Goal: Information Seeking & Learning: Check status

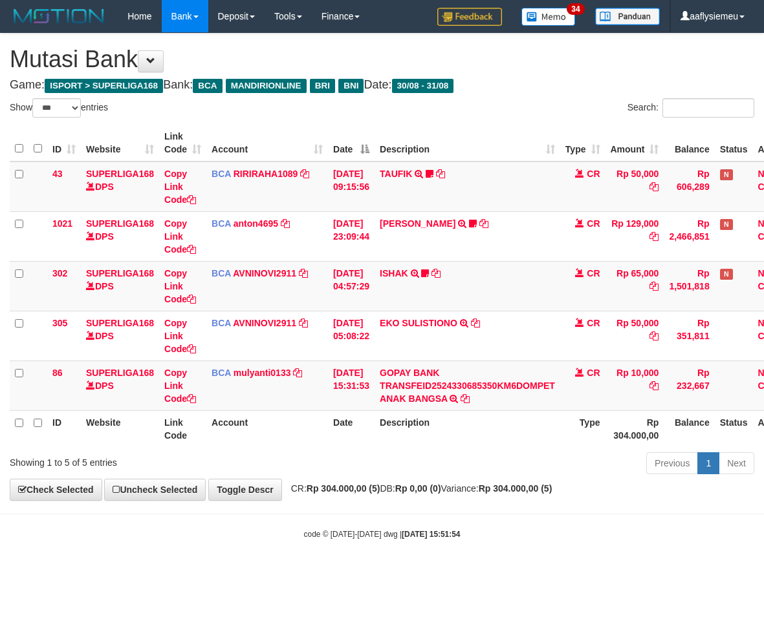
select select "***"
drag, startPoint x: 321, startPoint y: 489, endPoint x: 388, endPoint y: 486, distance: 66.6
click at [322, 489] on strong "Rp 304.000,00 (5)" at bounding box center [343, 489] width 74 height 10
drag, startPoint x: 378, startPoint y: 487, endPoint x: 195, endPoint y: 500, distance: 182.8
click at [376, 487] on strong "Rp 304.000,00 (5)" at bounding box center [343, 489] width 74 height 10
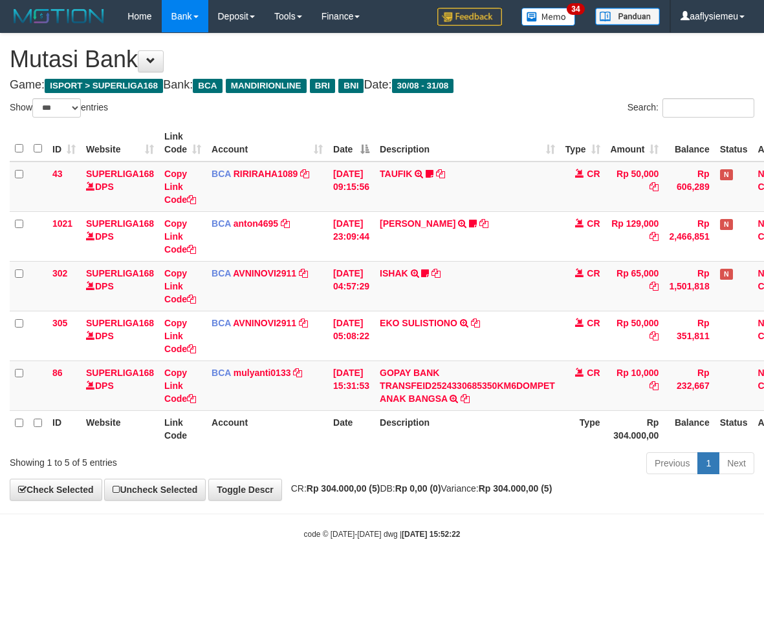
select select "***"
click at [343, 441] on th "Date" at bounding box center [351, 429] width 47 height 37
click at [346, 440] on th "Date" at bounding box center [351, 429] width 47 height 37
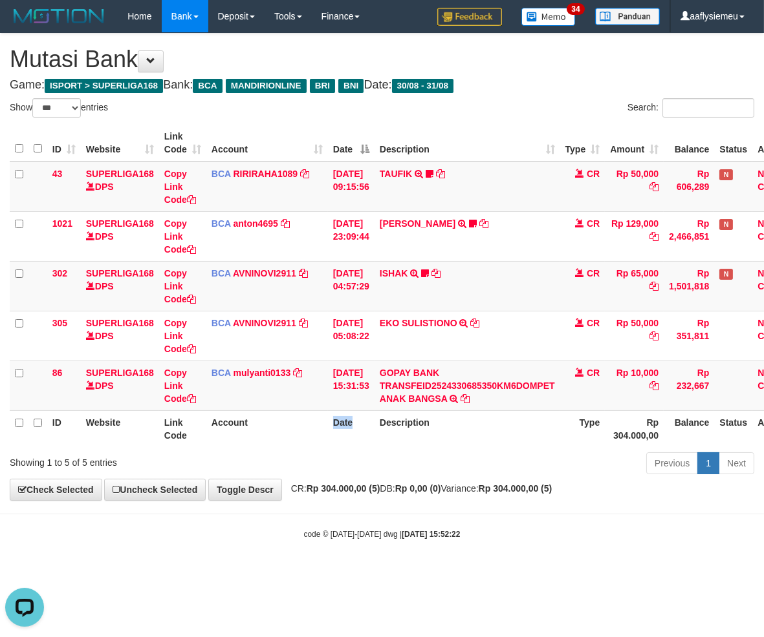
click at [346, 440] on th "Date" at bounding box center [351, 429] width 47 height 37
select select "***"
click at [438, 432] on th "Description" at bounding box center [467, 429] width 186 height 37
click at [305, 502] on body "Toggle navigation Home Bank Account List Load By Website Group [ISPORT] SUPERLI…" at bounding box center [382, 286] width 764 height 573
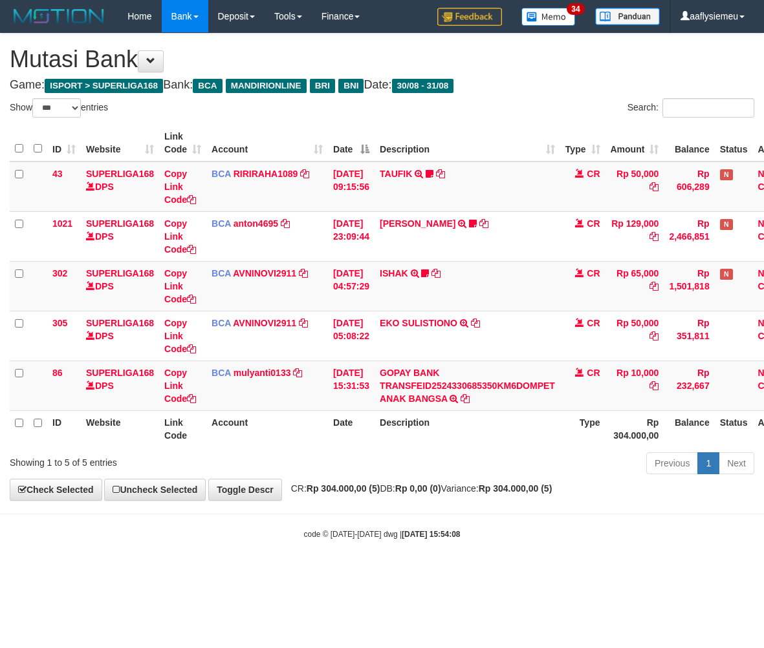
select select "***"
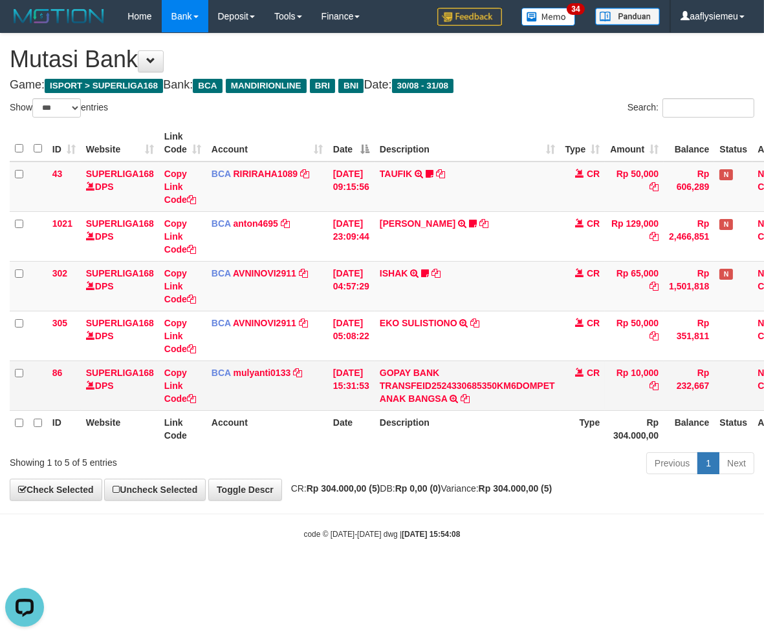
drag, startPoint x: 365, startPoint y: 393, endPoint x: 403, endPoint y: 389, distance: 38.3
click at [364, 395] on td "31/08/2025 15:31:53" at bounding box center [351, 386] width 47 height 50
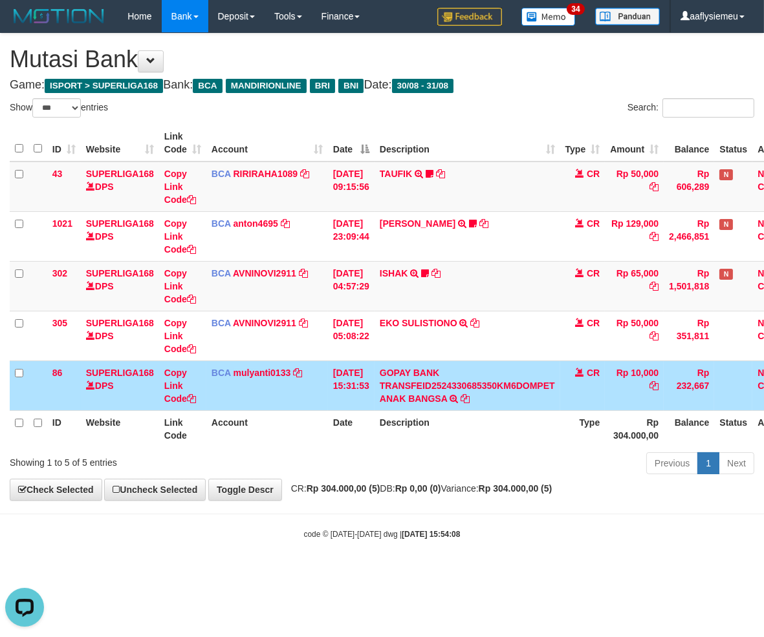
click at [464, 507] on body "Toggle navigation Home Bank Account List Load By Website Group [ISPORT] SUPERLI…" at bounding box center [382, 286] width 764 height 573
drag, startPoint x: 463, startPoint y: 507, endPoint x: 735, endPoint y: 398, distance: 293.3
click at [463, 500] on body "Toggle navigation Home Bank Account List Load By Website Group [ISPORT] SUPERLI…" at bounding box center [382, 286] width 764 height 573
click at [454, 455] on div "Previous 1 Next" at bounding box center [541, 465] width 426 height 28
drag, startPoint x: 336, startPoint y: 550, endPoint x: 385, endPoint y: 528, distance: 53.0
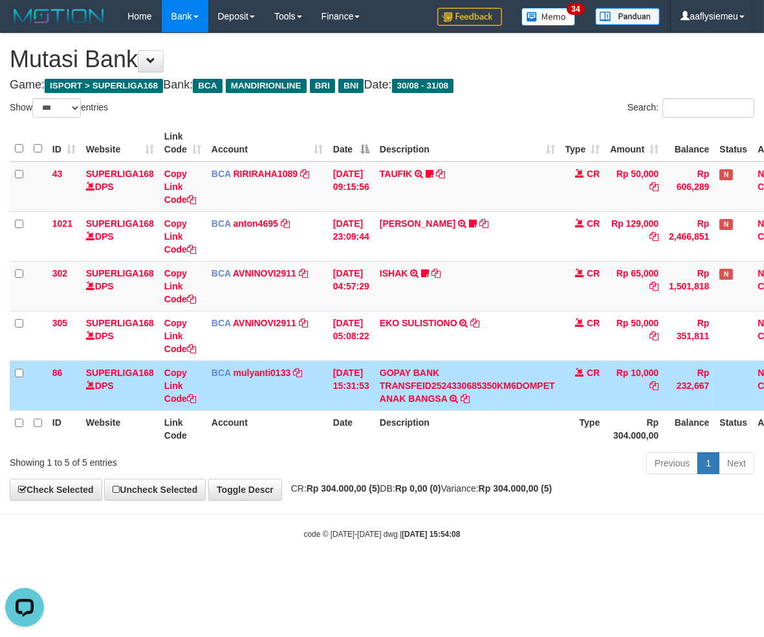
click at [330, 550] on body "Toggle navigation Home Bank Account List Load By Website Group [ISPORT] SUPERLI…" at bounding box center [382, 286] width 764 height 573
click at [286, 522] on body "Toggle navigation Home Bank Account List Load By Website Group [ISPORT] SUPERLI…" at bounding box center [382, 286] width 764 height 573
click at [281, 524] on body "Toggle navigation Home Bank Account List Load By Website Group [ISPORT] SUPERLI…" at bounding box center [382, 286] width 764 height 573
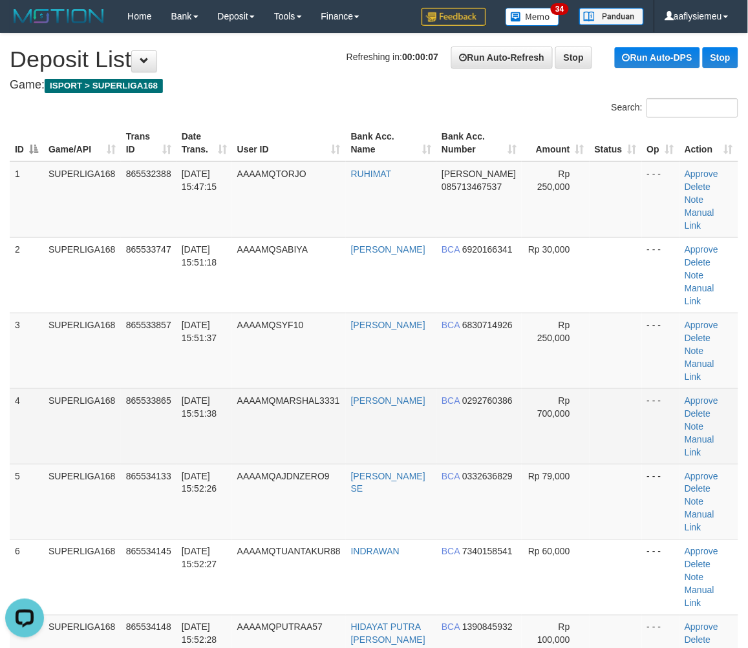
drag, startPoint x: 69, startPoint y: 349, endPoint x: 2, endPoint y: 376, distance: 71.7
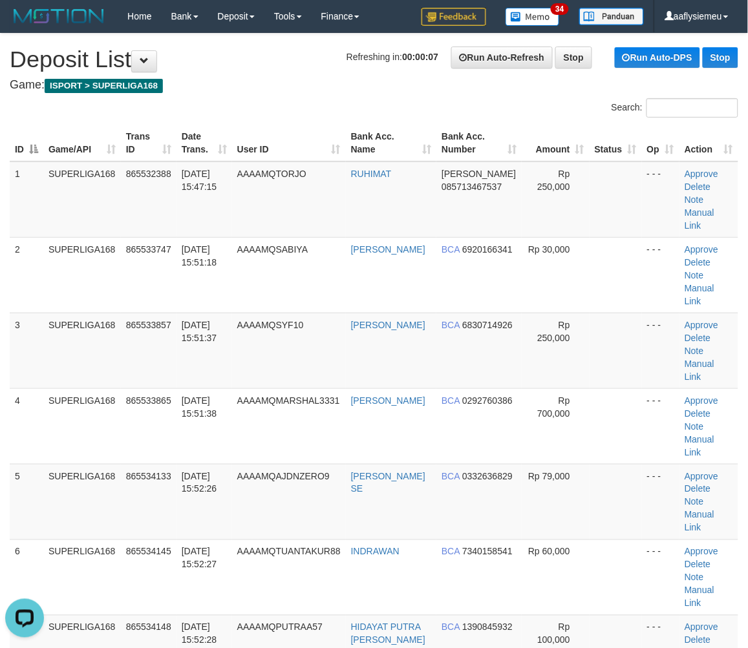
click at [66, 389] on td "SUPERLIGA168" at bounding box center [82, 427] width 78 height 76
drag, startPoint x: 151, startPoint y: 340, endPoint x: 3, endPoint y: 390, distance: 156.4
click at [151, 340] on td "865533857" at bounding box center [149, 351] width 56 height 76
click at [76, 317] on td "SUPERLIGA168" at bounding box center [82, 351] width 78 height 76
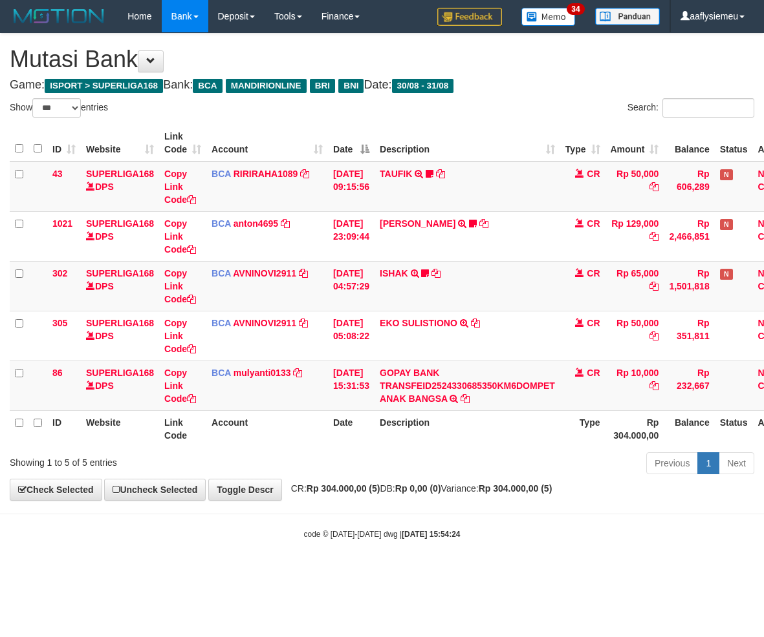
select select "***"
click at [265, 506] on body "Toggle navigation Home Bank Account List Load By Website Group [ISPORT] SUPERLI…" at bounding box center [382, 286] width 764 height 573
click at [377, 493] on strong "Rp 304.000,00 (5)" at bounding box center [343, 489] width 74 height 10
select select "***"
click at [358, 467] on div "Previous 1 Next" at bounding box center [541, 465] width 426 height 28
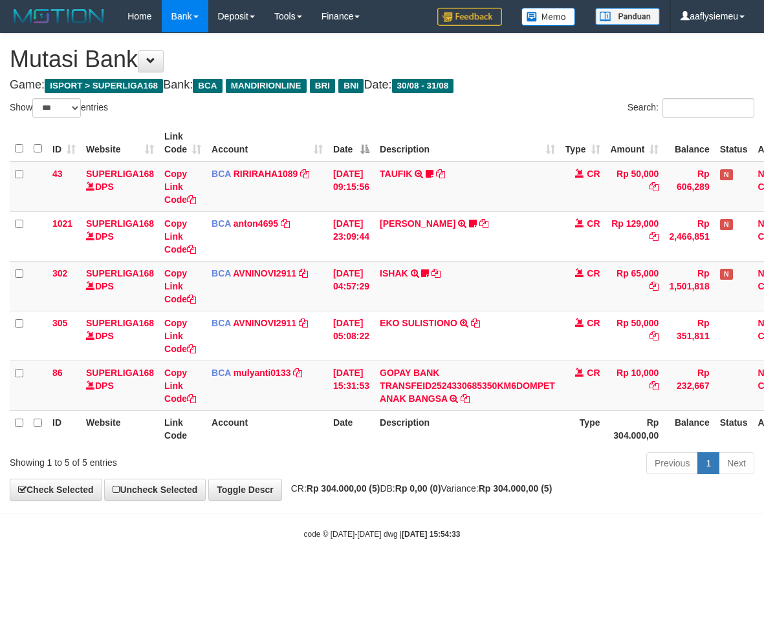
select select "***"
click at [356, 467] on div "Previous 1 Next" at bounding box center [541, 465] width 426 height 28
click at [354, 467] on div "Previous 1 Next" at bounding box center [541, 465] width 426 height 28
click at [353, 467] on div "Previous 1 Next" at bounding box center [541, 465] width 426 height 28
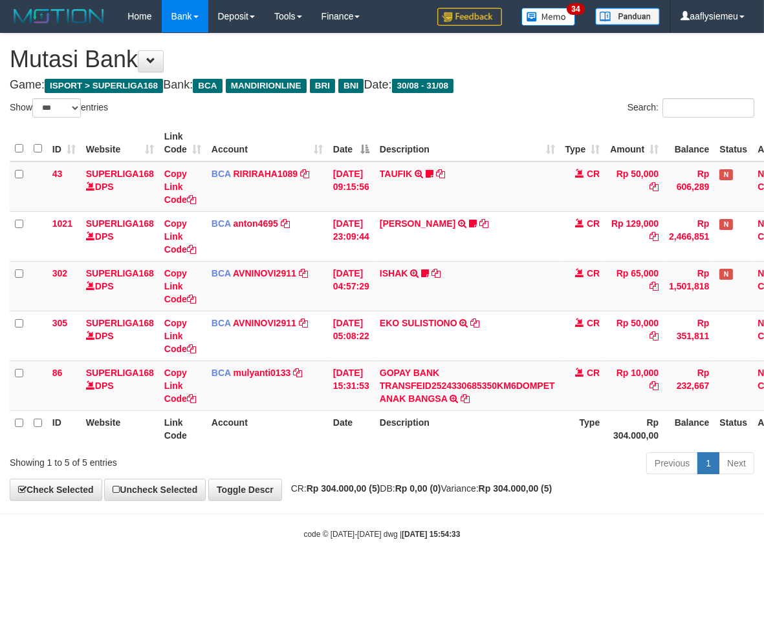
click at [352, 469] on div "Previous 1 Next" at bounding box center [541, 465] width 426 height 28
click at [347, 469] on div "Previous 1 Next" at bounding box center [541, 465] width 426 height 28
click at [345, 469] on div "Previous 1 Next" at bounding box center [541, 465] width 426 height 28
click at [337, 467] on div "Previous 1 Next" at bounding box center [541, 465] width 426 height 28
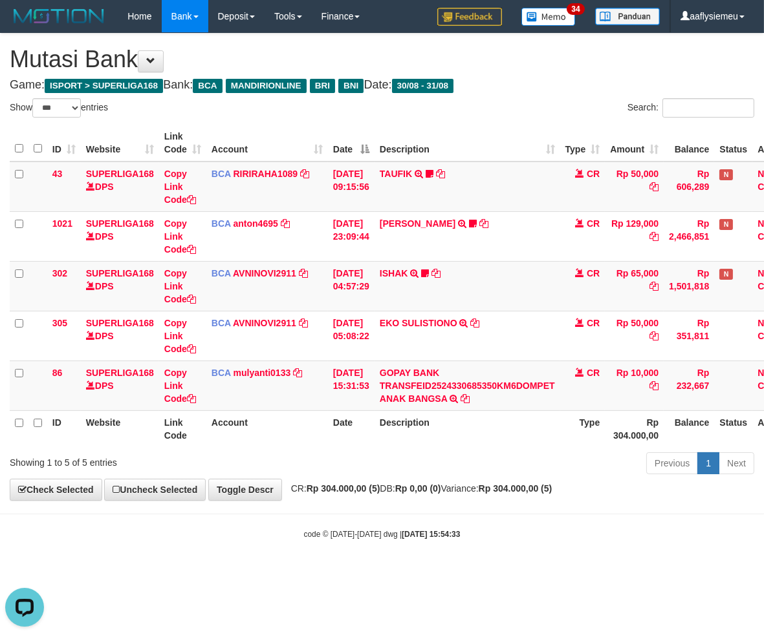
click at [257, 436] on th "Account" at bounding box center [267, 429] width 122 height 37
drag, startPoint x: 360, startPoint y: 451, endPoint x: 763, endPoint y: 395, distance: 406.7
click at [372, 451] on div "Previous 1 Next" at bounding box center [541, 465] width 426 height 28
drag, startPoint x: 500, startPoint y: 458, endPoint x: 527, endPoint y: 447, distance: 29.1
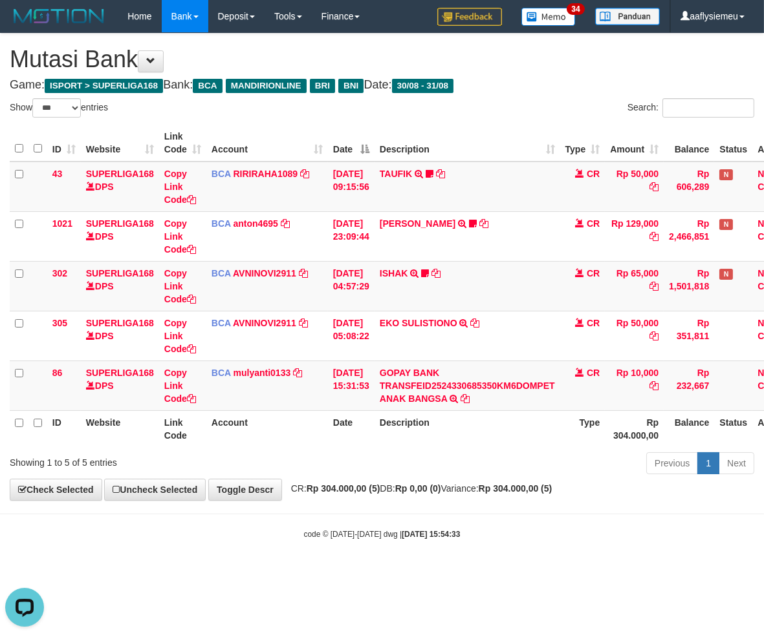
click at [500, 458] on div "Previous 1 Next" at bounding box center [541, 465] width 426 height 28
click at [560, 447] on div "ID Website Link Code Account Date Description Type Amount Balance Status Action…" at bounding box center [382, 286] width 764 height 330
click at [558, 447] on div "ID Website Link Code Account Date Description Type Amount Balance Status Action…" at bounding box center [382, 286] width 764 height 330
click at [557, 446] on th "Description" at bounding box center [467, 429] width 186 height 37
click at [556, 444] on th "Description" at bounding box center [467, 429] width 186 height 37
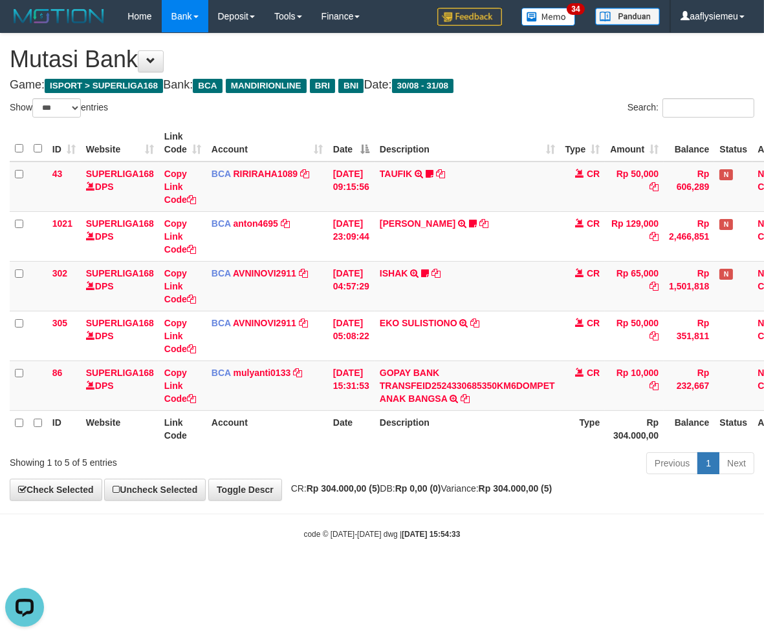
click at [556, 444] on th "Description" at bounding box center [467, 429] width 186 height 37
click at [555, 444] on th "Description" at bounding box center [467, 429] width 186 height 37
click at [555, 443] on th "Description" at bounding box center [467, 429] width 186 height 37
click at [555, 467] on div "Previous 1 Next" at bounding box center [541, 465] width 426 height 28
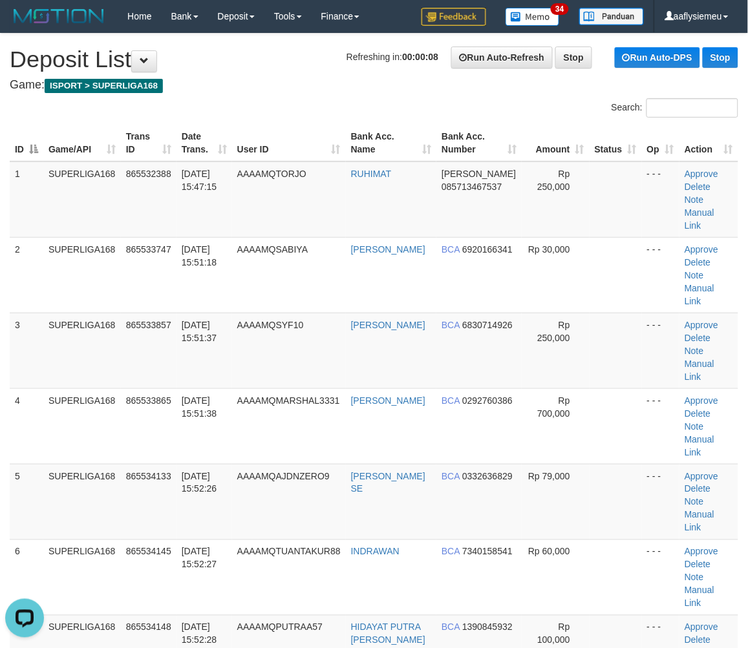
drag, startPoint x: 100, startPoint y: 363, endPoint x: 0, endPoint y: 392, distance: 103.7
click at [87, 389] on td "SUPERLIGA168" at bounding box center [82, 427] width 78 height 76
drag, startPoint x: 85, startPoint y: 345, endPoint x: 2, endPoint y: 377, distance: 89.4
click at [81, 346] on td "SUPERLIGA168" at bounding box center [82, 351] width 78 height 76
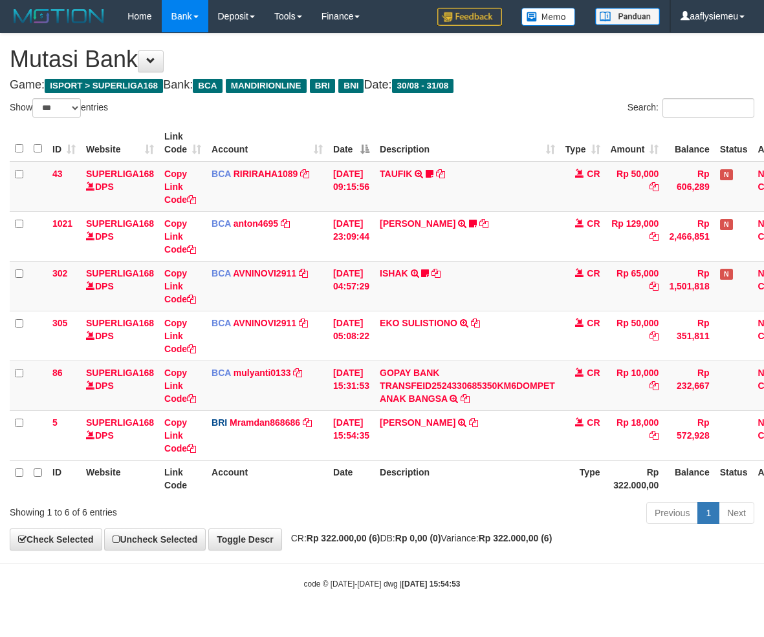
select select "***"
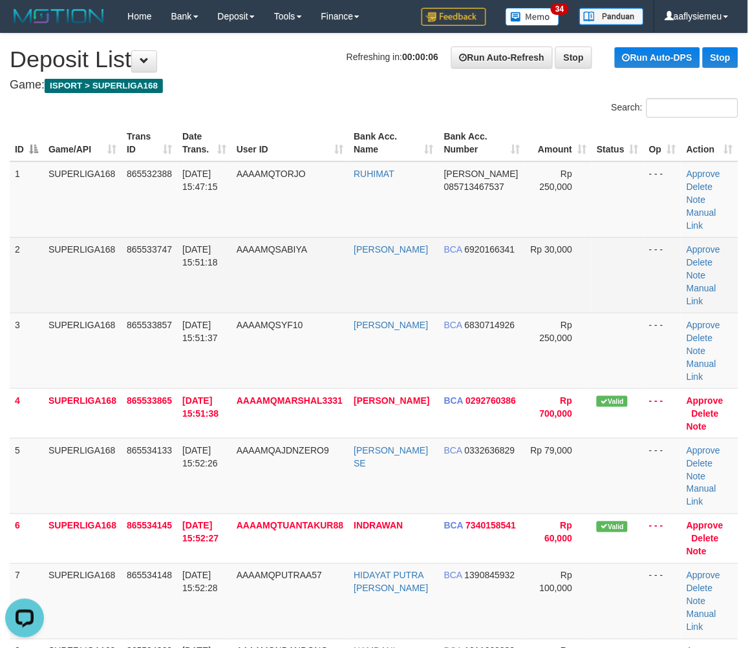
click at [127, 303] on td "865533747" at bounding box center [150, 275] width 56 height 76
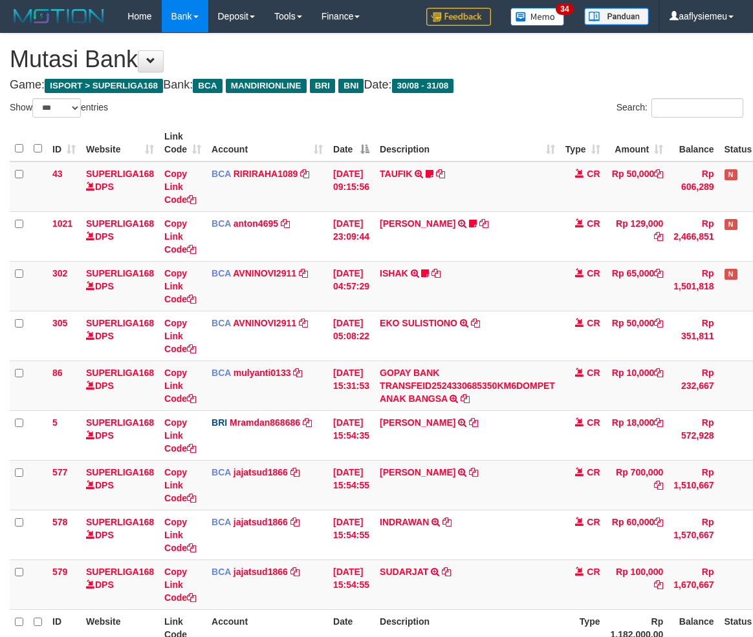
select select "***"
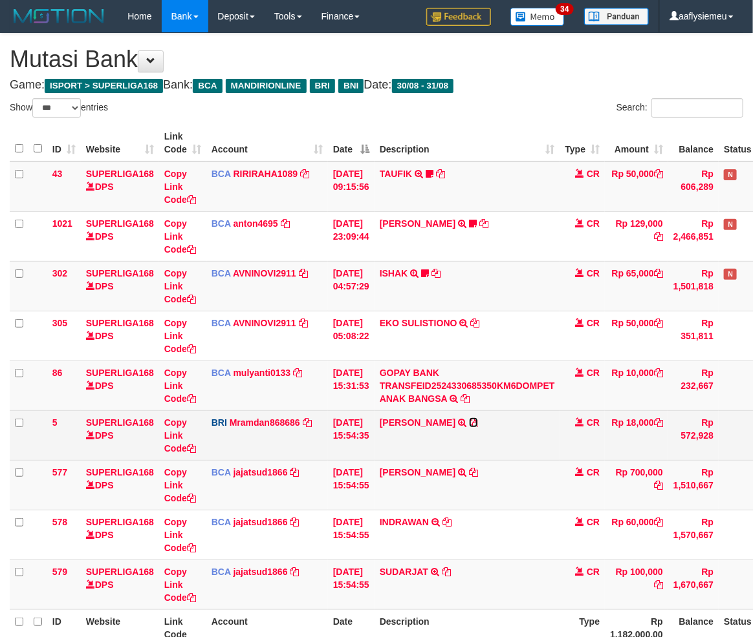
click at [476, 419] on icon at bounding box center [473, 422] width 9 height 9
click at [372, 440] on td "[DATE] 15:54:35" at bounding box center [351, 436] width 47 height 50
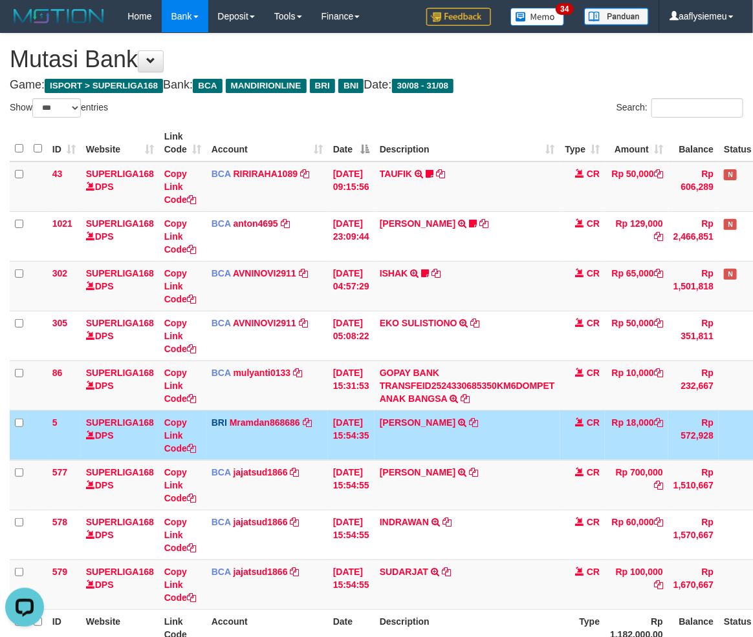
click at [372, 440] on td "31/08/2025 15:54:35" at bounding box center [351, 436] width 47 height 50
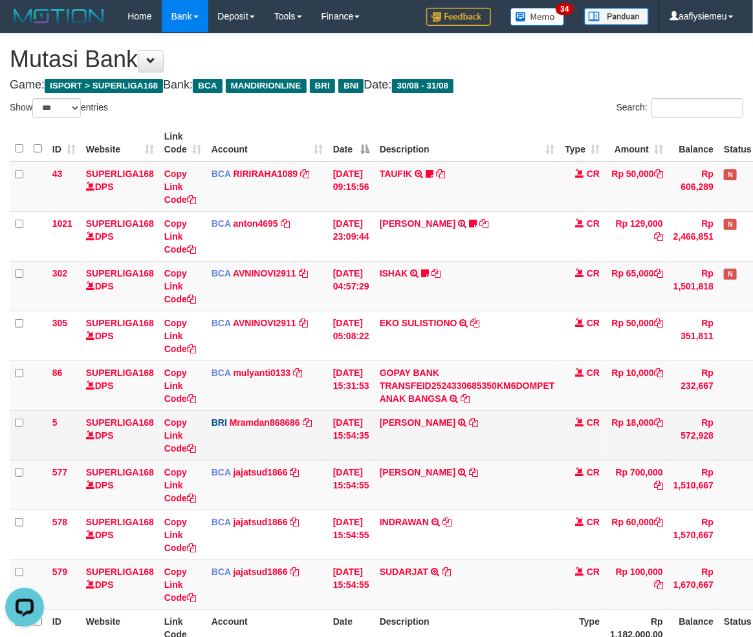
click at [373, 438] on td "31/08/2025 15:54:35" at bounding box center [351, 436] width 47 height 50
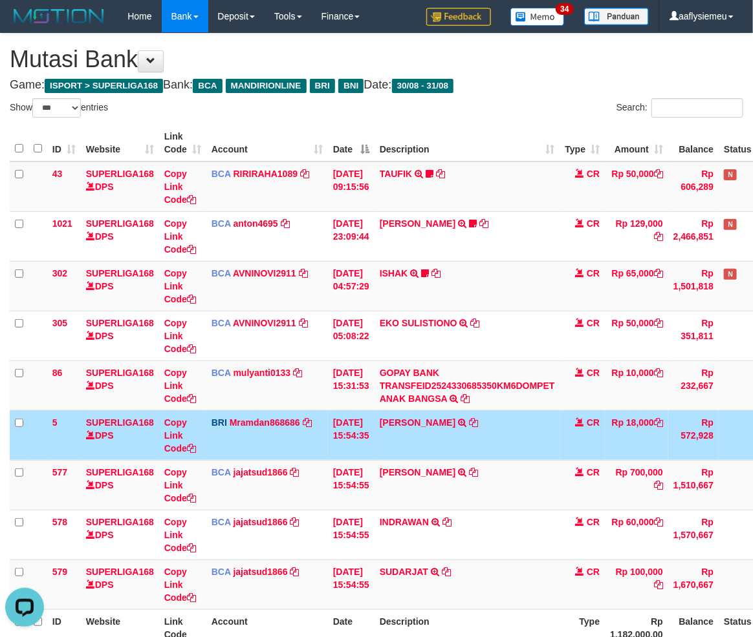
click at [374, 433] on td "31/08/2025 15:54:35" at bounding box center [351, 436] width 47 height 50
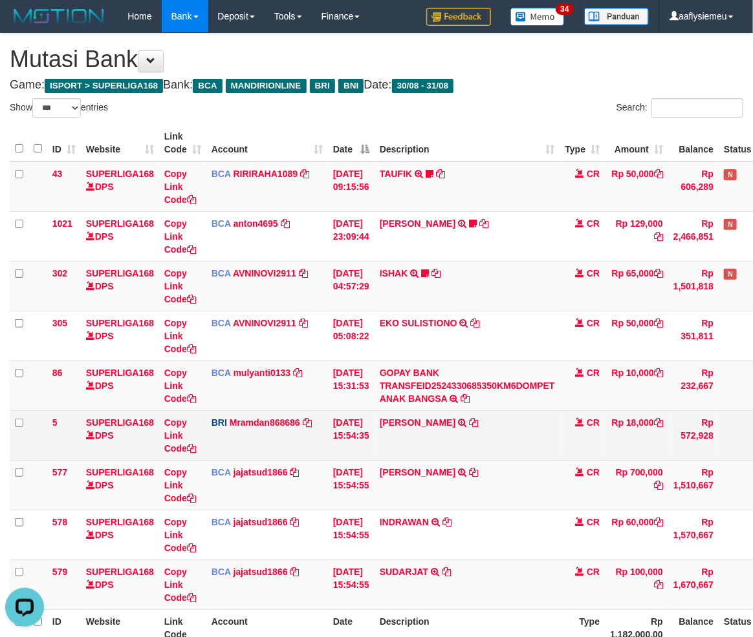
click at [374, 433] on td "31/08/2025 15:54:35" at bounding box center [351, 436] width 47 height 50
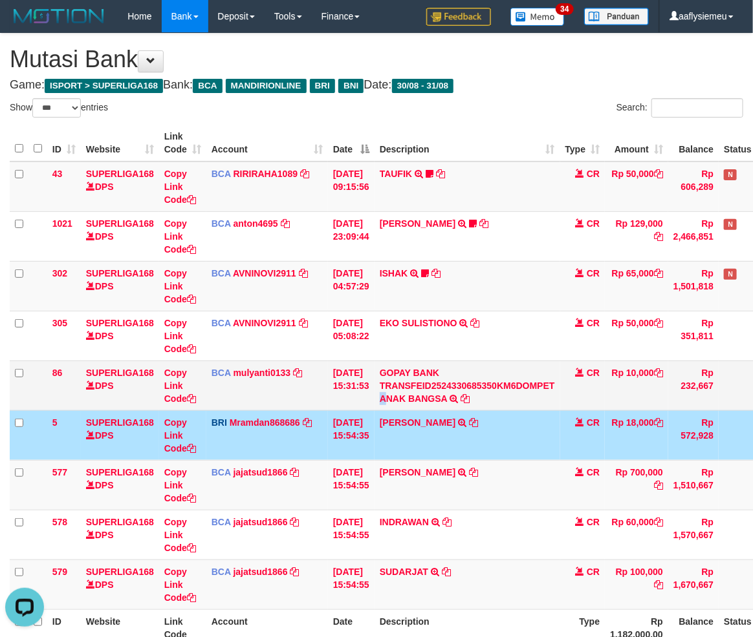
click at [393, 403] on td "GOPAY BANK TRANSFEID2524330685350KM6DOMPET ANAK BANGSA TRSF E-BANKING CR 3108/F…" at bounding box center [467, 386] width 186 height 50
click at [393, 402] on link "GOPAY BANK TRANSFEID2524330685350KM6DOMPET ANAK BANGSA" at bounding box center [466, 386] width 175 height 36
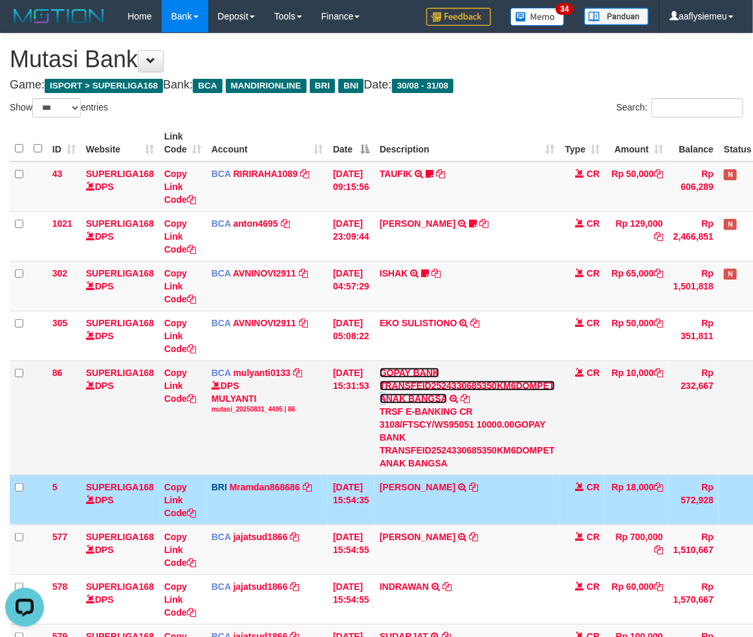
click at [393, 402] on link "GOPAY BANK TRANSFEID2524330685350KM6DOMPET ANAK BANGSA" at bounding box center [466, 386] width 175 height 36
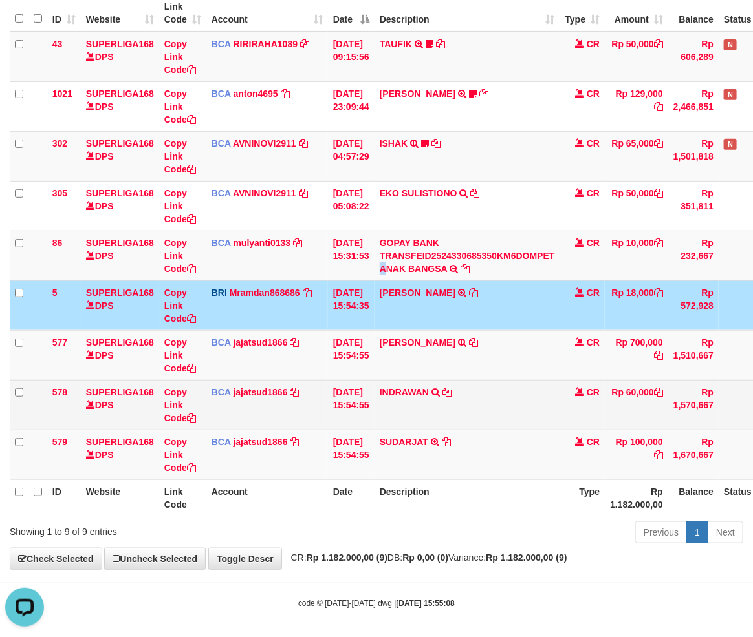
scroll to position [134, 0]
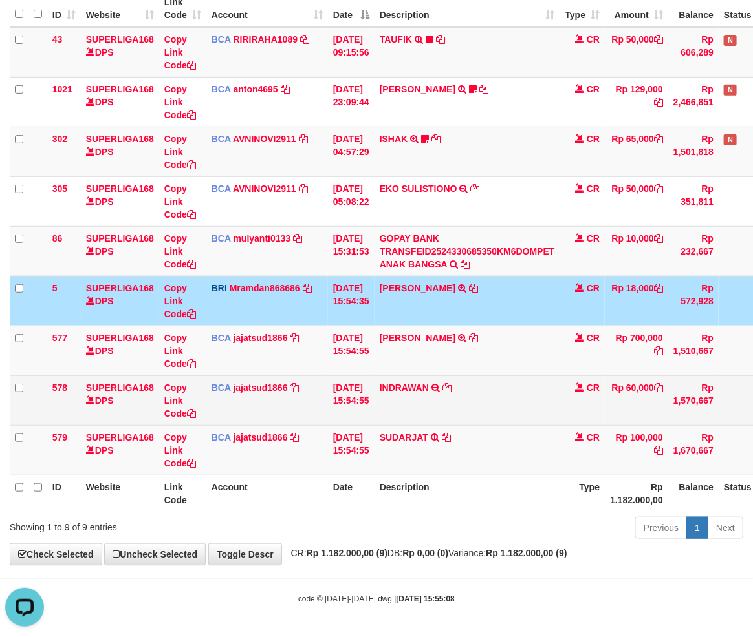
click at [392, 419] on td "INDRAWAN TRSF E-BANKING CR 3108/FTSCY/WS95031 60000.00INDRAWAN" at bounding box center [467, 401] width 186 height 50
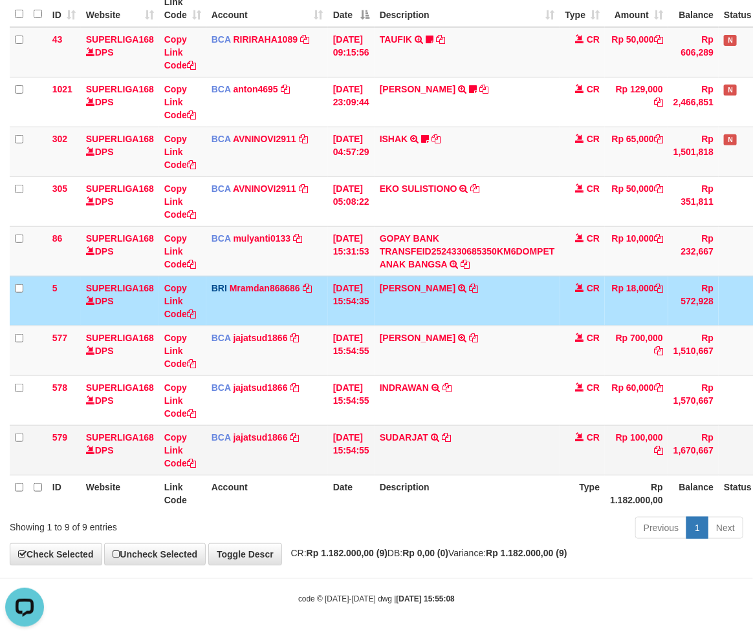
drag, startPoint x: 391, startPoint y: 441, endPoint x: 390, endPoint y: 448, distance: 7.2
click at [390, 447] on td "SUDARJAT TRSF E-BANKING CR 3108/FTSCY/WS95031 100000.00SUDARJAT" at bounding box center [467, 450] width 186 height 50
click at [390, 448] on td "SUDARJAT TRSF E-BANKING CR 3108/FTSCY/WS95031 100000.00SUDARJAT" at bounding box center [467, 450] width 186 height 50
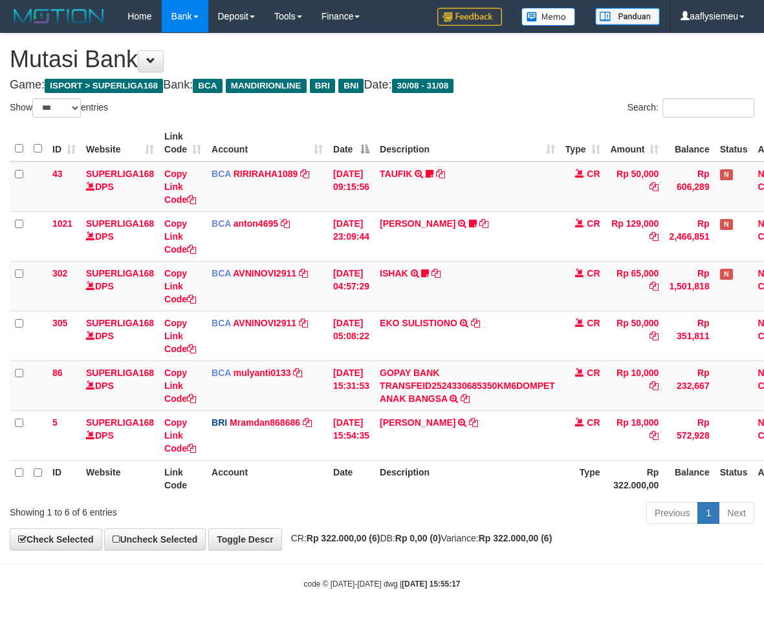
select select "***"
drag, startPoint x: 388, startPoint y: 475, endPoint x: 390, endPoint y: 483, distance: 8.0
click at [390, 482] on th "Description" at bounding box center [467, 478] width 186 height 37
click at [518, 480] on th "Description" at bounding box center [467, 478] width 186 height 37
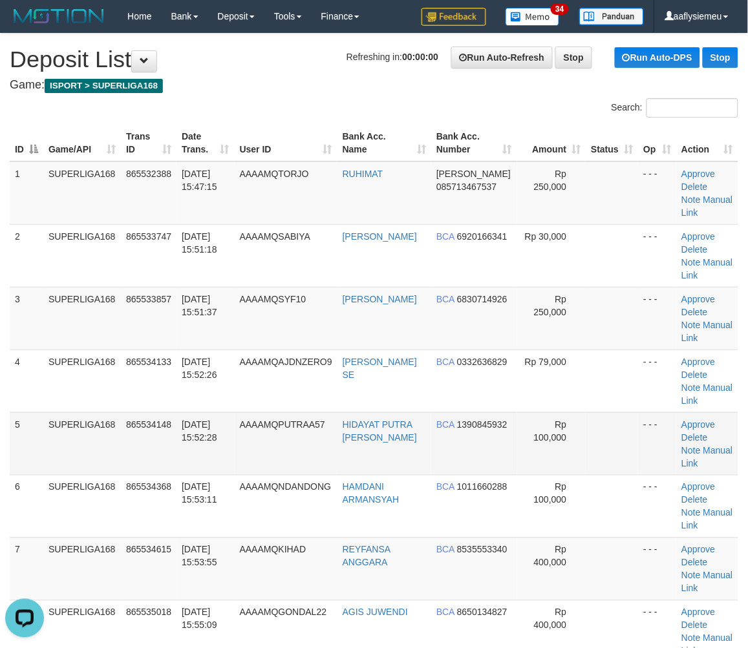
click at [9, 414] on div "ID Game/API Trans ID Date Trans. User ID Bank Acc. Name Bank Acc. Number Amount…" at bounding box center [374, 412] width 748 height 583
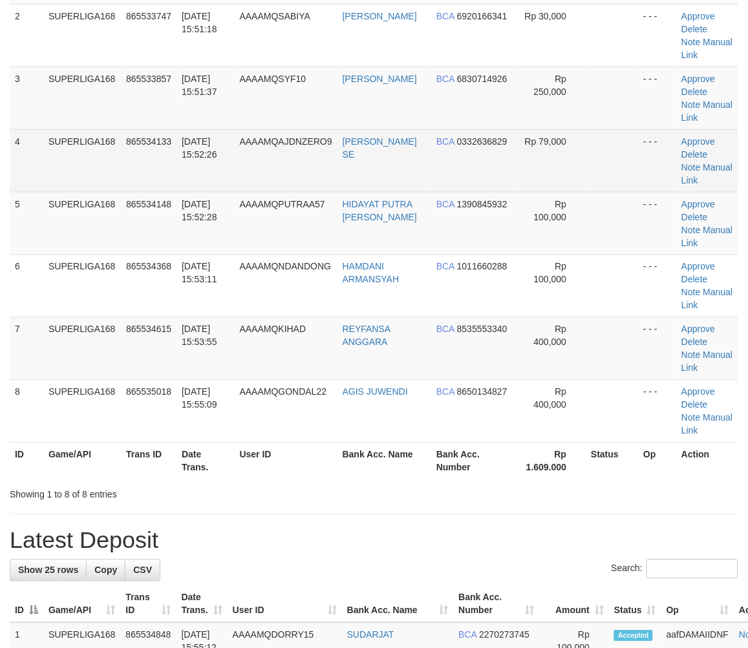
scroll to position [72, 0]
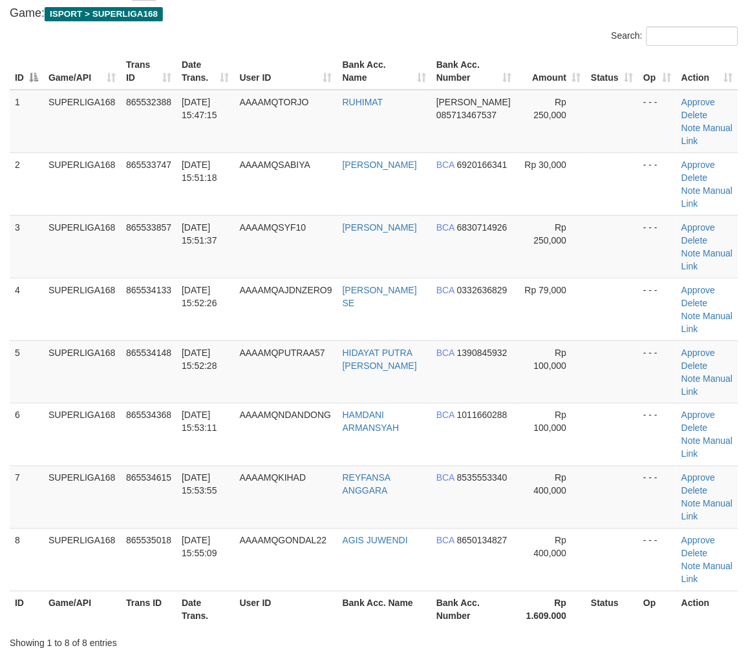
drag, startPoint x: 66, startPoint y: 346, endPoint x: 1, endPoint y: 390, distance: 79.1
click at [63, 360] on td "SUPERLIGA168" at bounding box center [82, 372] width 78 height 63
drag, startPoint x: 107, startPoint y: 391, endPoint x: 16, endPoint y: 416, distance: 94.4
click at [105, 394] on td "SUPERLIGA168" at bounding box center [82, 372] width 78 height 63
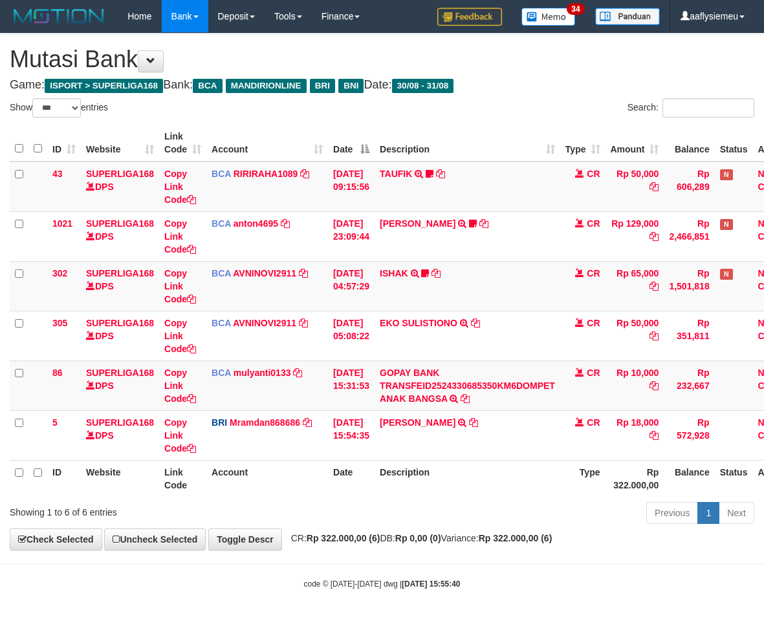
select select "***"
click at [481, 507] on div "Previous 1 Next" at bounding box center [541, 515] width 426 height 28
click at [441, 538] on strong "Rp 0,00 (0)" at bounding box center [418, 538] width 46 height 10
drag, startPoint x: 407, startPoint y: 512, endPoint x: 16, endPoint y: 533, distance: 391.7
click at [401, 514] on div "Previous 1 Next" at bounding box center [541, 515] width 426 height 28
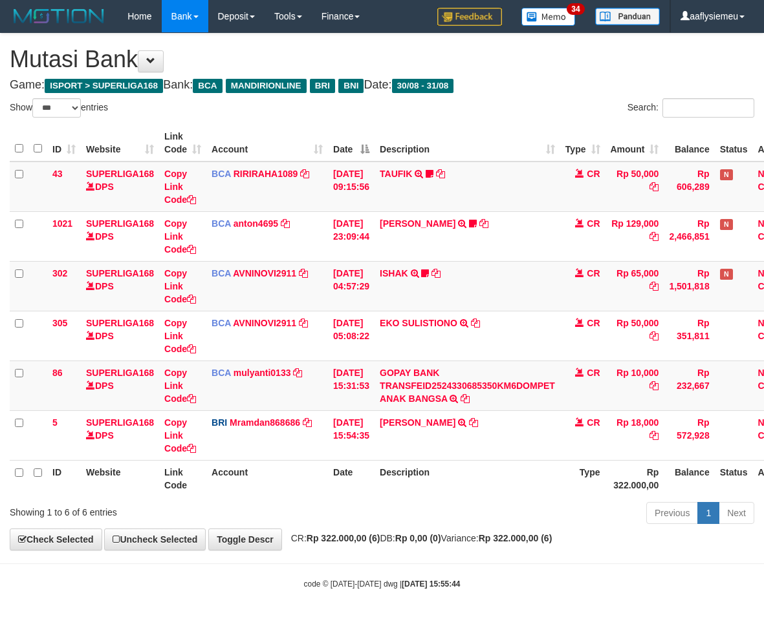
select select "***"
drag, startPoint x: 432, startPoint y: 482, endPoint x: 495, endPoint y: 469, distance: 64.0
click at [434, 482] on th "Description" at bounding box center [467, 478] width 186 height 37
click at [546, 499] on div "ID Website Link Code Account Date Description Type Amount Balance Status Action…" at bounding box center [382, 311] width 764 height 380
click at [624, 474] on th "Rp 322.000,00" at bounding box center [633, 478] width 59 height 37
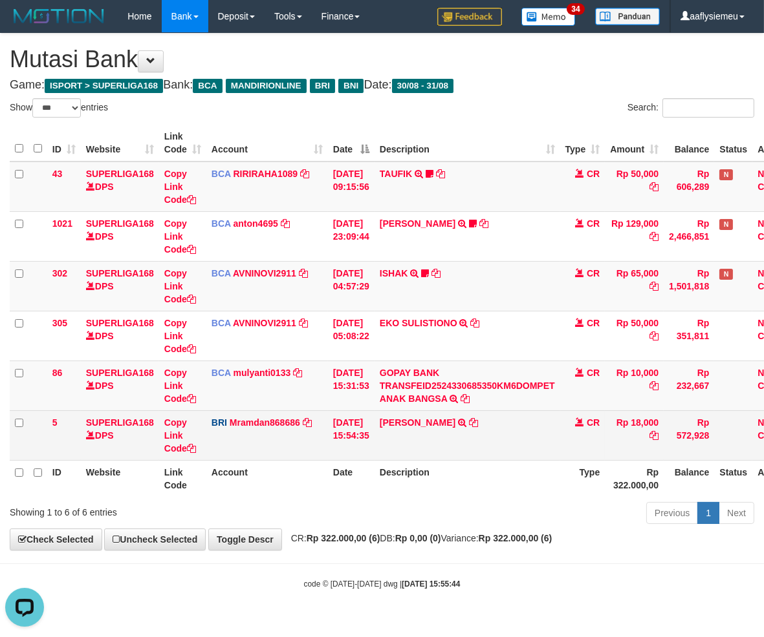
click at [761, 409] on td "Note Check" at bounding box center [778, 386] width 53 height 50
click at [528, 434] on td "LUTFI WIBOWO TRANSFER NBMB LUTFI WIBOWO TO MUHAMMAD RAMDANI" at bounding box center [467, 436] width 186 height 50
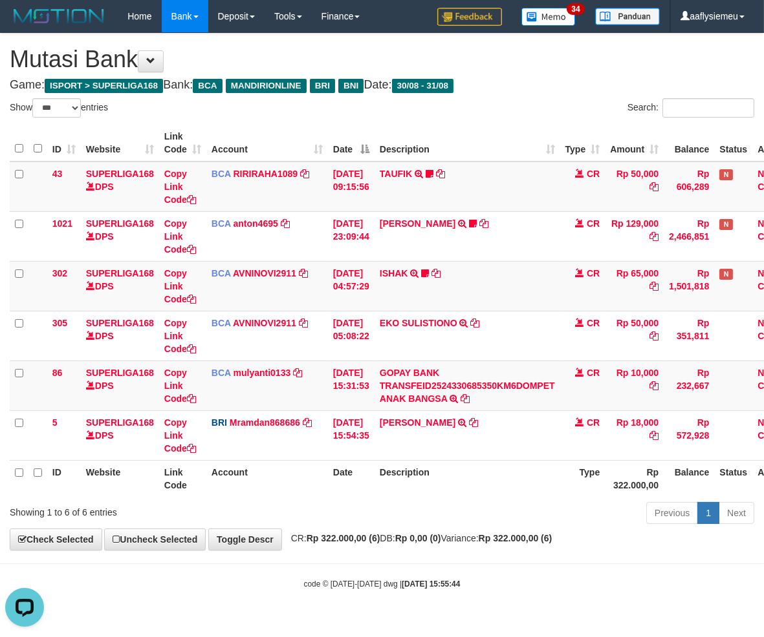
drag, startPoint x: 305, startPoint y: 506, endPoint x: 302, endPoint y: 518, distance: 12.1
click at [302, 518] on div "Showing 1 to 6 of 6 entries" at bounding box center [159, 510] width 299 height 18
drag, startPoint x: 392, startPoint y: 500, endPoint x: 1, endPoint y: 518, distance: 390.9
click at [390, 501] on div "Previous 1 Next" at bounding box center [541, 515] width 426 height 28
click at [338, 466] on th "Date" at bounding box center [351, 478] width 47 height 37
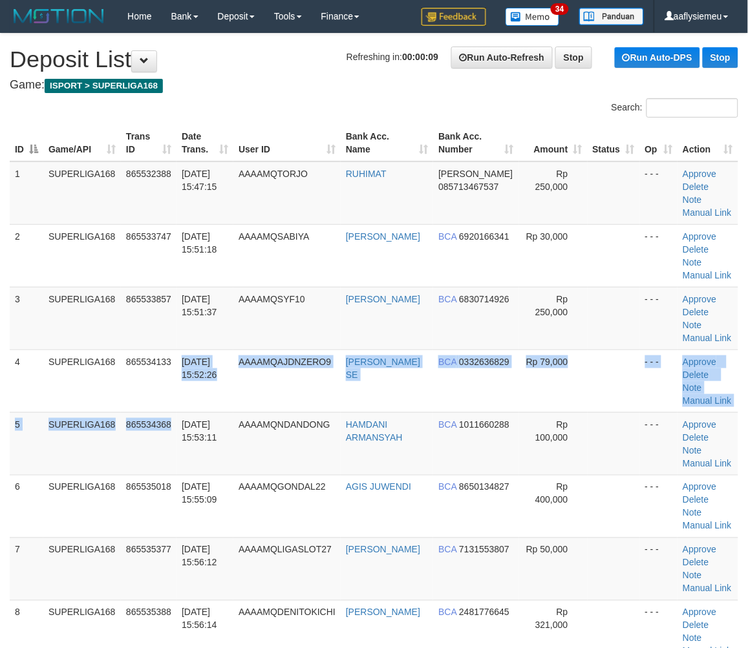
drag, startPoint x: 175, startPoint y: 411, endPoint x: 3, endPoint y: 461, distance: 179.8
click at [173, 415] on td "865534368" at bounding box center [149, 443] width 56 height 63
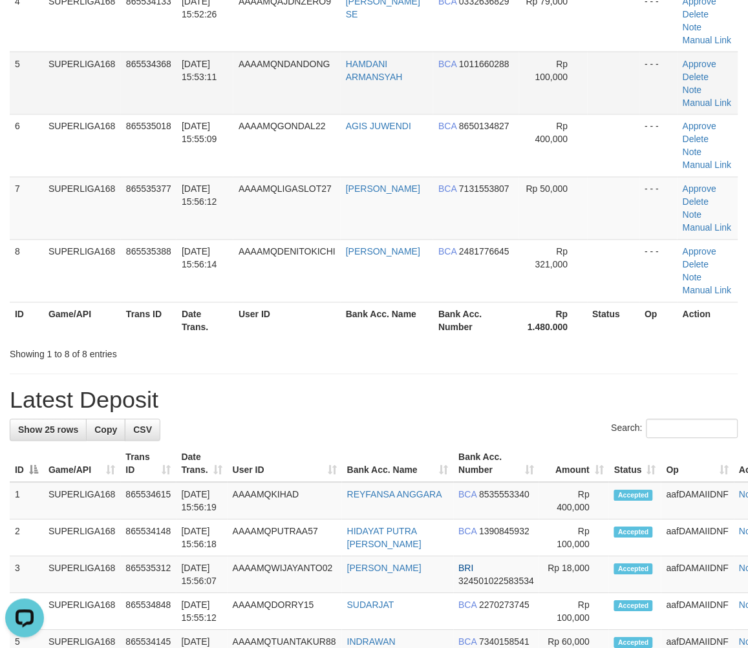
scroll to position [215, 0]
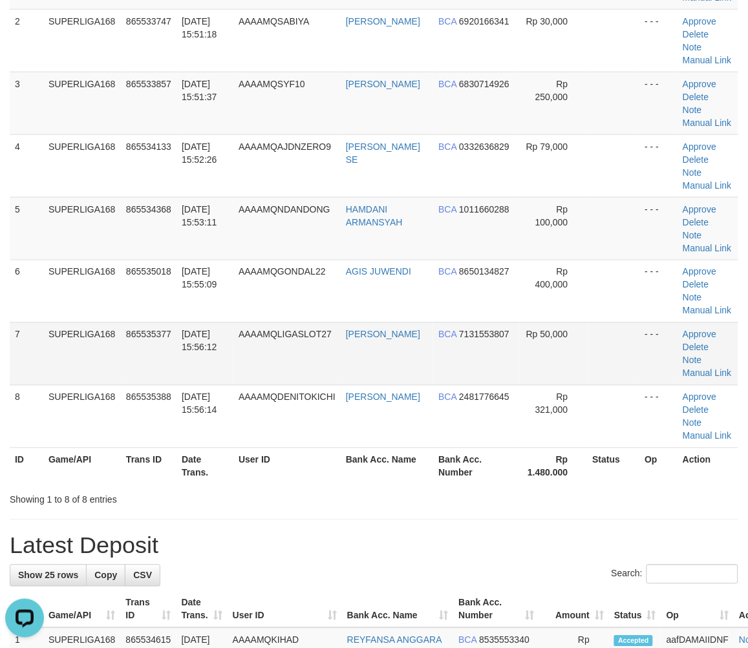
click at [60, 339] on td "SUPERLIGA168" at bounding box center [82, 354] width 78 height 63
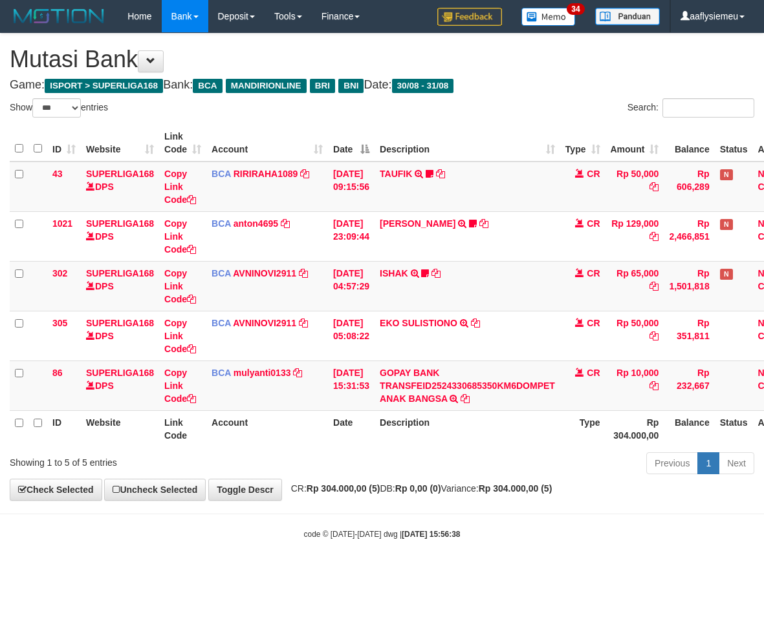
select select "***"
click at [541, 462] on div "Previous 1 Next" at bounding box center [541, 465] width 426 height 28
click at [262, 463] on div "Showing 1 to 5 of 5 entries" at bounding box center [159, 460] width 299 height 18
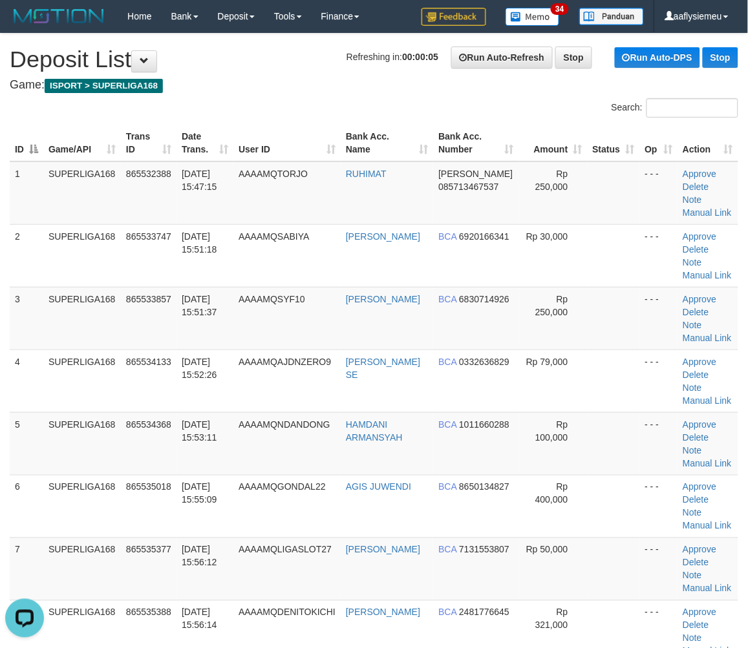
drag, startPoint x: 157, startPoint y: 324, endPoint x: 3, endPoint y: 372, distance: 161.7
click at [152, 326] on td "865533857" at bounding box center [149, 318] width 56 height 63
click at [3, 361] on div "ID Game/API Trans ID Date Trans. User ID Bank Acc. Name Bank Acc. Number Amount…" at bounding box center [374, 444] width 748 height 646
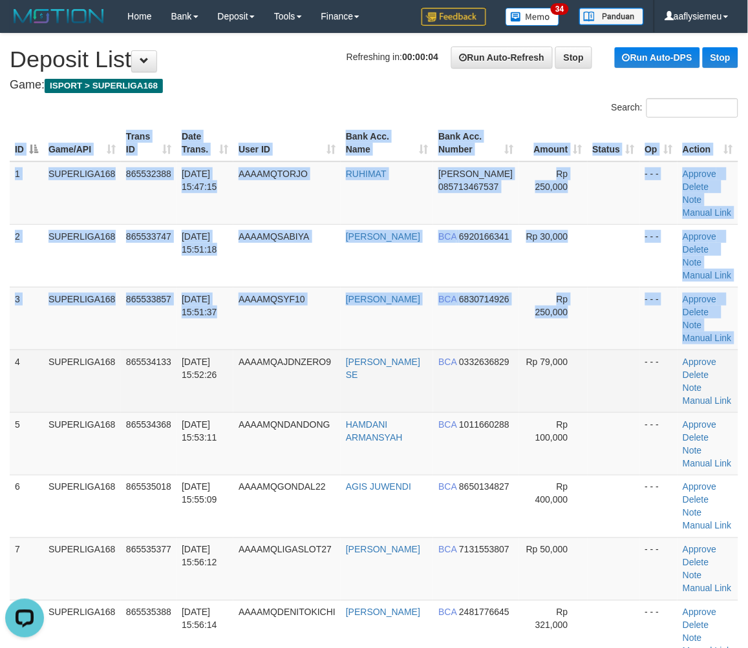
click at [80, 360] on td "SUPERLIGA168" at bounding box center [82, 381] width 78 height 63
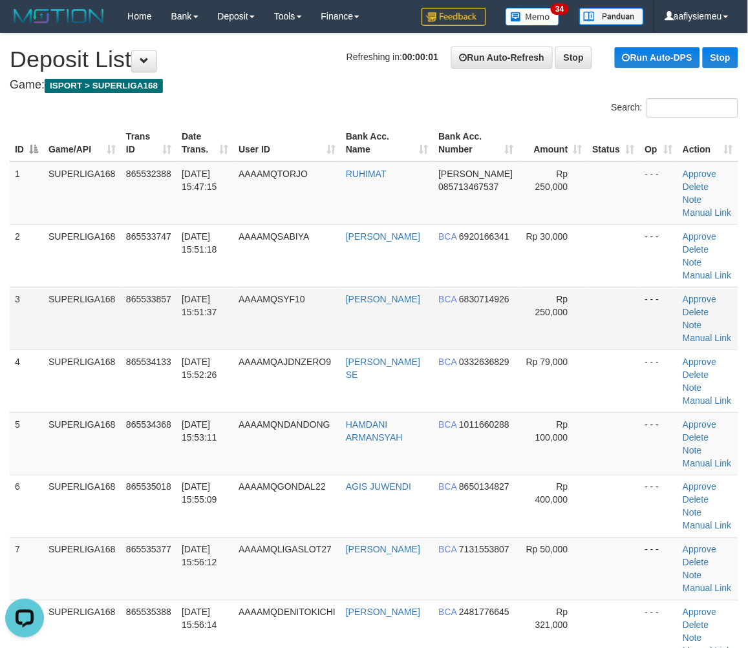
drag, startPoint x: 60, startPoint y: 347, endPoint x: 46, endPoint y: 347, distance: 14.2
click at [54, 347] on td "SUPERLIGA168" at bounding box center [82, 318] width 78 height 63
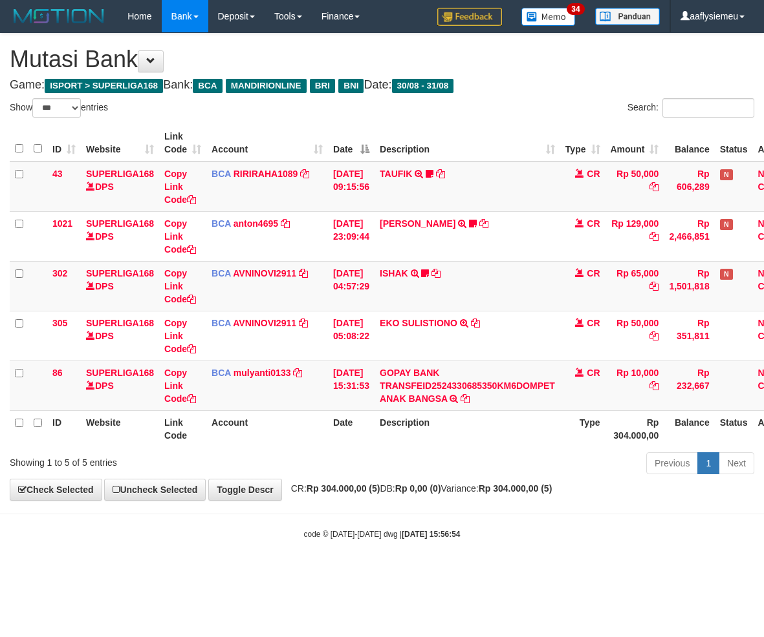
select select "***"
drag, startPoint x: 401, startPoint y: 405, endPoint x: 422, endPoint y: 398, distance: 22.3
click at [409, 401] on td "GOPAY BANK TRANSFEID2524330685350KM6DOMPET ANAK BANGSA TRSF E-BANKING CR 3108/F…" at bounding box center [467, 386] width 186 height 50
drag, startPoint x: 407, startPoint y: 422, endPoint x: 763, endPoint y: 379, distance: 358.1
click at [409, 422] on th "Description" at bounding box center [467, 429] width 186 height 37
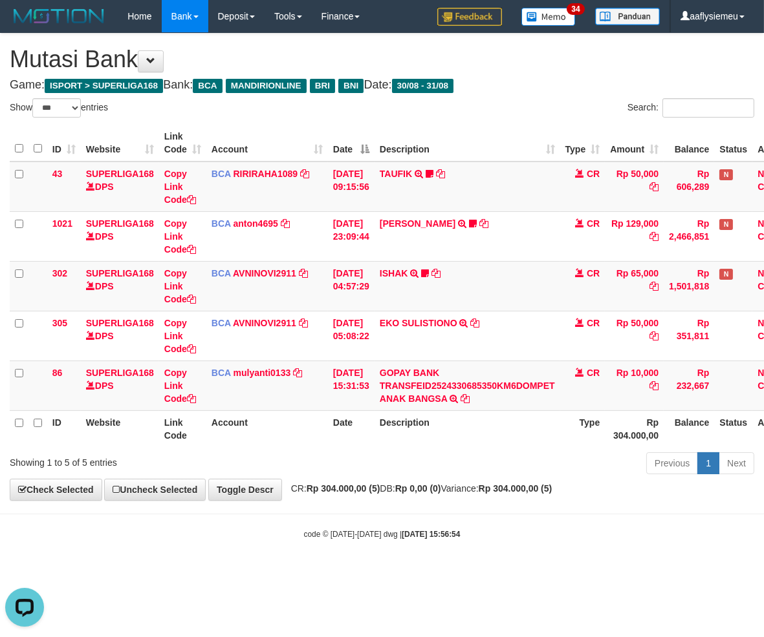
click at [319, 498] on div "**********" at bounding box center [382, 267] width 764 height 467
click at [574, 453] on div "Previous 1 Next" at bounding box center [541, 465] width 426 height 28
click at [453, 498] on div "**********" at bounding box center [382, 267] width 764 height 467
click at [495, 436] on th "Description" at bounding box center [467, 429] width 186 height 37
click at [497, 436] on th "Description" at bounding box center [467, 429] width 186 height 37
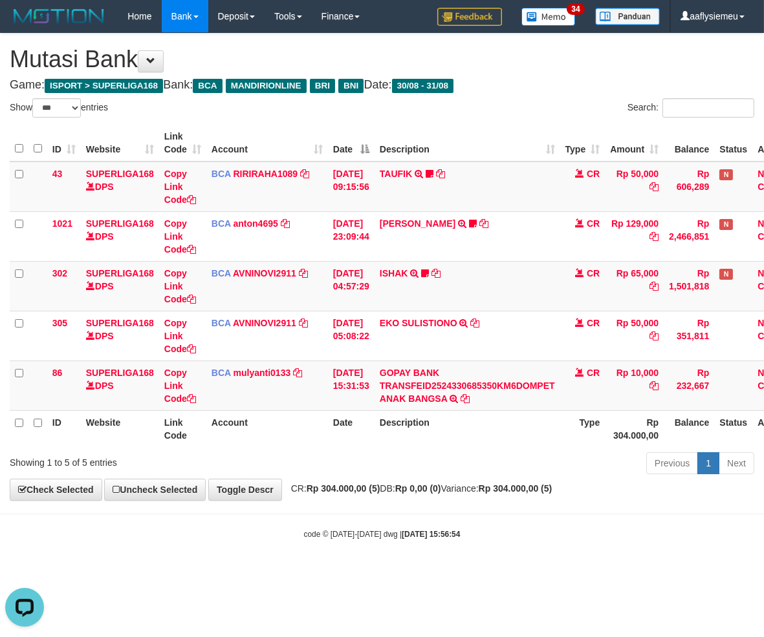
click at [495, 434] on th "Description" at bounding box center [467, 429] width 186 height 37
click at [320, 407] on td "BCA mulyanti0133 DPS MULYANTI mutasi_20250831_4495 | 86 mutasi_20250831_4495 | …" at bounding box center [267, 386] width 122 height 50
drag, startPoint x: 294, startPoint y: 438, endPoint x: 8, endPoint y: 435, distance: 285.1
click at [280, 438] on th "Account" at bounding box center [267, 429] width 122 height 37
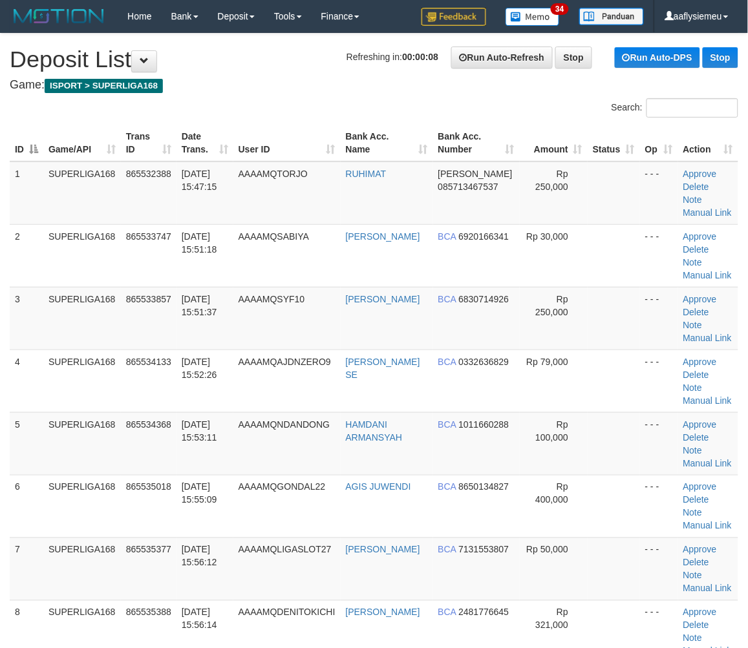
drag, startPoint x: 96, startPoint y: 348, endPoint x: 3, endPoint y: 372, distance: 96.1
click at [81, 354] on tbody "1 SUPERLIGA168 865532388 [DATE] 15:47:15 AAAAMQTORJO [GEOGRAPHIC_DATA] [PERSON_…" at bounding box center [374, 507] width 729 height 690
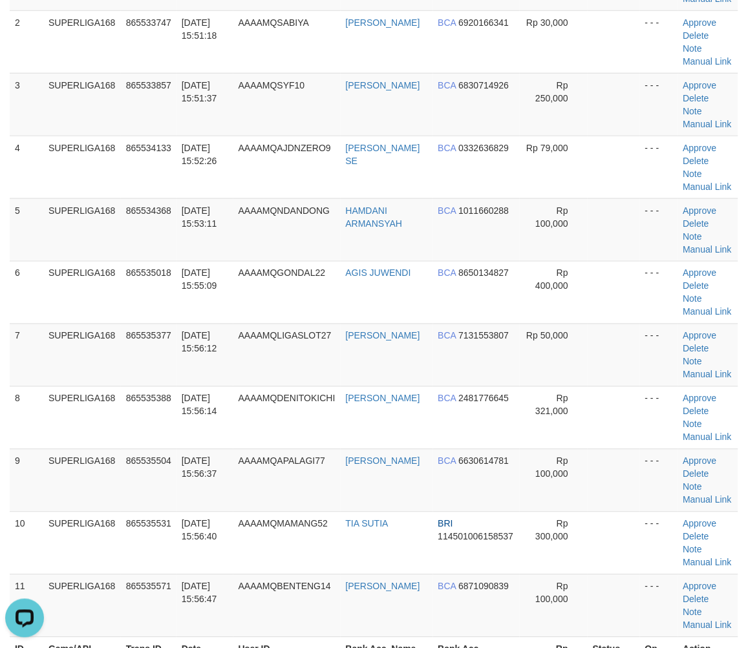
scroll to position [359, 0]
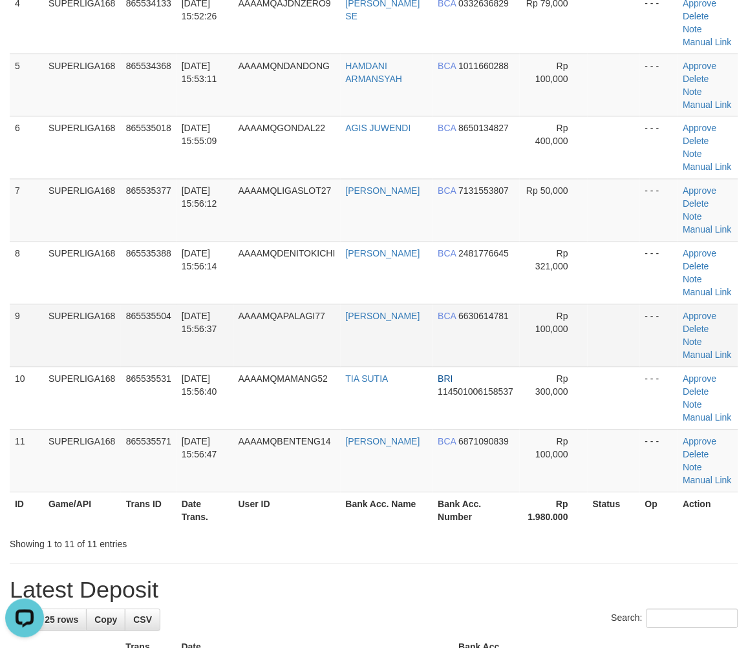
drag, startPoint x: 107, startPoint y: 356, endPoint x: 11, endPoint y: 394, distance: 103.0
click at [105, 358] on td "SUPERLIGA168" at bounding box center [82, 335] width 78 height 63
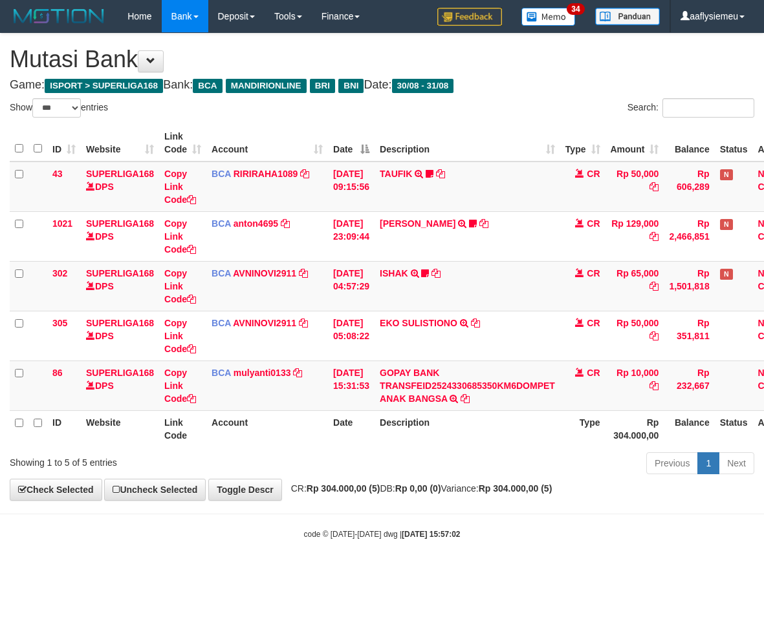
select select "***"
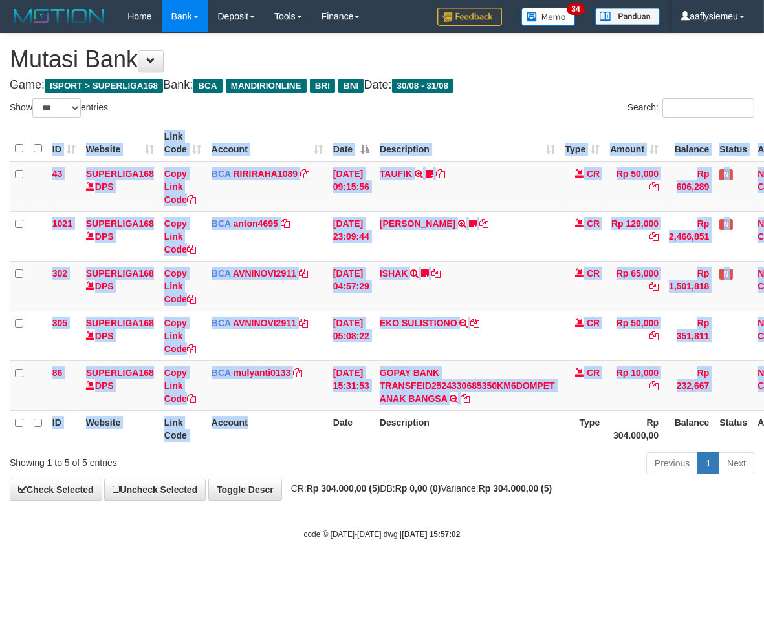
drag, startPoint x: 300, startPoint y: 445, endPoint x: 312, endPoint y: 442, distance: 12.7
click at [301, 445] on div "ID Website Link Code Account Date Description Type Amount Balance Status Action…" at bounding box center [382, 286] width 764 height 330
drag, startPoint x: 175, startPoint y: 491, endPoint x: 758, endPoint y: 407, distance: 589.8
click at [176, 491] on link "Uncheck Selected" at bounding box center [154, 490] width 101 height 22
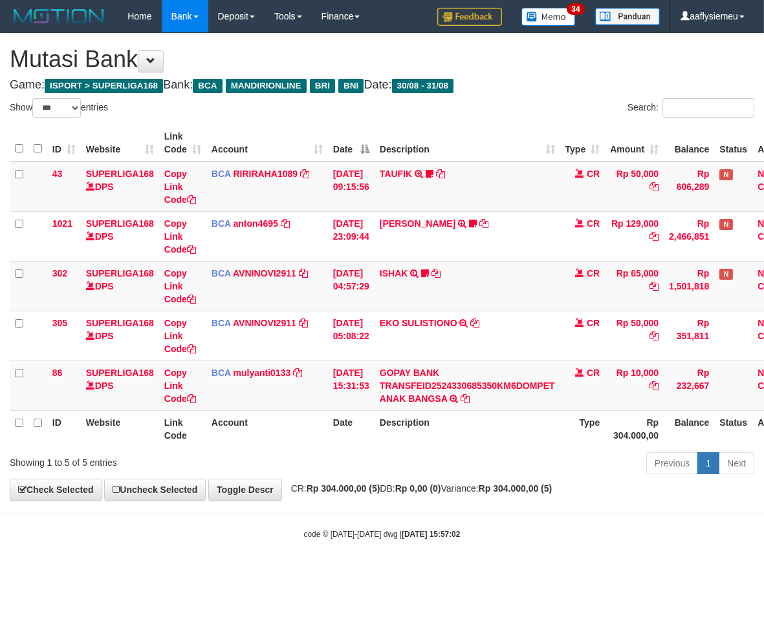
drag, startPoint x: 256, startPoint y: 475, endPoint x: 756, endPoint y: 418, distance: 503.5
click at [260, 475] on div "Showing 1 to 5 of 5 entries Previous 1 Next" at bounding box center [382, 465] width 764 height 28
drag, startPoint x: 279, startPoint y: 461, endPoint x: 416, endPoint y: 453, distance: 136.6
click at [282, 461] on div "Showing 1 to 5 of 5 entries" at bounding box center [159, 460] width 299 height 18
click at [507, 441] on th "Description" at bounding box center [467, 429] width 186 height 37
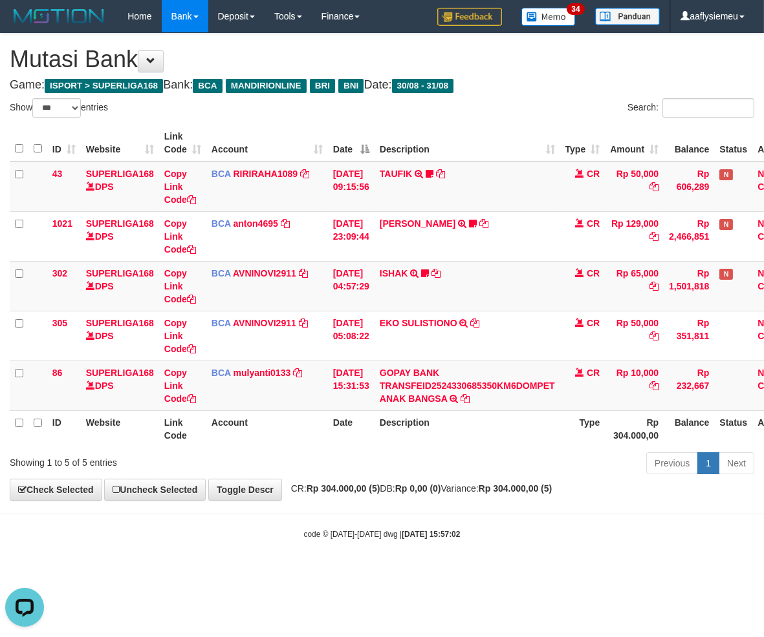
click at [593, 469] on div "Previous 1 Next" at bounding box center [541, 465] width 426 height 28
drag, startPoint x: 451, startPoint y: 509, endPoint x: 478, endPoint y: 497, distance: 30.7
click at [458, 507] on body "Toggle navigation Home Bank Account List Load By Website Group [ISPORT] SUPERLI…" at bounding box center [382, 286] width 764 height 573
drag, startPoint x: 457, startPoint y: 463, endPoint x: 760, endPoint y: 404, distance: 308.9
click at [460, 462] on div "Previous 1 Next" at bounding box center [541, 465] width 426 height 28
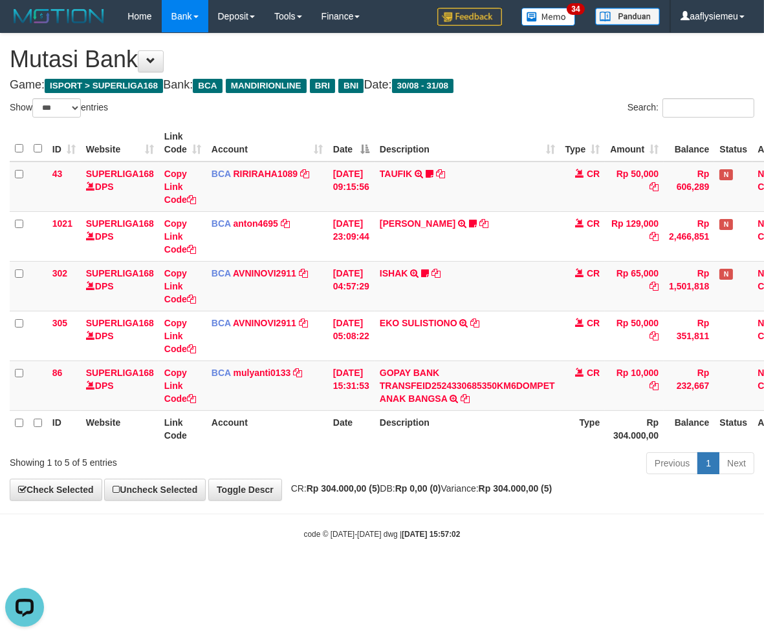
click at [436, 487] on strong "Rp 0,00 (0)" at bounding box center [418, 489] width 46 height 10
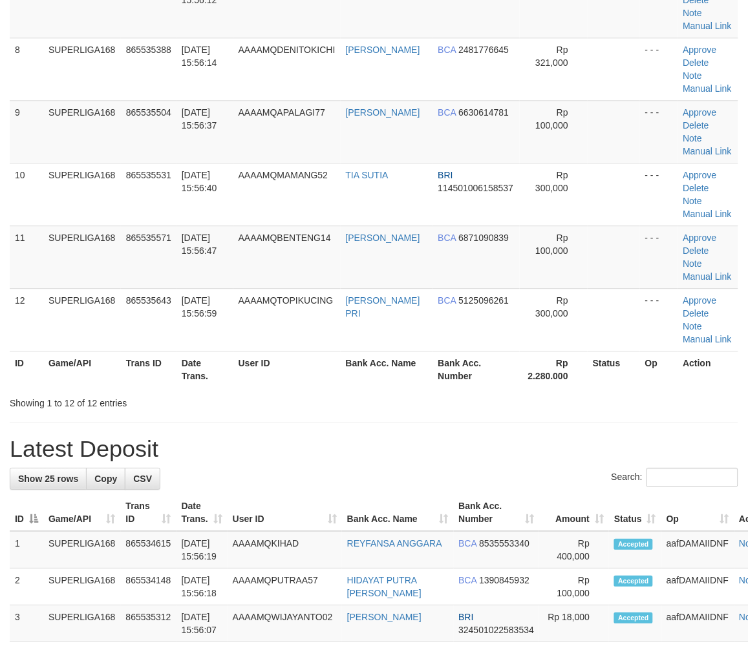
scroll to position [359, 0]
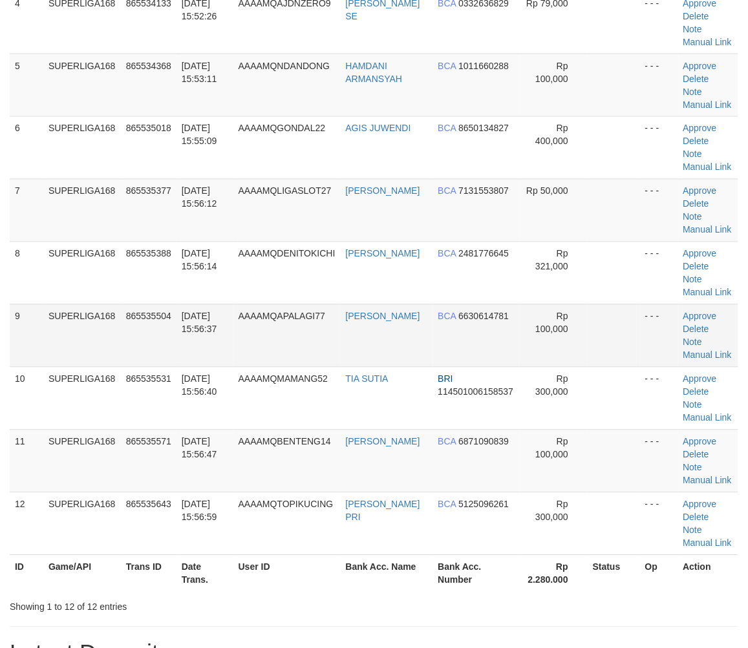
click at [251, 315] on span "AAAAMQAPALAGI77" at bounding box center [282, 317] width 87 height 10
drag, startPoint x: 155, startPoint y: 345, endPoint x: 3, endPoint y: 386, distance: 158.1
click at [144, 353] on td "865535504" at bounding box center [149, 335] width 56 height 63
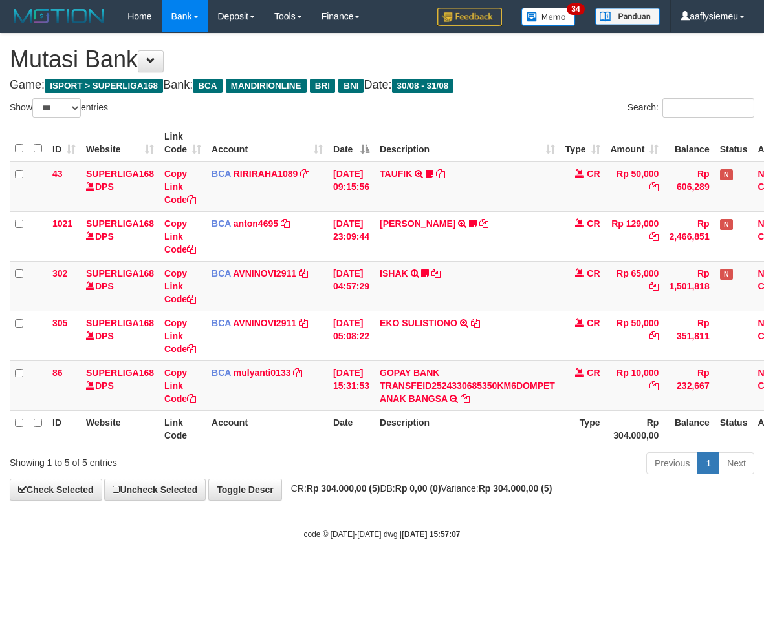
select select "***"
click at [435, 487] on strong "Rp 0,00 (0)" at bounding box center [418, 489] width 46 height 10
drag, startPoint x: 507, startPoint y: 433, endPoint x: 761, endPoint y: 400, distance: 255.6
click at [515, 429] on th "Description" at bounding box center [467, 429] width 186 height 37
drag, startPoint x: 356, startPoint y: 458, endPoint x: 3, endPoint y: 475, distance: 353.4
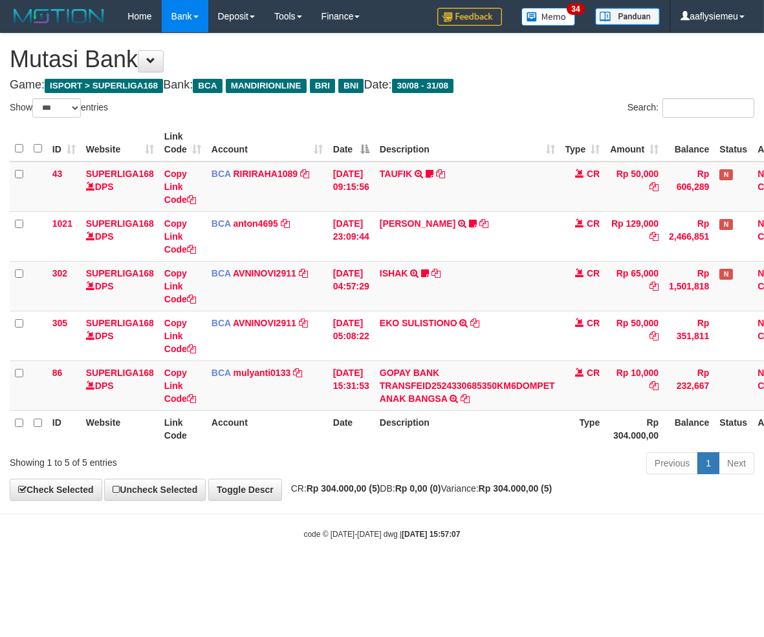
click at [351, 458] on div "Previous 1 Next" at bounding box center [541, 465] width 426 height 28
click at [289, 405] on td "BCA mulyanti0133 DPS MULYANTI mutasi_20250831_4495 | 86 mutasi_20250831_4495 | …" at bounding box center [267, 386] width 122 height 50
click at [288, 496] on div "**********" at bounding box center [382, 267] width 764 height 467
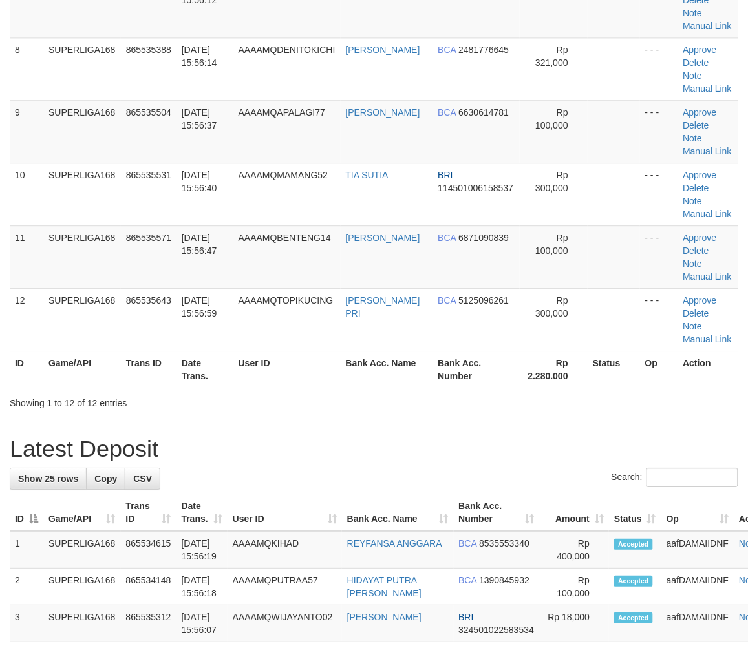
scroll to position [359, 0]
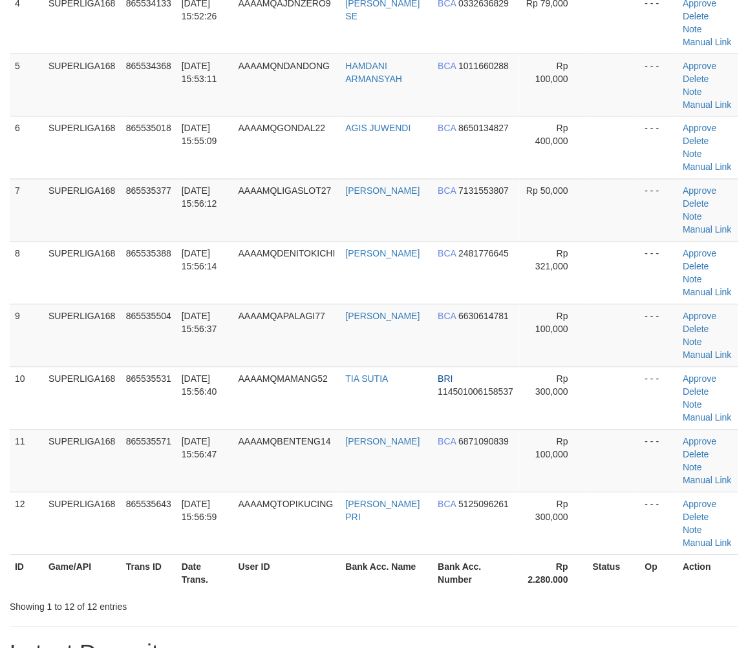
drag, startPoint x: 244, startPoint y: 392, endPoint x: 3, endPoint y: 458, distance: 249.8
click at [244, 394] on td "AAAAMQMAMANG52" at bounding box center [286, 398] width 107 height 63
drag, startPoint x: 255, startPoint y: 361, endPoint x: 5, endPoint y: 430, distance: 259.0
click at [253, 364] on td "AAAAMQAPALAGI77" at bounding box center [286, 335] width 107 height 63
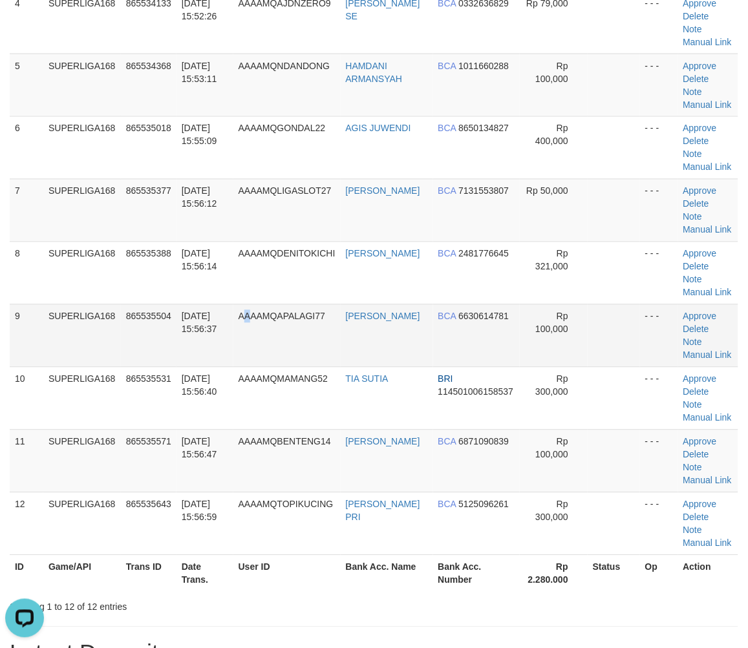
click at [197, 339] on td "31/08/2025 15:56:37" at bounding box center [204, 335] width 57 height 63
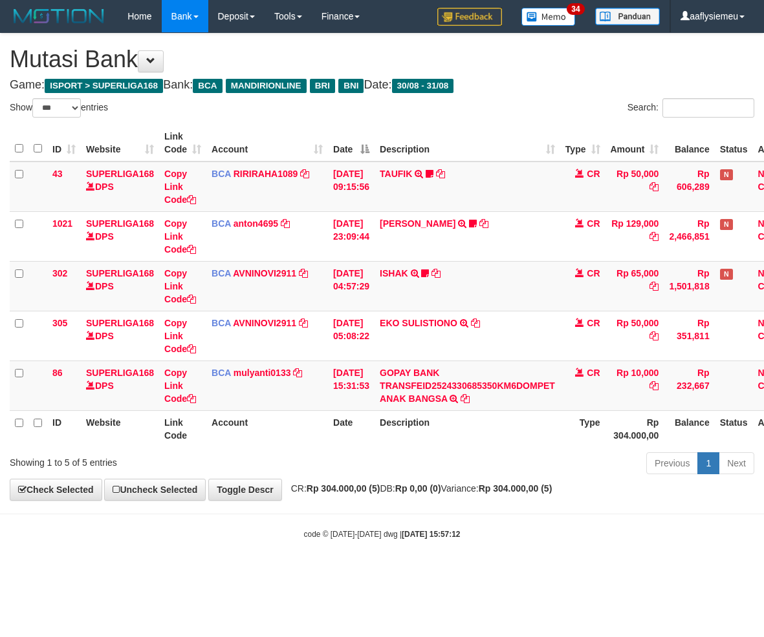
select select "***"
click at [486, 476] on div "Previous 1 Next" at bounding box center [541, 465] width 426 height 28
drag, startPoint x: 419, startPoint y: 470, endPoint x: 127, endPoint y: 459, distance: 292.4
click at [419, 470] on div "Previous 1 Next" at bounding box center [541, 465] width 426 height 28
select select "***"
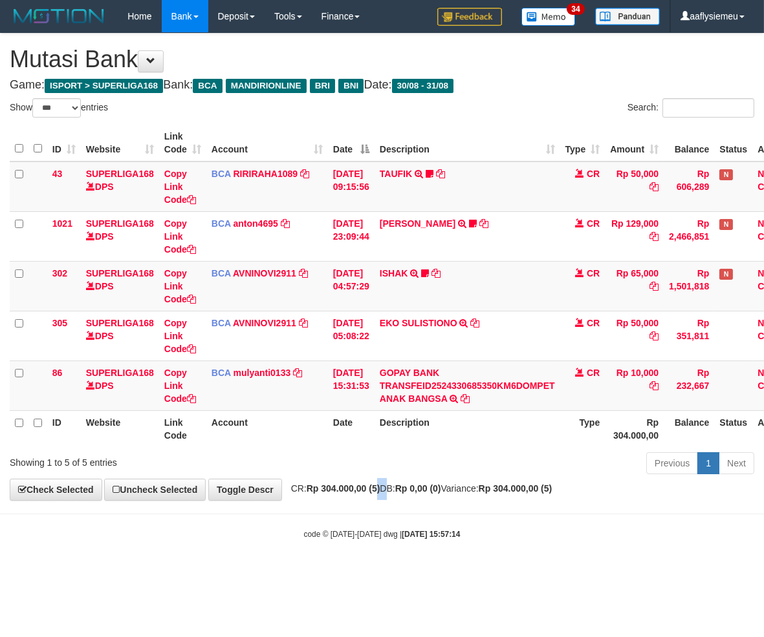
click at [390, 489] on span "CR: Rp 304.000,00 (5) DB: Rp 0,00 (0) Variance: Rp 304.000,00 (5)" at bounding box center [418, 489] width 268 height 10
select select "***"
click at [386, 480] on div "**********" at bounding box center [382, 267] width 764 height 467
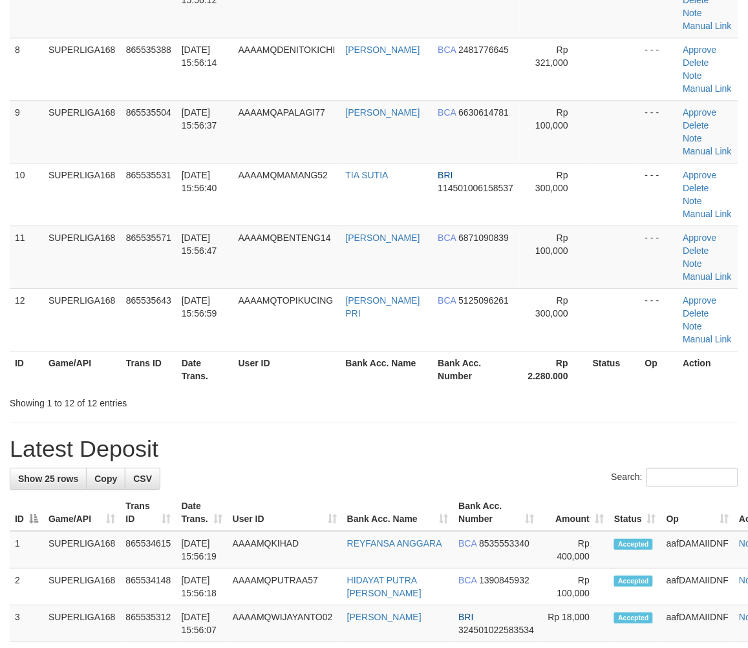
scroll to position [359, 0]
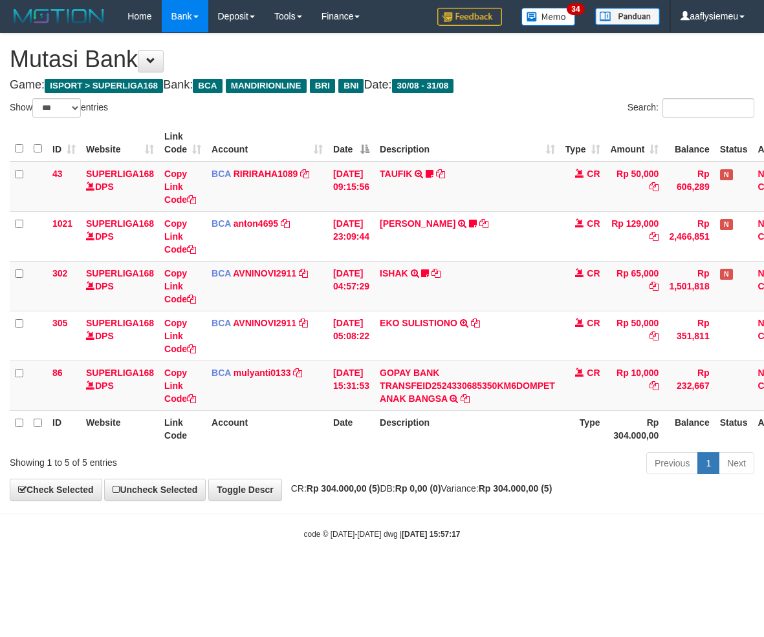
select select "***"
click at [366, 411] on th "Date" at bounding box center [351, 429] width 47 height 37
click at [366, 409] on td "[DATE] 15:31:53" at bounding box center [351, 386] width 47 height 50
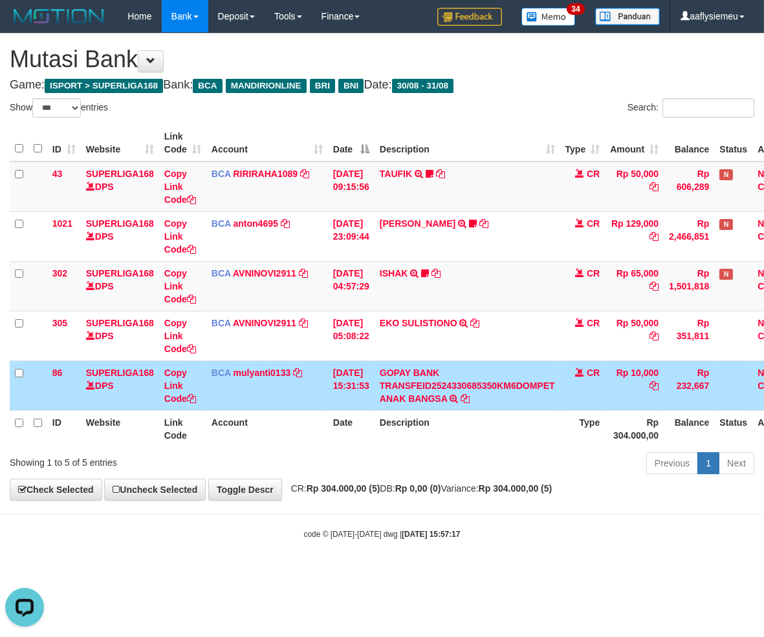
click at [366, 407] on td "31/08/2025 15:31:53" at bounding box center [351, 386] width 47 height 50
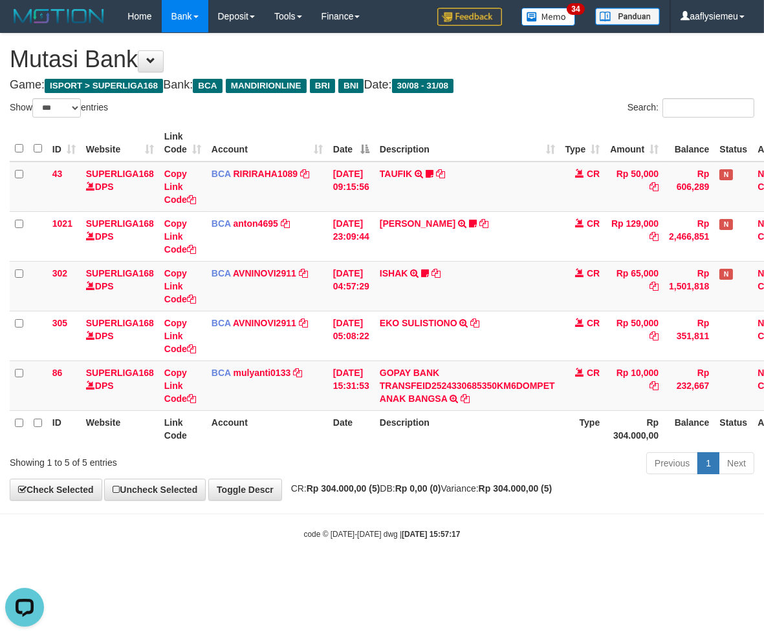
click at [409, 416] on th "Description" at bounding box center [467, 429] width 186 height 37
click at [404, 408] on td "GOPAY BANK TRANSFEID2524330685350KM6DOMPET ANAK BANGSA TRSF E-BANKING CR 3108/F…" at bounding box center [467, 386] width 186 height 50
select select "***"
click at [402, 418] on th "Description" at bounding box center [467, 429] width 186 height 37
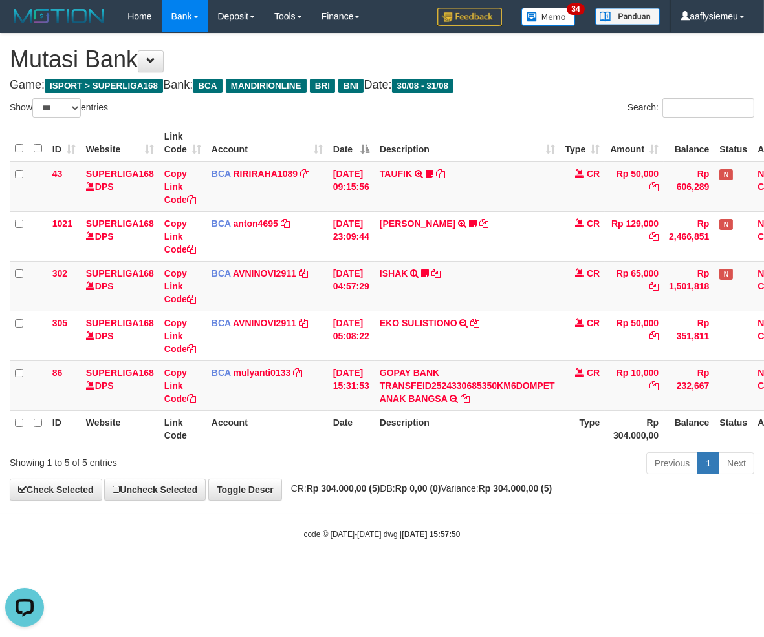
click at [363, 513] on body "Toggle navigation Home Bank Account List Load By Website Group [ISPORT] SUPERLI…" at bounding box center [382, 286] width 764 height 573
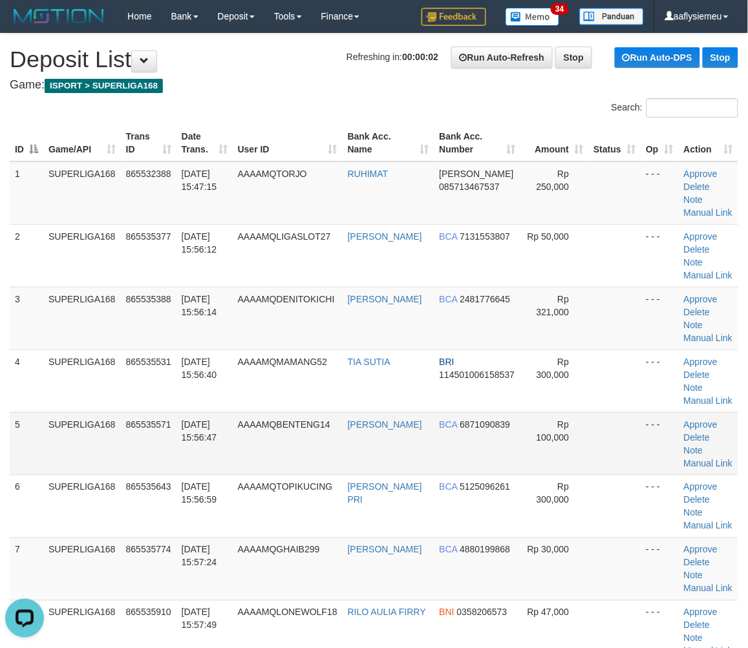
click at [59, 414] on td "SUPERLIGA168" at bounding box center [82, 443] width 78 height 63
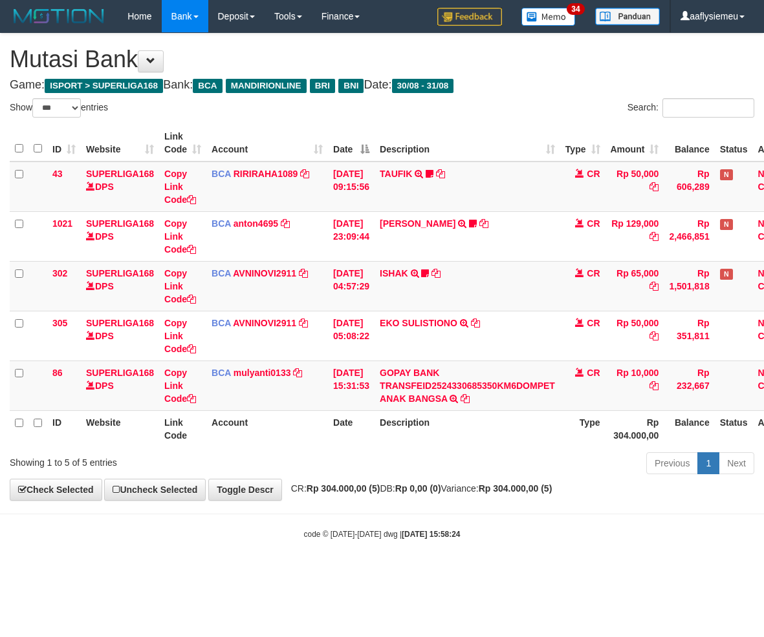
select select "***"
click at [404, 531] on strong "[DATE] 15:58:24" at bounding box center [430, 534] width 58 height 9
drag, startPoint x: 411, startPoint y: 539, endPoint x: 412, endPoint y: 528, distance: 11.1
click at [412, 538] on div "code © [DATE]-[DATE] dwg | [DATE] 15:58:24" at bounding box center [382, 534] width 764 height 13
click at [455, 467] on div "Previous 1 Next" at bounding box center [541, 465] width 426 height 28
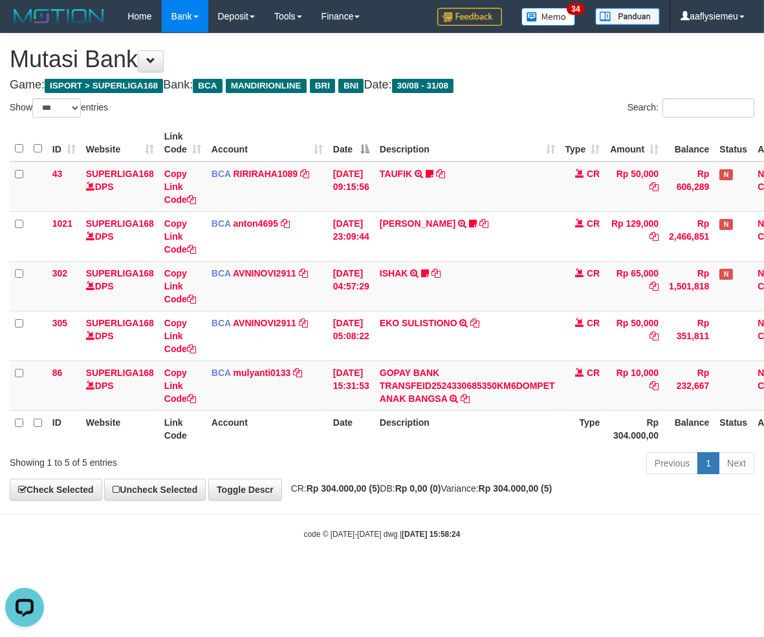
click at [400, 503] on body "Toggle navigation Home Bank Account List Load By Website Group [ISPORT] SUPERLI…" at bounding box center [382, 286] width 764 height 573
drag, startPoint x: 453, startPoint y: 528, endPoint x: 495, endPoint y: 520, distance: 42.1
click at [453, 528] on div "code © [DATE]-[DATE] dwg | [DATE] 15:58:24" at bounding box center [382, 534] width 764 height 13
click at [576, 496] on div "**********" at bounding box center [382, 267] width 764 height 467
click at [552, 494] on strong "Rp 304.000,00 (5)" at bounding box center [515, 489] width 74 height 10
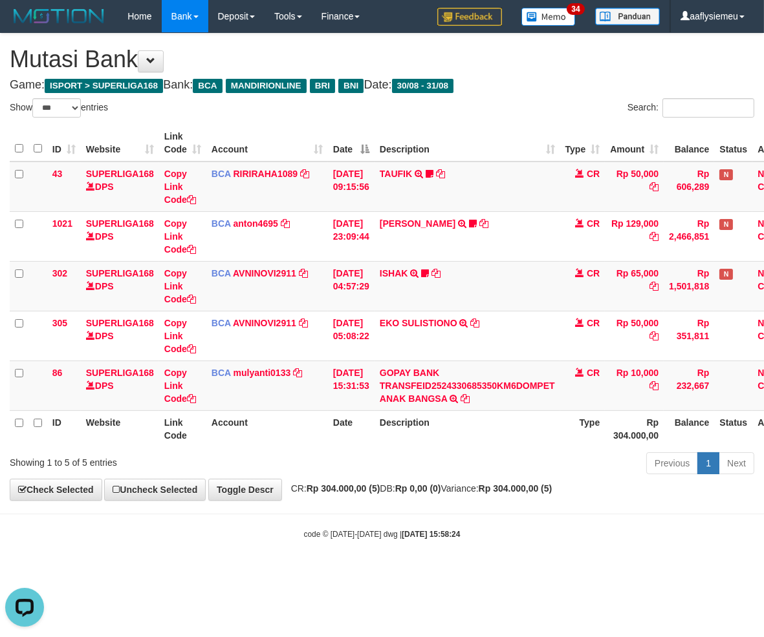
click at [556, 496] on div "**********" at bounding box center [382, 267] width 764 height 467
click at [547, 498] on div "**********" at bounding box center [382, 267] width 764 height 467
click at [540, 498] on div "**********" at bounding box center [382, 267] width 764 height 467
click at [534, 498] on div "**********" at bounding box center [382, 267] width 764 height 467
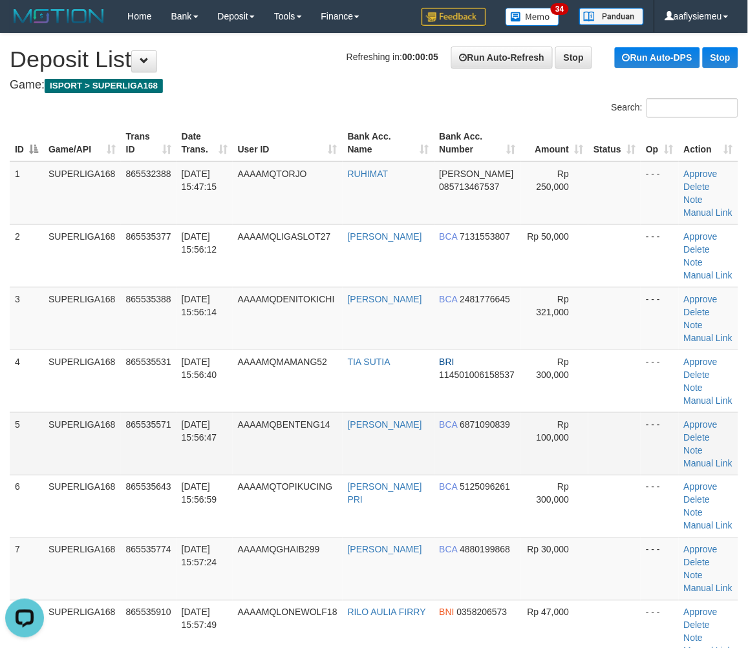
drag, startPoint x: 39, startPoint y: 438, endPoint x: 1, endPoint y: 454, distance: 42.0
click at [39, 440] on td "5" at bounding box center [27, 443] width 34 height 63
drag, startPoint x: 155, startPoint y: 433, endPoint x: 1, endPoint y: 463, distance: 157.3
click at [150, 434] on td "865535571" at bounding box center [149, 443] width 56 height 63
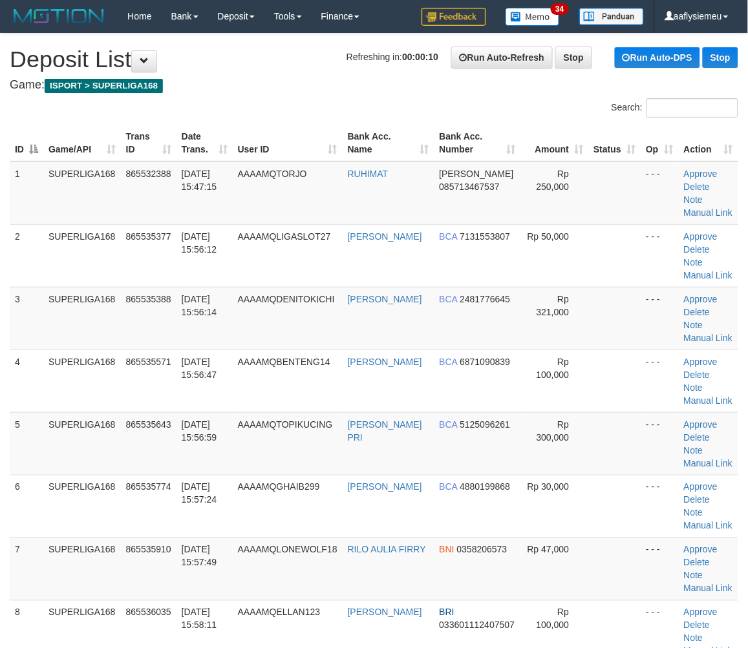
drag, startPoint x: 228, startPoint y: 412, endPoint x: 5, endPoint y: 480, distance: 232.3
click at [224, 416] on td "31/08/2025 15:56:59" at bounding box center [204, 443] width 56 height 63
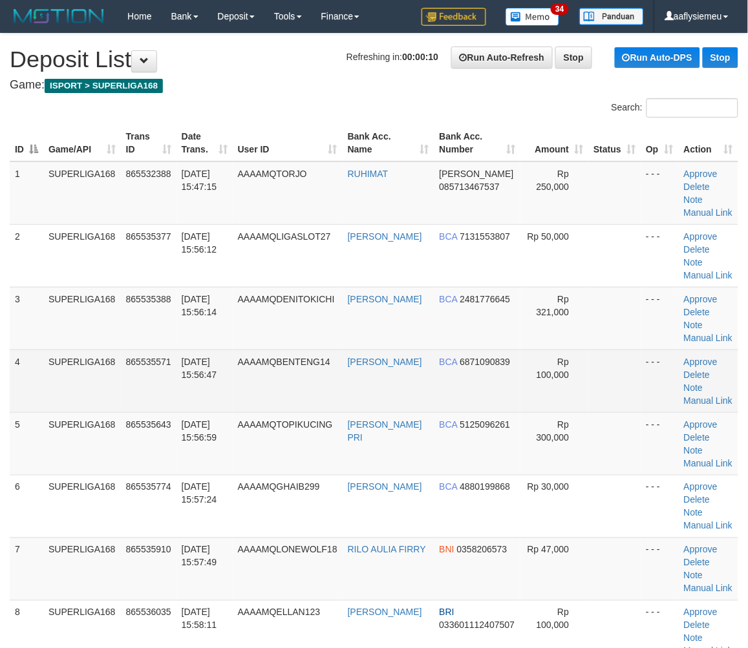
drag, startPoint x: 151, startPoint y: 364, endPoint x: 70, endPoint y: 387, distance: 83.9
click at [149, 365] on td "865535571" at bounding box center [149, 381] width 56 height 63
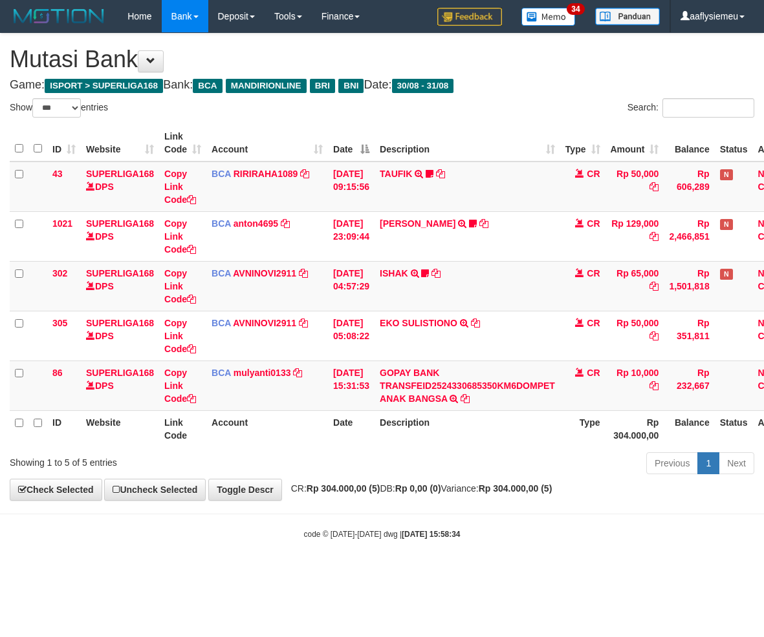
select select "***"
click at [272, 486] on link "Toggle Descr" at bounding box center [245, 490] width 74 height 22
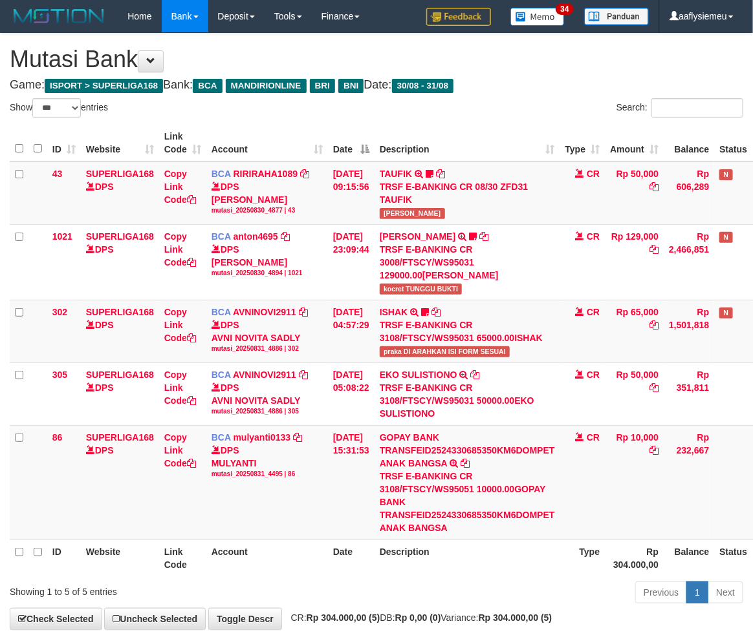
drag, startPoint x: 279, startPoint y: 493, endPoint x: 5, endPoint y: 500, distance: 274.2
click at [278, 493] on td "BCA mulyanti0133 DPS [PERSON_NAME] mutasi_20250831_4495 | 86 mutasi_20250831_44…" at bounding box center [267, 482] width 122 height 114
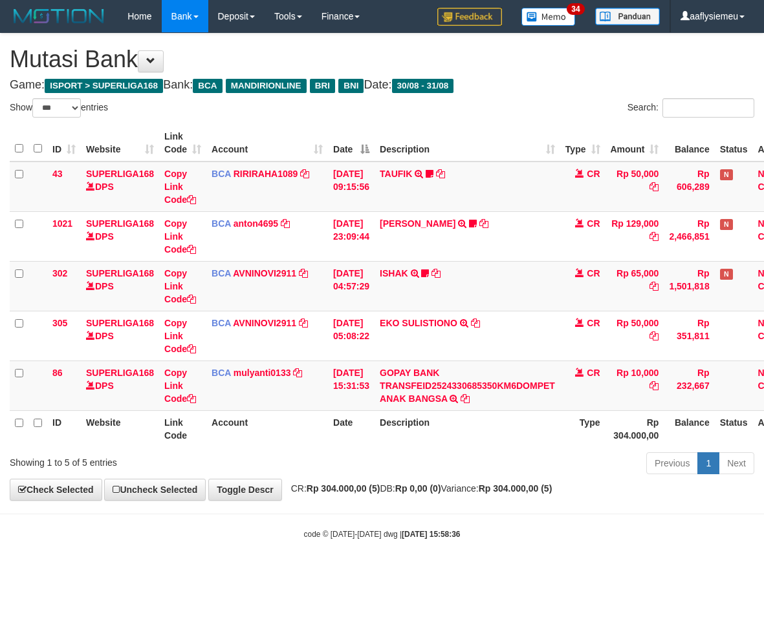
select select "***"
drag, startPoint x: 325, startPoint y: 427, endPoint x: 760, endPoint y: 385, distance: 437.7
click at [328, 425] on tr "ID Website Link Code Account Date Description Type Rp 304.000,00 Balance Status…" at bounding box center [407, 429] width 795 height 37
drag, startPoint x: 359, startPoint y: 469, endPoint x: 369, endPoint y: 469, distance: 10.4
click at [359, 469] on div "Previous 1 Next" at bounding box center [541, 465] width 426 height 28
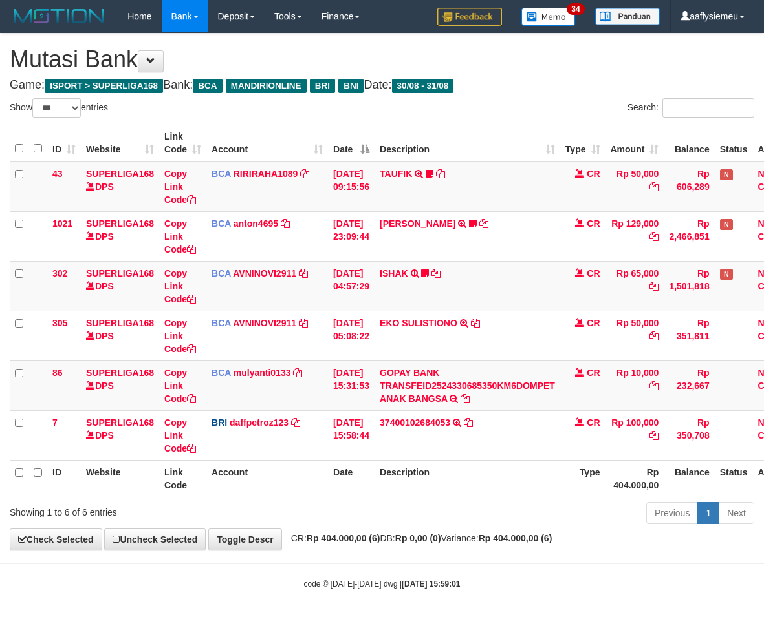
select select "***"
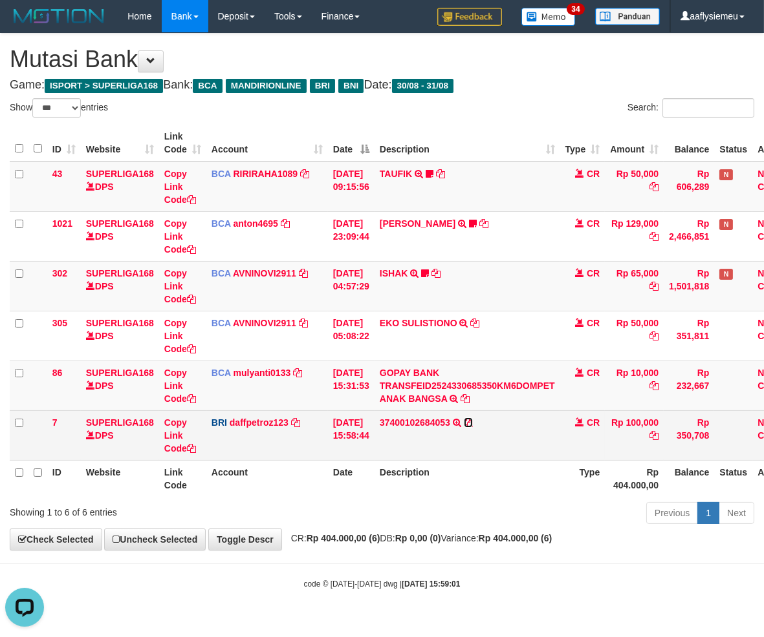
click at [473, 422] on icon at bounding box center [468, 422] width 9 height 9
click at [714, 456] on td "Rp 350,708" at bounding box center [688, 436] width 50 height 50
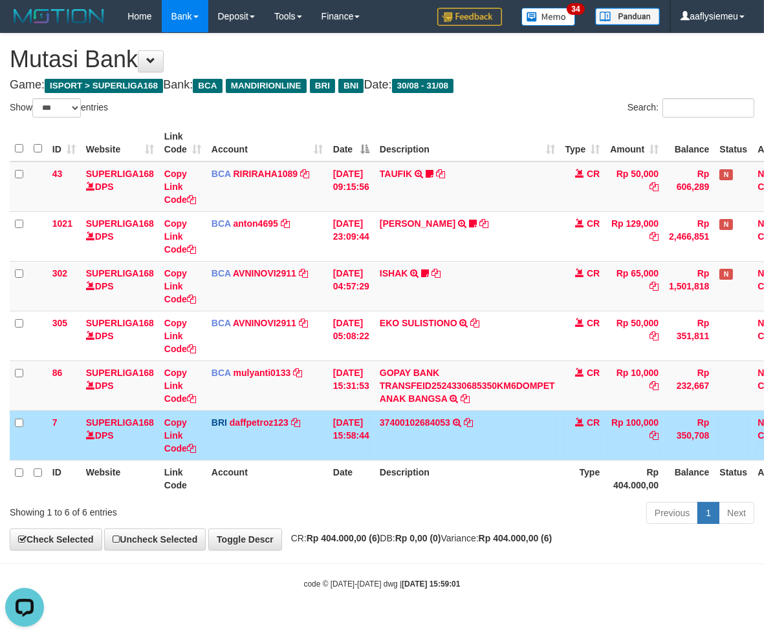
click at [681, 493] on th "Balance" at bounding box center [688, 478] width 50 height 37
click at [574, 458] on td "CR" at bounding box center [582, 436] width 45 height 50
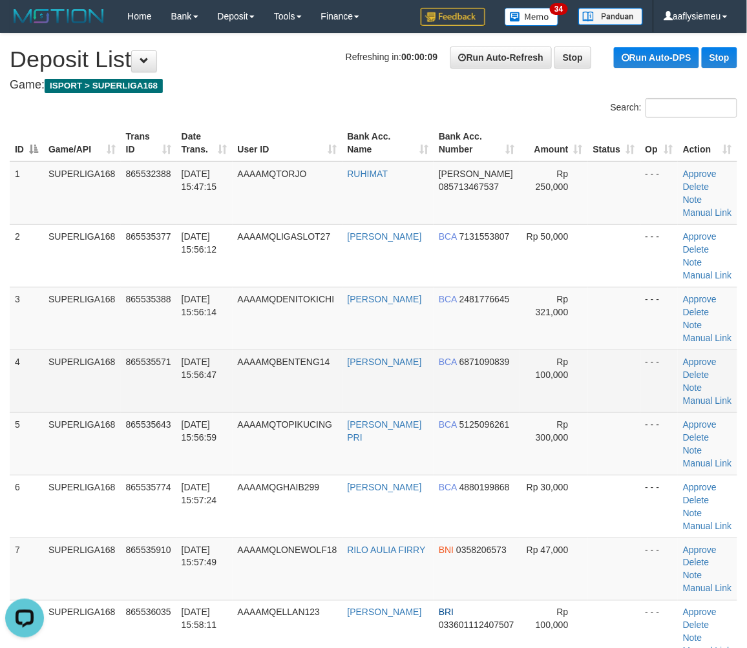
click at [78, 377] on td "SUPERLIGA168" at bounding box center [82, 381] width 78 height 63
click at [284, 382] on td "AAAAMQBENTENG14" at bounding box center [288, 381] width 110 height 63
click at [306, 363] on span "AAAAMQBENTENG14" at bounding box center [284, 362] width 92 height 10
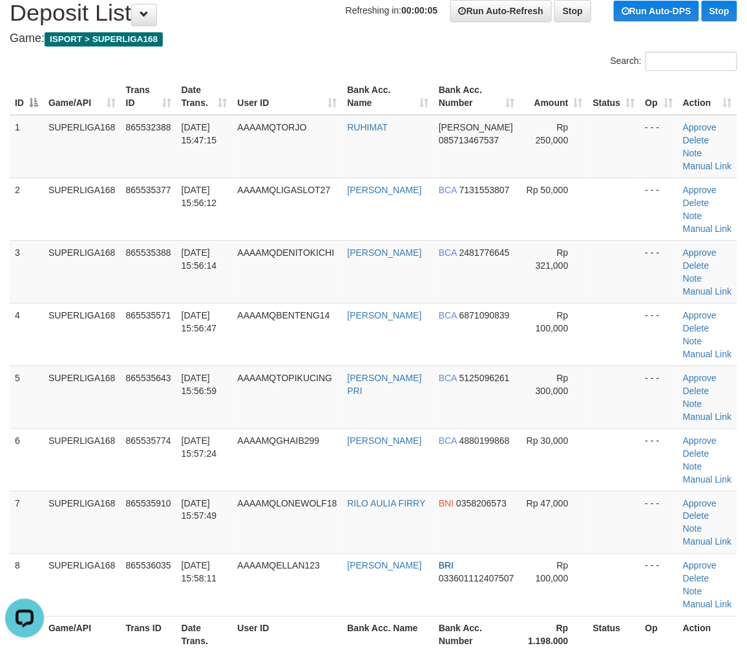
scroll to position [144, 0]
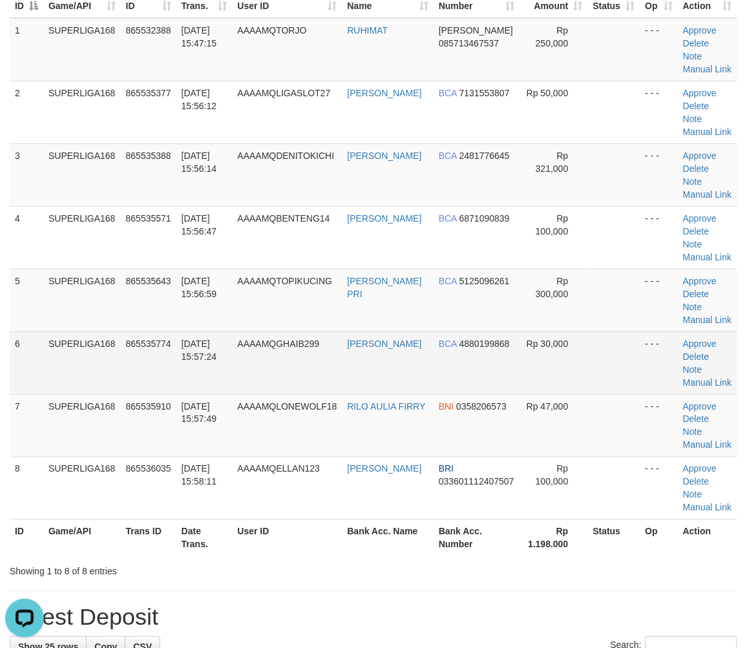
click at [50, 362] on td "SUPERLIGA168" at bounding box center [82, 363] width 78 height 63
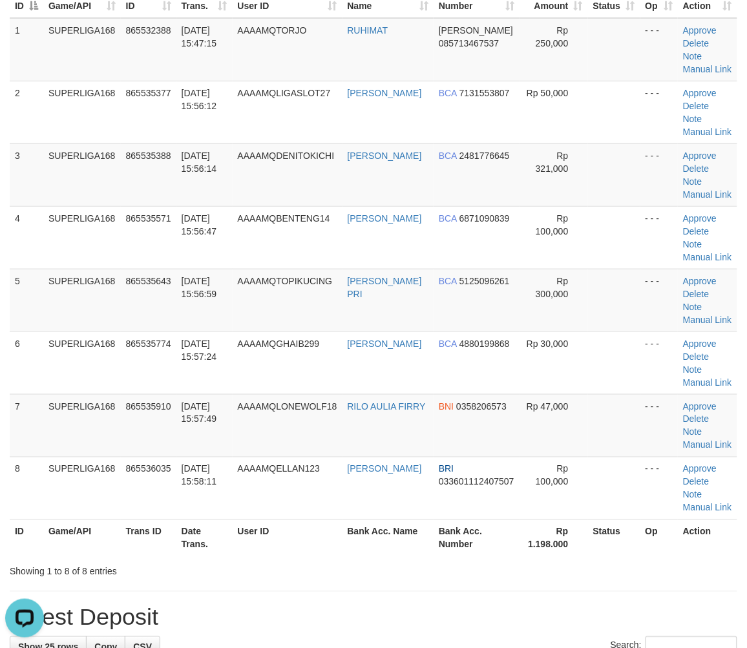
drag, startPoint x: 30, startPoint y: 383, endPoint x: 1, endPoint y: 406, distance: 36.3
click at [30, 383] on td "6" at bounding box center [27, 363] width 34 height 63
drag, startPoint x: 156, startPoint y: 388, endPoint x: 1, endPoint y: 442, distance: 163.6
click at [156, 389] on td "865535774" at bounding box center [149, 363] width 56 height 63
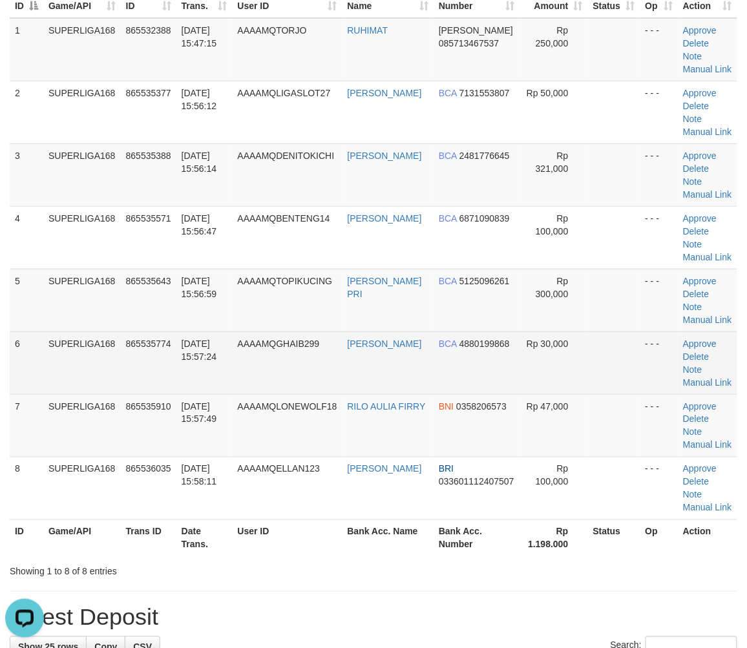
click at [217, 390] on td "[DATE] 15:57:24" at bounding box center [204, 363] width 56 height 63
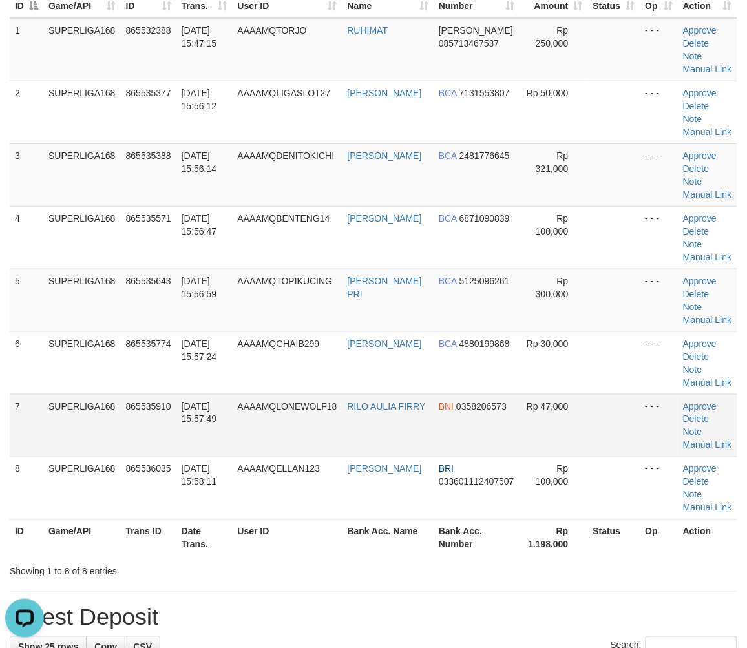
click at [176, 424] on tr "7 SUPERLIGA168 865535910 31/08/2025 15:57:49 AAAAMQLONEWOLF18 RILO AULIA FIRRY …" at bounding box center [374, 425] width 728 height 63
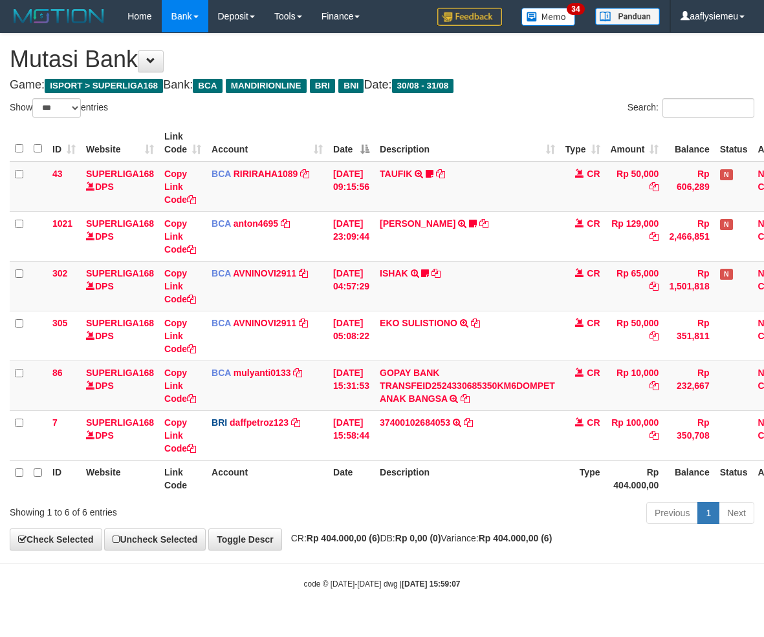
select select "***"
click at [427, 506] on div "Previous 1 Next" at bounding box center [541, 515] width 426 height 28
click at [400, 557] on body "Toggle navigation Home Bank Account List Load By Website Group [ISPORT] SUPERLI…" at bounding box center [382, 311] width 764 height 623
click at [356, 604] on body "Toggle navigation Home Bank Account List Load By Website Group [ISPORT] SUPERLI…" at bounding box center [382, 311] width 764 height 623
select select "***"
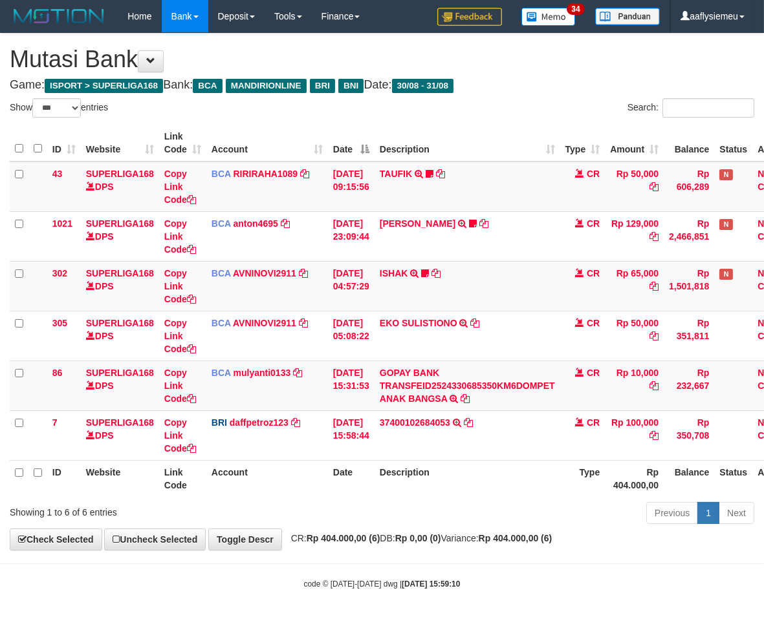
click at [584, 533] on div "**********" at bounding box center [382, 292] width 764 height 517
select select "***"
click at [574, 525] on div "Previous 1 Next" at bounding box center [541, 515] width 426 height 28
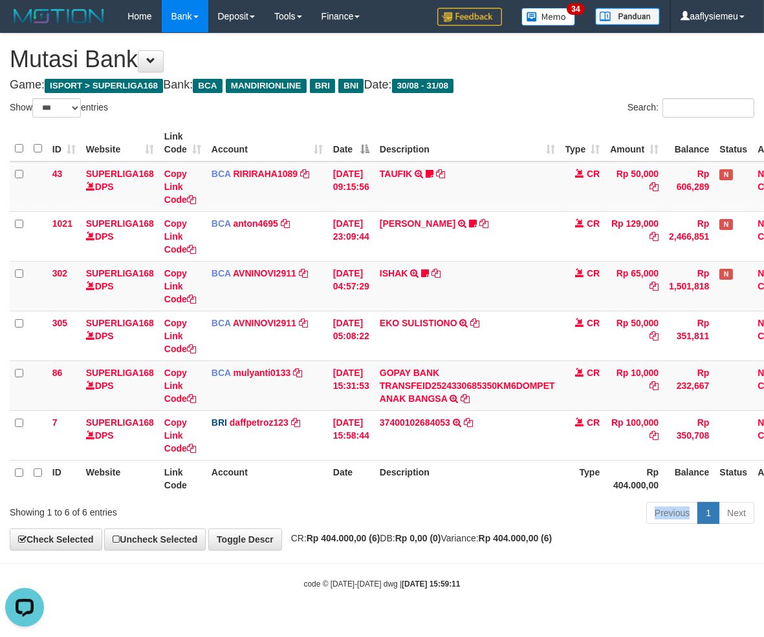
click at [618, 479] on th "Rp 404.000,00" at bounding box center [633, 478] width 59 height 37
click at [579, 525] on div "Previous 1 Next" at bounding box center [541, 515] width 426 height 28
click at [495, 534] on div "**********" at bounding box center [382, 292] width 764 height 517
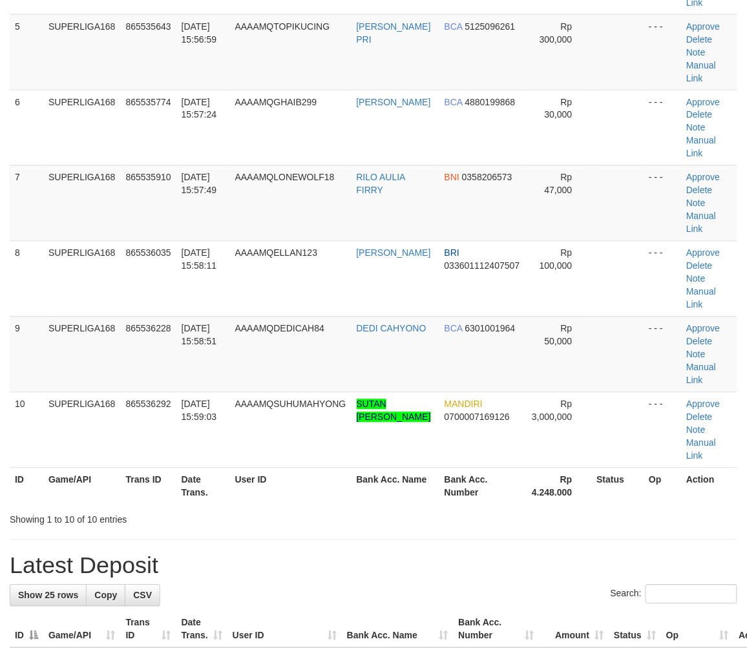
scroll to position [144, 0]
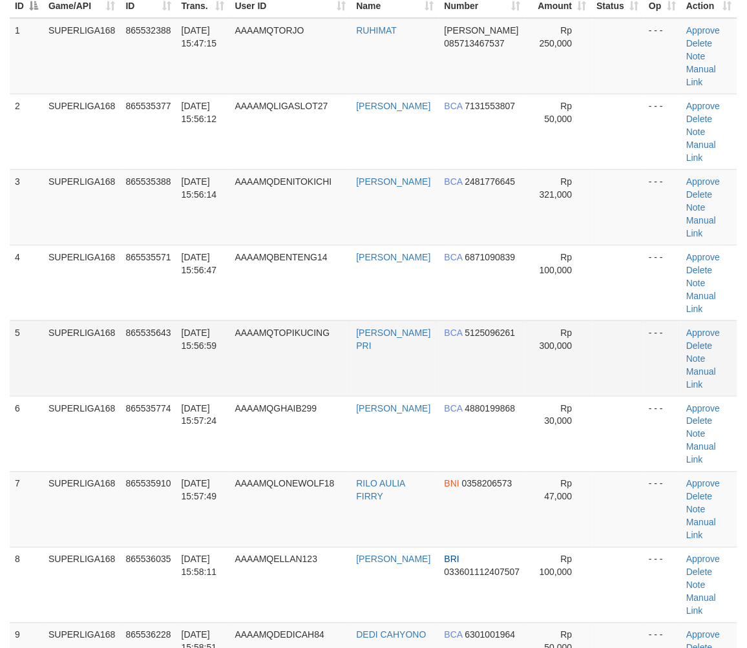
click at [211, 365] on td "[DATE] 15:56:59" at bounding box center [203, 359] width 54 height 76
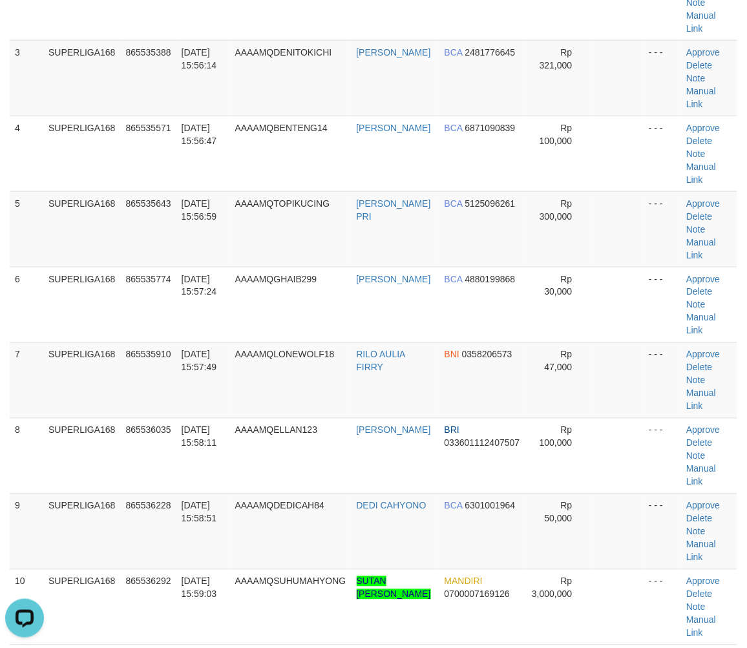
scroll to position [359, 0]
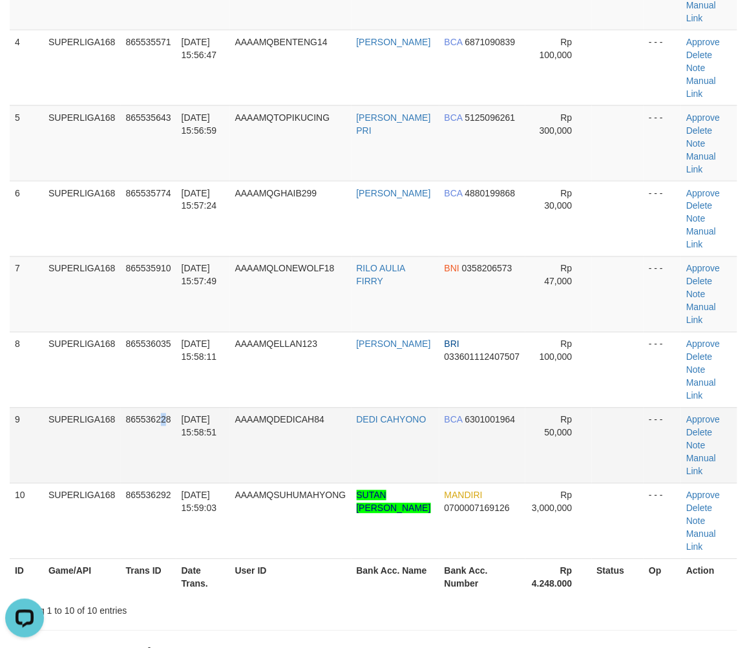
click at [164, 412] on td "865536228" at bounding box center [149, 446] width 56 height 76
click at [121, 421] on td "865536228" at bounding box center [149, 446] width 56 height 76
click at [69, 436] on td "SUPERLIGA168" at bounding box center [82, 446] width 78 height 76
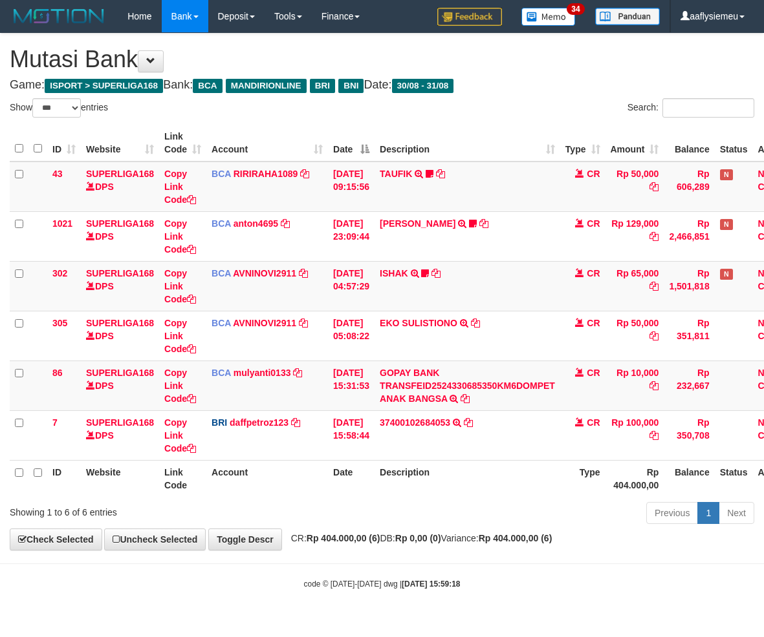
select select "***"
click at [443, 505] on div "Previous 1 Next" at bounding box center [541, 515] width 426 height 28
click at [524, 489] on th "Description" at bounding box center [467, 478] width 186 height 37
click at [464, 494] on th "Description" at bounding box center [467, 478] width 186 height 37
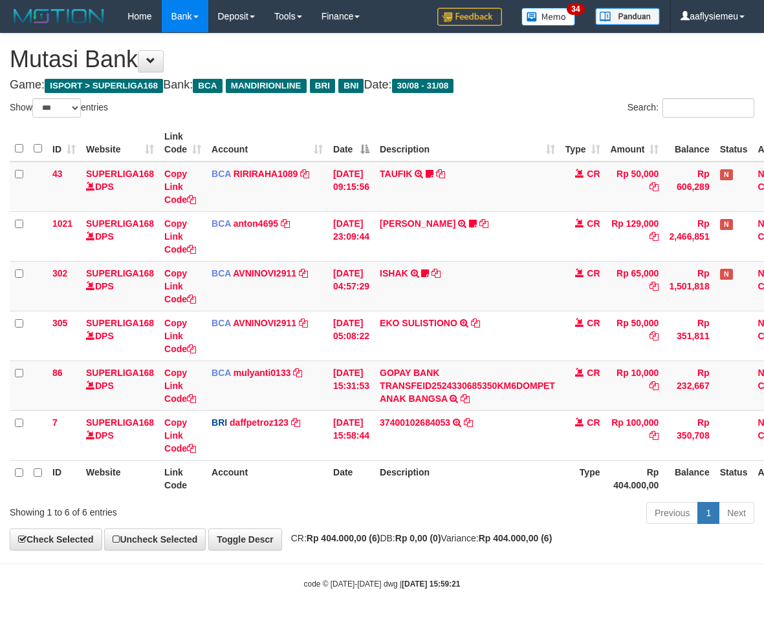
select select "***"
click at [411, 546] on div "**********" at bounding box center [382, 292] width 764 height 517
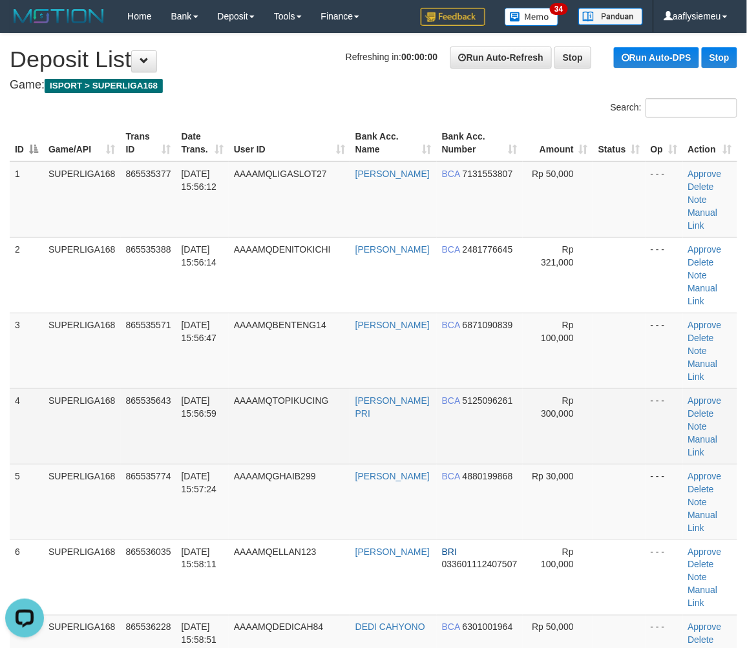
click at [107, 436] on td "SUPERLIGA168" at bounding box center [82, 427] width 78 height 76
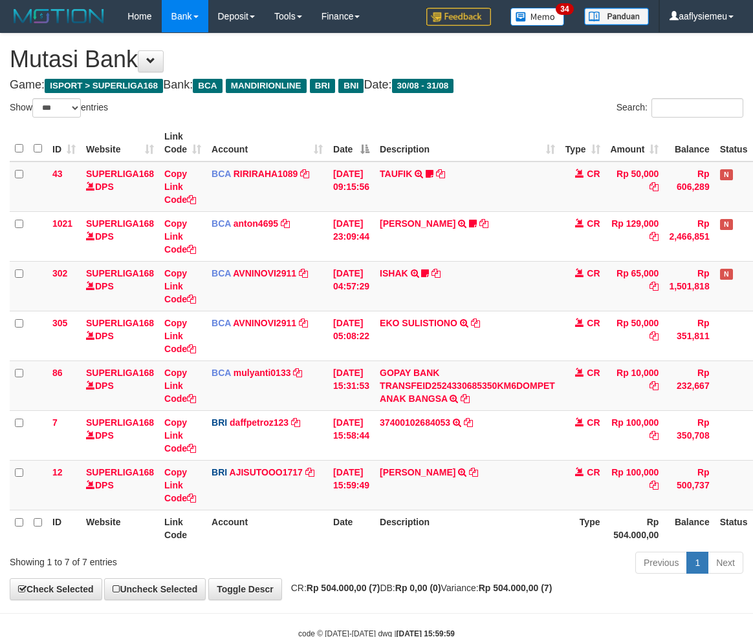
select select "***"
click at [478, 472] on icon at bounding box center [473, 472] width 9 height 9
click at [511, 494] on td "ISHAK BOBY YAN TRANSFER NBMB ISHAK BOBY YAN TO SUTO AJI RAMADHAN" at bounding box center [467, 485] width 186 height 50
click at [429, 495] on td "ISHAK BOBY YAN TRANSFER NBMB ISHAK BOBY YAN TO SUTO AJI RAMADHAN" at bounding box center [467, 485] width 186 height 50
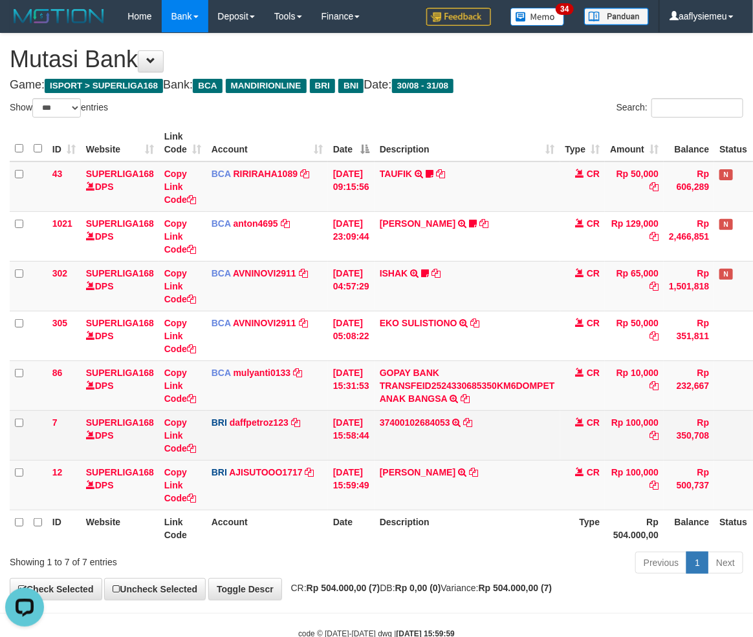
click at [323, 449] on td "BRI daffpetroz123 DPS MUHAMMAD DAFFA PETRO mutasi_20250831_2200 | 7 mutasi_2025…" at bounding box center [267, 436] width 122 height 50
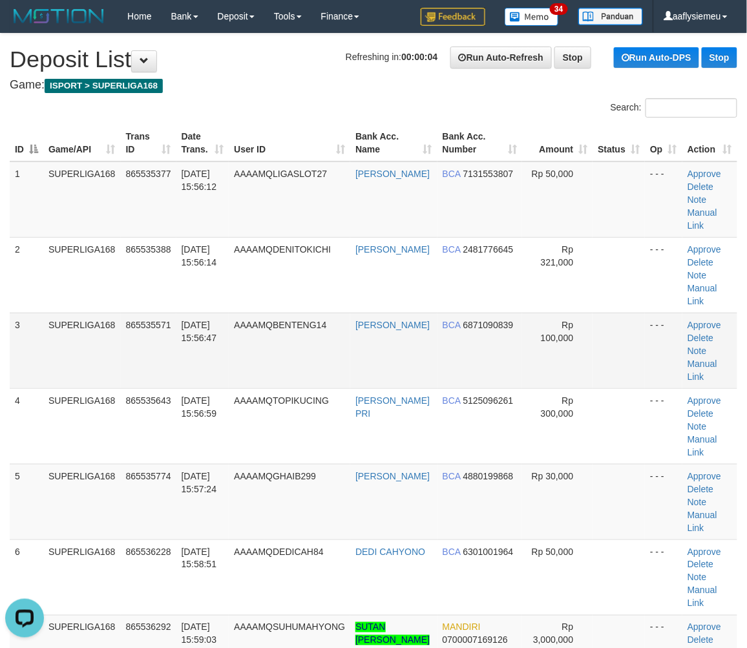
click at [191, 380] on td "[DATE] 15:56:47" at bounding box center [202, 351] width 53 height 76
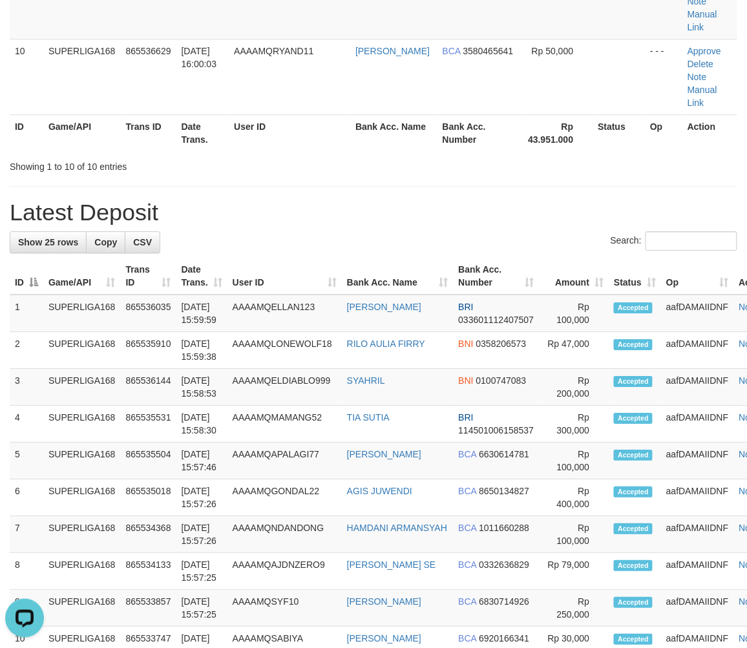
click at [369, 179] on div "**********" at bounding box center [373, 266] width 747 height 2073
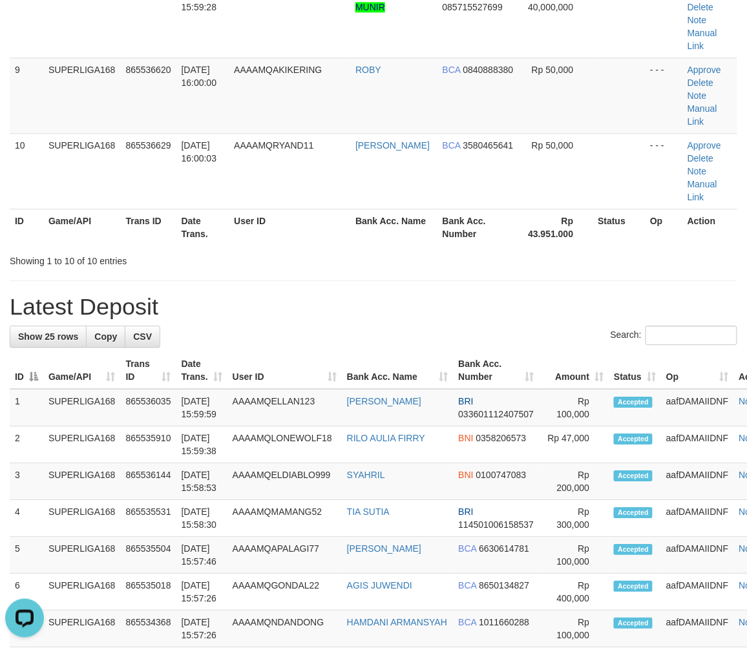
scroll to position [516, 0]
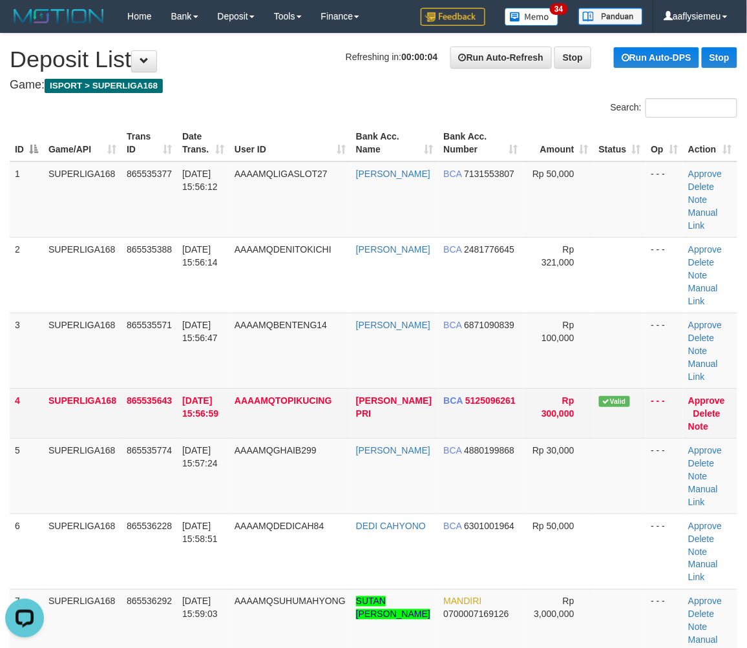
click at [87, 415] on td "SUPERLIGA168" at bounding box center [82, 414] width 78 height 50
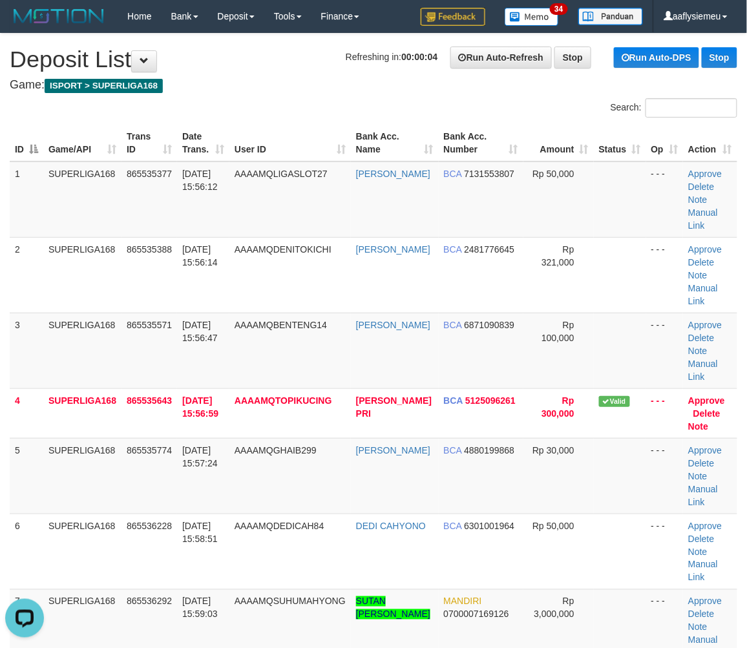
scroll to position [778, 0]
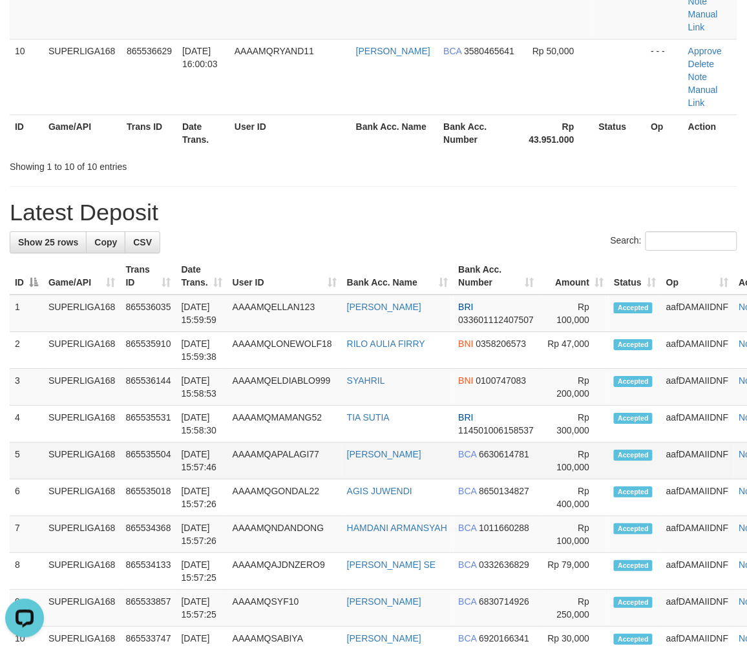
click at [79, 456] on td "SUPERLIGA168" at bounding box center [82, 461] width 78 height 37
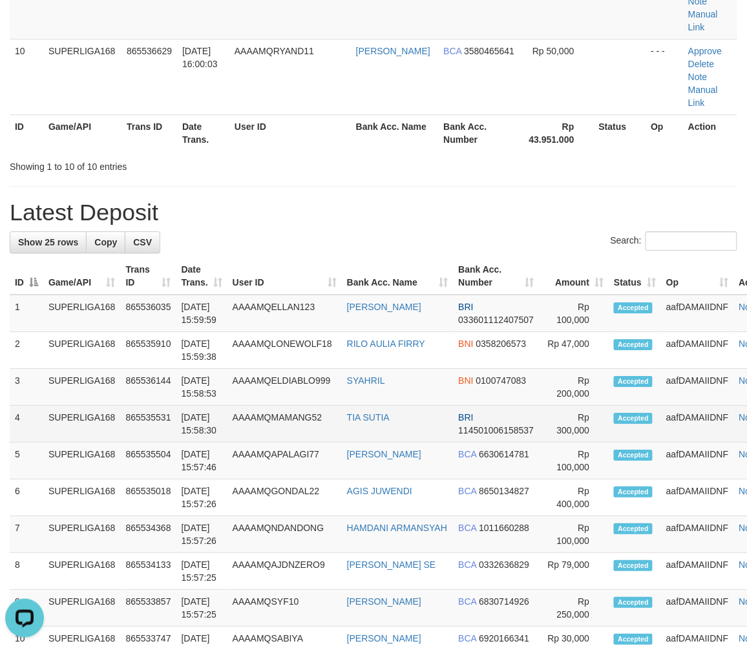
click at [105, 438] on td "SUPERLIGA168" at bounding box center [82, 424] width 78 height 37
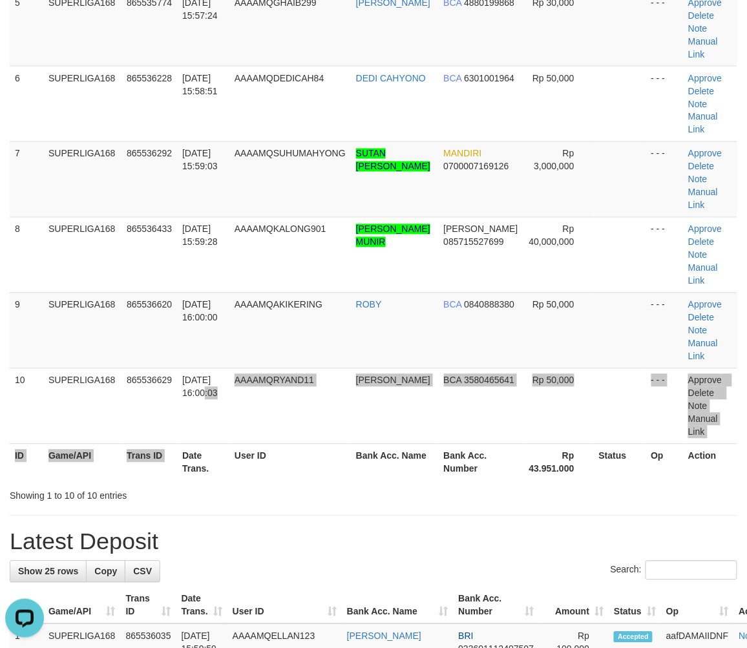
scroll to position [634, 0]
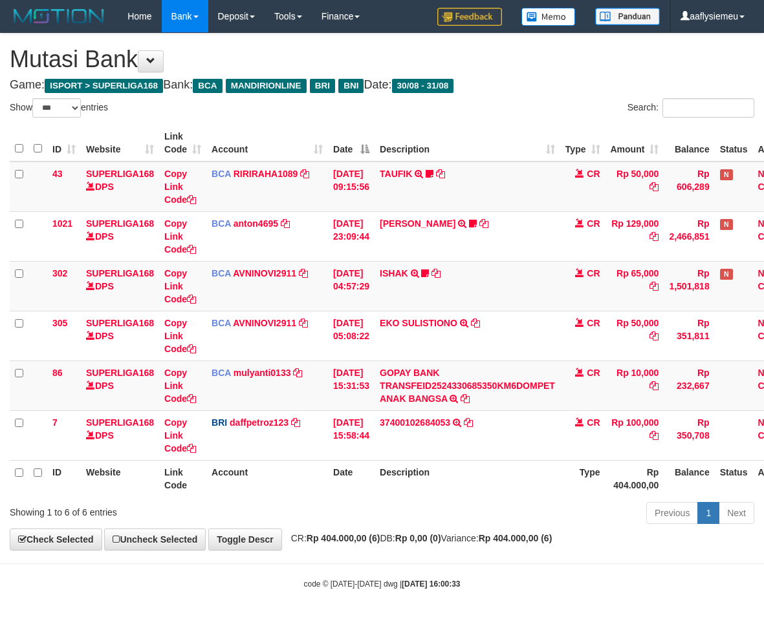
select select "***"
click at [460, 486] on th "Description" at bounding box center [467, 478] width 186 height 37
click at [460, 485] on th "Description" at bounding box center [467, 478] width 186 height 37
click at [575, 470] on th "Type" at bounding box center [582, 478] width 45 height 37
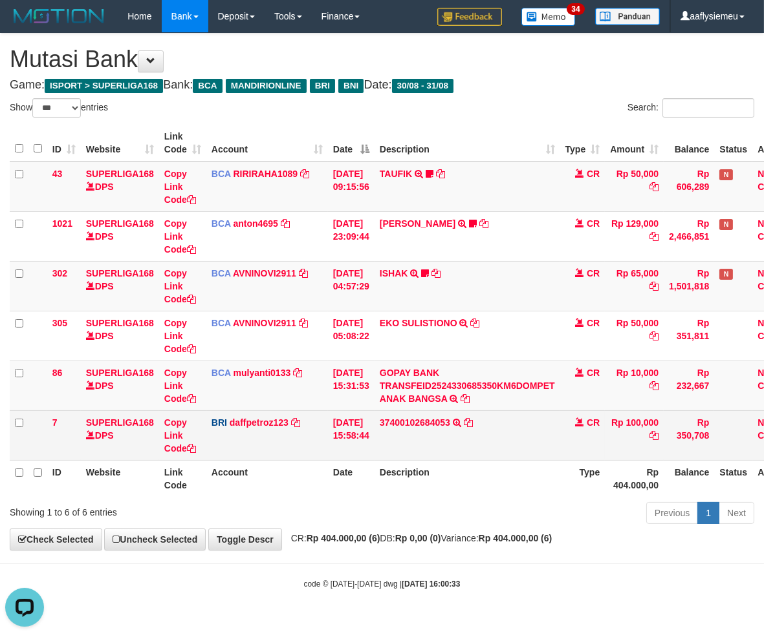
click at [472, 454] on td "37400102684053 TRANSFER NBMB 37400102684053 TO MUHAMMAD DAFFA PETRO" at bounding box center [467, 436] width 186 height 50
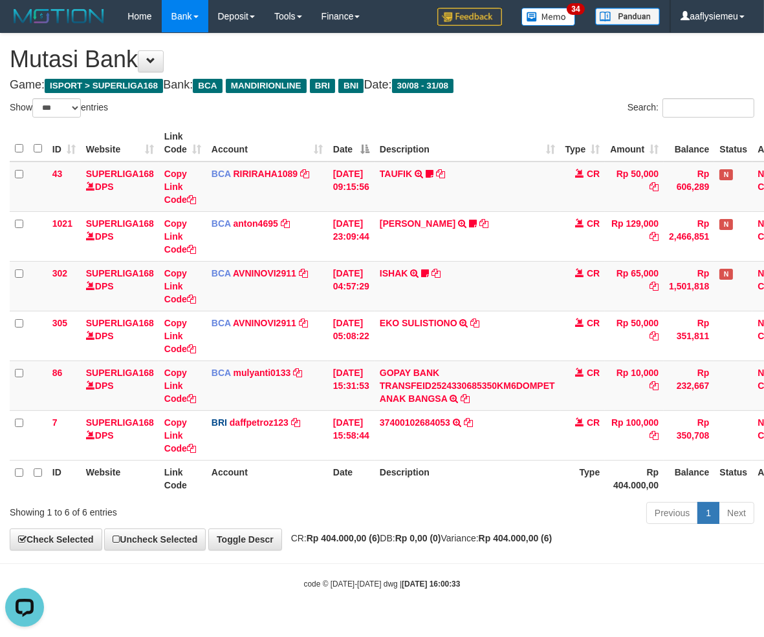
click at [546, 461] on th "Description" at bounding box center [467, 478] width 186 height 37
click at [470, 507] on div "Previous 1 Next" at bounding box center [541, 515] width 426 height 28
click at [610, 528] on div "Previous 1 Next" at bounding box center [541, 515] width 426 height 28
click at [609, 528] on div "Previous 1 Next" at bounding box center [541, 515] width 426 height 28
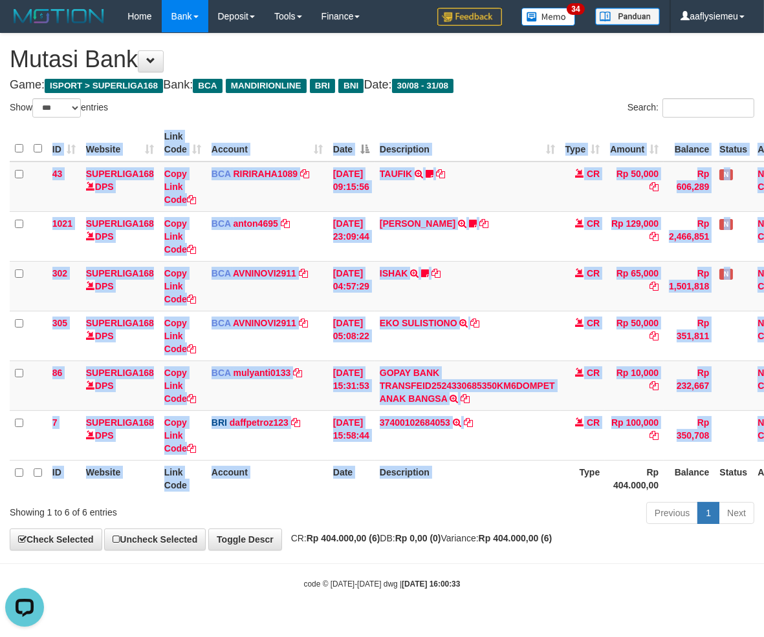
click at [590, 496] on div "ID Website Link Code Account Date Description Type Amount Balance Status Action…" at bounding box center [382, 311] width 764 height 380
click at [590, 496] on th "Type" at bounding box center [582, 478] width 45 height 37
click at [475, 466] on th "Description" at bounding box center [467, 478] width 186 height 37
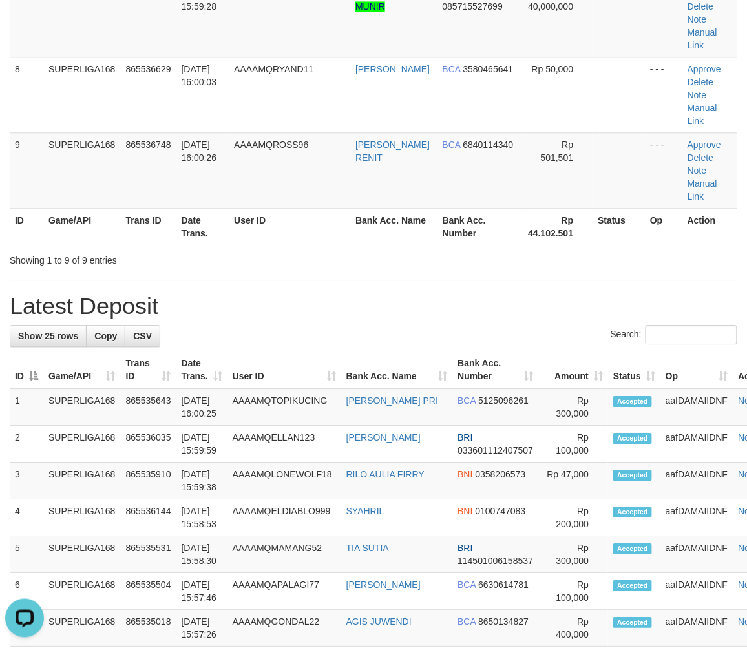
drag, startPoint x: 168, startPoint y: 267, endPoint x: 170, endPoint y: 279, distance: 12.4
click at [168, 266] on div "**********" at bounding box center [373, 397] width 747 height 1997
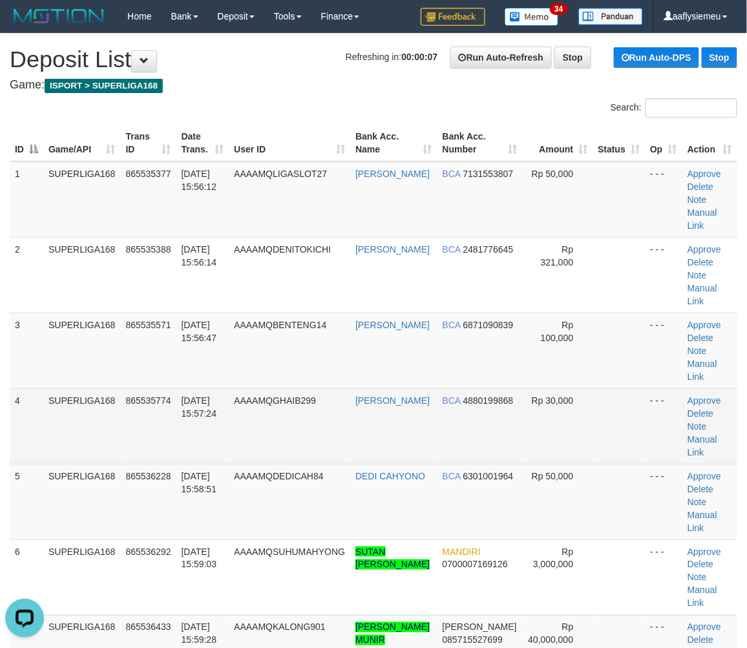
click at [76, 412] on td "SUPERLIGA168" at bounding box center [82, 427] width 78 height 76
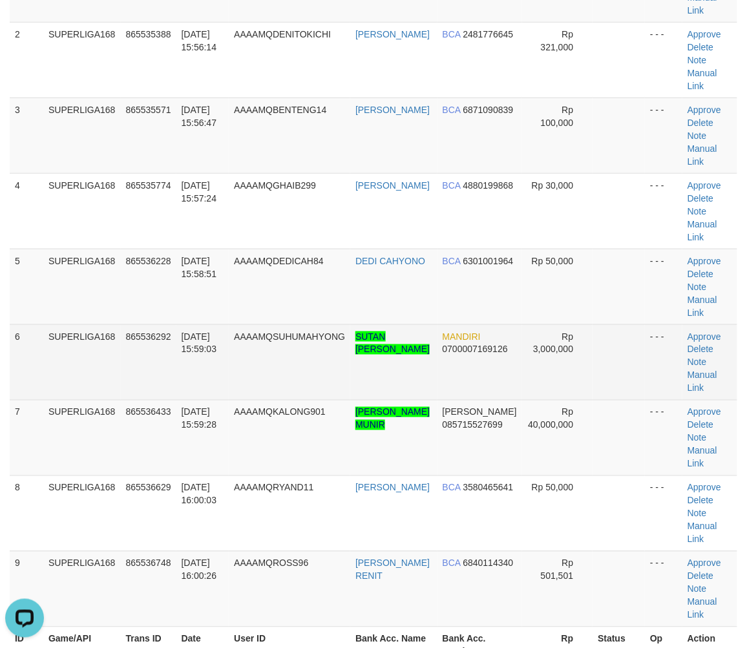
click at [81, 345] on td "SUPERLIGA168" at bounding box center [82, 363] width 78 height 76
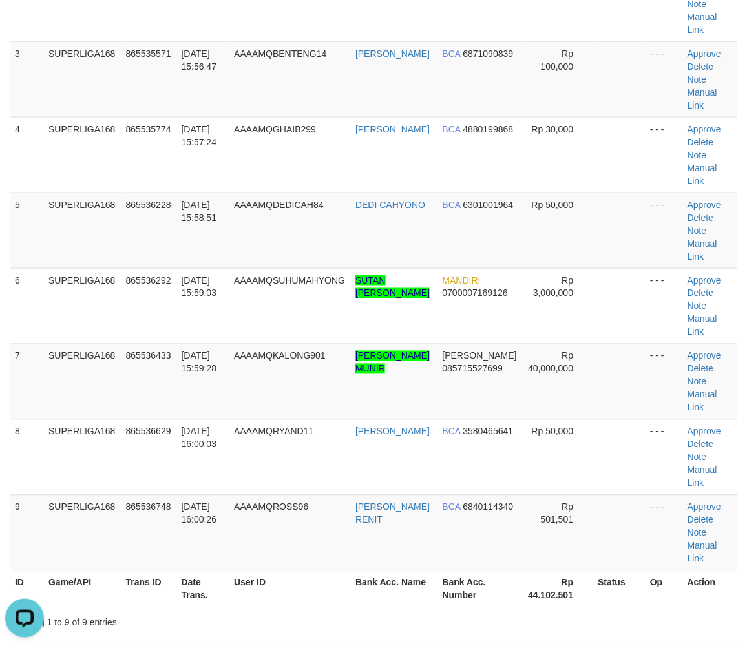
scroll to position [431, 0]
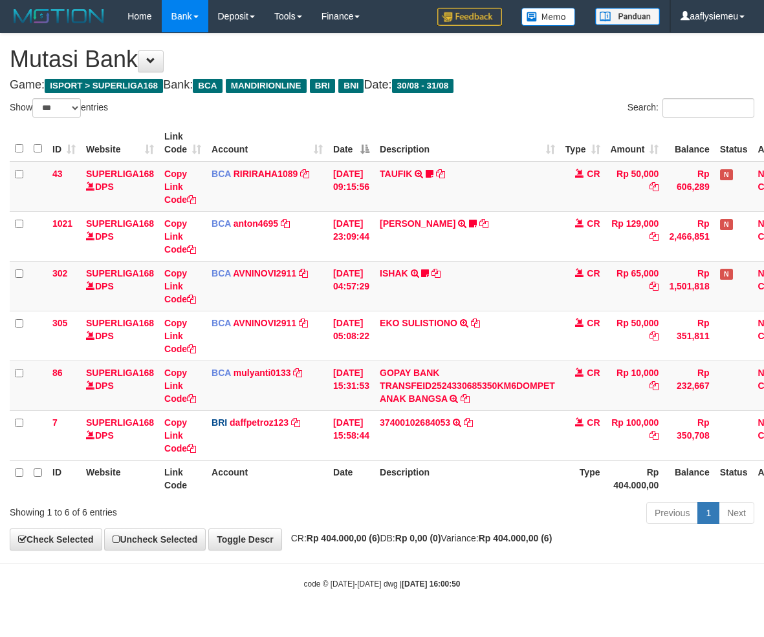
select select "***"
click at [527, 514] on div "Previous 1 Next" at bounding box center [541, 515] width 426 height 28
click at [511, 489] on th "Description" at bounding box center [467, 478] width 186 height 37
click at [456, 473] on th "Description" at bounding box center [467, 478] width 186 height 37
click at [453, 467] on th "Description" at bounding box center [467, 478] width 186 height 37
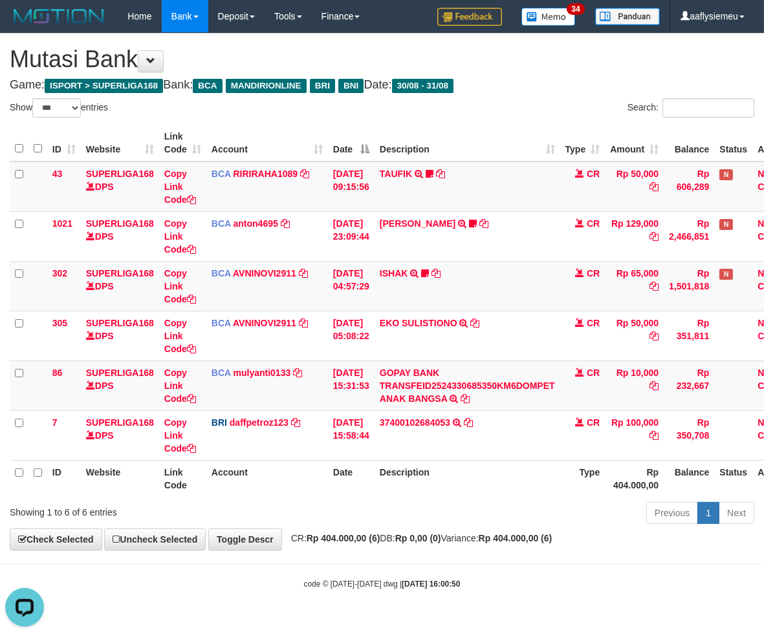
click at [453, 467] on th "Description" at bounding box center [467, 478] width 186 height 37
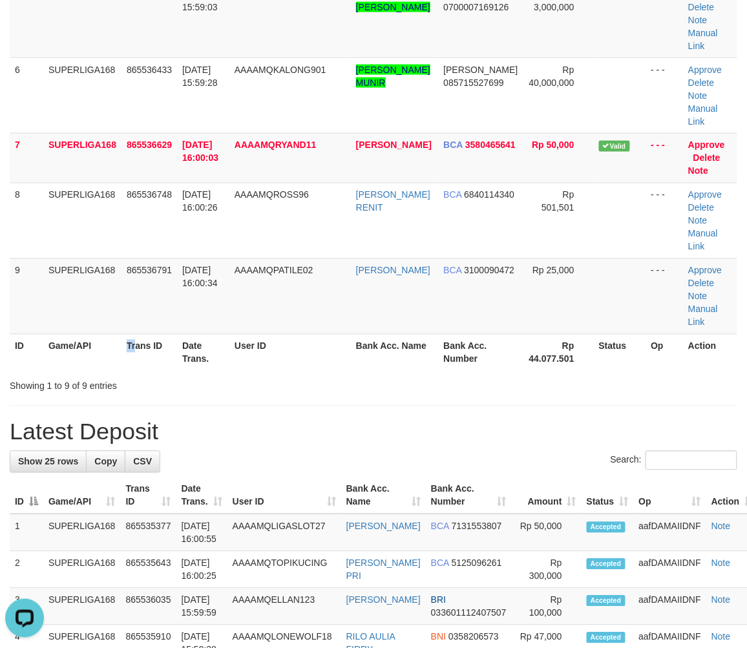
click at [134, 339] on th "Trans ID" at bounding box center [150, 352] width 56 height 37
click at [170, 283] on td "865536791" at bounding box center [150, 297] width 56 height 76
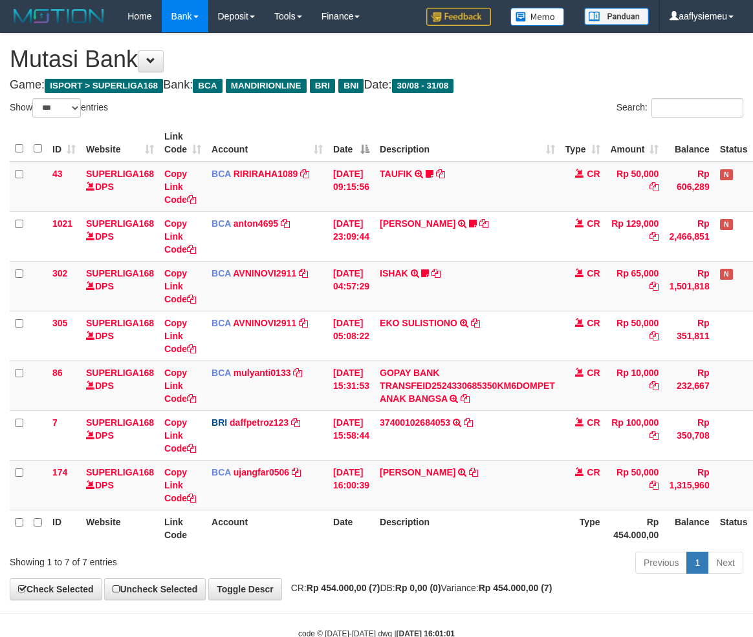
select select "***"
click at [478, 469] on icon at bounding box center [473, 472] width 9 height 9
click at [487, 496] on td "[PERSON_NAME] TRSF E-BANKING CR 3108/FTSCY/WS95271 50000.00[PERSON_NAME]" at bounding box center [467, 485] width 186 height 50
click at [484, 495] on td "[PERSON_NAME] TRSF E-BANKING CR 3108/FTSCY/WS95271 50000.00[PERSON_NAME]" at bounding box center [467, 485] width 186 height 50
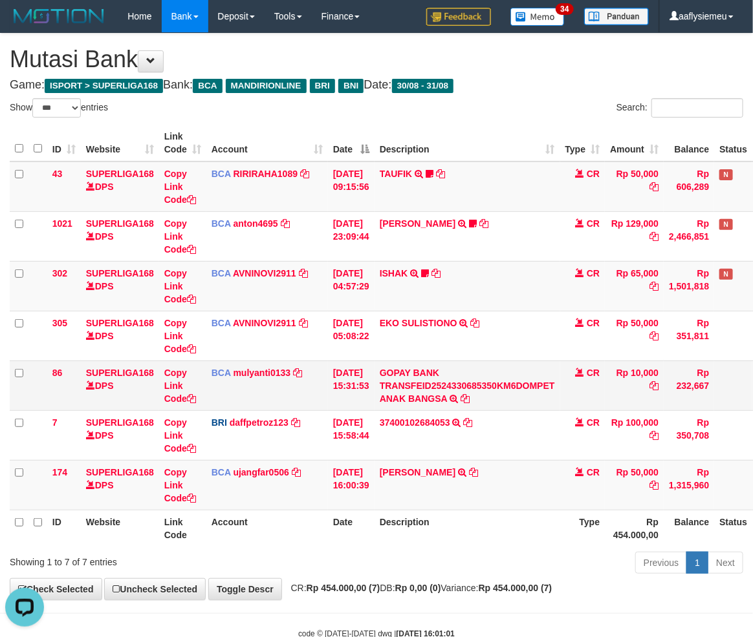
click at [479, 409] on td "GOPAY BANK TRANSFEID2524330685350KM6DOMPET ANAK BANGSA TRSF E-BANKING CR 3108/F…" at bounding box center [467, 386] width 186 height 50
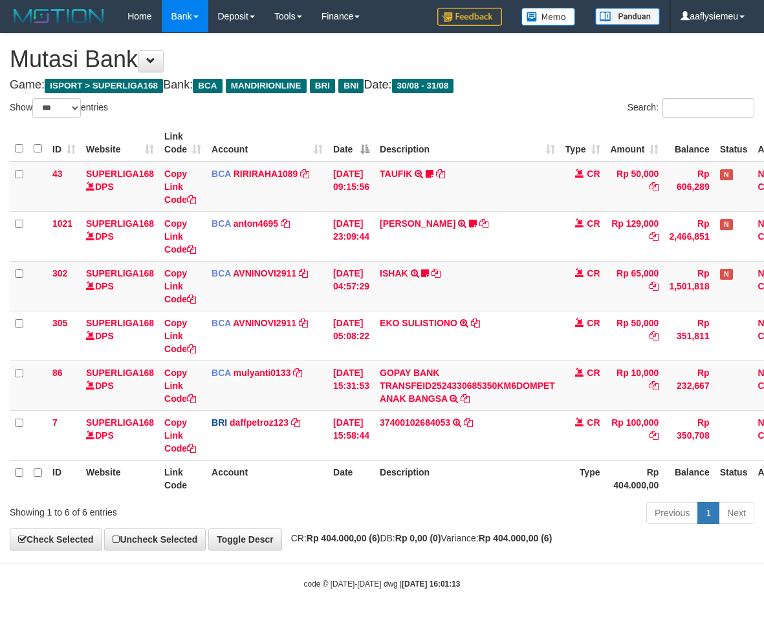
select select "***"
click at [497, 268] on td "ISHAK TRSF E-BANKING CR 3108/FTSCY/WS95031 65000.00ISHAK praka DI ARAHKAN ISI F…" at bounding box center [467, 286] width 186 height 50
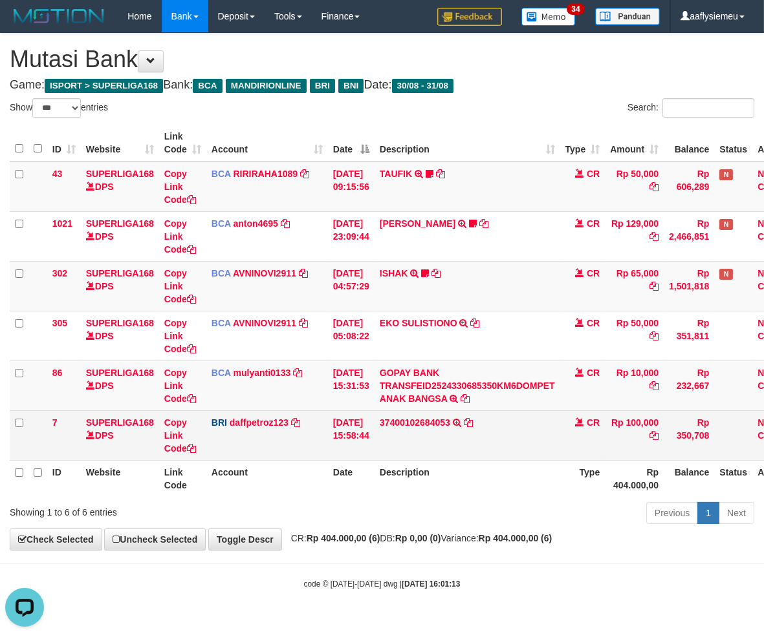
click at [544, 445] on td "37400102684053 TRANSFER NBMB 37400102684053 TO MUHAMMAD DAFFA PETRO" at bounding box center [467, 436] width 186 height 50
click at [579, 430] on td "CR" at bounding box center [582, 436] width 45 height 50
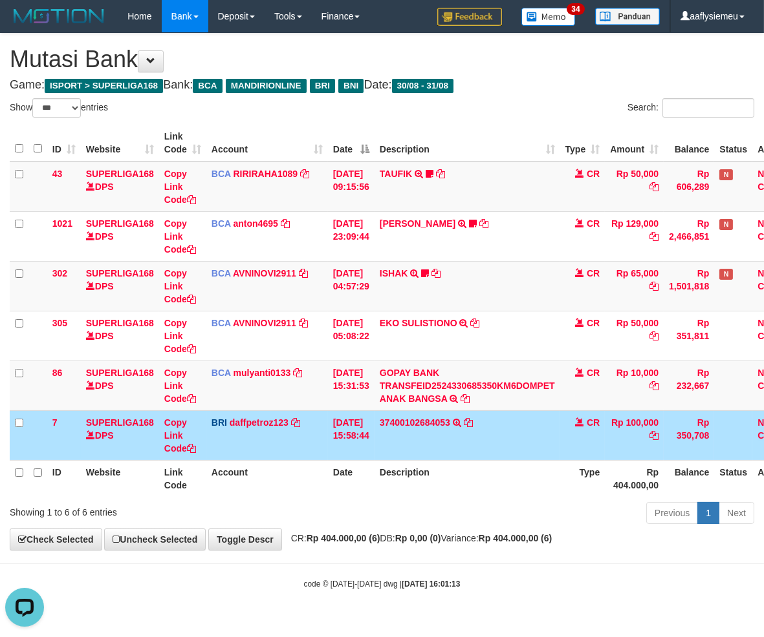
click at [604, 440] on td "CR" at bounding box center [582, 436] width 45 height 50
click at [599, 438] on td "CR" at bounding box center [582, 436] width 45 height 50
click at [637, 397] on td "Rp 10,000" at bounding box center [633, 386] width 59 height 50
click at [643, 401] on td "Rp 10,000" at bounding box center [633, 386] width 59 height 50
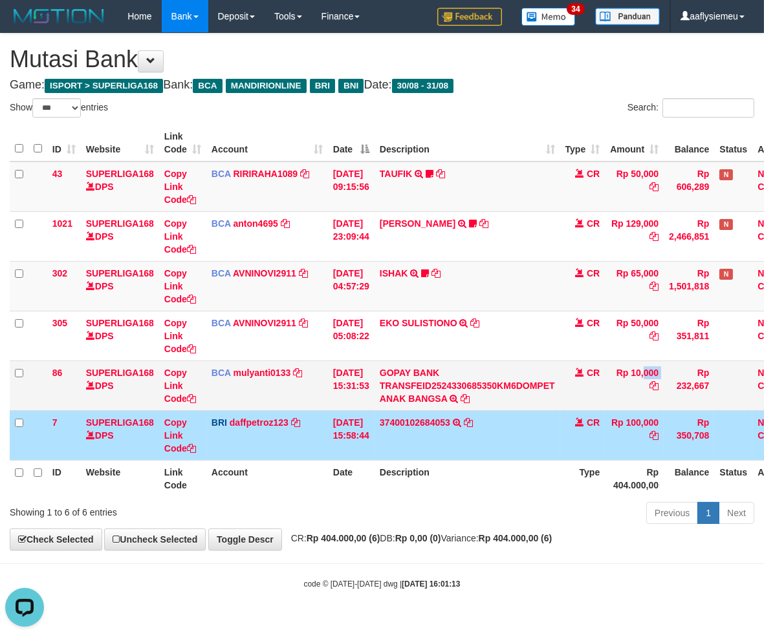
click at [643, 401] on td "Rp 10,000" at bounding box center [633, 386] width 59 height 50
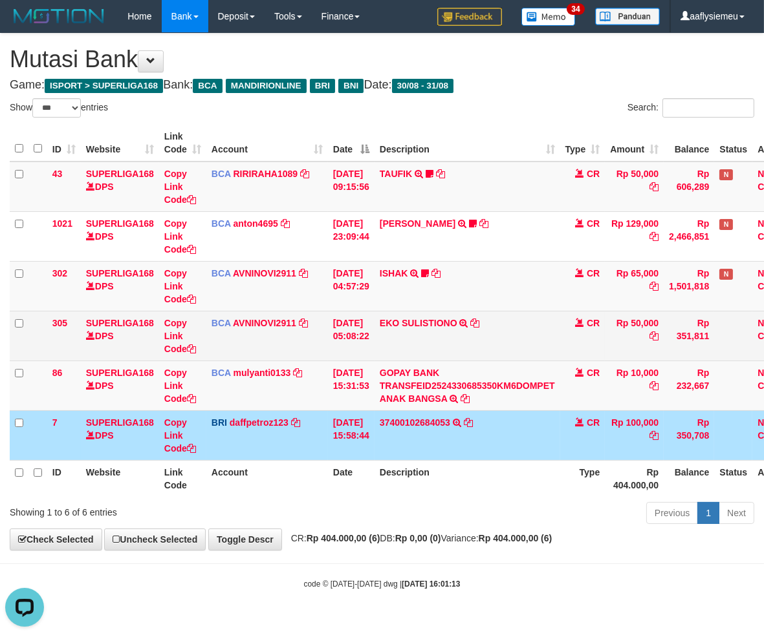
click at [692, 349] on td "Rp 351,811" at bounding box center [688, 336] width 50 height 50
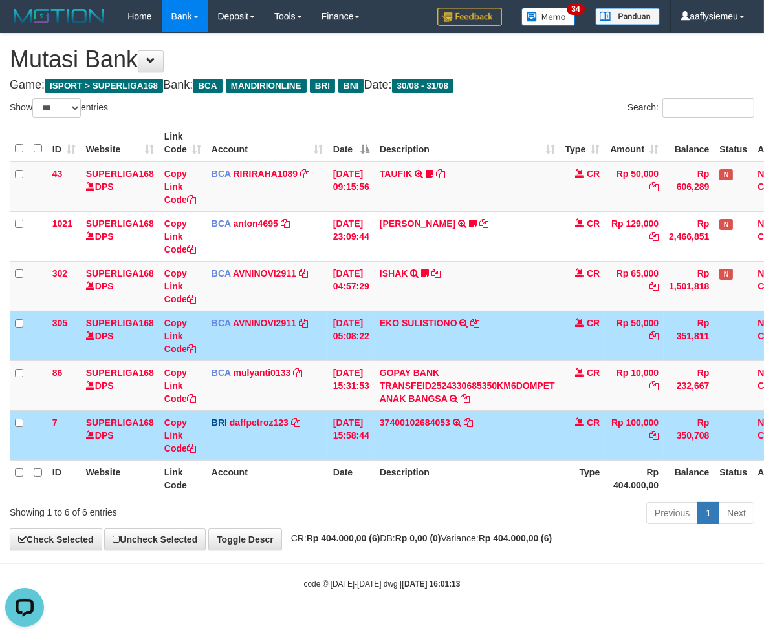
click at [508, 450] on td "37400102684053 TRANSFER NBMB 37400102684053 TO MUHAMMAD DAFFA PETRO" at bounding box center [467, 436] width 186 height 50
click at [499, 450] on td "37400102684053 TRANSFER NBMB 37400102684053 TO MUHAMMAD DAFFA PETRO" at bounding box center [467, 436] width 186 height 50
click at [486, 440] on td "37400102684053 TRANSFER NBMB 37400102684053 TO MUHAMMAD DAFFA PETRO" at bounding box center [467, 436] width 186 height 50
drag, startPoint x: 485, startPoint y: 440, endPoint x: 501, endPoint y: 428, distance: 19.9
click at [486, 440] on td "37400102684053 TRANSFER NBMB 37400102684053 TO MUHAMMAD DAFFA PETRO" at bounding box center [467, 436] width 186 height 50
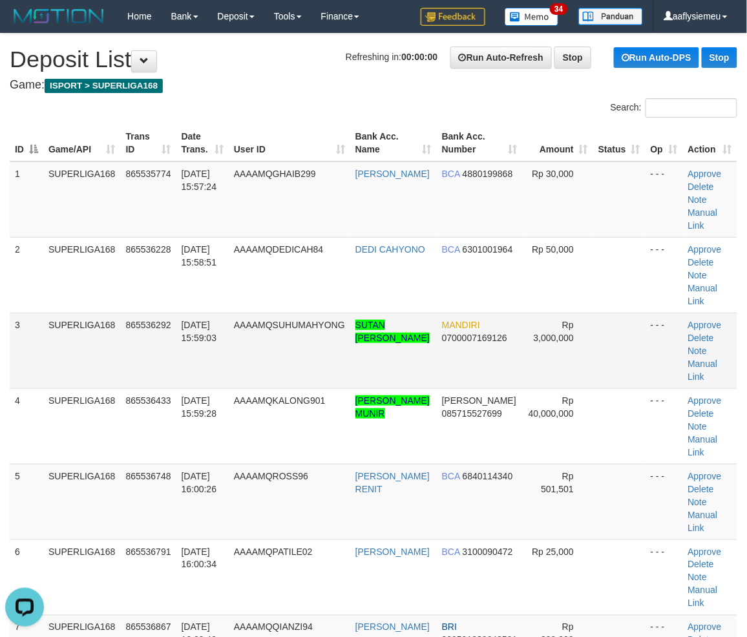
click at [78, 328] on td "SUPERLIGA168" at bounding box center [82, 351] width 78 height 76
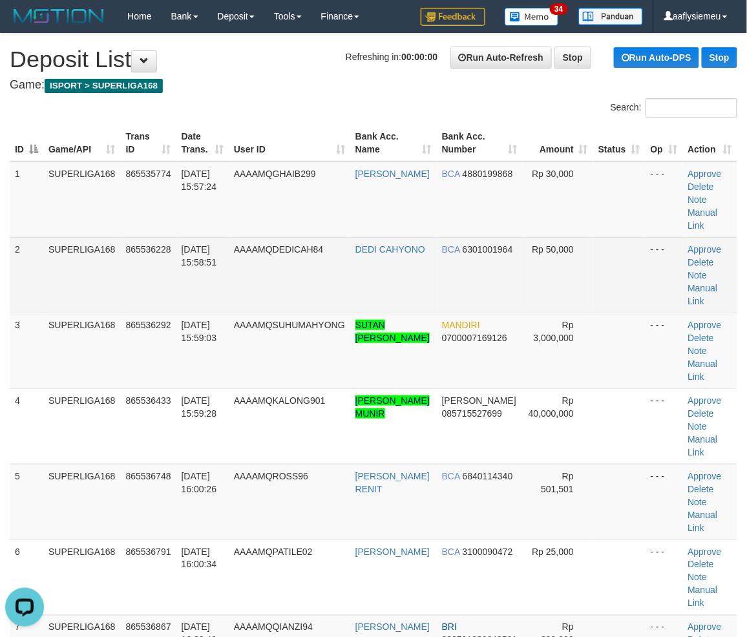
click at [129, 308] on td "865536228" at bounding box center [149, 275] width 56 height 76
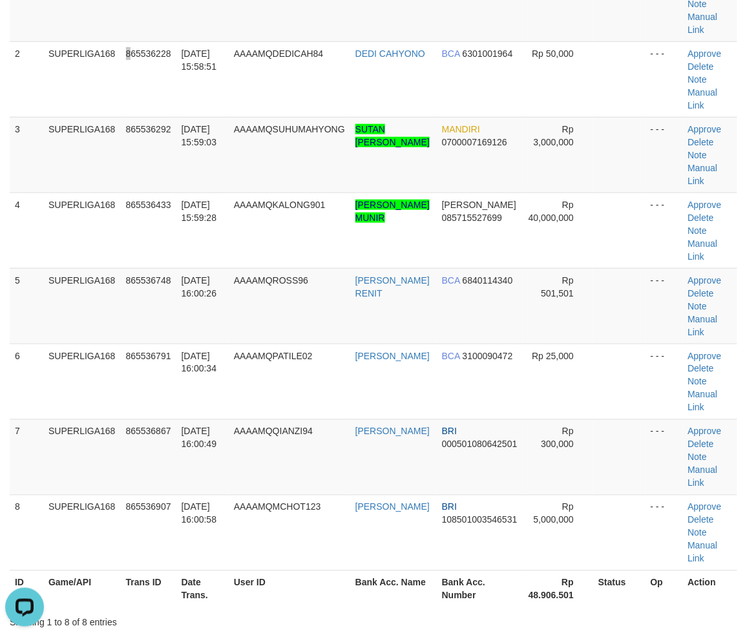
scroll to position [215, 0]
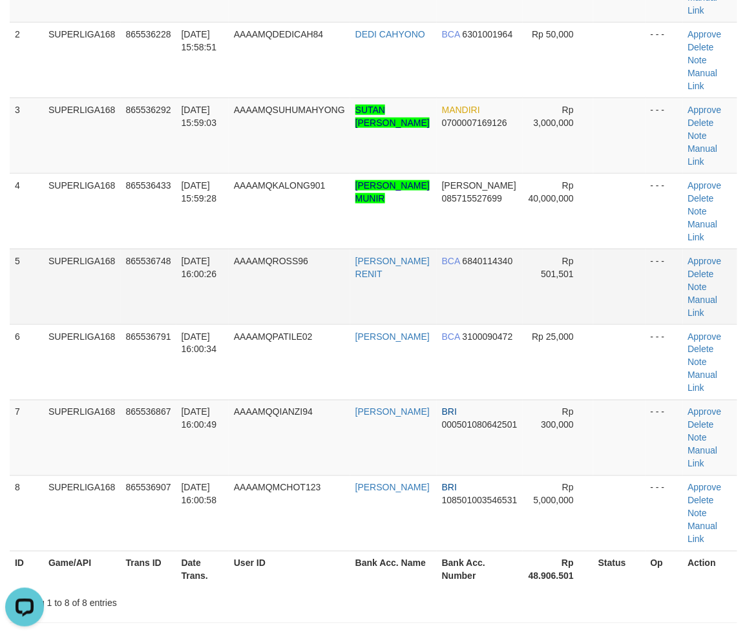
click at [147, 317] on td "865536748" at bounding box center [149, 287] width 56 height 76
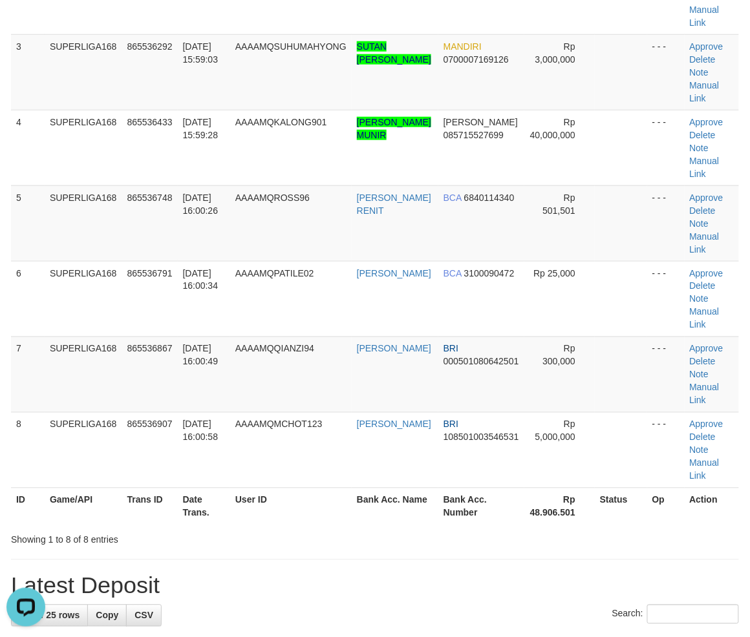
scroll to position [287, 0]
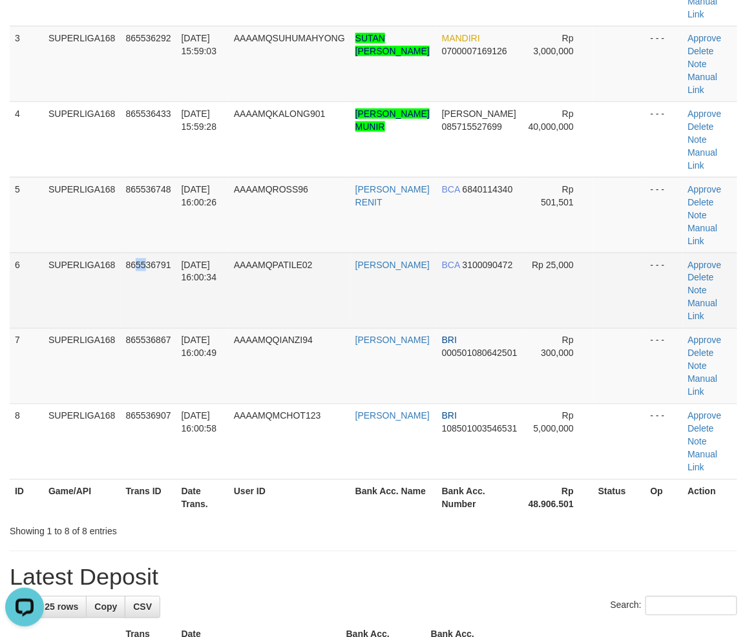
click at [144, 270] on td "865536791" at bounding box center [149, 291] width 56 height 76
click at [238, 301] on td "AAAAMQPATILE02" at bounding box center [290, 291] width 122 height 76
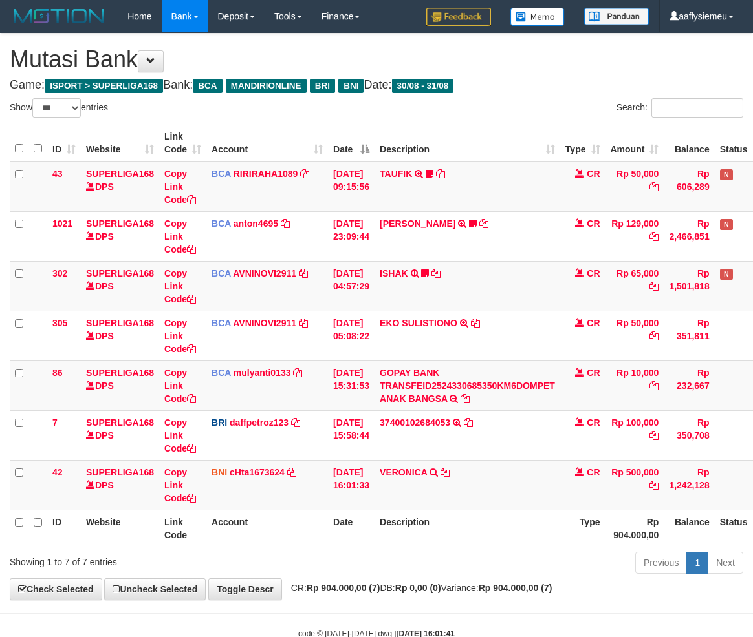
select select "***"
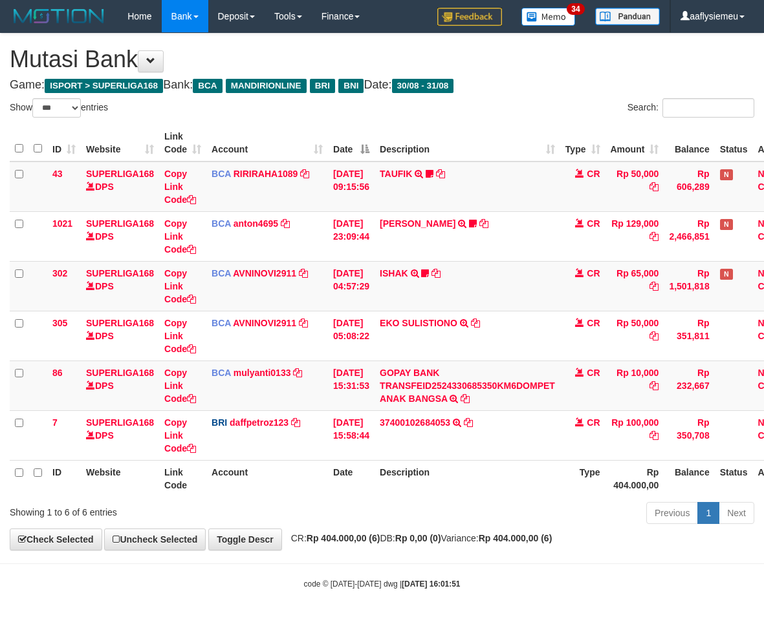
select select "***"
click at [460, 462] on th "Description" at bounding box center [467, 478] width 186 height 37
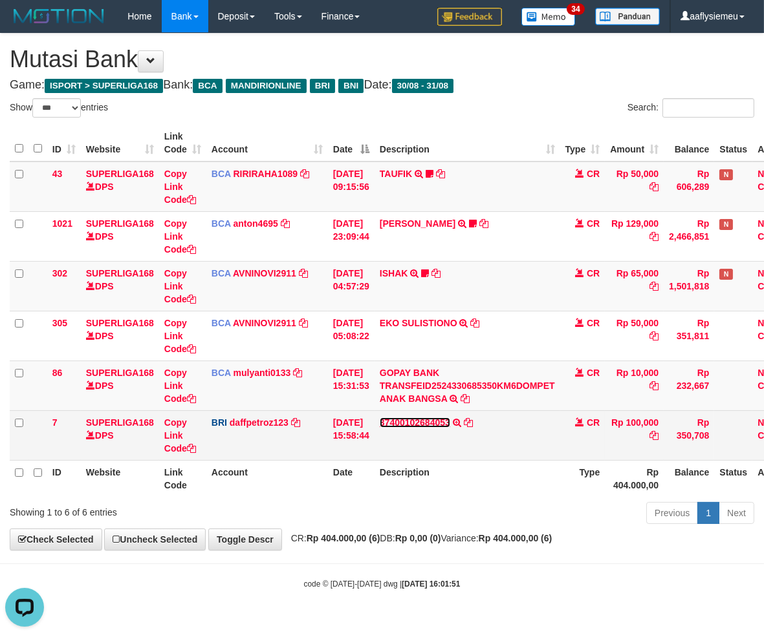
click at [394, 422] on link "37400102684053" at bounding box center [414, 423] width 70 height 10
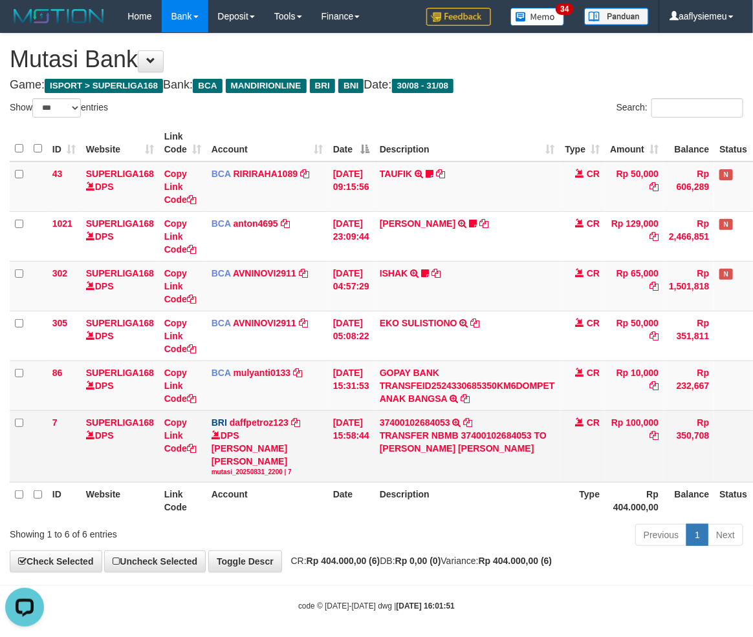
click at [407, 473] on td "37400102684053 TRANSFER NBMB 37400102684053 TO MUHAMMAD DAFFA PETRO" at bounding box center [467, 447] width 186 height 72
click at [482, 476] on td "37400102684053 TRANSFER NBMB 37400102684053 TO MUHAMMAD DAFFA PETRO" at bounding box center [467, 447] width 186 height 72
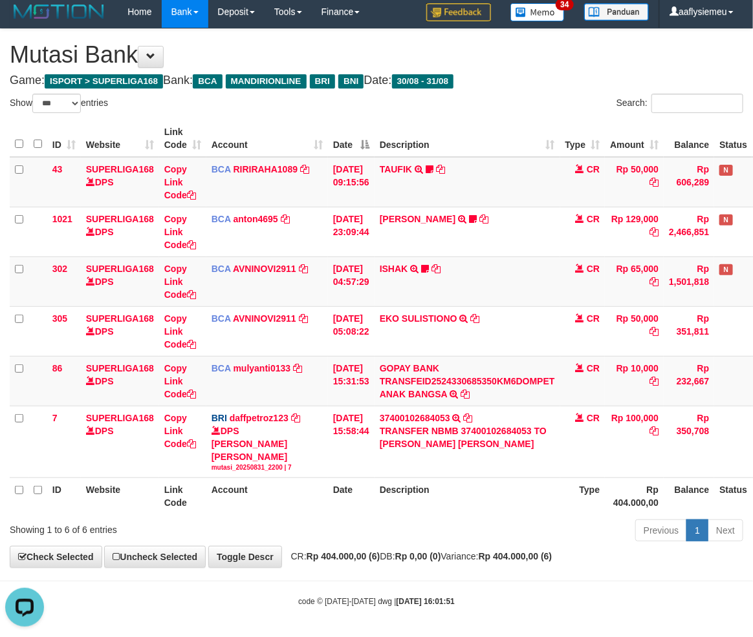
scroll to position [8, 0]
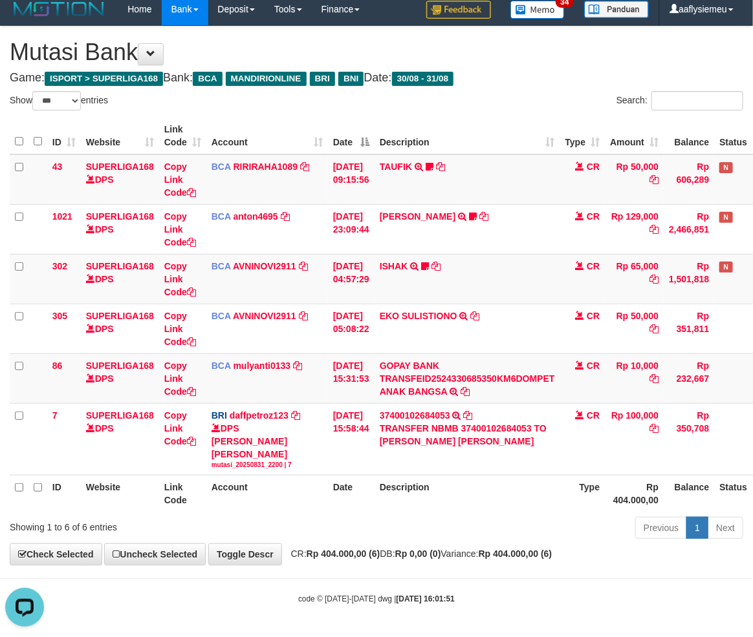
click at [502, 486] on th "Description" at bounding box center [467, 494] width 186 height 37
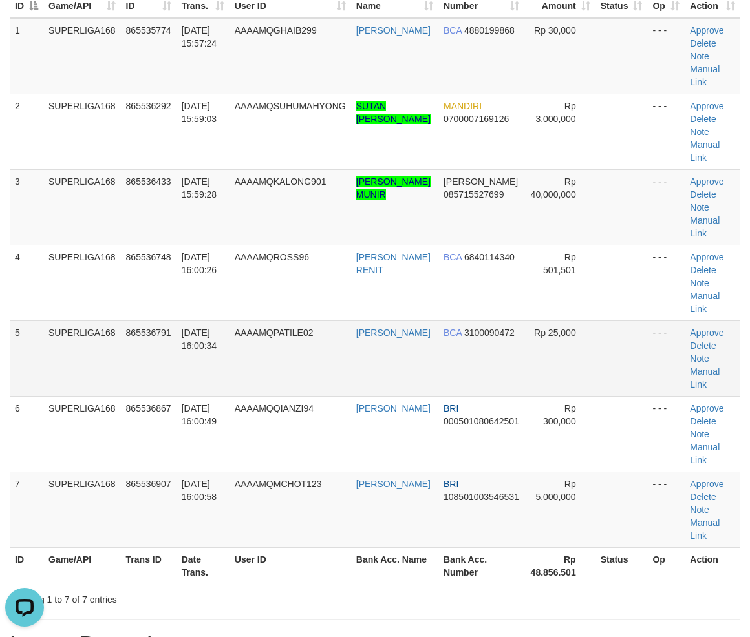
click at [118, 325] on td "SUPERLIGA168" at bounding box center [82, 359] width 78 height 76
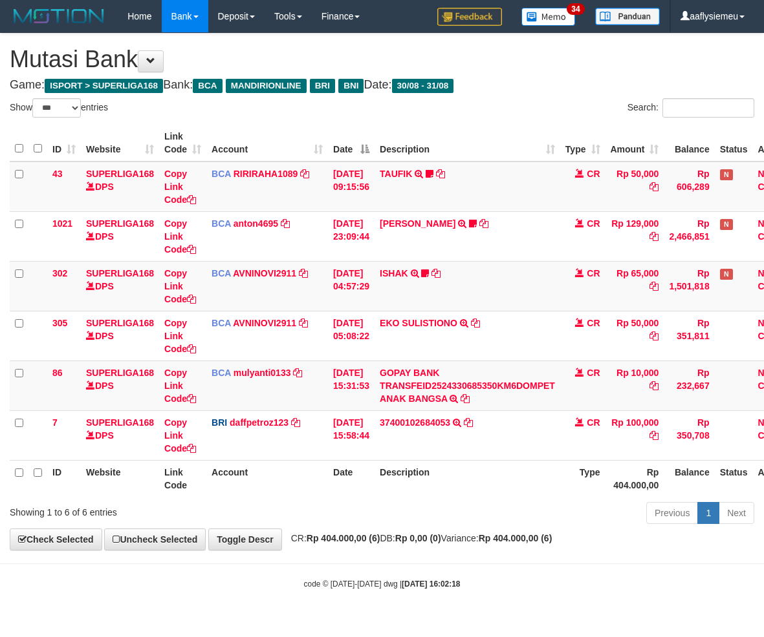
select select "***"
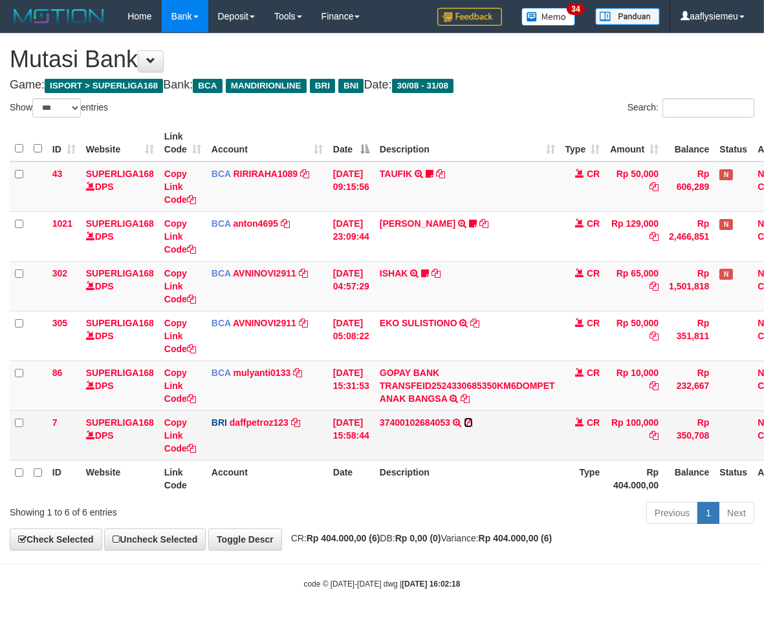
click at [473, 418] on icon at bounding box center [468, 422] width 9 height 9
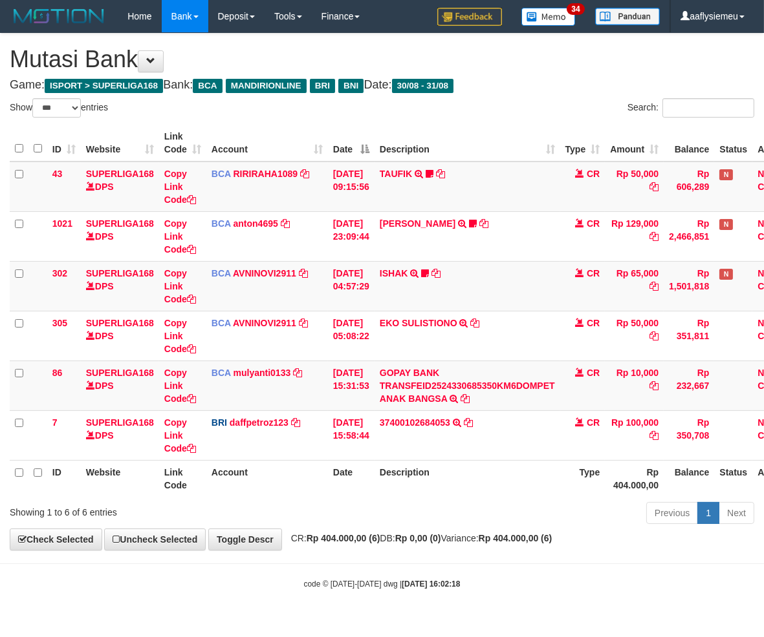
drag, startPoint x: 571, startPoint y: 513, endPoint x: 546, endPoint y: 519, distance: 26.5
click at [563, 518] on div "Previous 1 Next" at bounding box center [541, 515] width 426 height 28
drag, startPoint x: 433, startPoint y: 522, endPoint x: 410, endPoint y: 490, distance: 39.3
click at [430, 520] on div "Previous 1 Next" at bounding box center [541, 515] width 426 height 28
select select "***"
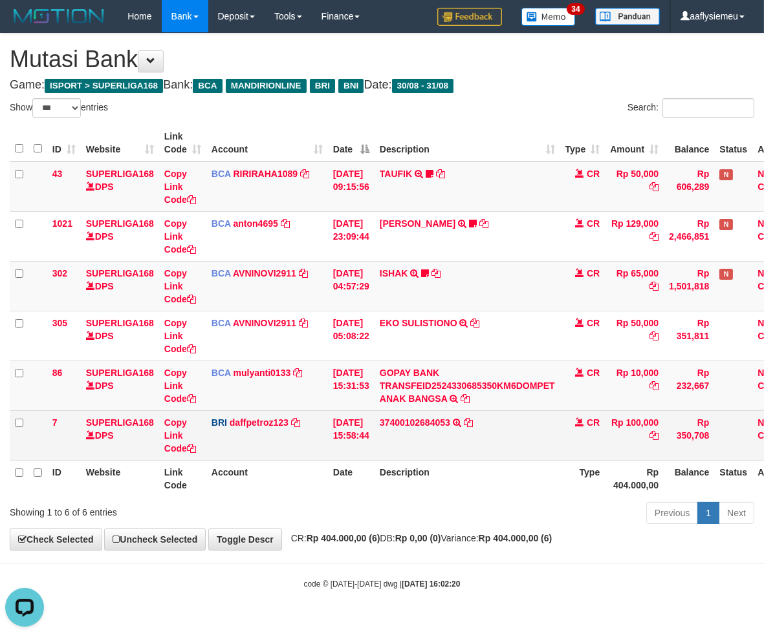
click at [256, 444] on td "BRI daffpetroz123 DPS MUHAMMAD DAFFA PETRO mutasi_20250831_2200 | 7 mutasi_2025…" at bounding box center [267, 436] width 122 height 50
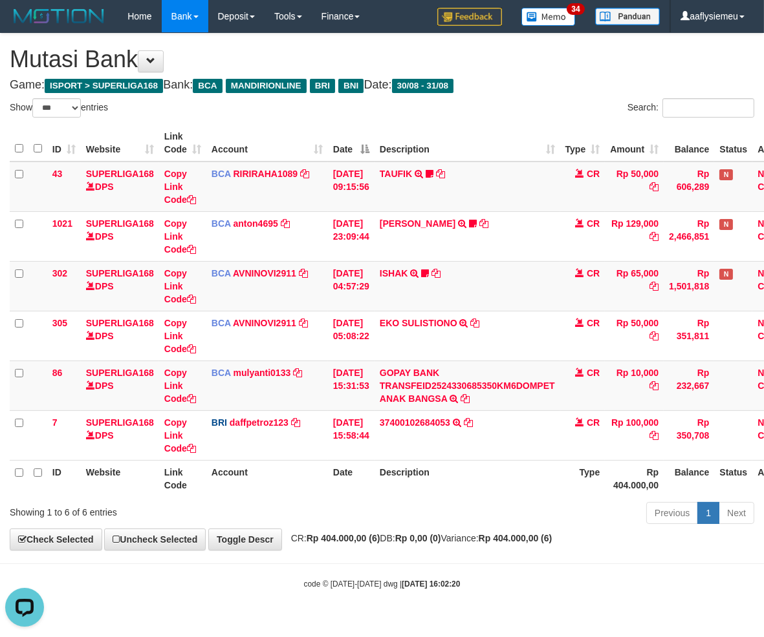
click at [269, 479] on th "Account" at bounding box center [267, 478] width 122 height 37
click at [454, 487] on th "Description" at bounding box center [467, 478] width 186 height 37
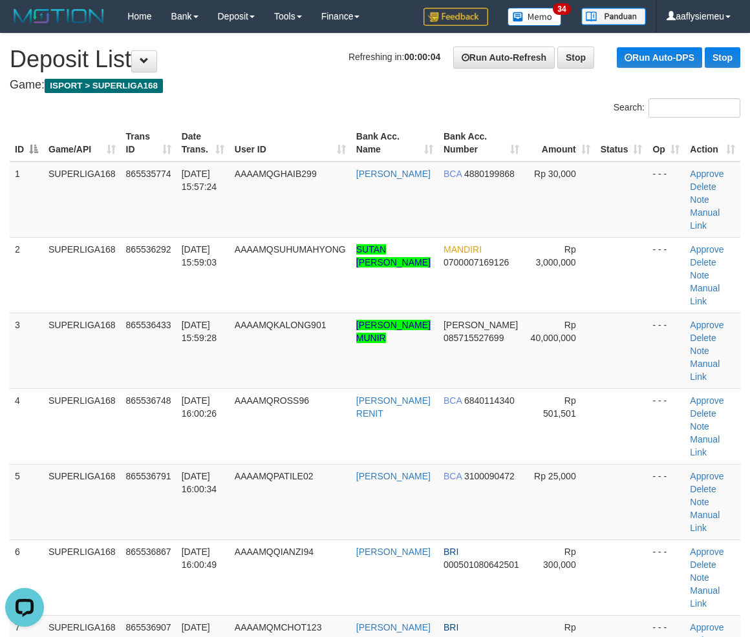
click at [20, 449] on td "4" at bounding box center [27, 427] width 34 height 76
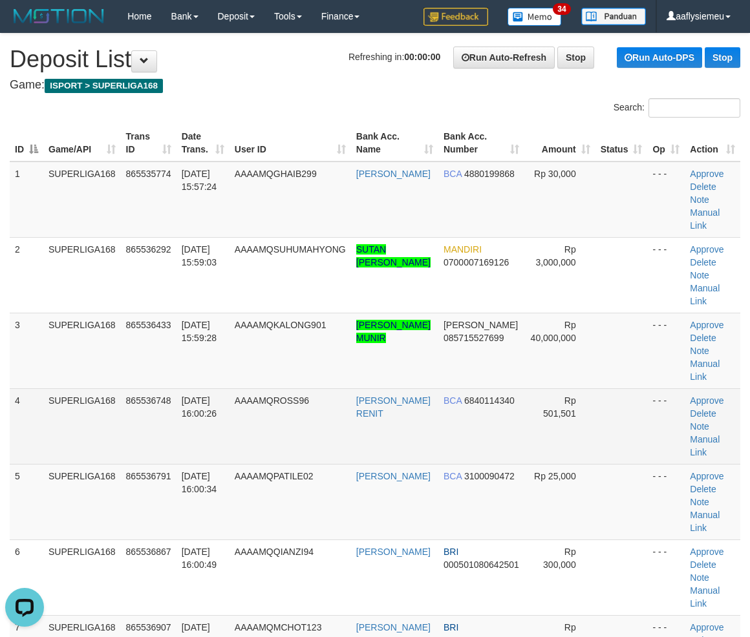
click at [20, 403] on td "4" at bounding box center [27, 427] width 34 height 76
click at [12, 410] on td "4" at bounding box center [27, 427] width 34 height 76
drag, startPoint x: 42, startPoint y: 422, endPoint x: 14, endPoint y: 429, distance: 28.9
click at [41, 422] on td "4" at bounding box center [27, 427] width 34 height 76
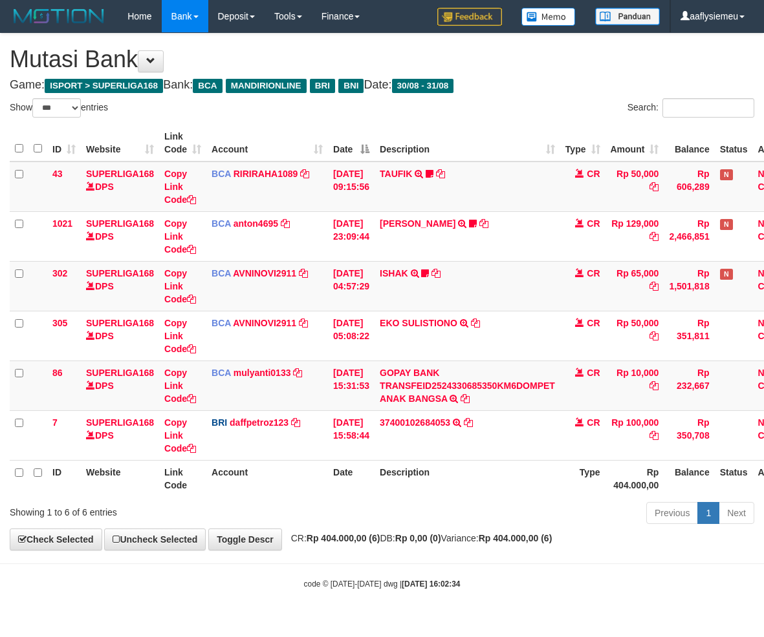
select select "***"
click at [363, 543] on strong "Rp 404.000,00 (6)" at bounding box center [343, 538] width 74 height 10
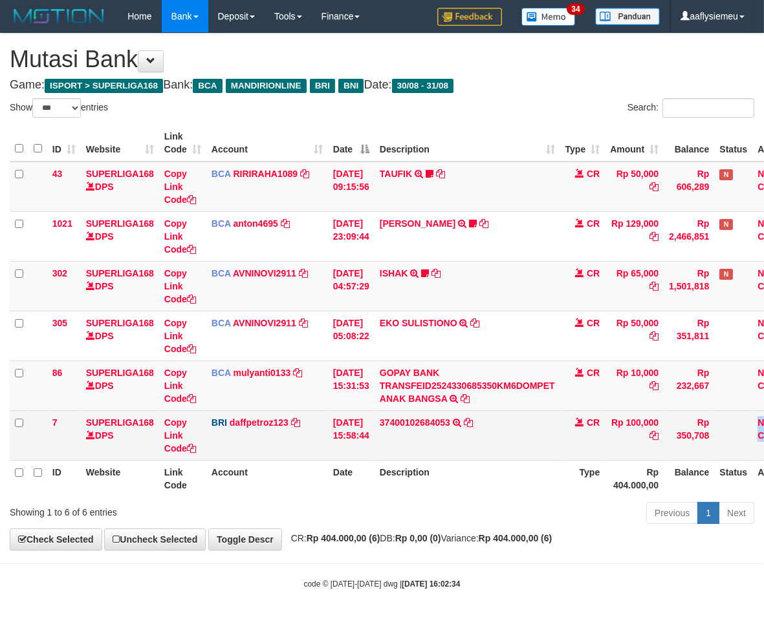
drag, startPoint x: 762, startPoint y: 441, endPoint x: 367, endPoint y: 506, distance: 399.7
click at [762, 442] on tr "7 SUPERLIGA168 DPS Copy Link Code BRI daffpetroz123 DPS [PERSON_NAME] [PERSON_N…" at bounding box center [407, 436] width 795 height 50
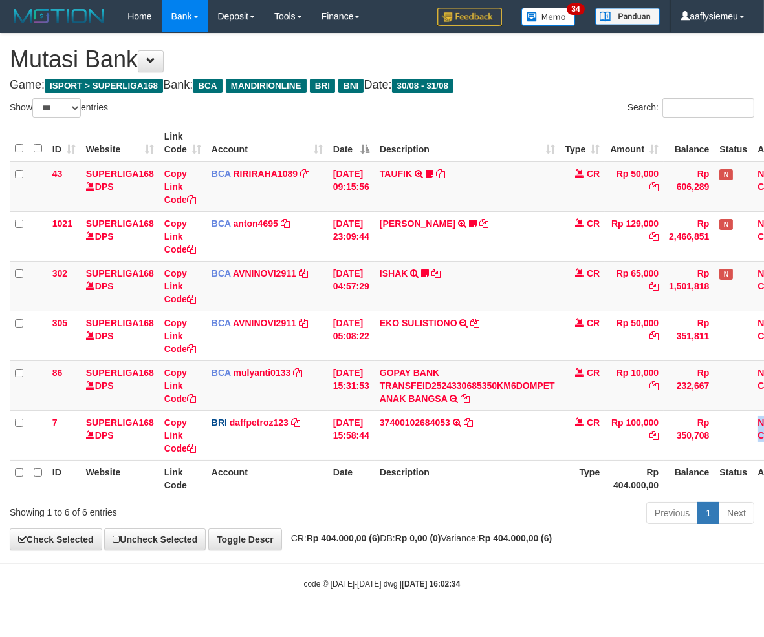
scroll to position [0, 50]
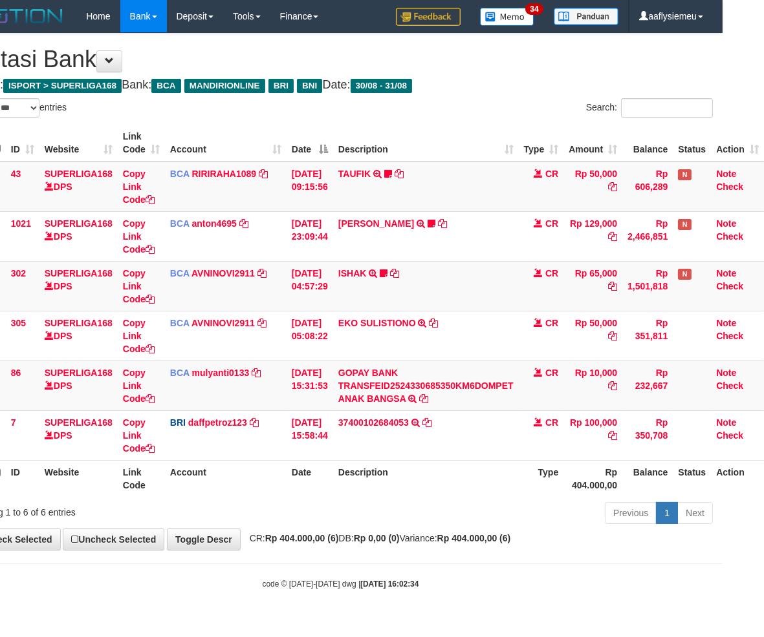
click at [334, 507] on div "Previous 1 Next" at bounding box center [499, 515] width 426 height 28
click at [314, 528] on div "Previous 1 Next" at bounding box center [499, 515] width 426 height 28
drag, startPoint x: 445, startPoint y: 481, endPoint x: 379, endPoint y: 493, distance: 66.4
click at [444, 481] on th "Description" at bounding box center [426, 478] width 186 height 37
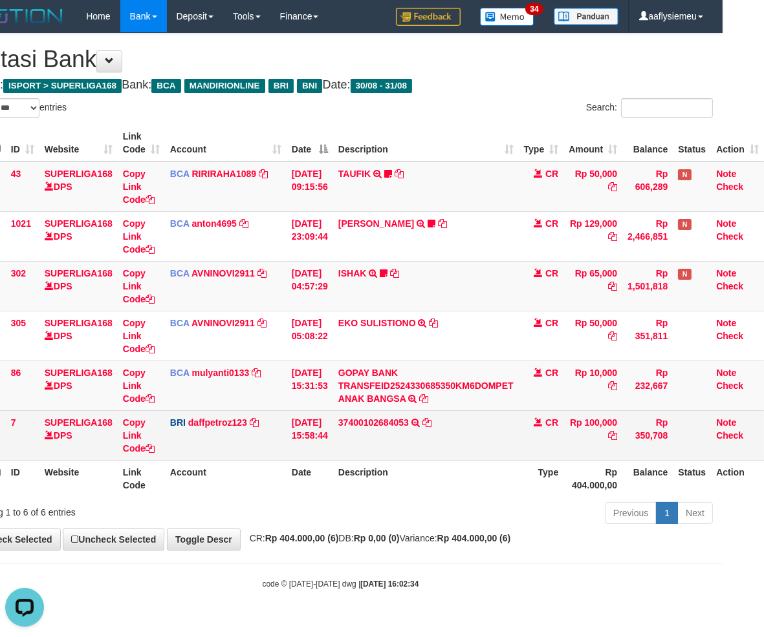
click at [384, 432] on td "37400102684053 TRANSFER NBMB 37400102684053 TO MUHAMMAD DAFFA PETRO" at bounding box center [426, 436] width 186 height 50
click at [385, 430] on td "37400102684053 TRANSFER NBMB 37400102684053 TO MUHAMMAD DAFFA PETRO" at bounding box center [426, 436] width 186 height 50
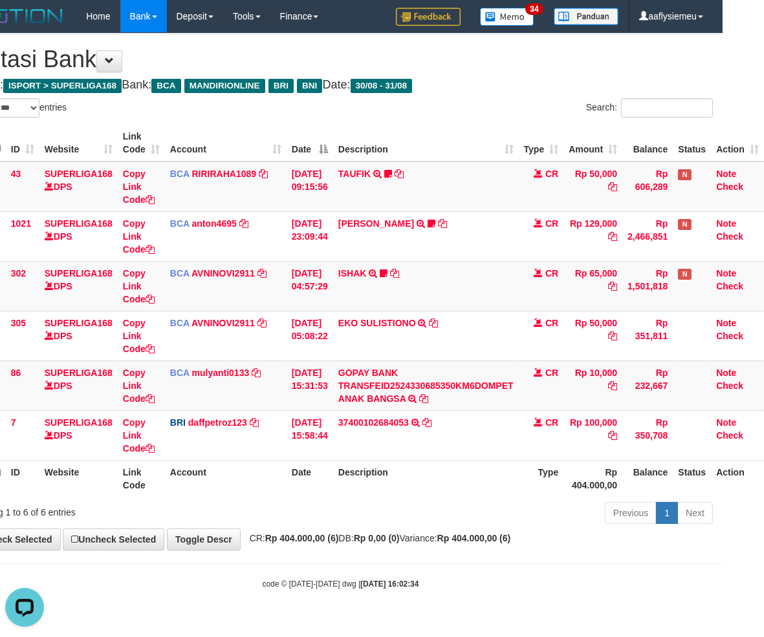
click at [377, 484] on th "Description" at bounding box center [426, 478] width 186 height 37
click at [230, 464] on th "Account" at bounding box center [226, 478] width 122 height 37
click at [676, 396] on td at bounding box center [691, 386] width 38 height 50
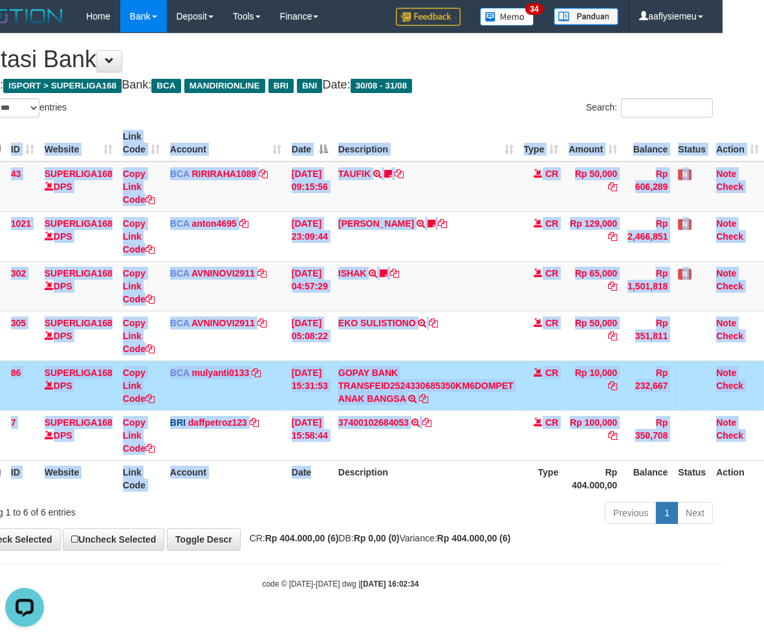
click at [321, 499] on div "ID Website Link Code Account Date Description Type Amount Balance Status Action…" at bounding box center [341, 311] width 764 height 380
click at [370, 493] on th "Description" at bounding box center [426, 478] width 186 height 37
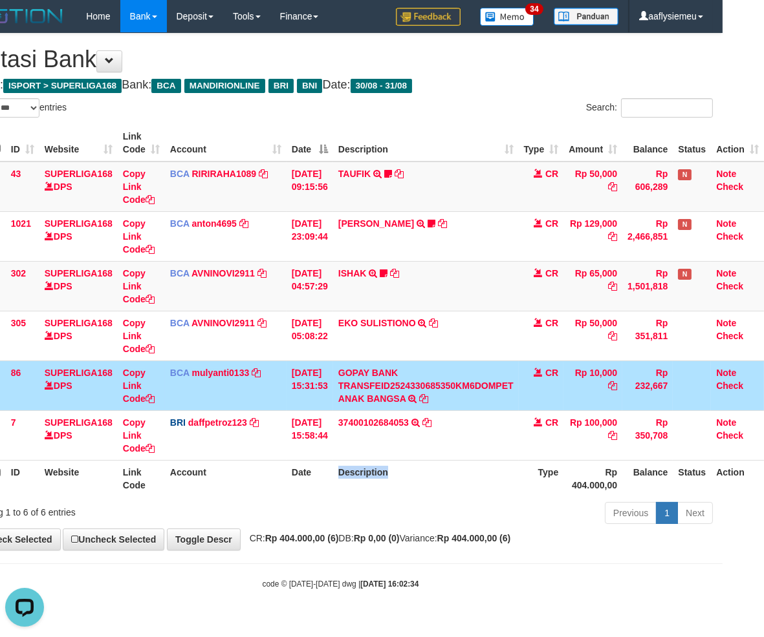
click at [370, 494] on th "Description" at bounding box center [426, 478] width 186 height 37
click at [456, 520] on div "Previous 1 Next" at bounding box center [499, 515] width 426 height 28
click at [455, 520] on div "Previous 1 Next" at bounding box center [499, 515] width 426 height 28
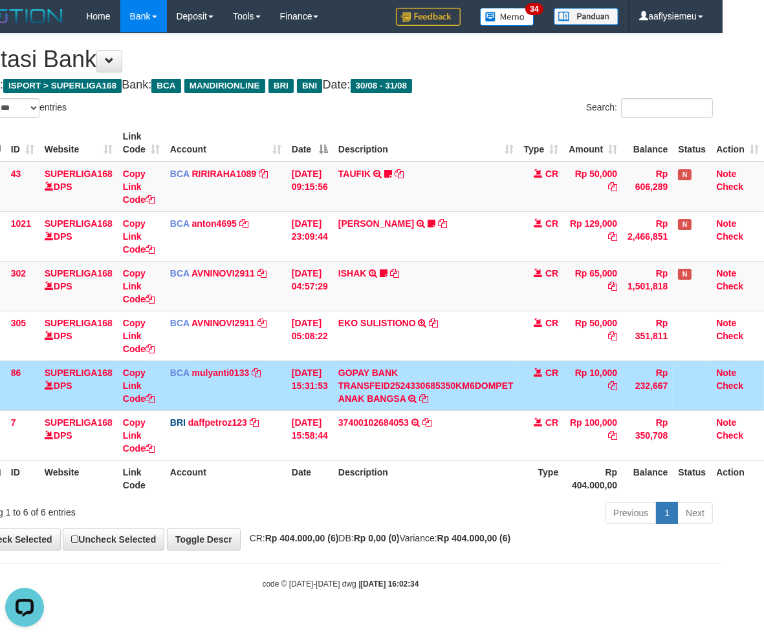
click at [454, 520] on div "Previous 1 Next" at bounding box center [499, 515] width 426 height 28
drag, startPoint x: 315, startPoint y: 538, endPoint x: 565, endPoint y: 470, distance: 258.6
click at [317, 538] on strong "Rp 404.000,00 (6)" at bounding box center [302, 538] width 74 height 10
drag, startPoint x: 357, startPoint y: 498, endPoint x: 173, endPoint y: 505, distance: 183.7
click at [349, 499] on div "ID Website Link Code Account Date Description Type Amount Balance Status Action…" at bounding box center [341, 311] width 764 height 380
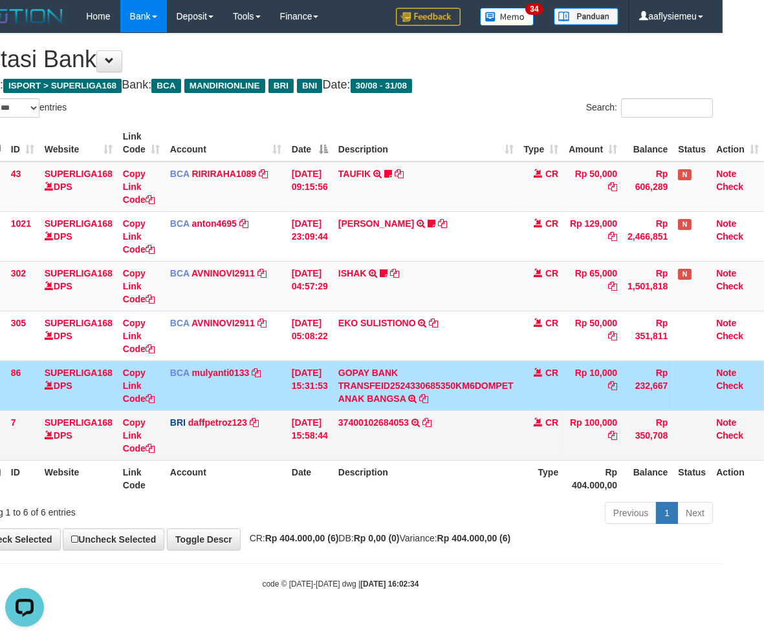
drag, startPoint x: 279, startPoint y: 505, endPoint x: 757, endPoint y: 457, distance: 480.1
click at [286, 505] on div "Previous 1 Next" at bounding box center [499, 515] width 426 height 28
drag, startPoint x: 428, startPoint y: 507, endPoint x: 758, endPoint y: 425, distance: 339.8
click at [428, 507] on div "Previous 1 Next" at bounding box center [499, 515] width 426 height 28
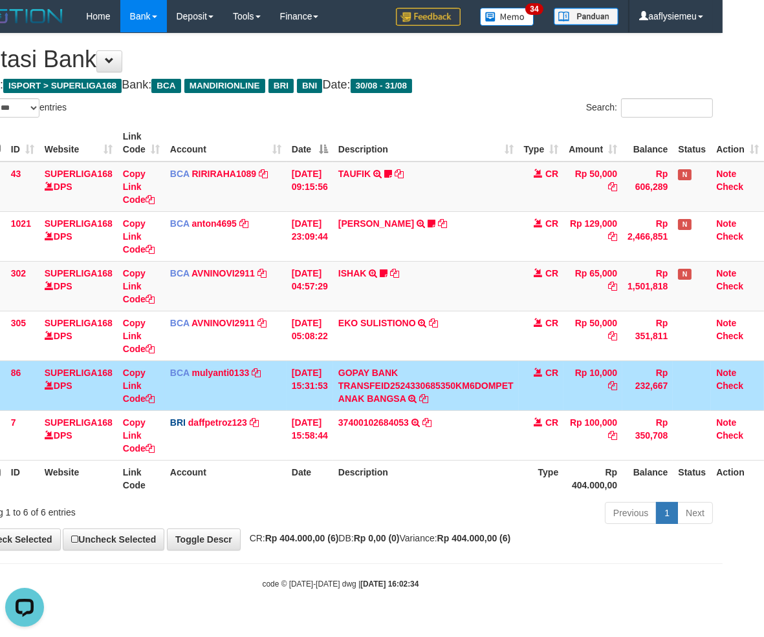
click at [393, 513] on div "Previous 1 Next" at bounding box center [499, 515] width 426 height 28
click at [467, 502] on div "Previous 1 Next" at bounding box center [499, 515] width 426 height 28
drag, startPoint x: 483, startPoint y: 474, endPoint x: 480, endPoint y: 483, distance: 9.6
click at [480, 483] on th "Description" at bounding box center [426, 478] width 186 height 37
click at [393, 475] on th "Description" at bounding box center [426, 478] width 186 height 37
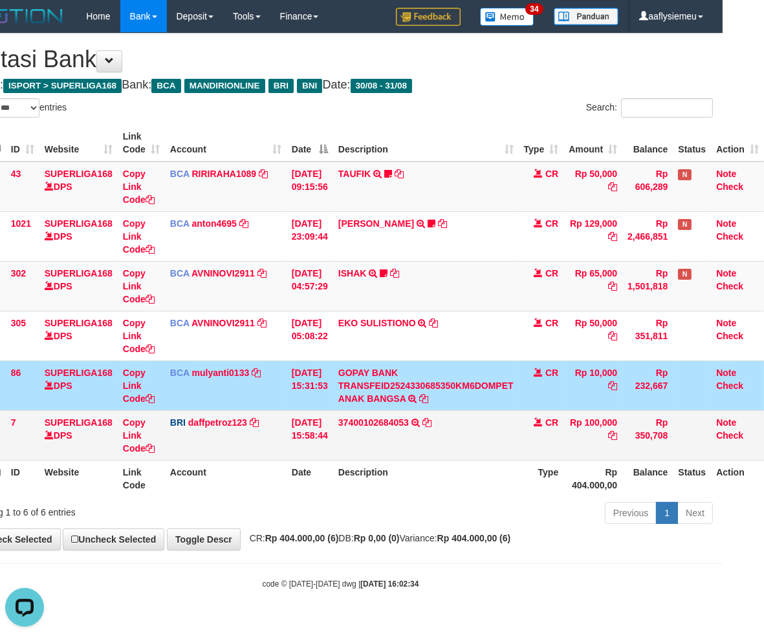
drag, startPoint x: 397, startPoint y: 475, endPoint x: 398, endPoint y: 458, distance: 16.8
click at [398, 473] on th "Description" at bounding box center [426, 478] width 186 height 37
click at [366, 434] on td "37400102684053 TRANSFER NBMB 37400102684053 TO [PERSON_NAME] [PERSON_NAME]" at bounding box center [426, 436] width 186 height 50
click at [374, 437] on td "37400102684053 TRANSFER NBMB 37400102684053 TO [PERSON_NAME] [PERSON_NAME]" at bounding box center [426, 436] width 186 height 50
click at [375, 437] on td "37400102684053 TRANSFER NBMB 37400102684053 TO [PERSON_NAME] [PERSON_NAME]" at bounding box center [426, 436] width 186 height 50
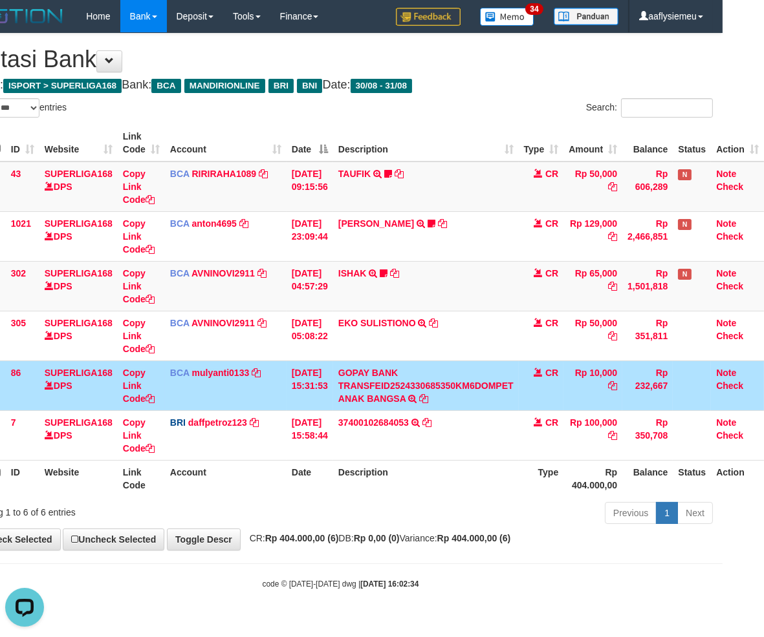
click at [446, 501] on div "Previous 1 Next" at bounding box center [499, 515] width 426 height 28
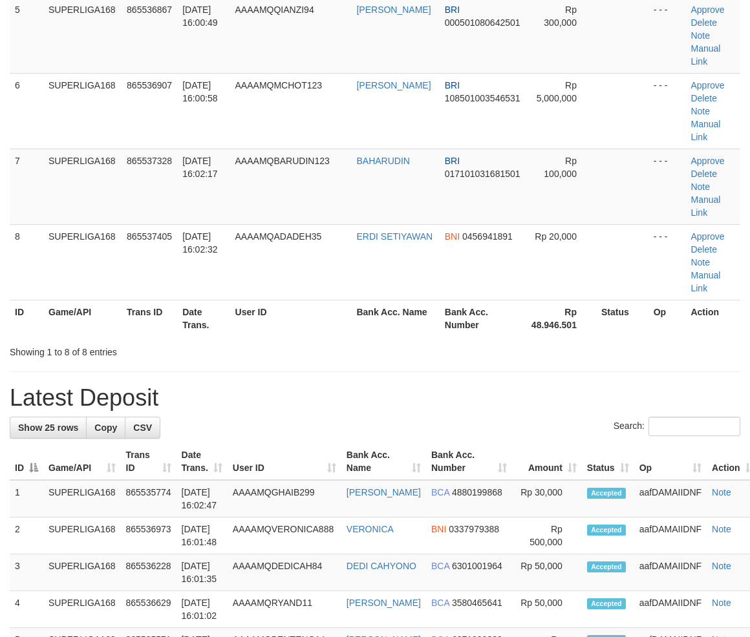
scroll to position [359, 0]
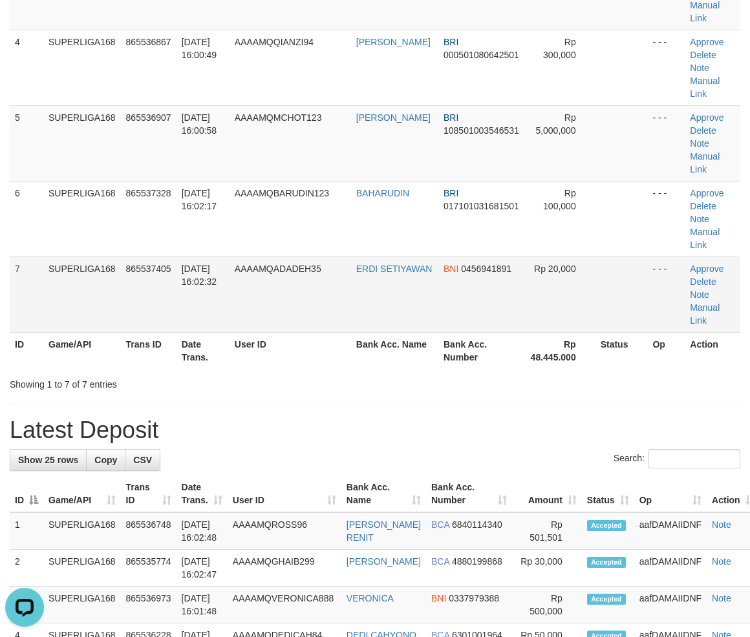
drag, startPoint x: 28, startPoint y: 304, endPoint x: 13, endPoint y: 315, distance: 18.6
click at [26, 307] on td "7" at bounding box center [27, 295] width 34 height 76
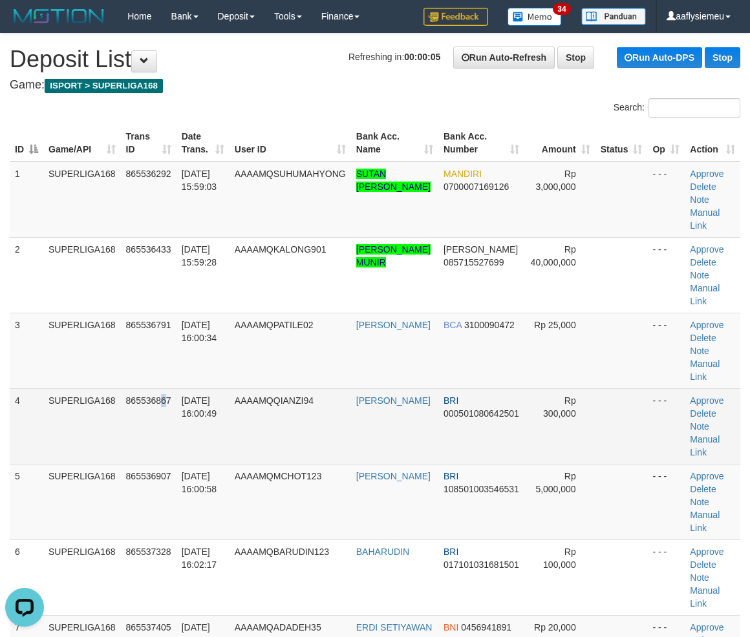
click at [168, 398] on span "865536867" at bounding box center [148, 401] width 45 height 10
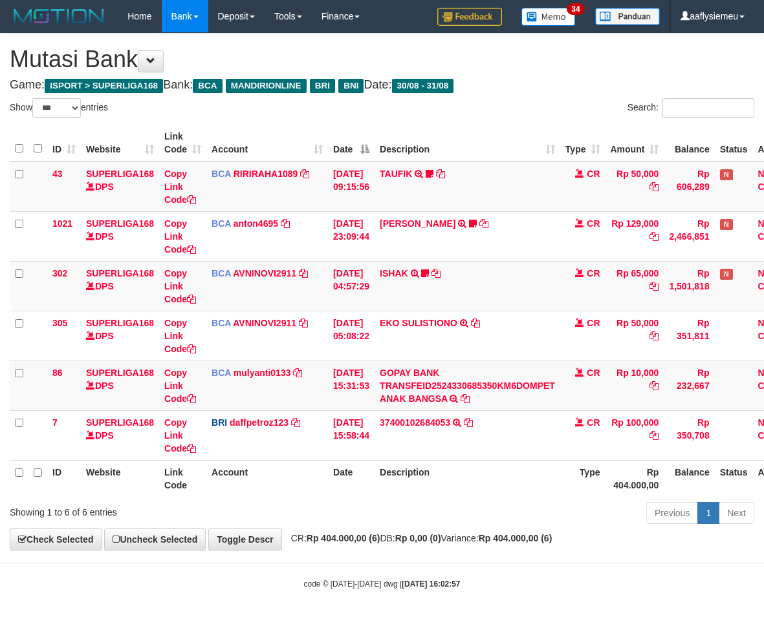
select select "***"
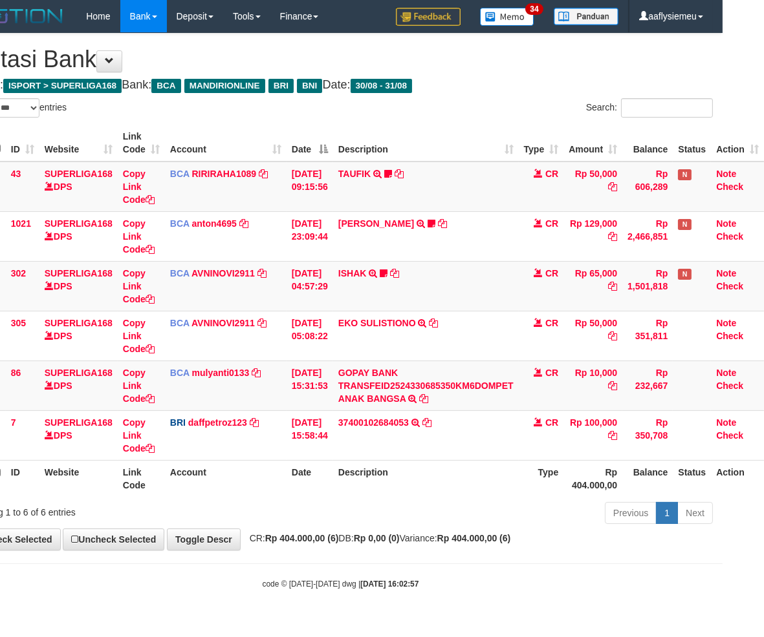
click at [473, 524] on div "Previous 1 Next" at bounding box center [499, 515] width 426 height 28
click at [495, 507] on div "Previous 1 Next" at bounding box center [499, 515] width 426 height 28
drag, startPoint x: 495, startPoint y: 507, endPoint x: 672, endPoint y: 491, distance: 178.5
click at [499, 507] on div "Previous 1 Next" at bounding box center [499, 515] width 426 height 28
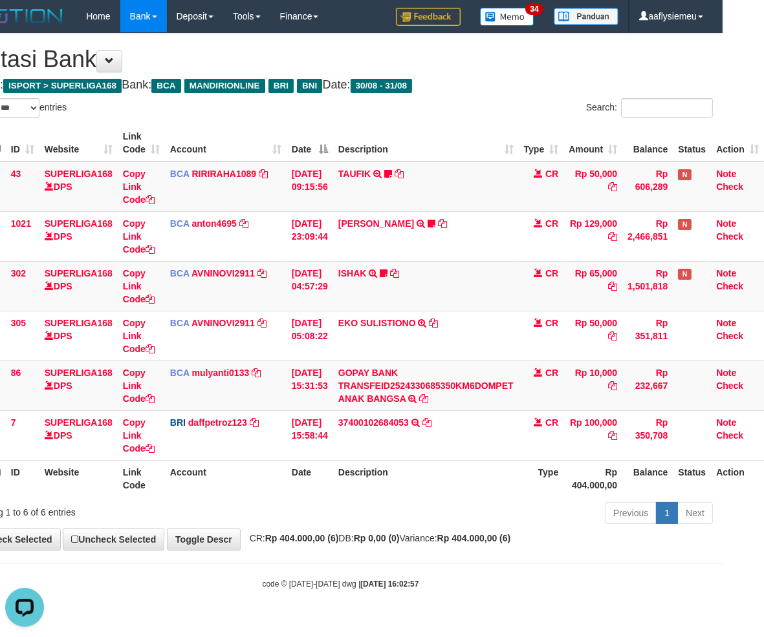
click at [433, 507] on div "Previous 1 Next" at bounding box center [499, 515] width 426 height 28
click at [370, 511] on div "Previous 1 Next" at bounding box center [499, 515] width 426 height 28
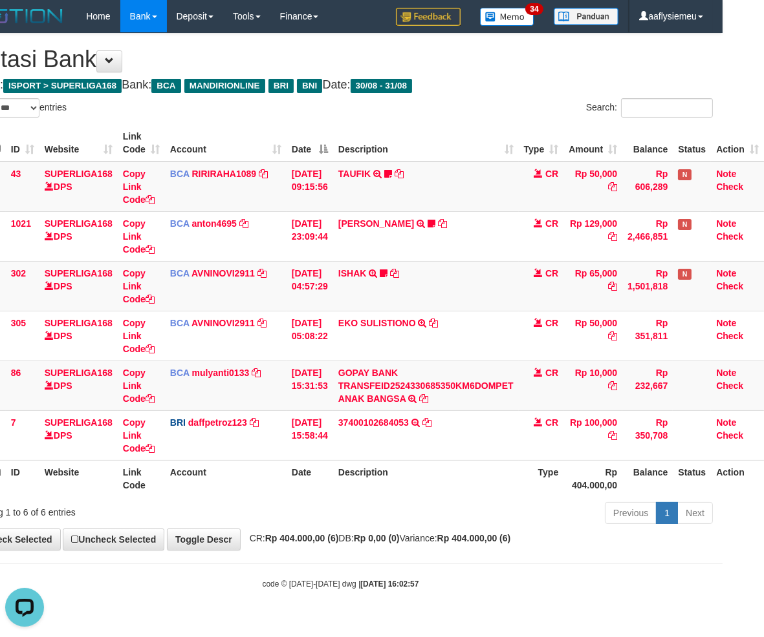
drag, startPoint x: 371, startPoint y: 493, endPoint x: 480, endPoint y: 475, distance: 110.2
click at [371, 493] on th "Description" at bounding box center [426, 478] width 186 height 37
click at [383, 508] on div "Previous 1 Next" at bounding box center [499, 515] width 426 height 28
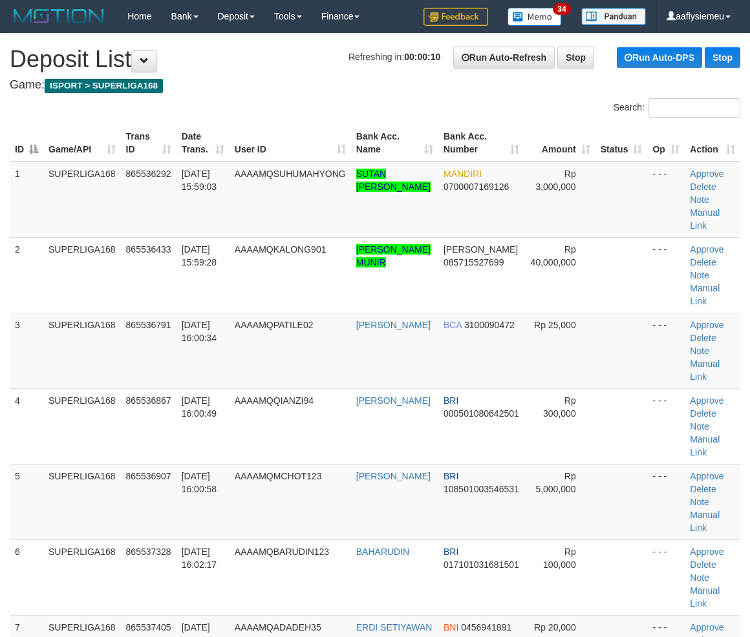
drag, startPoint x: 88, startPoint y: 429, endPoint x: 4, endPoint y: 448, distance: 86.1
click at [87, 429] on td "SUPERLIGA168" at bounding box center [82, 427] width 78 height 76
click at [5, 442] on div "ID Game/API Trans ID Date Trans. User ID Bank Acc. Name Bank Acc. Number Amount…" at bounding box center [375, 426] width 750 height 611
drag, startPoint x: 41, startPoint y: 391, endPoint x: 0, endPoint y: 398, distance: 42.0
click at [37, 391] on td "4" at bounding box center [27, 427] width 34 height 76
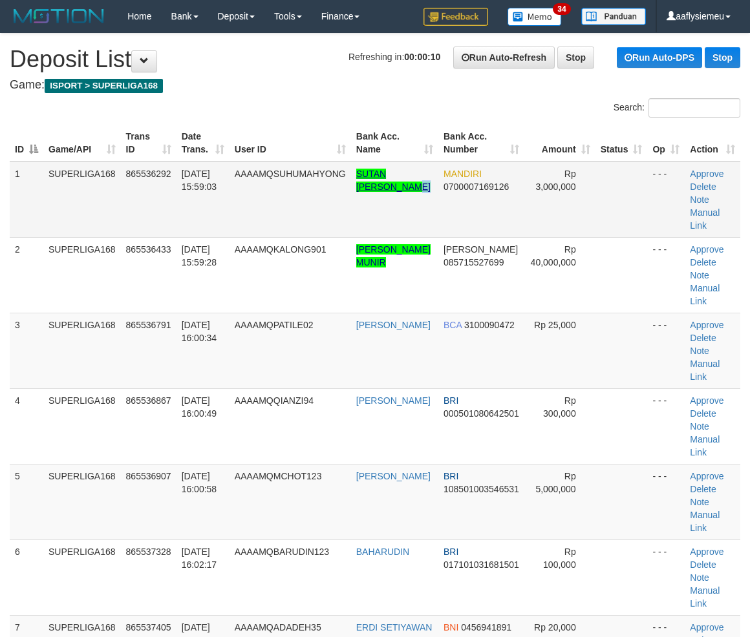
click at [389, 201] on td "SUTAN [PERSON_NAME]" at bounding box center [394, 200] width 87 height 76
click at [389, 192] on link "SUTAN [PERSON_NAME]" at bounding box center [393, 180] width 74 height 23
drag, startPoint x: 229, startPoint y: 275, endPoint x: 3, endPoint y: 416, distance: 266.2
click at [228, 277] on td "[DATE] 15:59:28" at bounding box center [202, 275] width 53 height 76
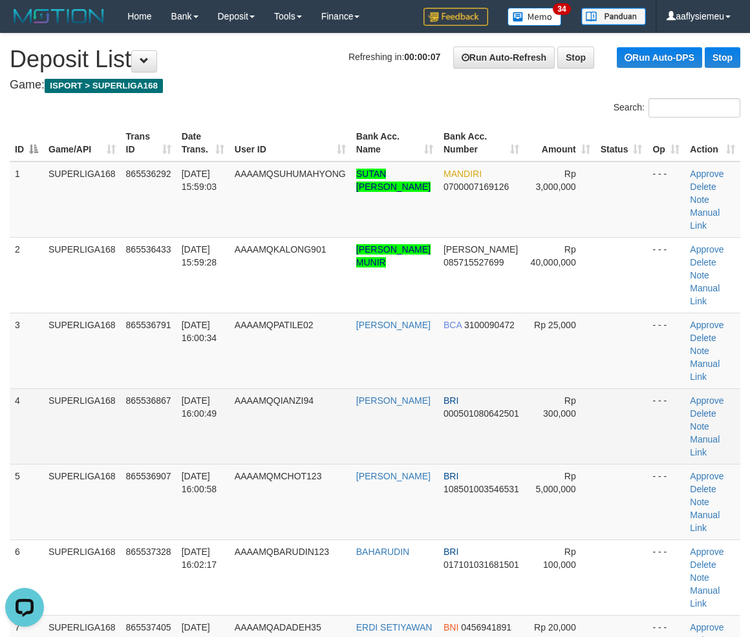
click at [268, 397] on span "AAAAMQQIANZI94" at bounding box center [274, 401] width 79 height 10
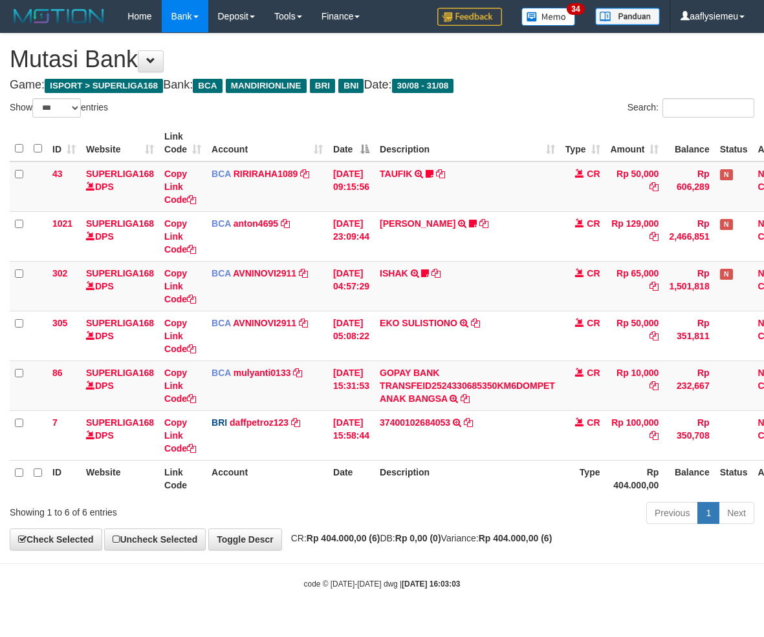
select select "***"
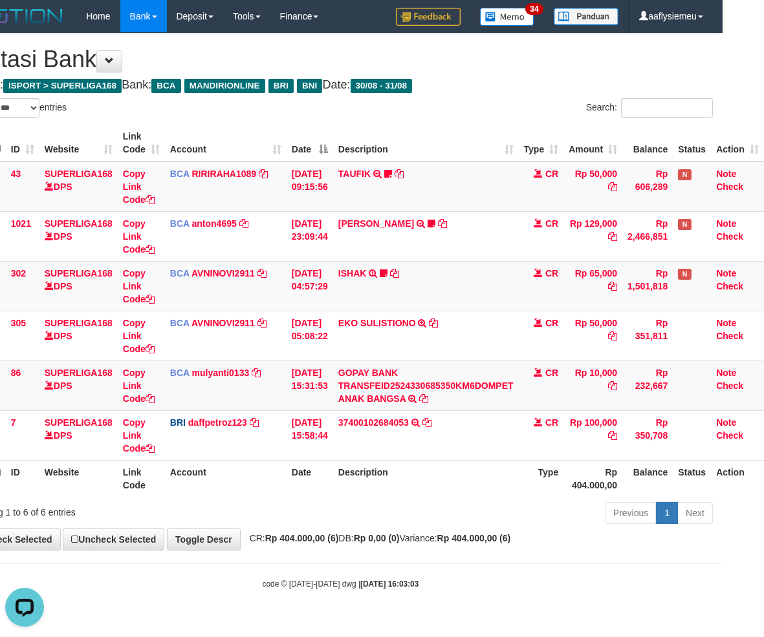
drag, startPoint x: 460, startPoint y: 530, endPoint x: 547, endPoint y: 532, distance: 87.3
click at [479, 532] on div "**********" at bounding box center [341, 292] width 764 height 517
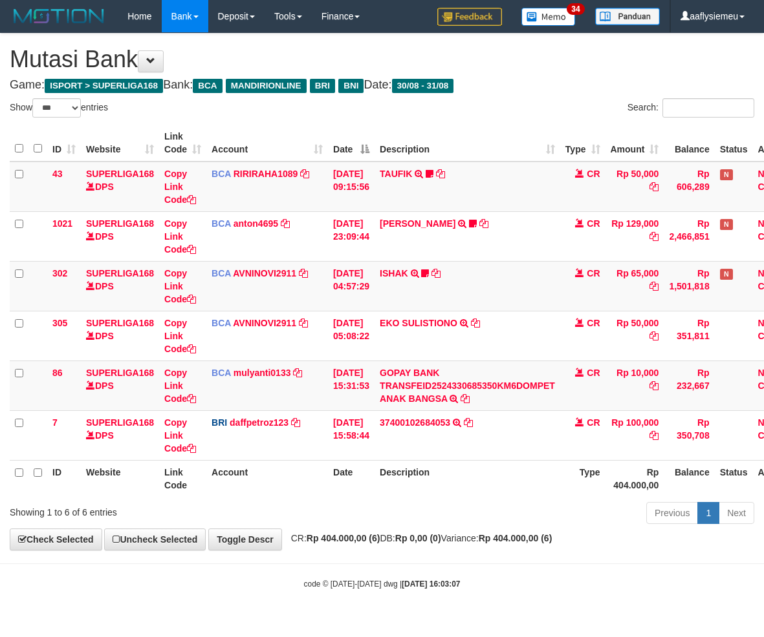
select select "***"
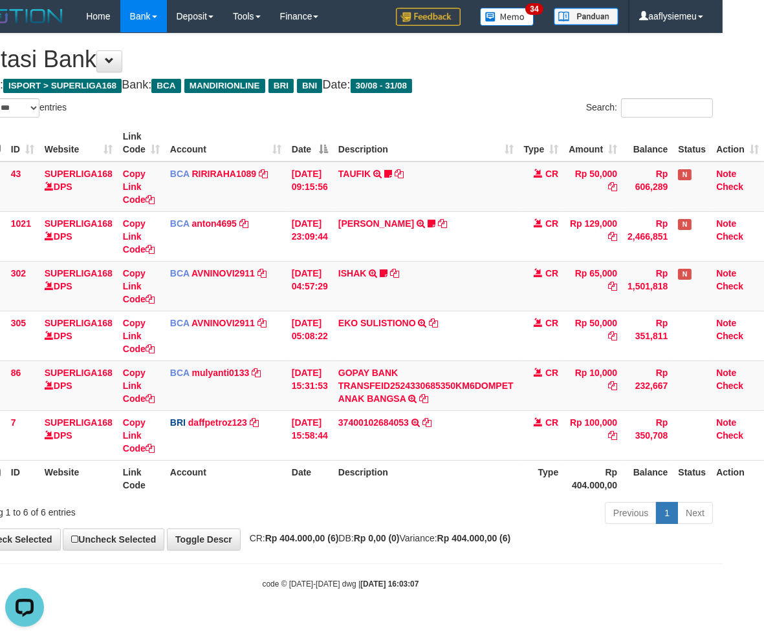
click at [352, 610] on body "Toggle navigation Home Bank Account List Load By Website Group [ISPORT] SUPERLI…" at bounding box center [341, 311] width 764 height 623
drag, startPoint x: 421, startPoint y: 546, endPoint x: 344, endPoint y: 555, distance: 77.4
click at [418, 547] on div "**********" at bounding box center [341, 292] width 764 height 517
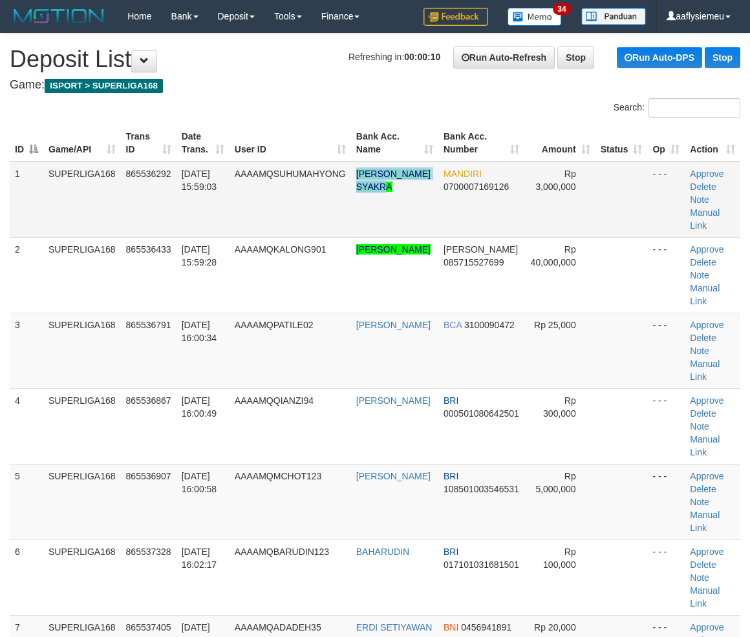
click at [352, 166] on tr "1 SUPERLIGA168 865536292 [DATE] 15:59:03 AAAAMQSUHUMAHYONG [PERSON_NAME] SYAKRA…" at bounding box center [375, 200] width 731 height 76
drag, startPoint x: 87, startPoint y: 458, endPoint x: 5, endPoint y: 506, distance: 95.9
click at [71, 472] on tbody "1 SUPERLIGA168 865536292 [DATE] 15:59:03 AAAAMQSUHUMAHYONG [PERSON_NAME] SYAKRA…" at bounding box center [375, 427] width 731 height 530
drag, startPoint x: 81, startPoint y: 464, endPoint x: 3, endPoint y: 480, distance: 79.2
click at [63, 467] on td "SUPERLIGA168" at bounding box center [82, 502] width 78 height 76
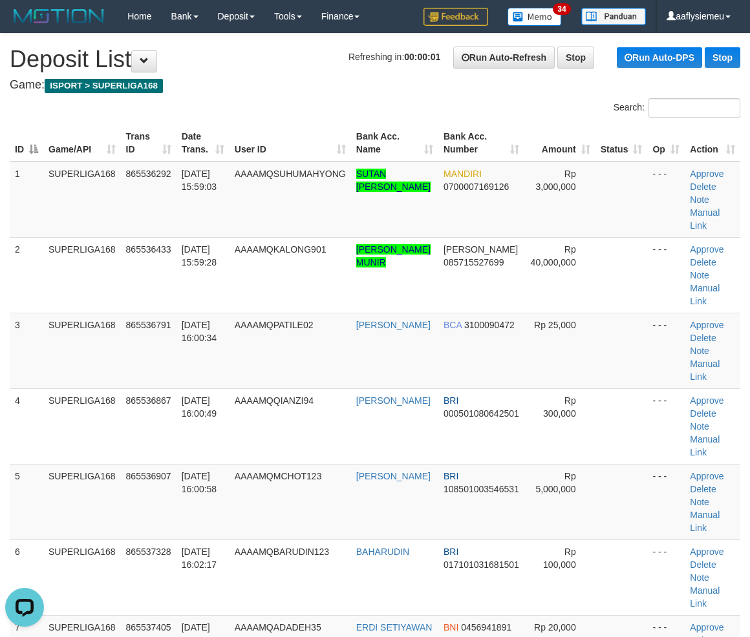
drag, startPoint x: 159, startPoint y: 421, endPoint x: 6, endPoint y: 446, distance: 154.6
click at [156, 423] on td "865536867" at bounding box center [149, 427] width 56 height 76
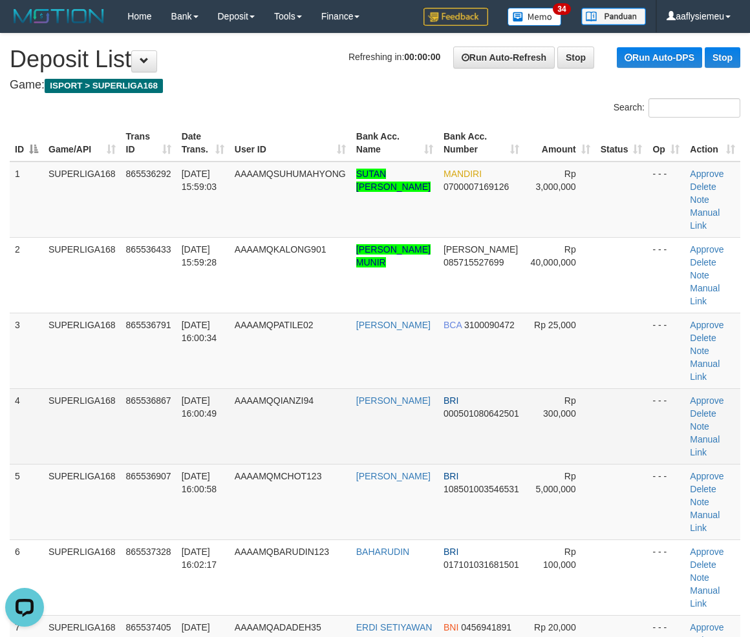
drag, startPoint x: 28, startPoint y: 398, endPoint x: 0, endPoint y: 405, distance: 29.5
click at [27, 399] on td "4" at bounding box center [27, 427] width 34 height 76
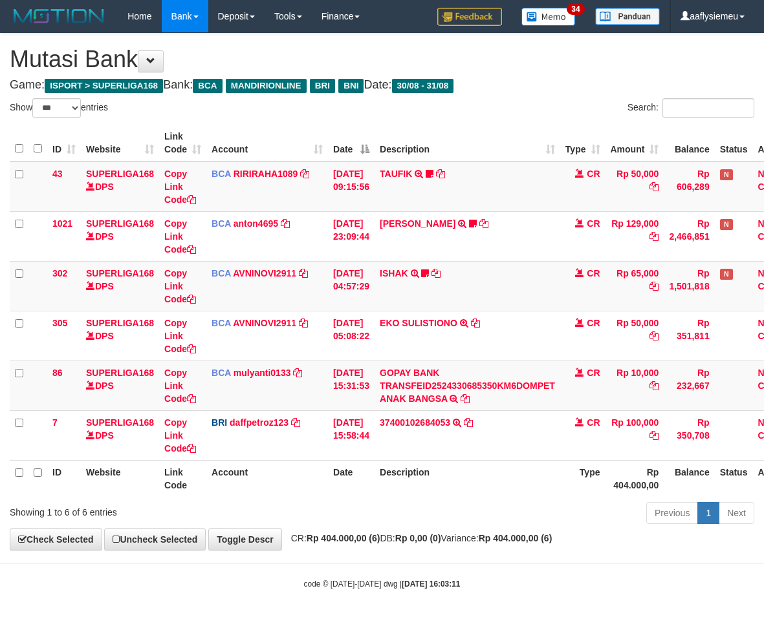
select select "***"
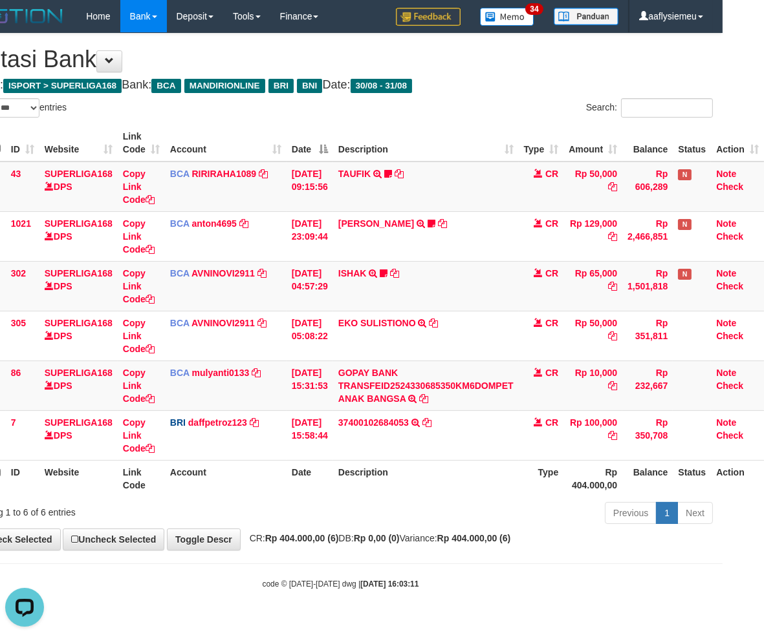
click at [511, 476] on th "Description" at bounding box center [426, 478] width 186 height 37
drag, startPoint x: 511, startPoint y: 476, endPoint x: 760, endPoint y: 476, distance: 249.5
click at [533, 482] on tr "ID Website Link Code Account Date Description Type Rp 404.000,00 Balance Status…" at bounding box center [365, 478] width 795 height 37
click at [418, 498] on div "ID Website Link Code Account Date Description Type Amount Balance Status Action…" at bounding box center [341, 311] width 764 height 380
click at [424, 476] on th "Description" at bounding box center [426, 478] width 186 height 37
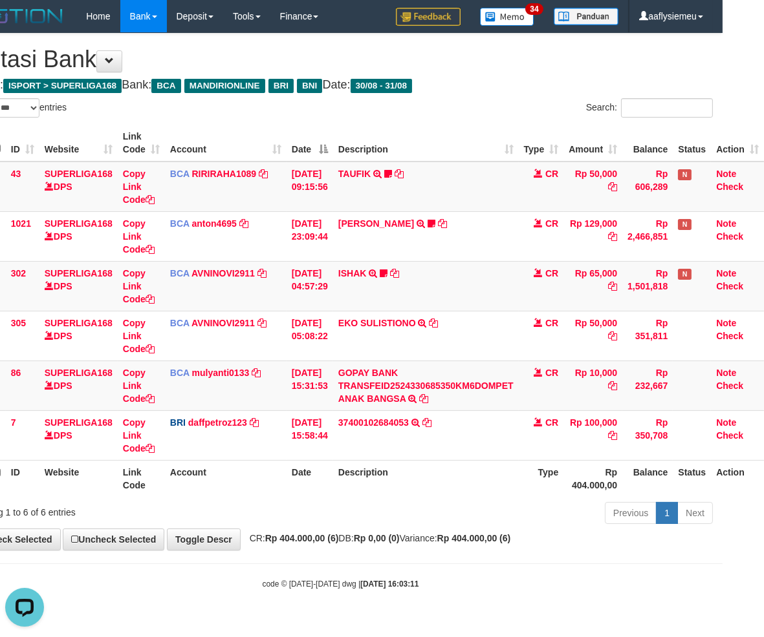
click at [424, 476] on th "Description" at bounding box center [426, 478] width 186 height 37
click at [423, 476] on th "Description" at bounding box center [426, 478] width 186 height 37
click at [422, 476] on th "Description" at bounding box center [426, 478] width 186 height 37
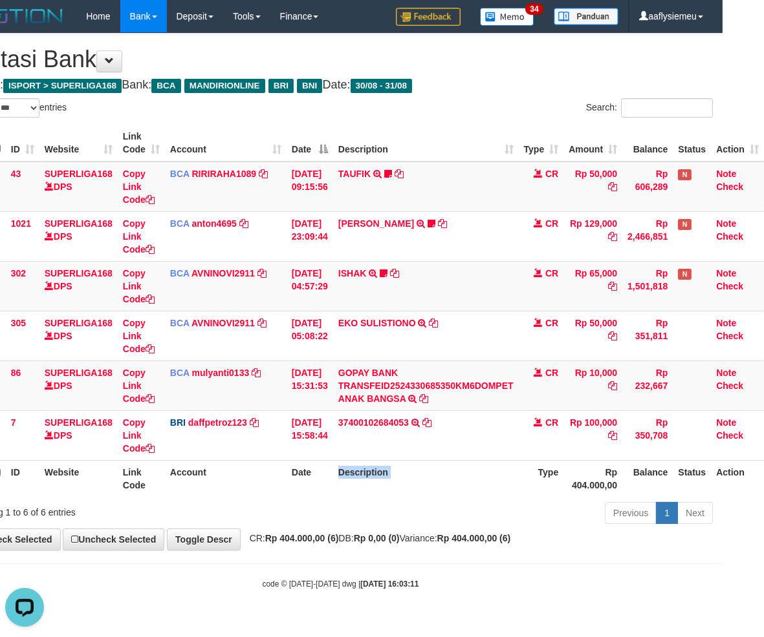
drag, startPoint x: 421, startPoint y: 476, endPoint x: 417, endPoint y: 469, distance: 8.1
click at [419, 475] on th "Description" at bounding box center [426, 478] width 186 height 37
click at [417, 469] on th "Description" at bounding box center [426, 478] width 186 height 37
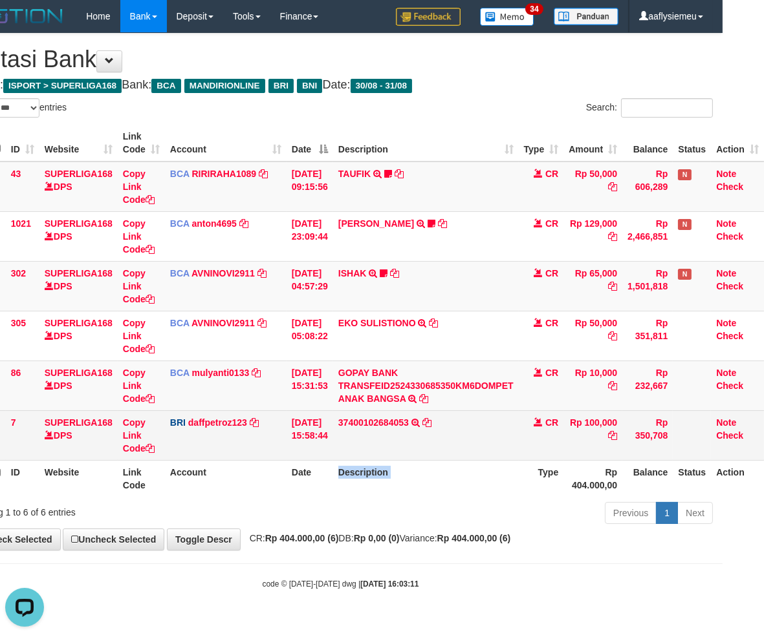
click at [410, 459] on td "37400102684053 TRANSFER NBMB 37400102684053 TO MUHAMMAD DAFFA PETRO" at bounding box center [426, 436] width 186 height 50
click at [410, 459] on td "37400102684053 TRANSFER NBMB 37400102684053 TO [PERSON_NAME] [PERSON_NAME]" at bounding box center [426, 436] width 186 height 50
click at [408, 457] on td "37400102684053 TRANSFER NBMB 37400102684053 TO [PERSON_NAME] [PERSON_NAME]" at bounding box center [426, 436] width 186 height 50
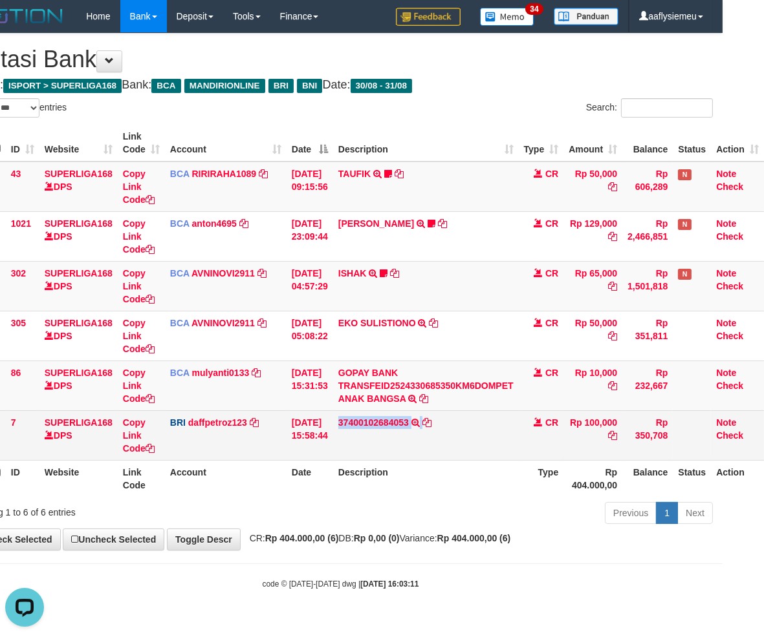
click at [408, 457] on td "37400102684053 TRANSFER NBMB 37400102684053 TO [PERSON_NAME] [PERSON_NAME]" at bounding box center [426, 436] width 186 height 50
click at [409, 457] on td "37400102684053 TRANSFER NBMB 37400102684053 TO [PERSON_NAME] [PERSON_NAME]" at bounding box center [426, 436] width 186 height 50
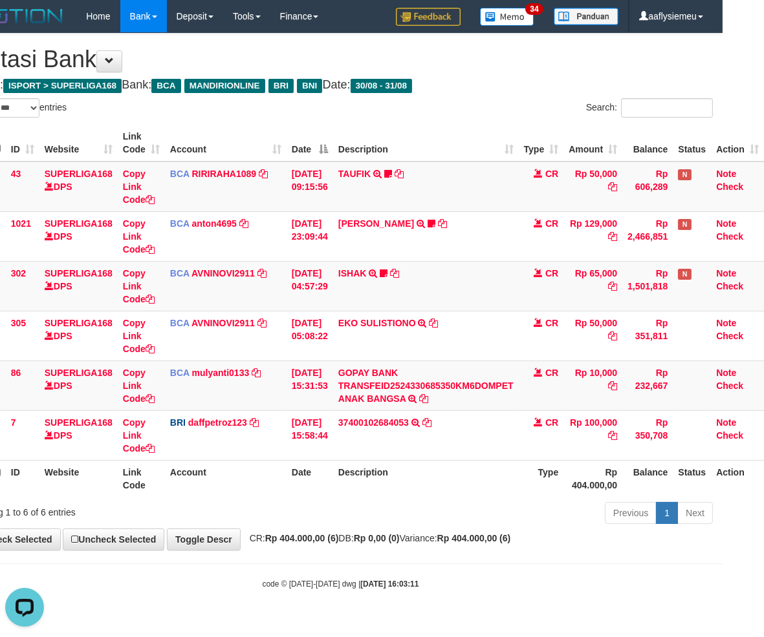
click at [409, 462] on th "Description" at bounding box center [426, 478] width 186 height 37
click at [409, 460] on th "Description" at bounding box center [426, 478] width 186 height 37
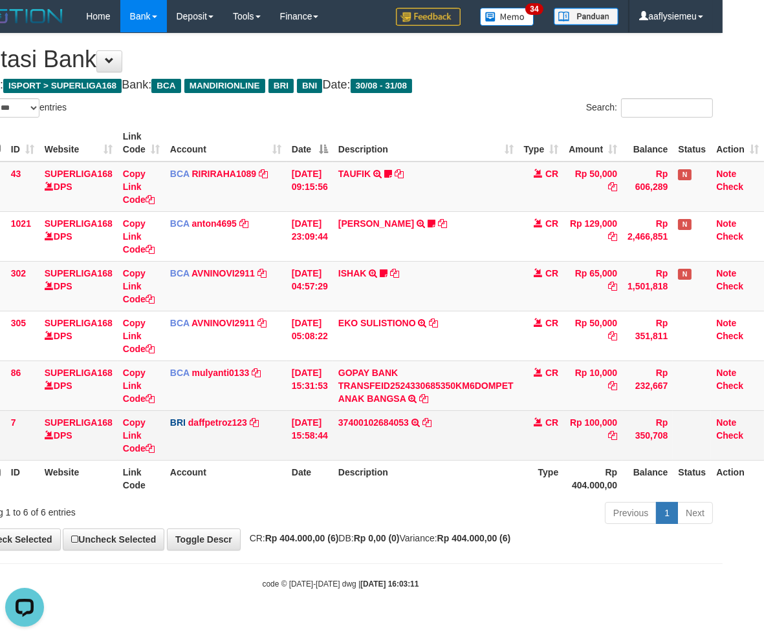
click at [408, 459] on td "37400102684053 TRANSFER NBMB 37400102684053 TO [PERSON_NAME] [PERSON_NAME]" at bounding box center [426, 436] width 186 height 50
click at [407, 458] on td "37400102684053 TRANSFER NBMB 37400102684053 TO [PERSON_NAME] [PERSON_NAME]" at bounding box center [426, 436] width 186 height 50
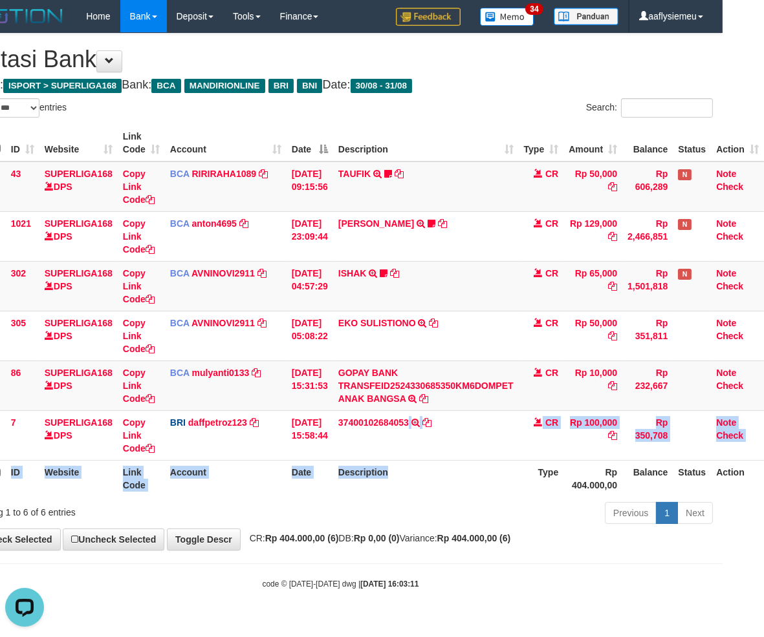
click at [406, 464] on table "ID Website Link Code Account Date Description Type Amount Balance Status Action…" at bounding box center [365, 311] width 795 height 372
click at [404, 464] on th "Description" at bounding box center [426, 478] width 186 height 37
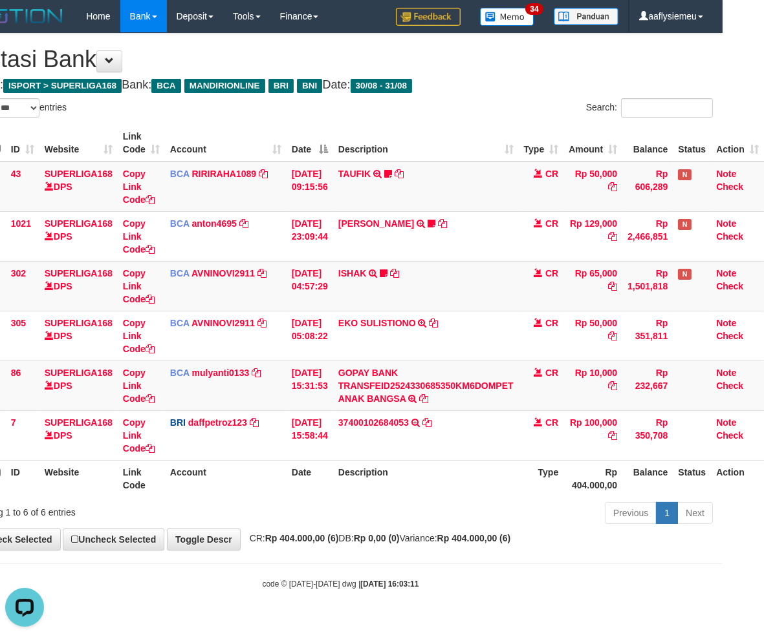
click at [403, 465] on th "Description" at bounding box center [426, 478] width 186 height 37
click at [412, 480] on th "Description" at bounding box center [426, 478] width 186 height 37
click at [333, 515] on div "Previous 1 Next" at bounding box center [499, 515] width 426 height 28
click at [332, 517] on div "Previous 1 Next" at bounding box center [499, 515] width 426 height 28
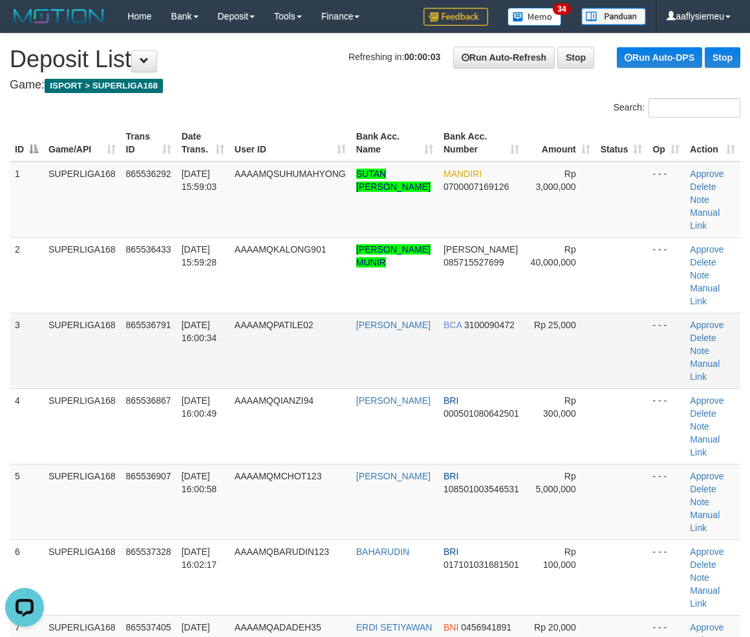
click at [139, 372] on td "865536791" at bounding box center [149, 351] width 56 height 76
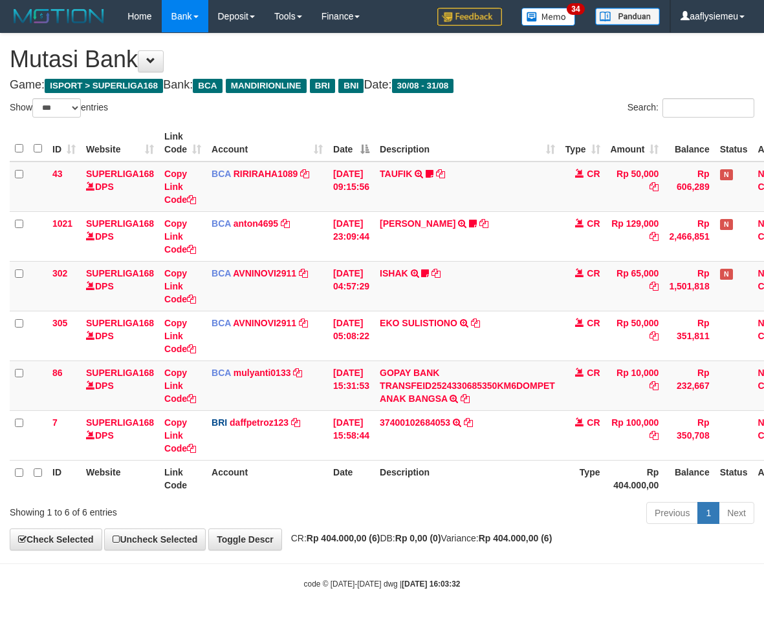
select select "***"
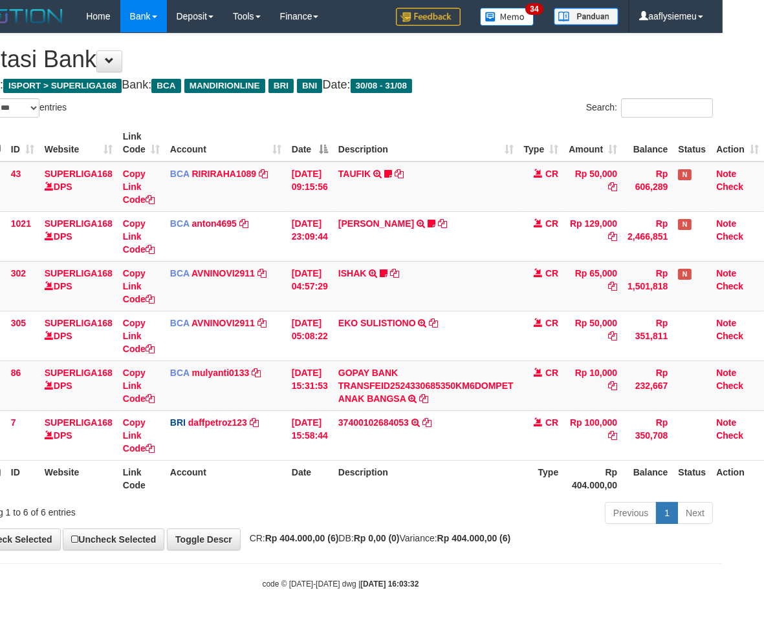
click at [328, 473] on th "Date" at bounding box center [309, 478] width 47 height 37
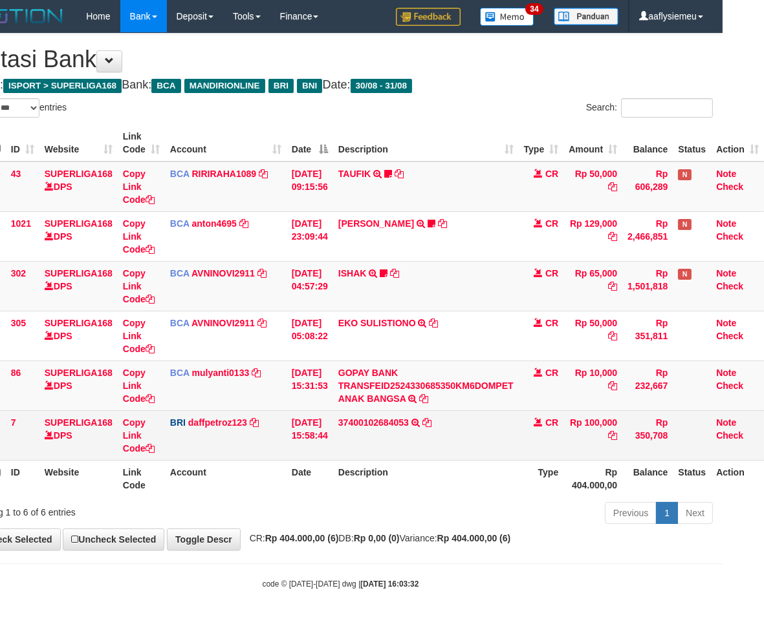
click at [489, 451] on td "37400102684053 TRANSFER NBMB 37400102684053 TO MUHAMMAD DAFFA PETRO" at bounding box center [426, 436] width 186 height 50
click at [488, 454] on td "37400102684053 TRANSFER NBMB 37400102684053 TO MUHAMMAD DAFFA PETRO" at bounding box center [426, 436] width 186 height 50
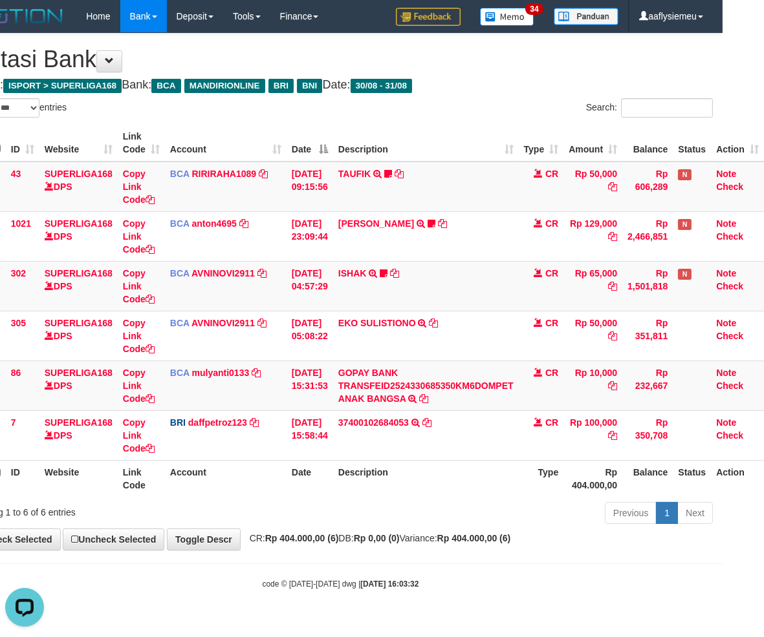
click at [432, 502] on div "Previous 1 Next" at bounding box center [499, 515] width 426 height 28
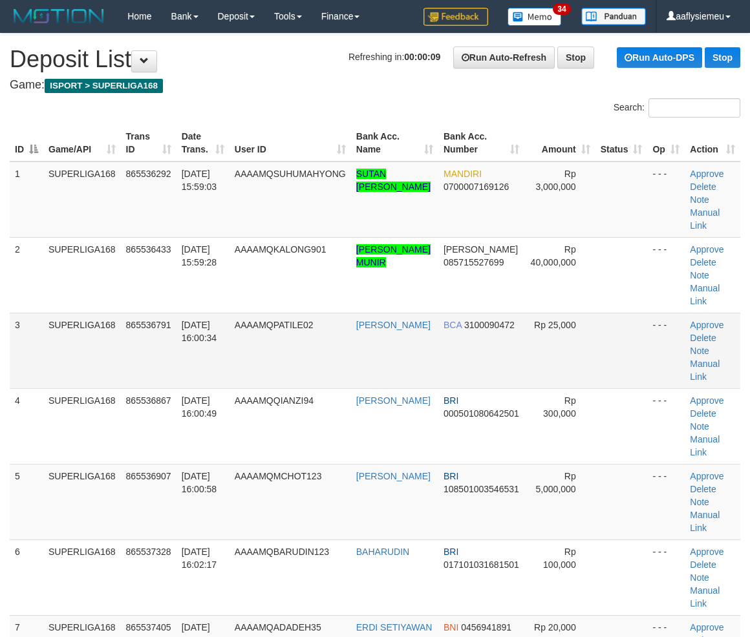
click at [76, 373] on td "SUPERLIGA168" at bounding box center [82, 351] width 78 height 76
drag, startPoint x: 134, startPoint y: 326, endPoint x: 128, endPoint y: 332, distance: 8.7
click at [134, 327] on span "865536791" at bounding box center [148, 325] width 45 height 10
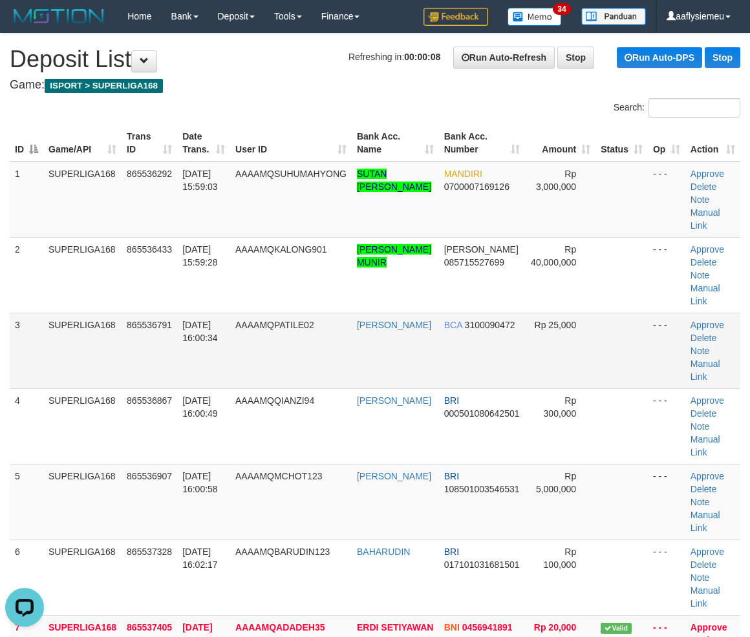
click at [138, 345] on td "865536791" at bounding box center [150, 351] width 56 height 76
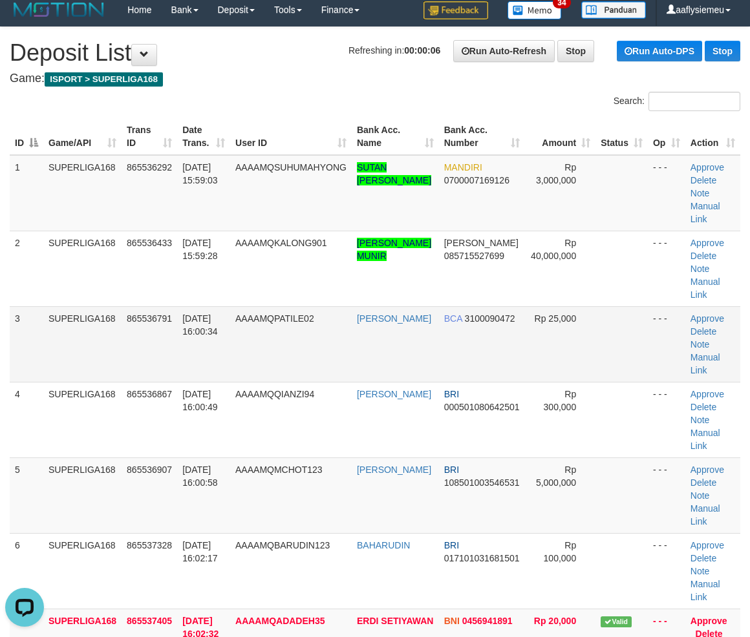
drag, startPoint x: 118, startPoint y: 372, endPoint x: 112, endPoint y: 376, distance: 7.2
click at [116, 374] on td "SUPERLIGA168" at bounding box center [82, 344] width 78 height 76
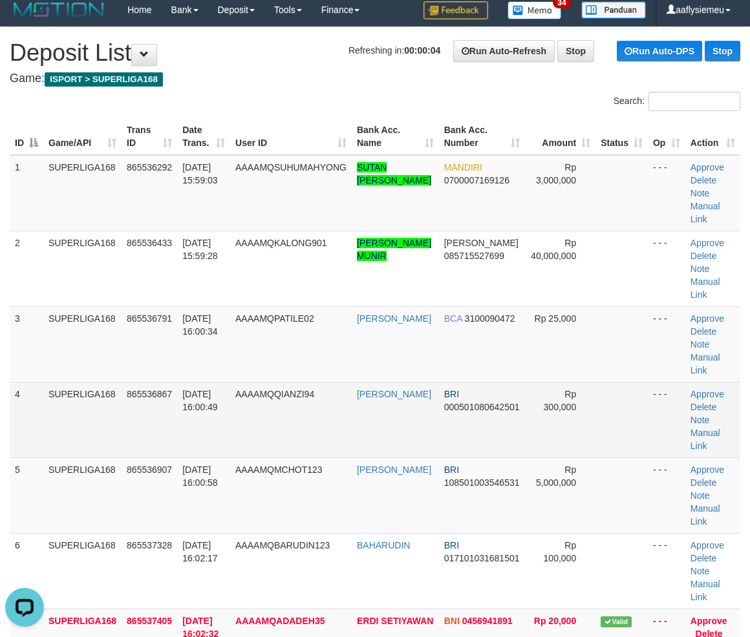
click at [209, 405] on span "[DATE] 16:00:49" at bounding box center [200, 400] width 36 height 23
click at [53, 416] on td "SUPERLIGA168" at bounding box center [82, 420] width 78 height 76
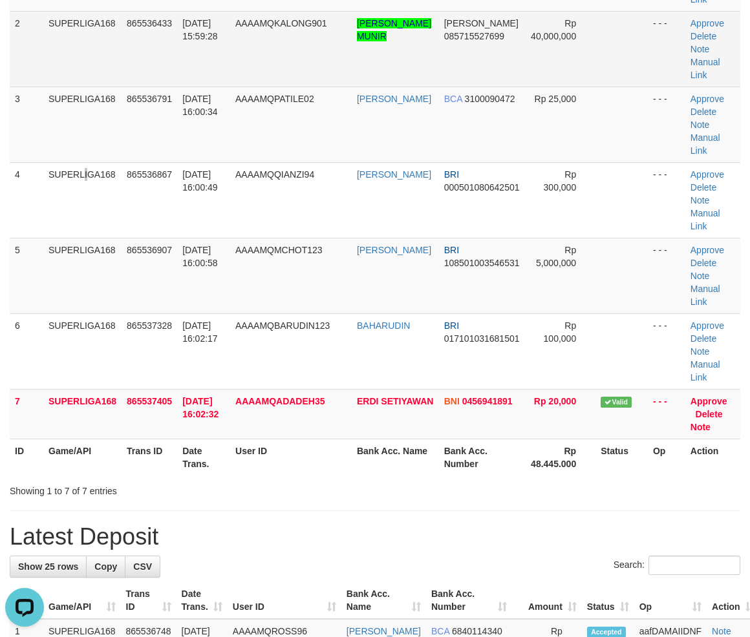
scroll to position [0, 0]
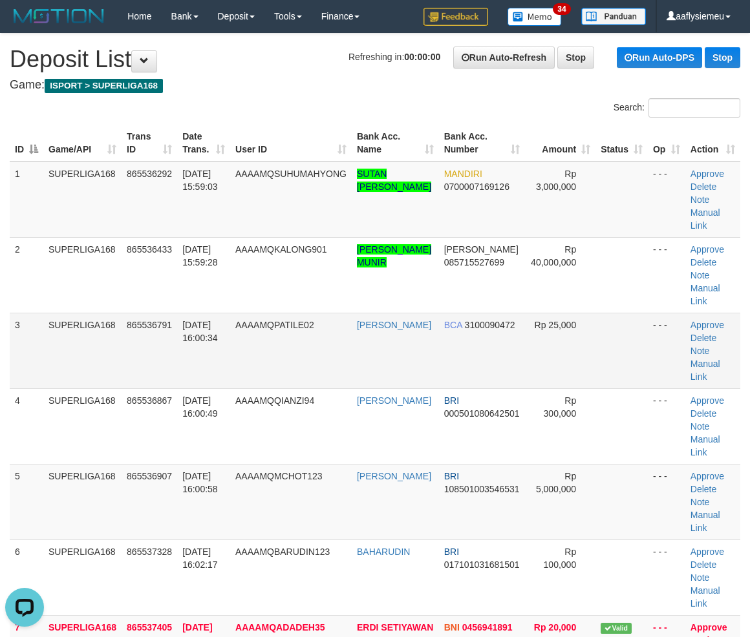
click at [67, 321] on td "SUPERLIGA168" at bounding box center [82, 351] width 78 height 76
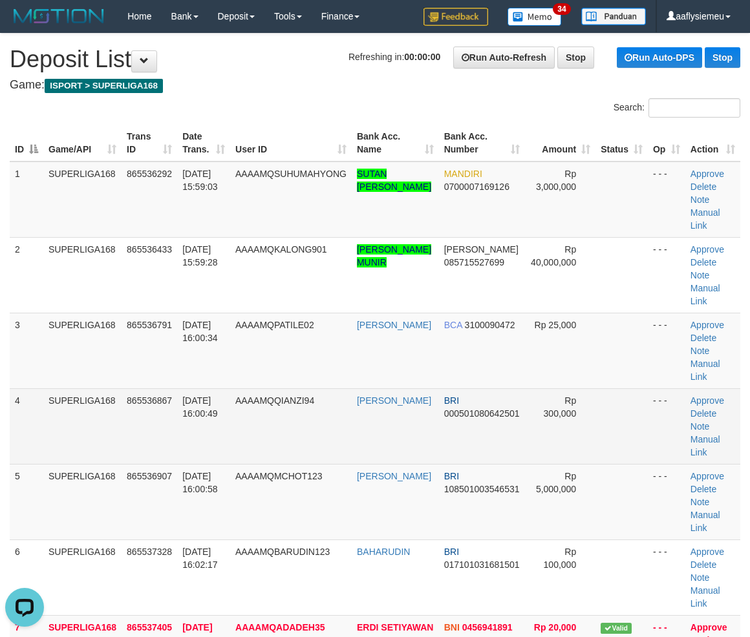
click at [58, 449] on td "SUPERLIGA168" at bounding box center [82, 427] width 78 height 76
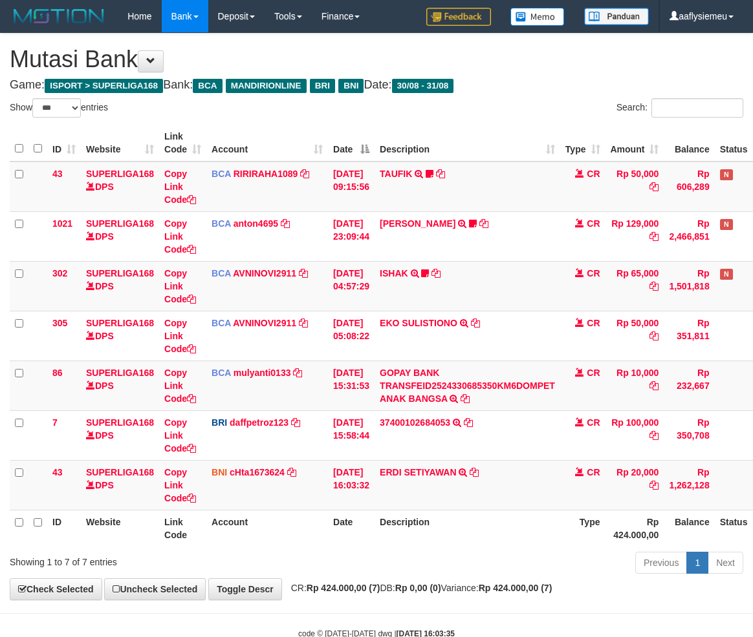
select select "***"
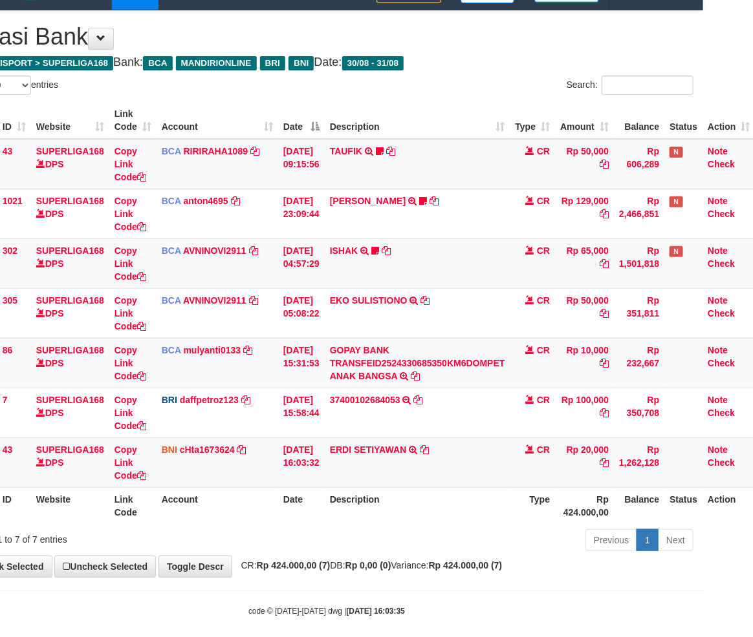
scroll to position [35, 50]
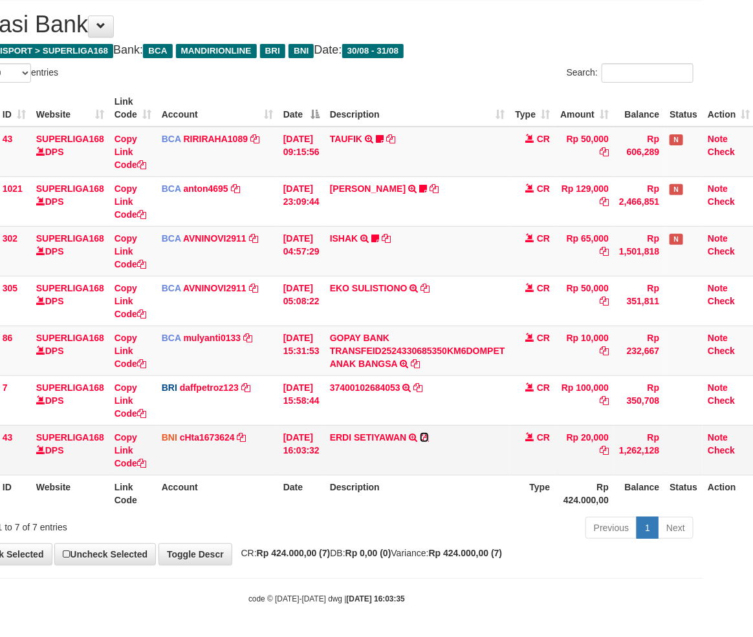
click at [429, 435] on icon at bounding box center [424, 437] width 9 height 9
drag, startPoint x: 487, startPoint y: 560, endPoint x: 761, endPoint y: 469, distance: 288.7
click at [488, 558] on div "**********" at bounding box center [326, 282] width 753 height 566
click at [501, 469] on td "ERDI SETIYAWAN TRANSFER DARI SDR ERDI SETIYAWAN" at bounding box center [418, 450] width 186 height 50
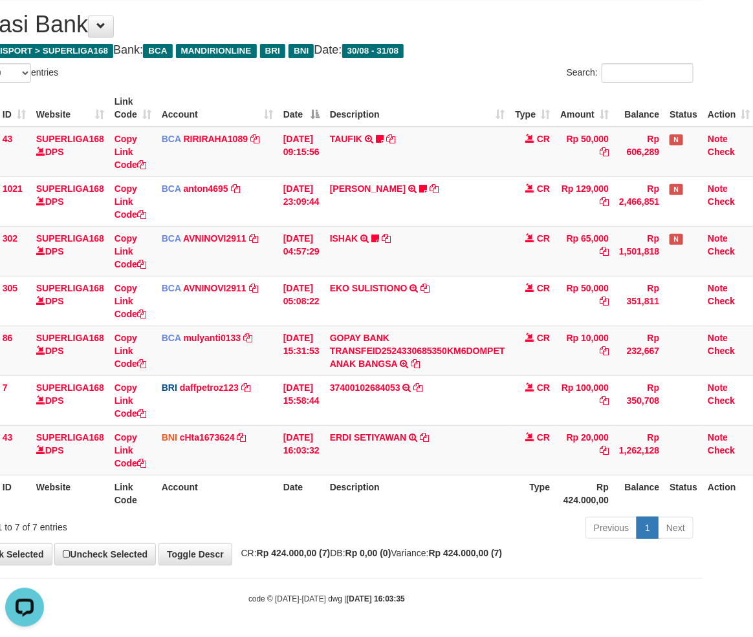
drag, startPoint x: 501, startPoint y: 469, endPoint x: 489, endPoint y: 484, distance: 18.8
click at [500, 472] on td "ERDI SETIYAWAN TRANSFER DARI SDR ERDI SETIYAWAN" at bounding box center [418, 450] width 186 height 50
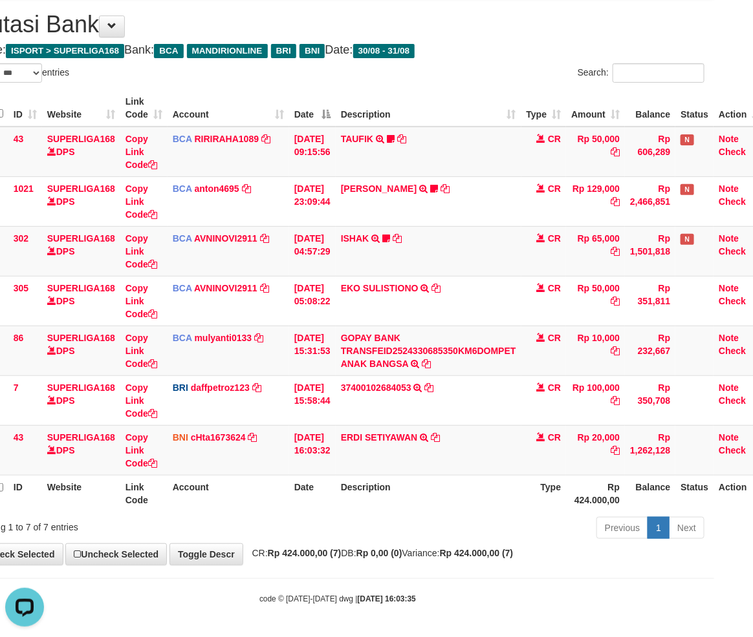
scroll to position [35, 0]
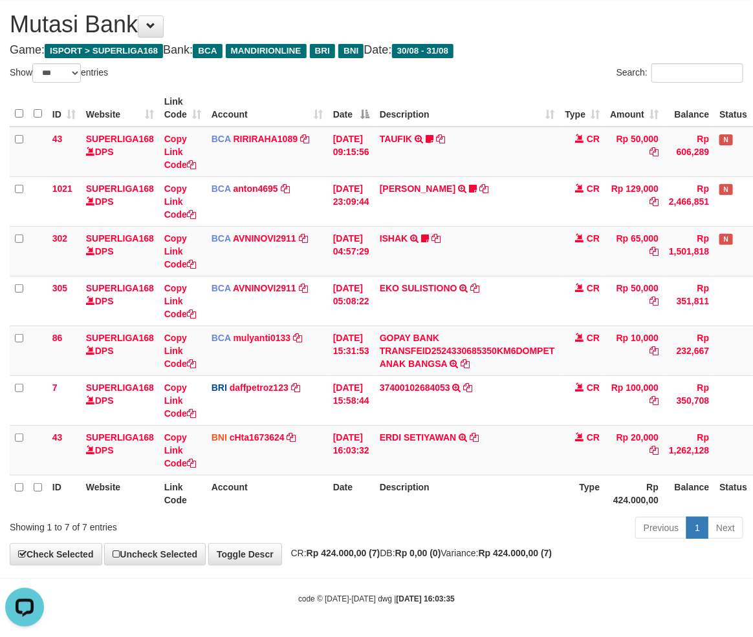
click at [458, 526] on div "Previous 1 Next" at bounding box center [533, 530] width 420 height 28
click at [465, 540] on div "Previous 1 Next" at bounding box center [533, 530] width 420 height 28
click at [460, 498] on th "Description" at bounding box center [467, 493] width 186 height 37
click at [459, 498] on th "Description" at bounding box center [467, 493] width 186 height 37
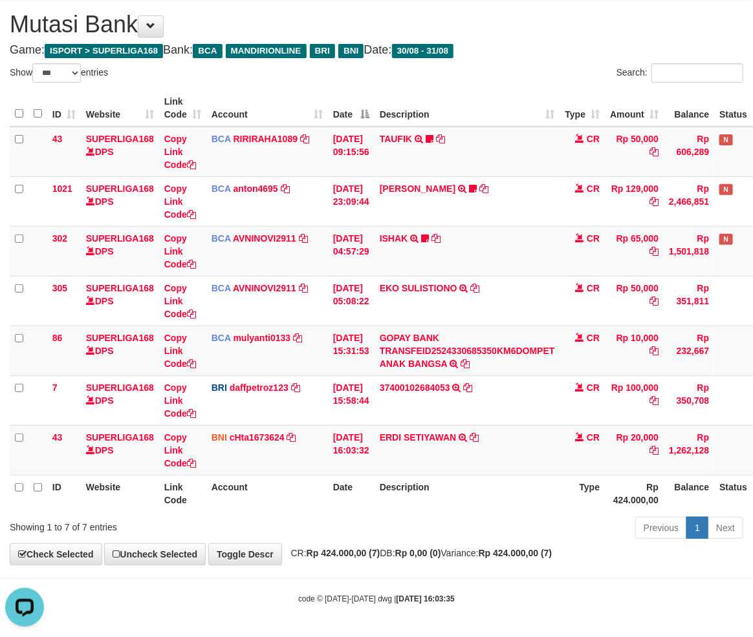
click at [459, 499] on th "Description" at bounding box center [467, 493] width 186 height 37
drag, startPoint x: 386, startPoint y: 497, endPoint x: 617, endPoint y: 474, distance: 232.5
click at [389, 497] on th "Description" at bounding box center [467, 493] width 186 height 37
click at [416, 532] on div "Previous 1 Next" at bounding box center [533, 530] width 420 height 28
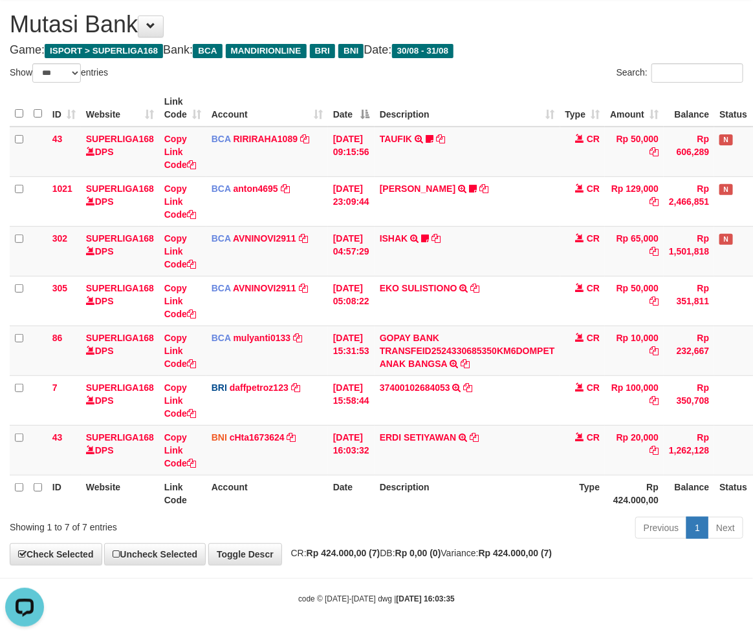
click at [433, 519] on div "Previous 1 Next" at bounding box center [533, 530] width 420 height 28
click at [432, 519] on div "Previous 1 Next" at bounding box center [533, 530] width 420 height 28
click at [432, 520] on div "Previous 1 Next" at bounding box center [533, 530] width 420 height 28
click at [328, 556] on strong "Rp 424.000,00 (7)" at bounding box center [343, 553] width 74 height 10
drag, startPoint x: 374, startPoint y: 586, endPoint x: 313, endPoint y: 614, distance: 67.1
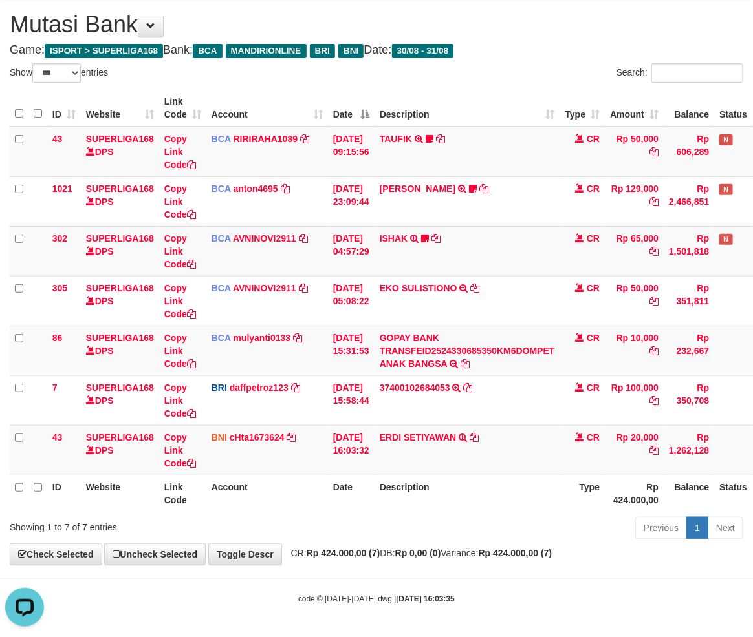
click at [373, 587] on body "Toggle navigation Home Bank Account List Load By Website Group [ISPORT] SUPERLI…" at bounding box center [376, 301] width 753 height 672
click at [504, 488] on th "Description" at bounding box center [467, 493] width 186 height 37
click at [504, 486] on th "Description" at bounding box center [467, 493] width 186 height 37
click at [493, 498] on th "Description" at bounding box center [467, 493] width 186 height 37
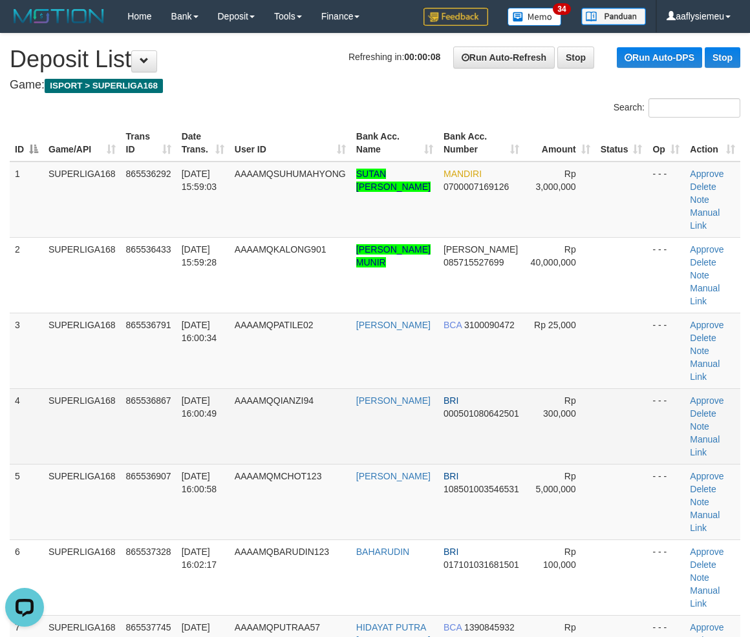
click at [89, 411] on td "SUPERLIGA168" at bounding box center [82, 427] width 78 height 76
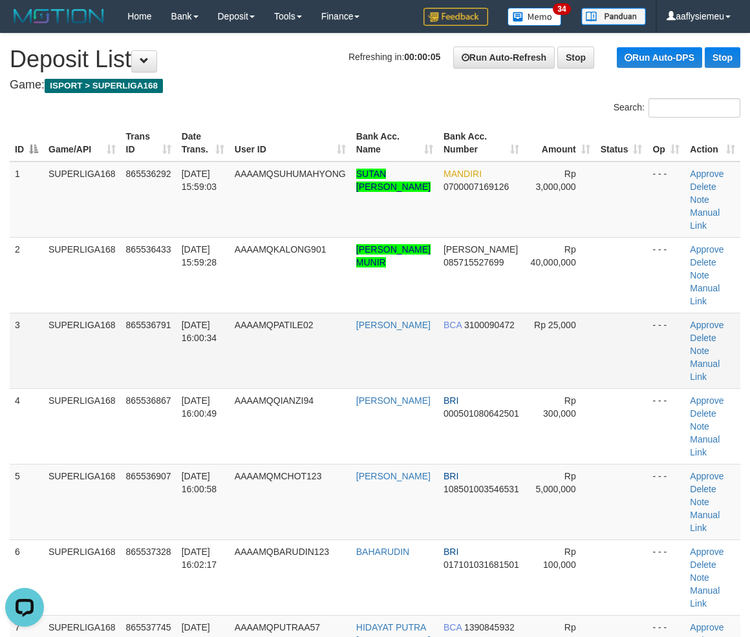
click at [207, 341] on td "[DATE] 16:00:34" at bounding box center [202, 351] width 53 height 76
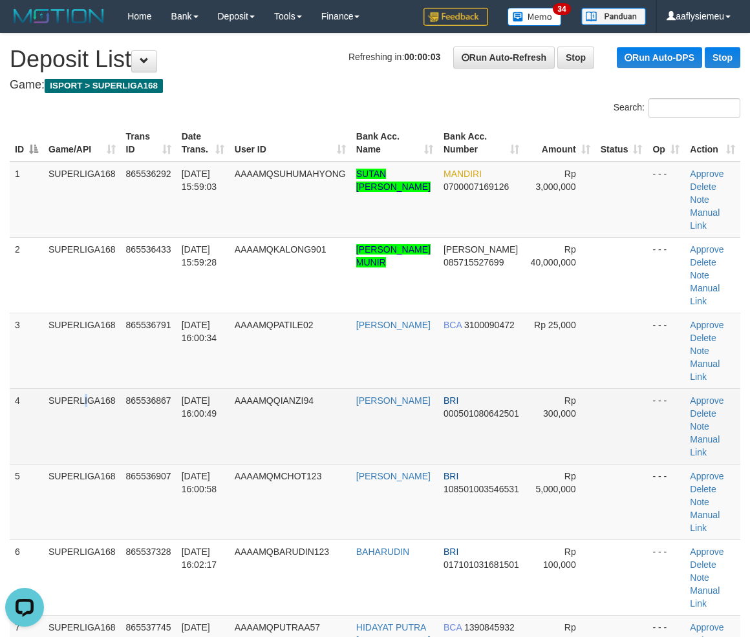
click at [56, 398] on td "SUPERLIGA168" at bounding box center [82, 427] width 78 height 76
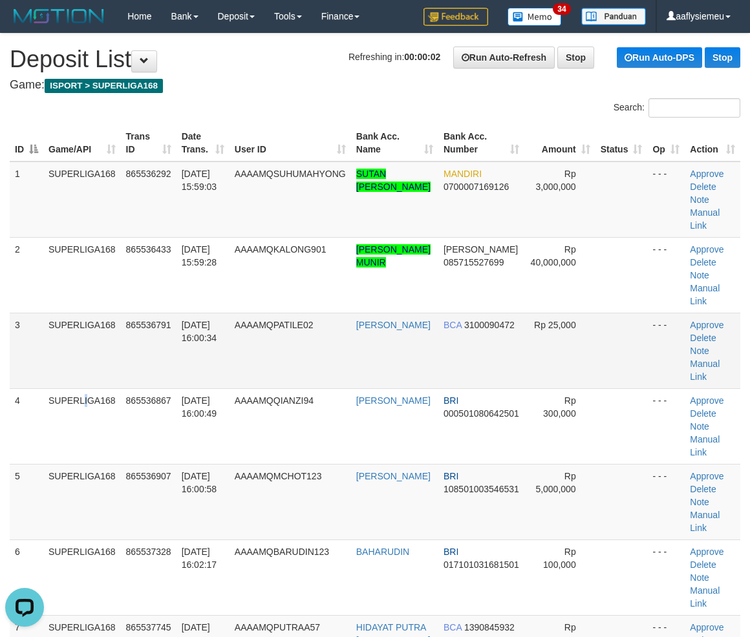
click at [92, 380] on td "SUPERLIGA168" at bounding box center [82, 351] width 78 height 76
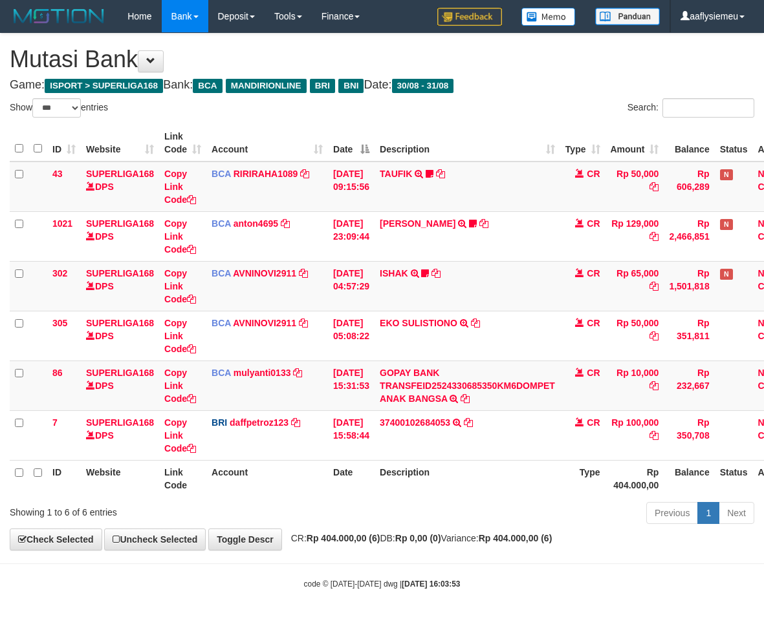
select select "***"
click at [365, 489] on th "Date" at bounding box center [351, 478] width 47 height 37
click at [400, 499] on div "ID Website Link Code Account Date Description Type Amount Balance Status Action…" at bounding box center [382, 311] width 764 height 380
click at [397, 493] on div "ID Website Link Code Account Date Description Type Amount Balance Status Action…" at bounding box center [382, 311] width 764 height 380
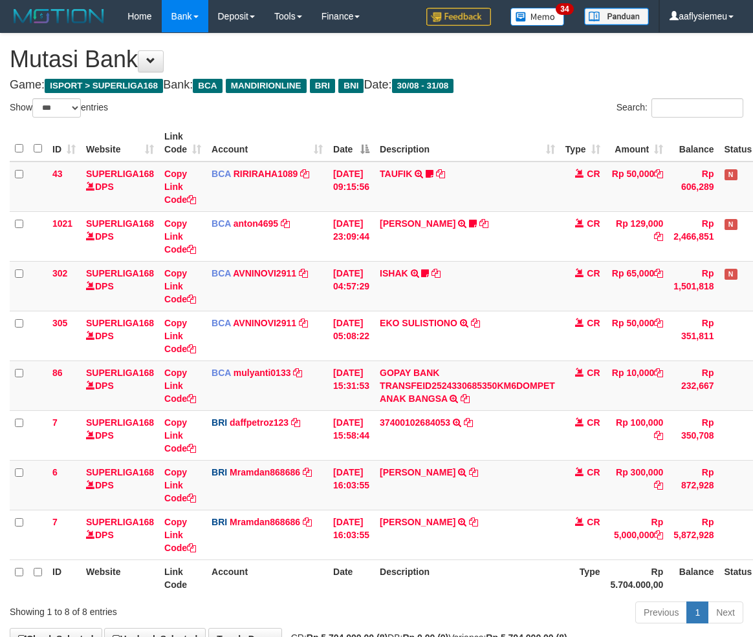
select select "***"
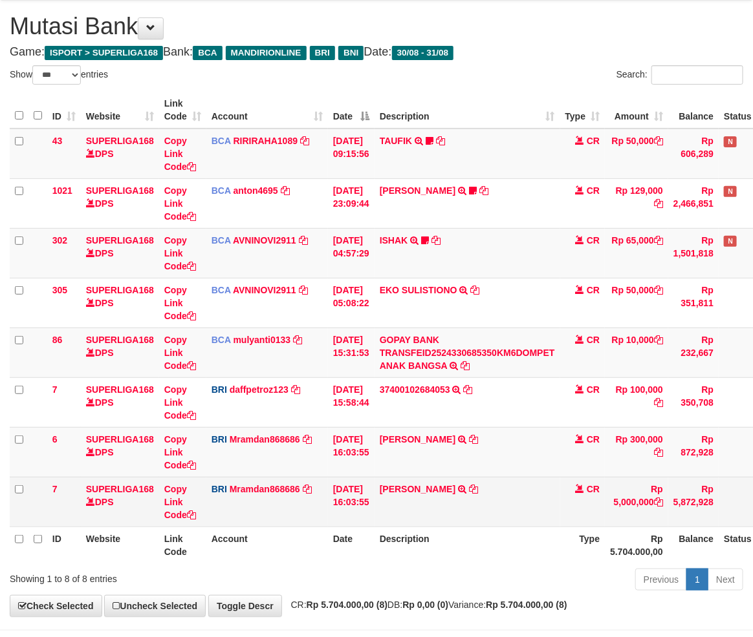
scroll to position [85, 0]
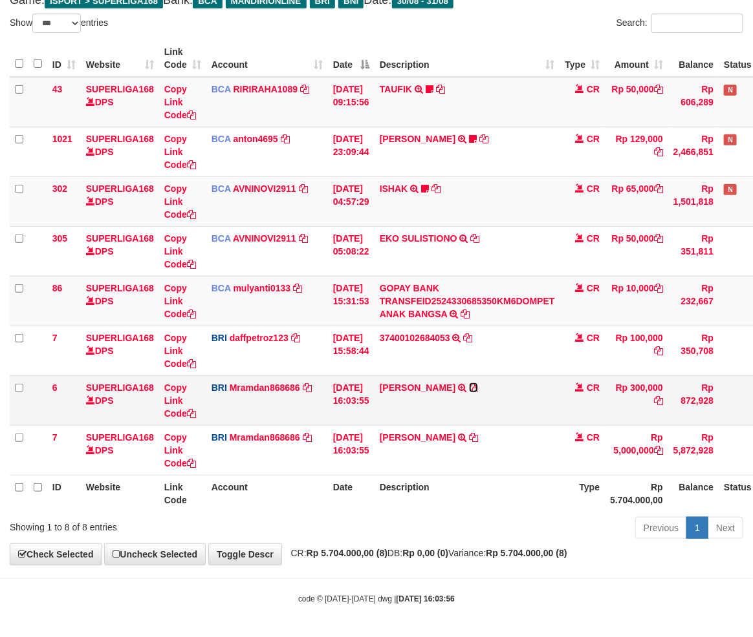
click at [478, 384] on icon at bounding box center [473, 387] width 9 height 9
click at [443, 530] on div "Previous 1 Next" at bounding box center [533, 530] width 420 height 28
click at [443, 529] on div "Previous 1 Next" at bounding box center [533, 530] width 420 height 28
click at [443, 528] on div "Previous 1 Next" at bounding box center [533, 530] width 420 height 28
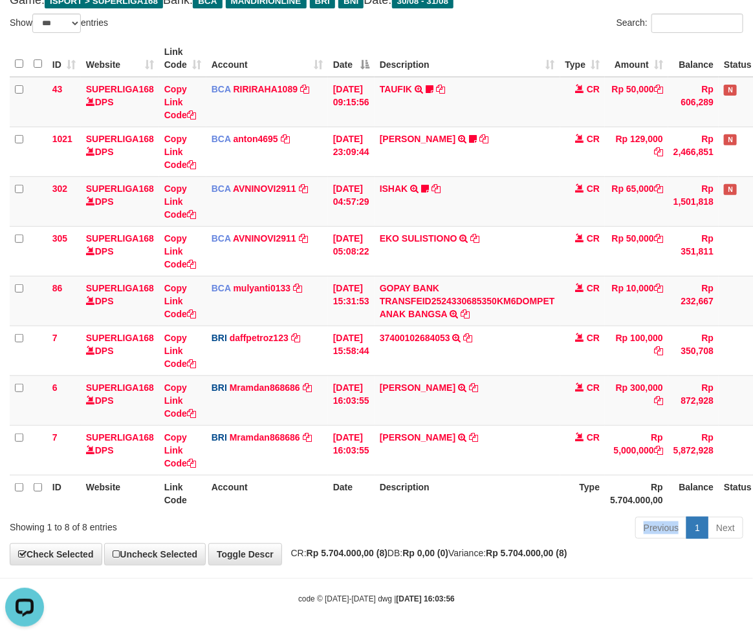
click at [442, 528] on div "Previous 1 Next" at bounding box center [533, 530] width 420 height 28
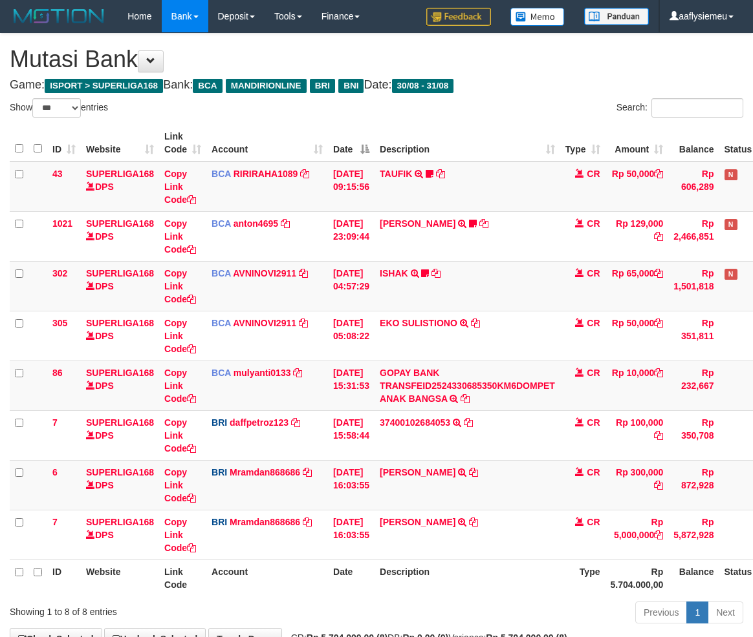
select select "***"
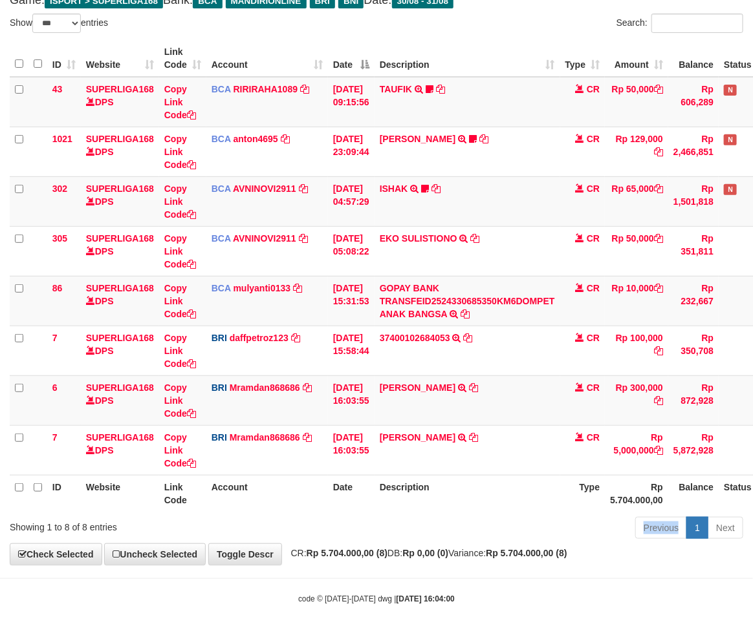
drag, startPoint x: 0, startPoint y: 0, endPoint x: 527, endPoint y: 509, distance: 732.9
click at [531, 514] on div "Show ** ** ** *** entries Search: ID Website Link Code Account Date Description…" at bounding box center [376, 279] width 733 height 530
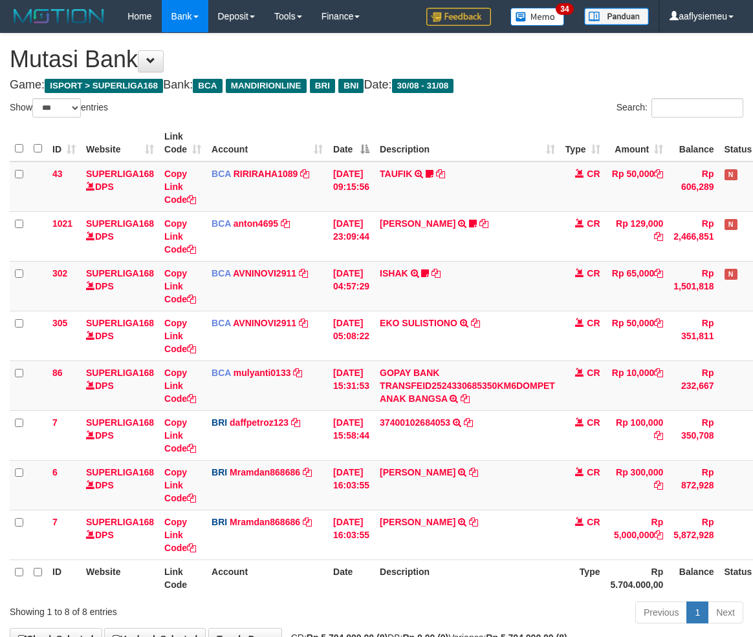
select select "***"
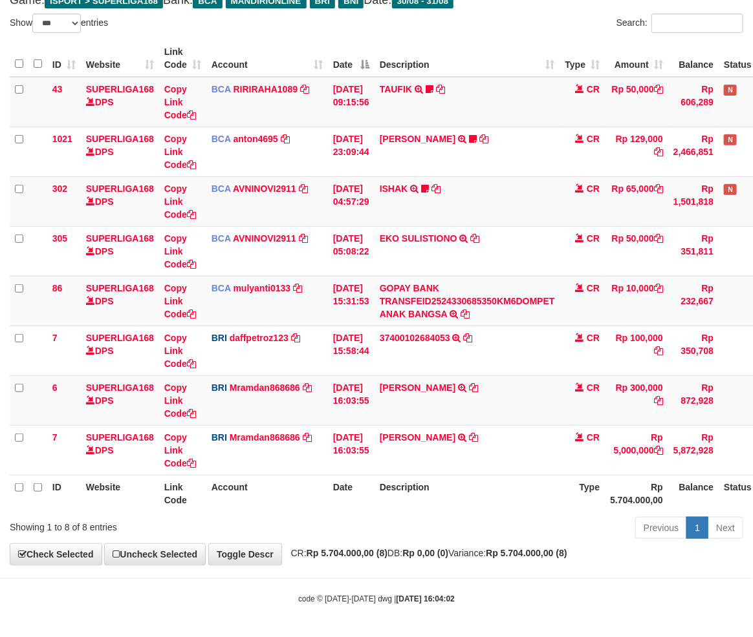
click at [441, 506] on th "Description" at bounding box center [467, 493] width 186 height 37
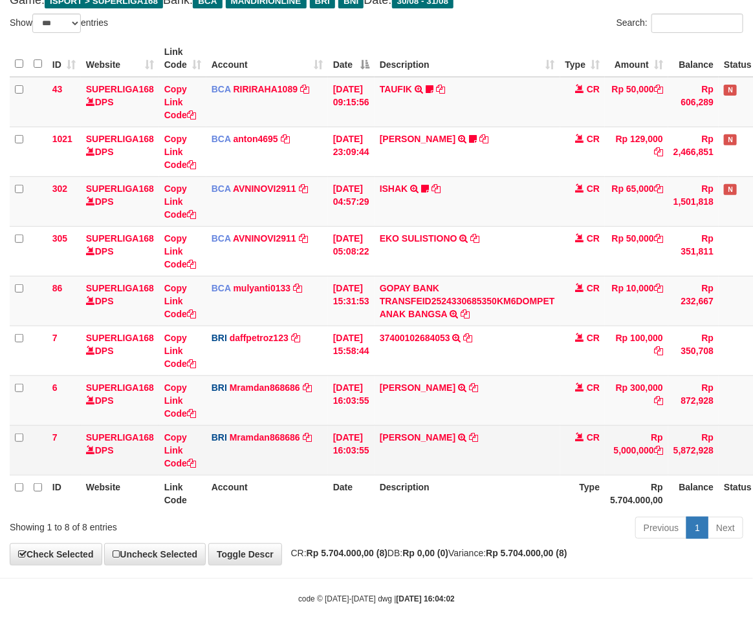
click at [517, 462] on td "LAMHOT SAMOSIR TRANSFER NBMB LAMHOT SAMOSIR TO MUHAMMAD RAMDANI" at bounding box center [467, 450] width 186 height 50
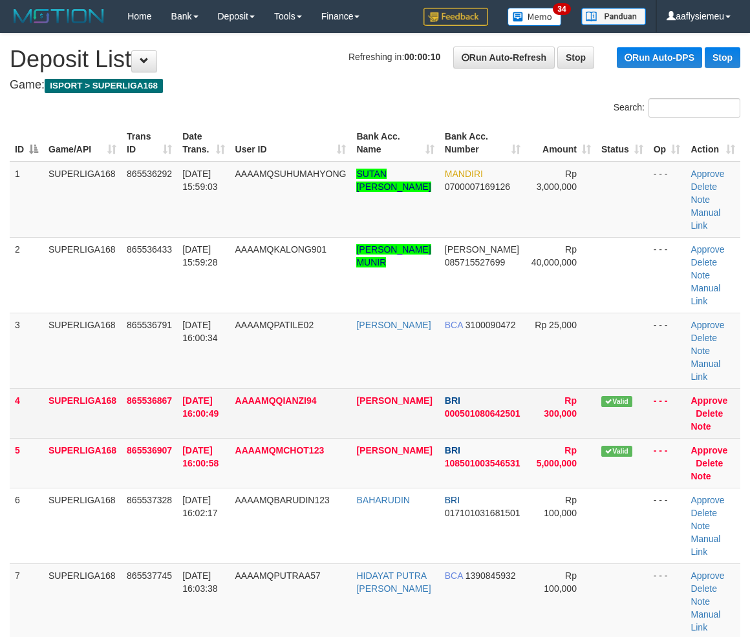
click at [47, 400] on td "SUPERLIGA168" at bounding box center [82, 414] width 78 height 50
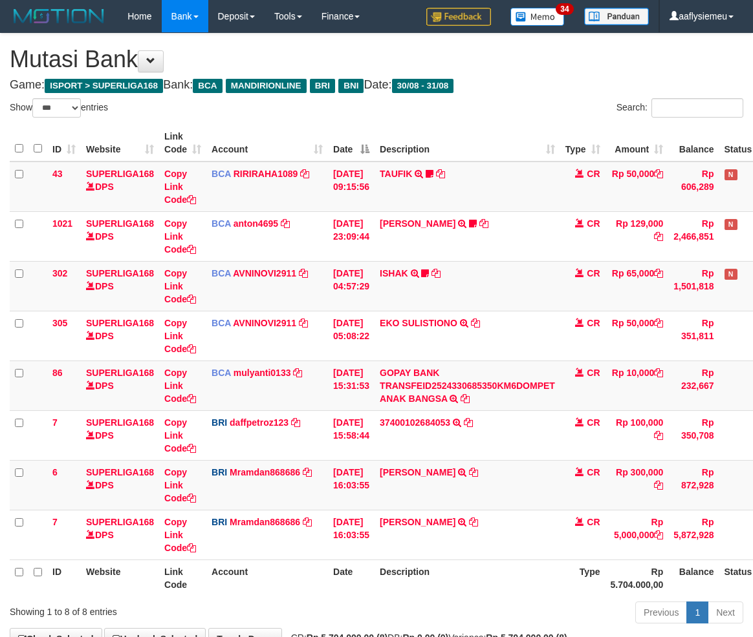
select select "***"
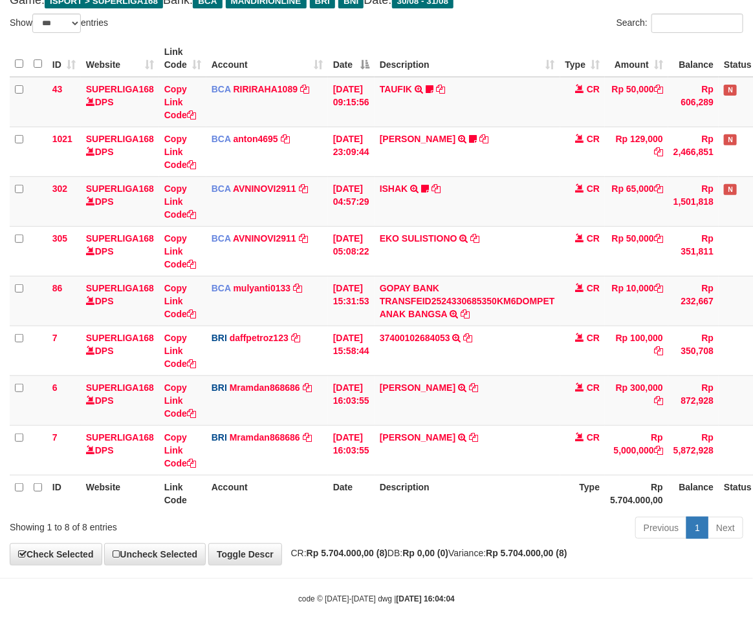
click at [489, 506] on th "Description" at bounding box center [467, 493] width 186 height 37
click at [488, 506] on th "Description" at bounding box center [467, 493] width 186 height 37
click at [487, 506] on th "Description" at bounding box center [467, 493] width 186 height 37
click at [487, 503] on th "Description" at bounding box center [467, 493] width 186 height 37
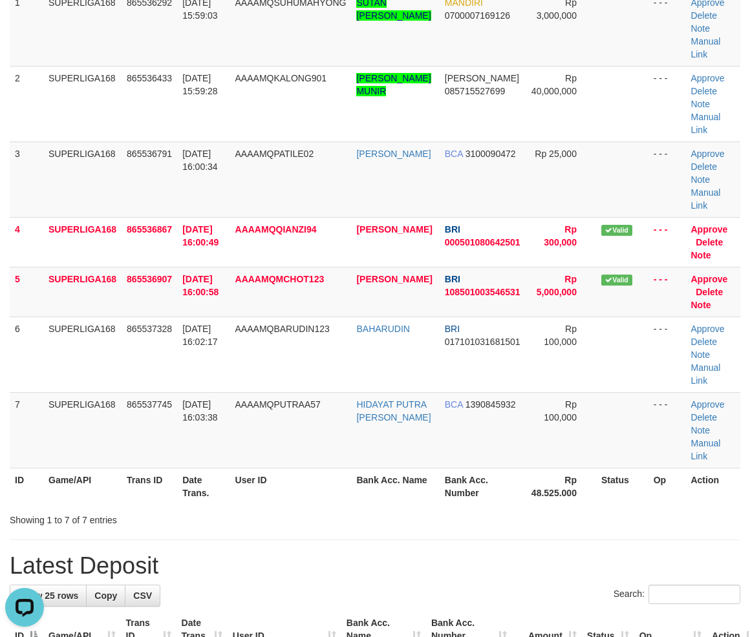
scroll to position [287, 0]
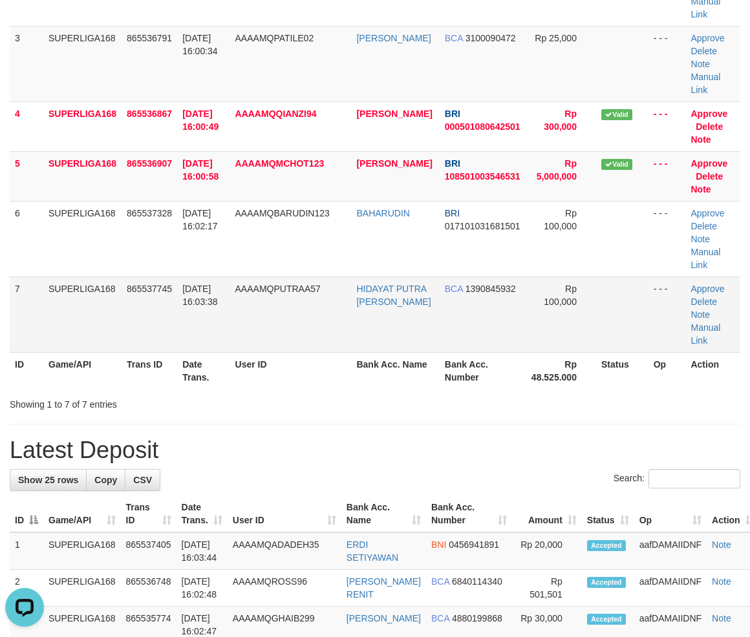
click at [178, 301] on td "[DATE] 16:03:38" at bounding box center [203, 315] width 52 height 76
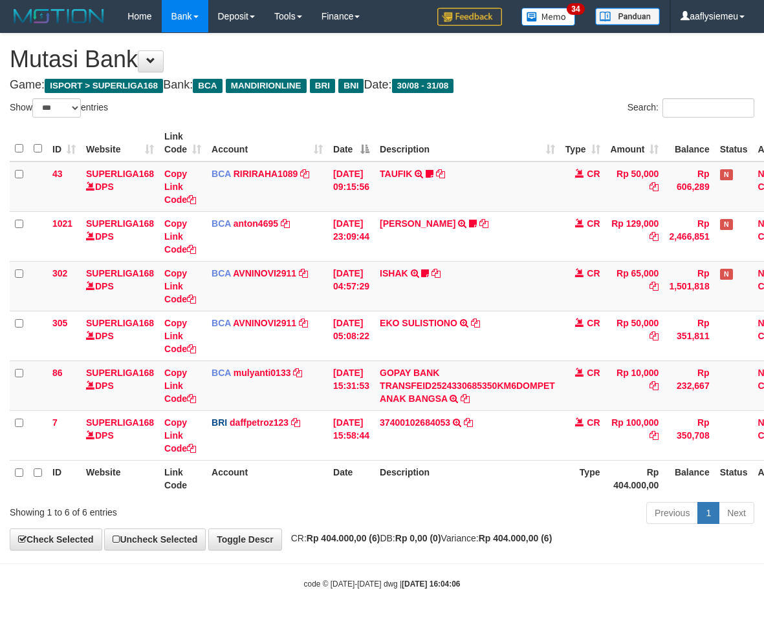
select select "***"
click at [485, 508] on div "Previous 1 Next" at bounding box center [541, 515] width 426 height 28
drag, startPoint x: 0, startPoint y: 0, endPoint x: 484, endPoint y: 508, distance: 701.5
click at [484, 508] on div "Previous 1 Next" at bounding box center [541, 515] width 426 height 28
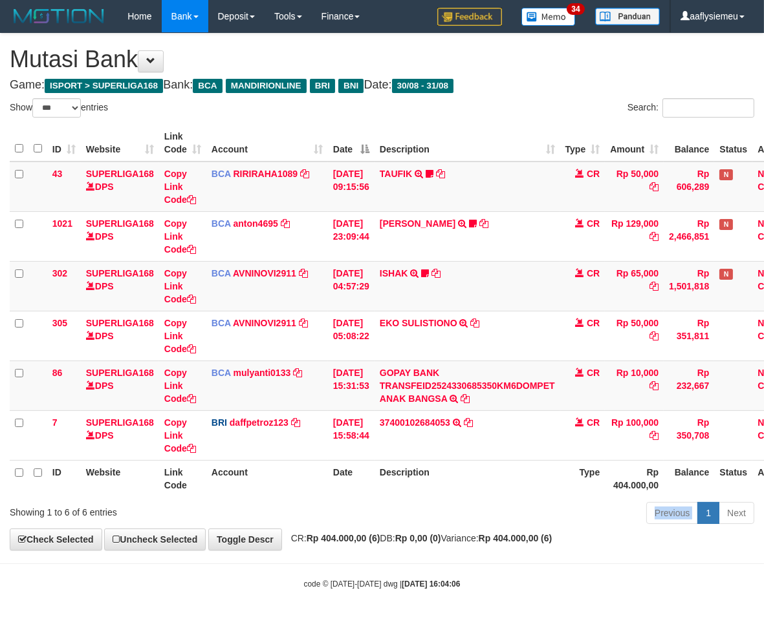
click at [482, 506] on div "Previous 1 Next" at bounding box center [541, 515] width 426 height 28
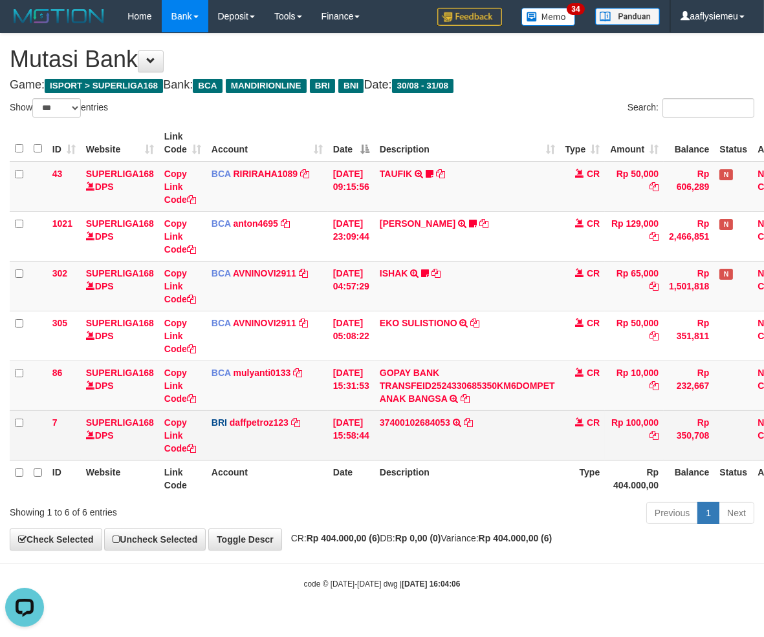
click at [553, 434] on td "37400102684053 TRANSFER NBMB 37400102684053 TO MUHAMMAD DAFFA PETRO" at bounding box center [467, 436] width 186 height 50
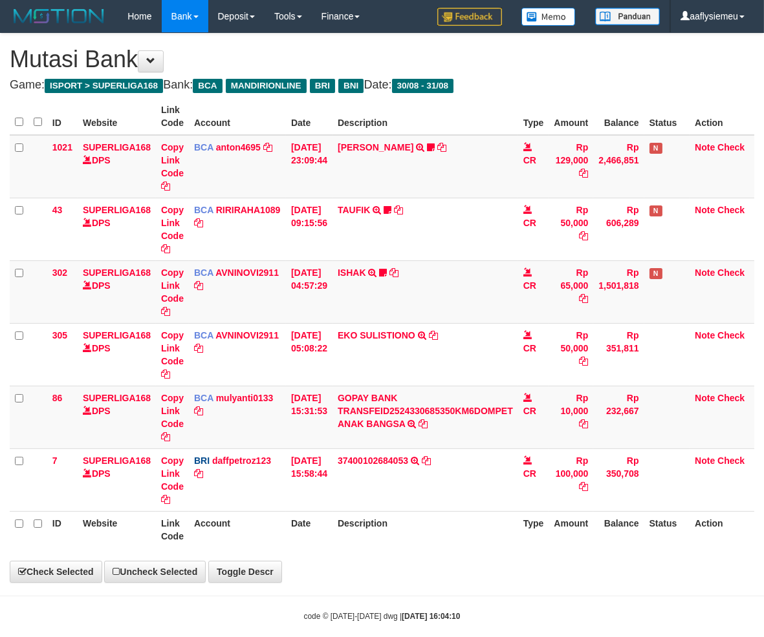
select select "***"
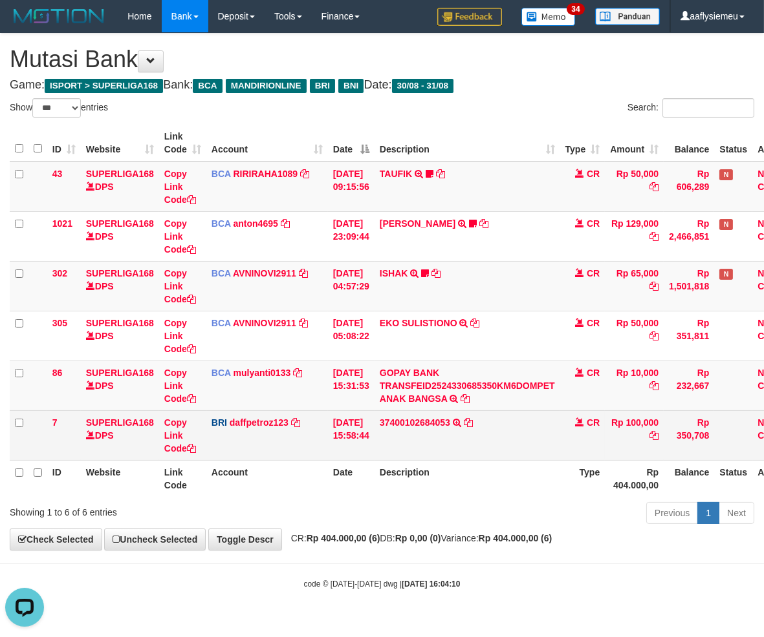
drag, startPoint x: 440, startPoint y: 453, endPoint x: 606, endPoint y: 441, distance: 166.0
click at [440, 453] on td "37400102684053 TRANSFER NBMB 37400102684053 TO [PERSON_NAME] [PERSON_NAME]" at bounding box center [467, 436] width 186 height 50
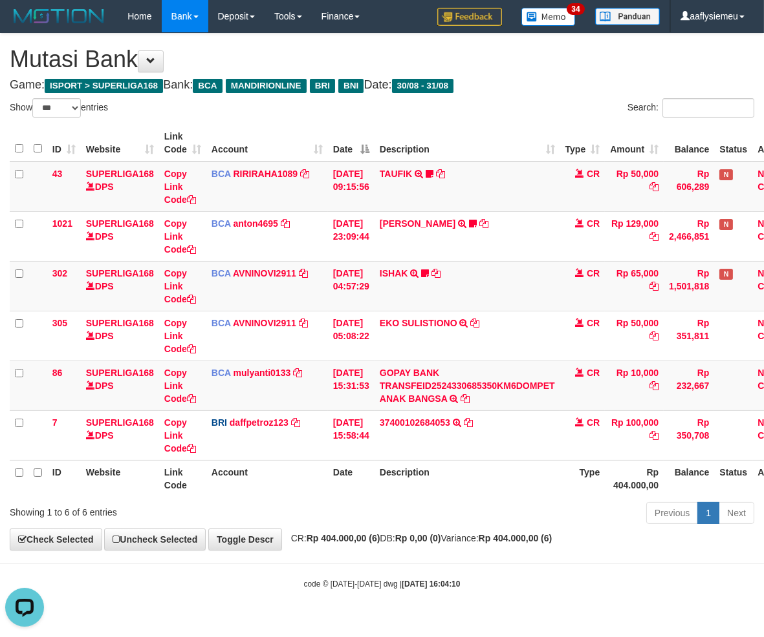
click at [317, 506] on div "Showing 1 to 6 of 6 entries" at bounding box center [159, 510] width 318 height 18
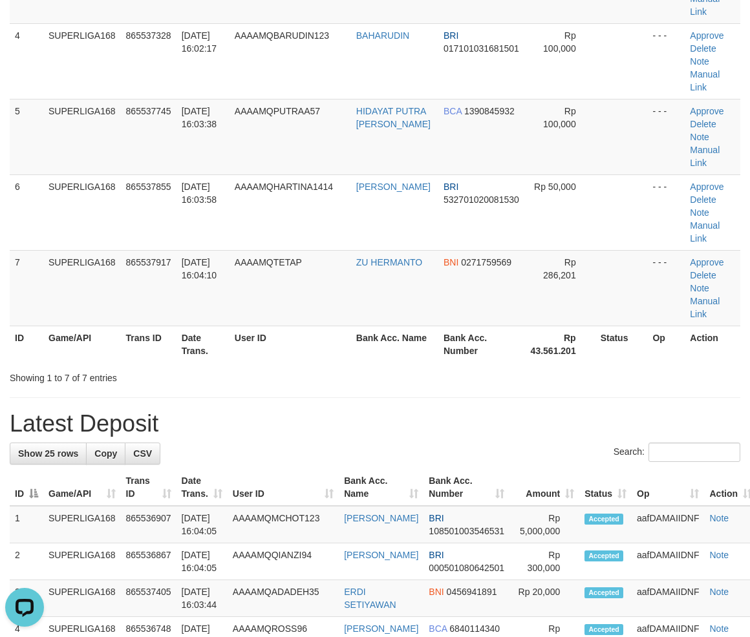
scroll to position [502, 0]
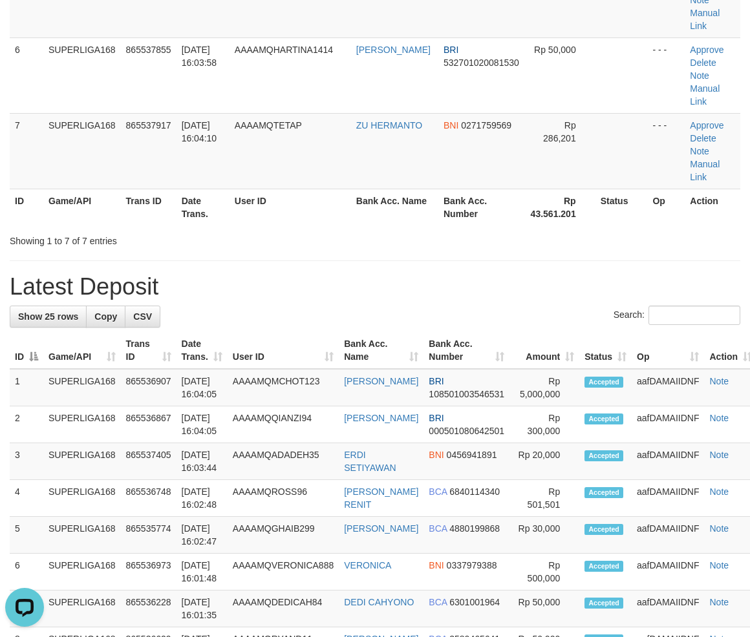
click at [235, 243] on div "Showing 1 to 7 of 7 entries" at bounding box center [156, 239] width 293 height 18
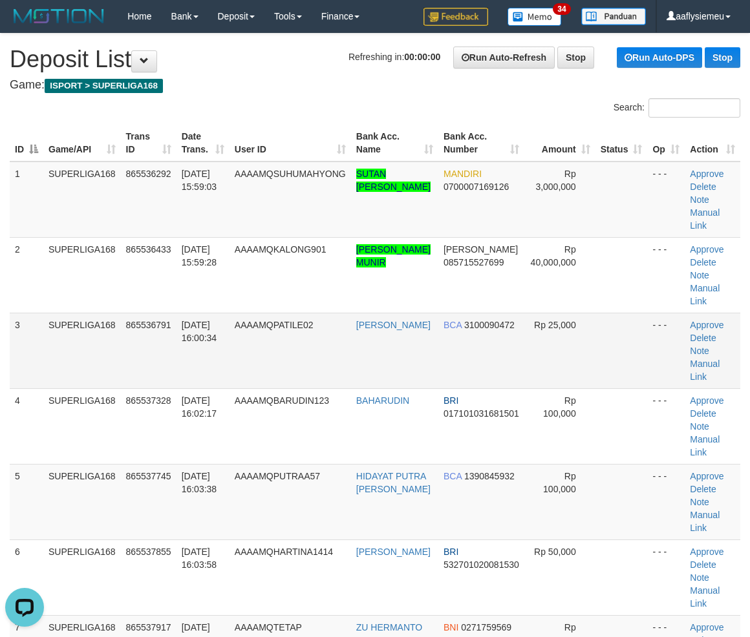
click at [21, 367] on td "3" at bounding box center [27, 351] width 34 height 76
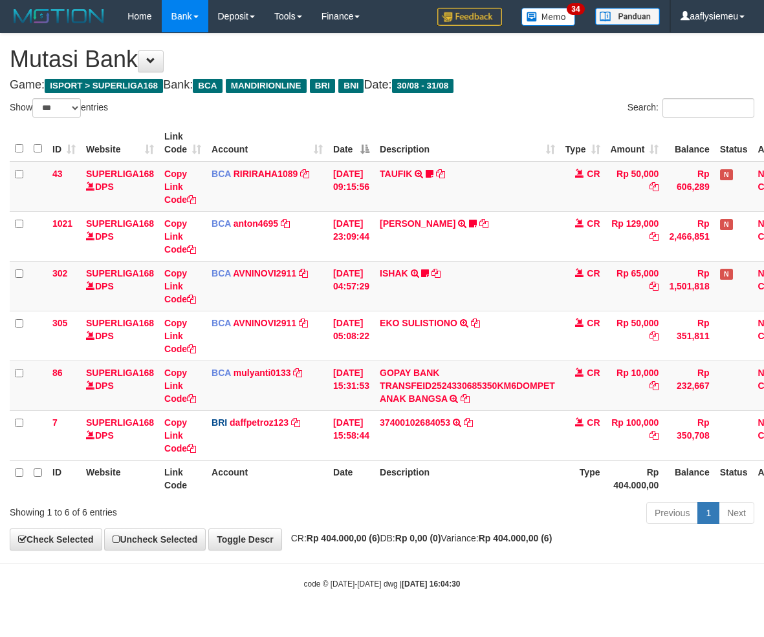
select select "***"
click at [294, 493] on th "Account" at bounding box center [267, 478] width 122 height 37
select select "***"
drag, startPoint x: 303, startPoint y: 489, endPoint x: 303, endPoint y: 466, distance: 23.3
click at [302, 473] on th "Account" at bounding box center [267, 478] width 122 height 37
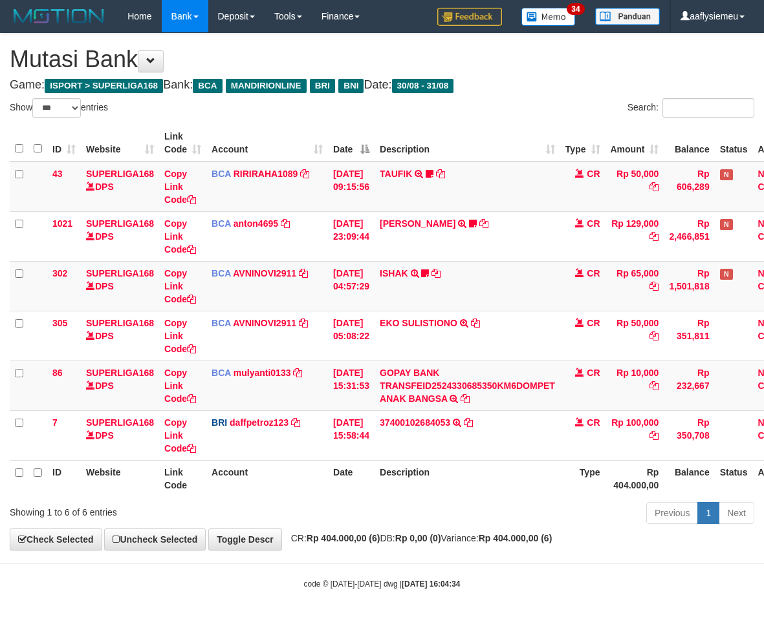
select select "***"
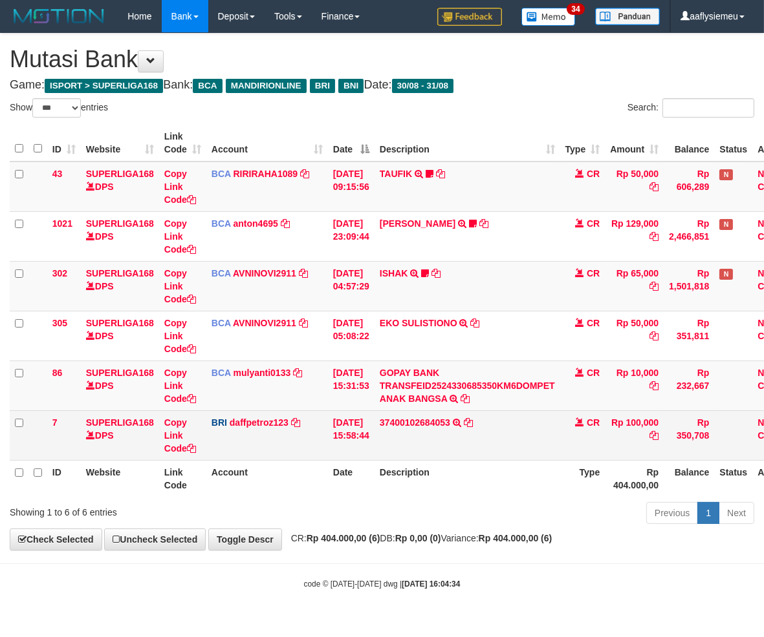
click at [447, 457] on td "37400102684053 TRANSFER NBMB 37400102684053 TO [PERSON_NAME] [PERSON_NAME]" at bounding box center [467, 436] width 186 height 50
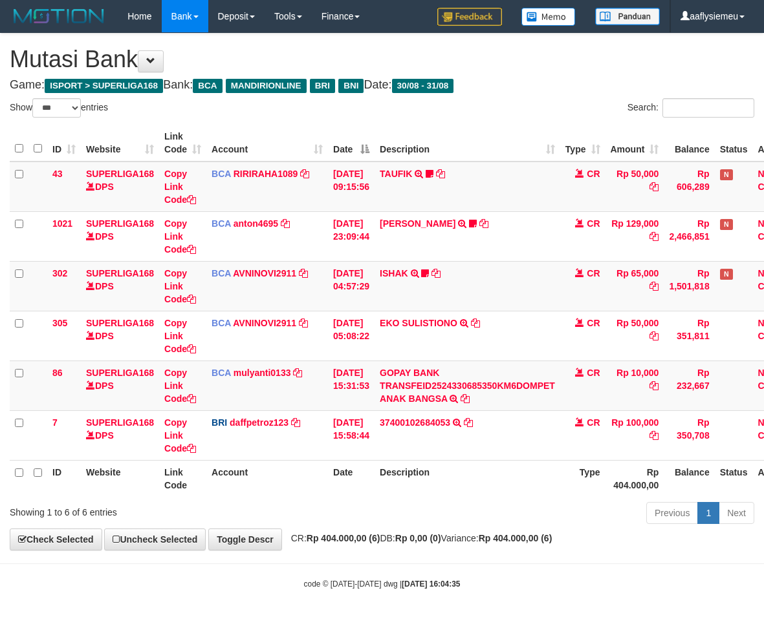
select select "***"
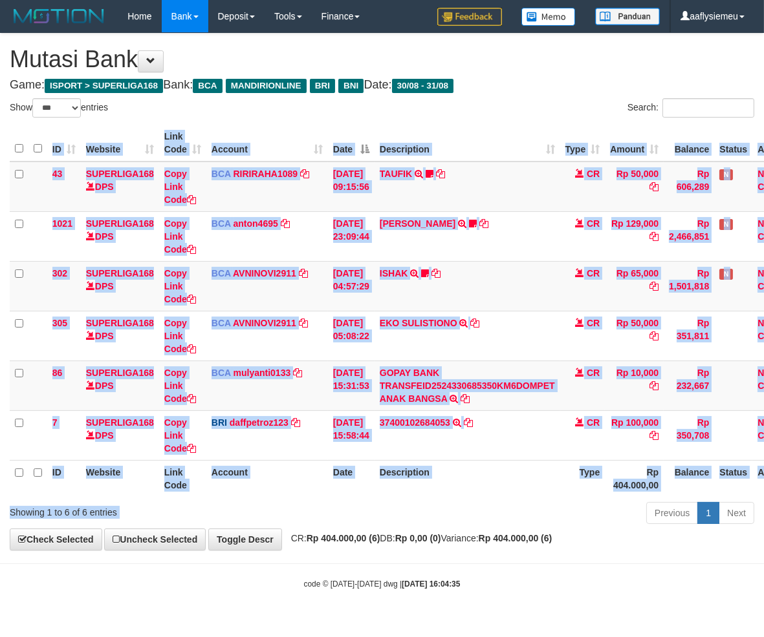
click at [385, 496] on div "Show ** ** ** *** entries Search: ID Website Link Code Account Date Description…" at bounding box center [382, 313] width 744 height 431
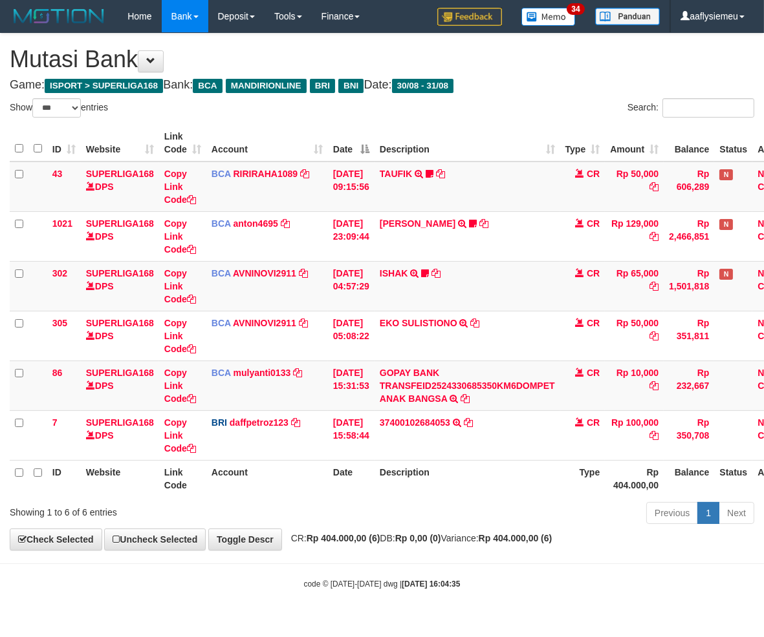
click at [374, 494] on th "Date" at bounding box center [351, 478] width 47 height 37
click at [369, 480] on th "Date" at bounding box center [351, 478] width 47 height 37
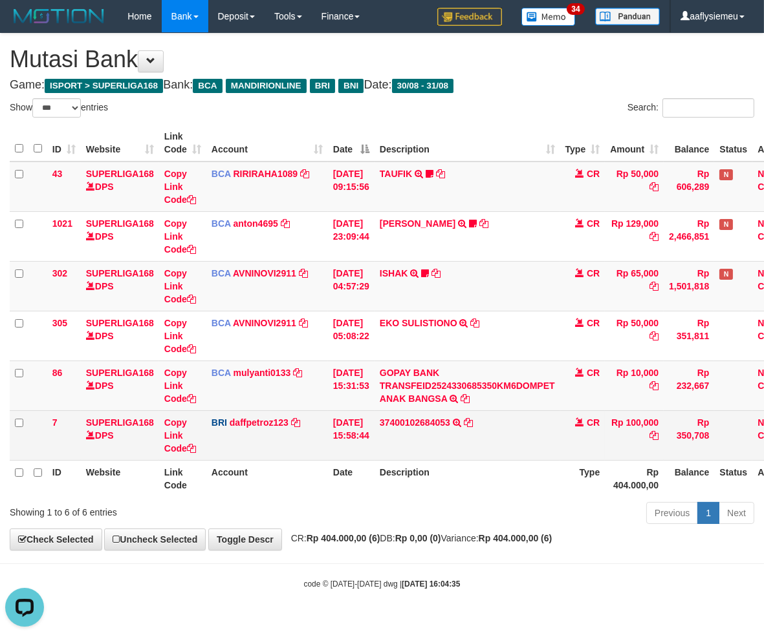
click at [364, 458] on td "31/08/2025 15:58:44" at bounding box center [351, 436] width 47 height 50
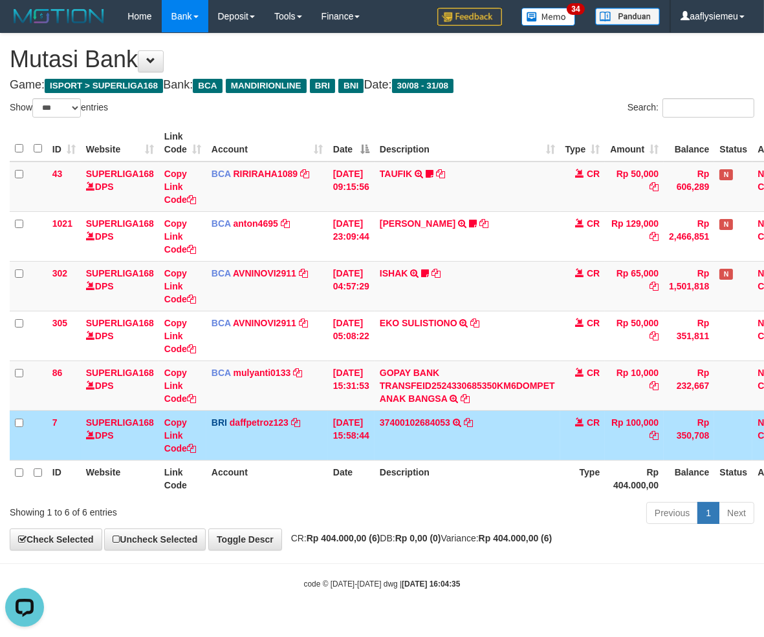
click at [331, 470] on th "Date" at bounding box center [351, 478] width 47 height 37
click at [396, 467] on th "Description" at bounding box center [467, 478] width 186 height 37
click at [393, 451] on td "37400102684053 TRANSFER NBMB 37400102684053 TO MUHAMMAD DAFFA PETRO" at bounding box center [467, 436] width 186 height 50
click at [388, 454] on td "37400102684053 TRANSFER NBMB 37400102684053 TO MUHAMMAD DAFFA PETRO" at bounding box center [467, 436] width 186 height 50
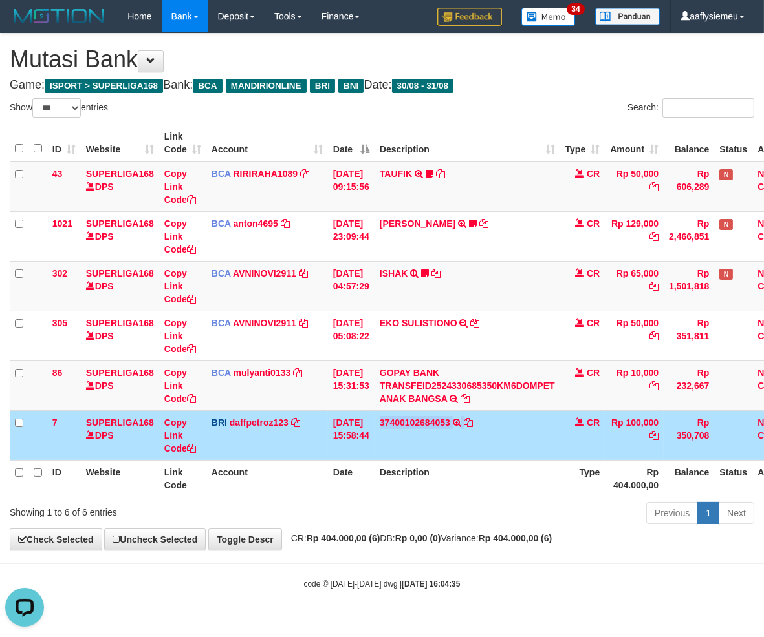
click at [508, 467] on th "Description" at bounding box center [467, 478] width 186 height 37
drag, startPoint x: 532, startPoint y: 509, endPoint x: 584, endPoint y: 495, distance: 53.6
click at [533, 509] on div "Previous 1 Next" at bounding box center [541, 515] width 426 height 28
click at [582, 493] on th "Type" at bounding box center [582, 478] width 45 height 37
click at [518, 480] on th "Description" at bounding box center [467, 478] width 186 height 37
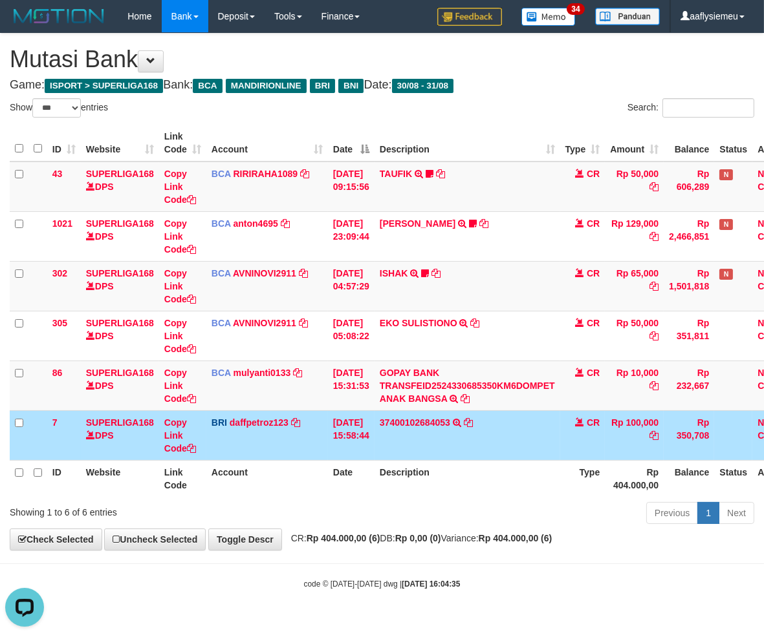
click at [518, 480] on th "Description" at bounding box center [467, 478] width 186 height 37
click at [526, 443] on td "37400102684053 TRANSFER NBMB 37400102684053 TO MUHAMMAD DAFFA PETRO" at bounding box center [467, 436] width 186 height 50
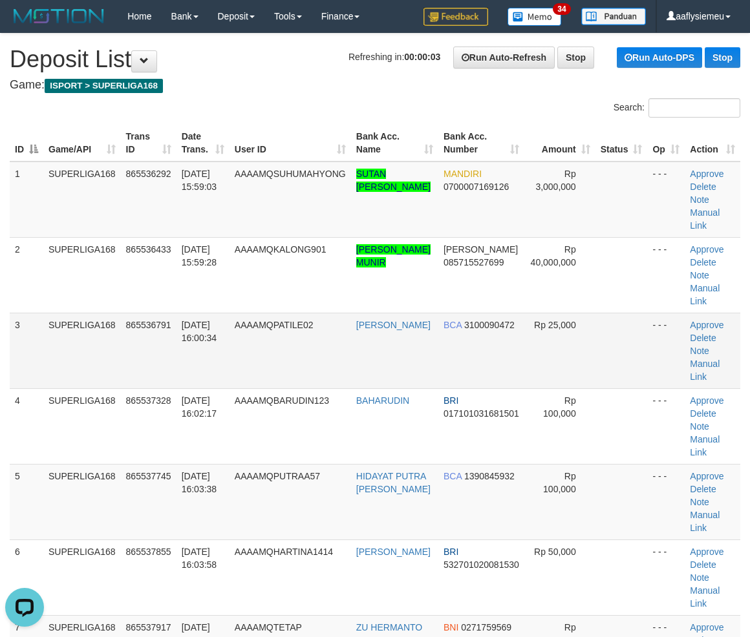
drag, startPoint x: 105, startPoint y: 363, endPoint x: 2, endPoint y: 410, distance: 113.4
click at [104, 366] on td "SUPERLIGA168" at bounding box center [82, 351] width 78 height 76
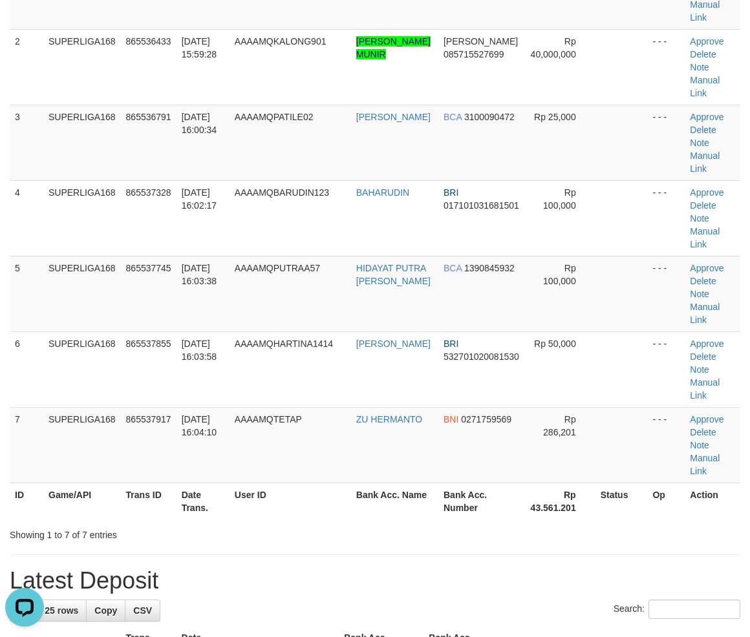
scroll to position [215, 0]
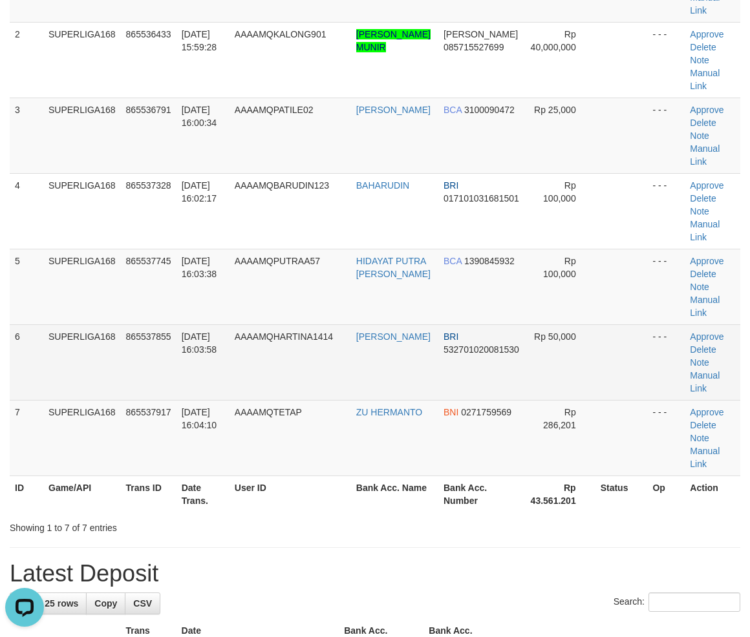
click at [110, 352] on td "SUPERLIGA168" at bounding box center [82, 363] width 78 height 76
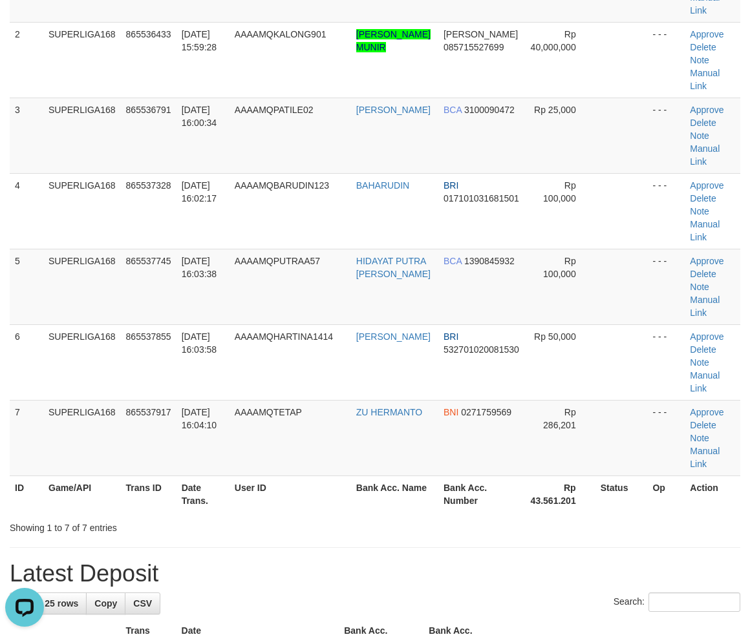
drag, startPoint x: 247, startPoint y: 293, endPoint x: 2, endPoint y: 376, distance: 258.6
click at [244, 299] on td "AAAAMQPUTRAA57" at bounding box center [291, 287] width 122 height 76
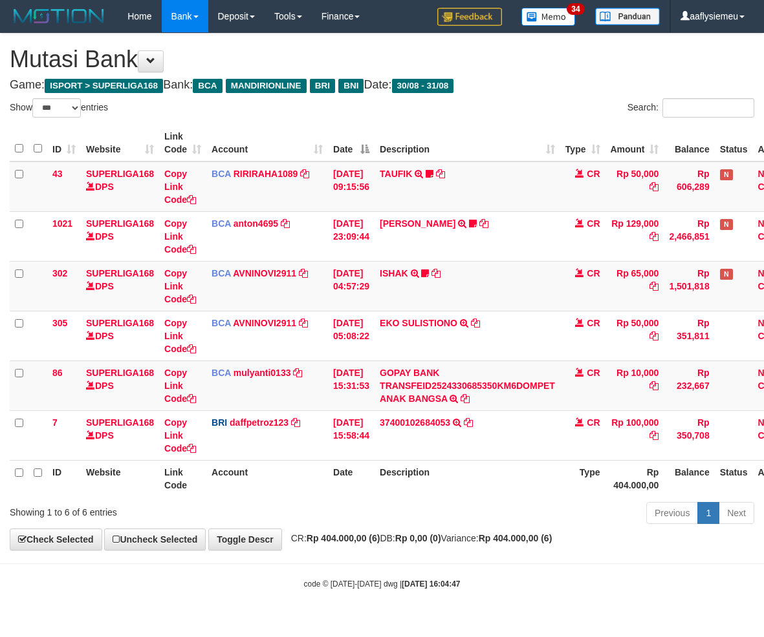
select select "***"
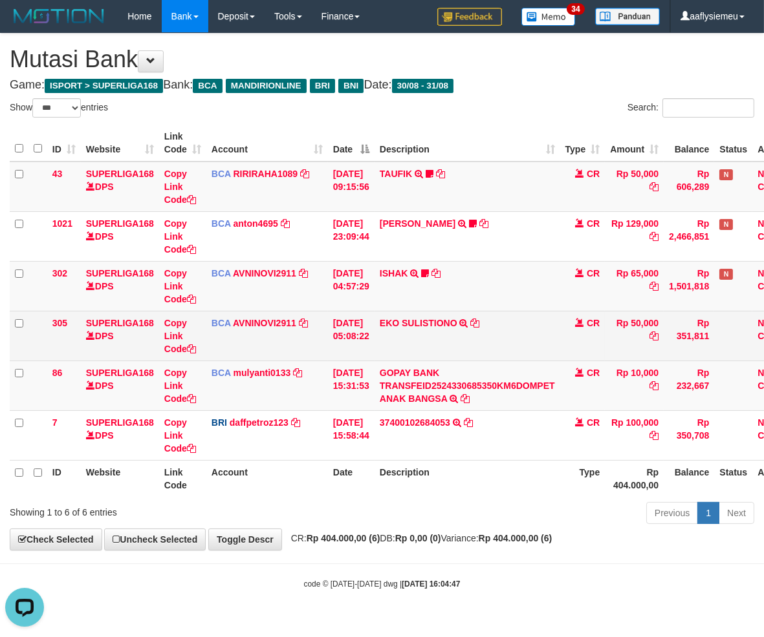
click at [365, 345] on td "31/08/2025 05:08:22" at bounding box center [351, 336] width 47 height 50
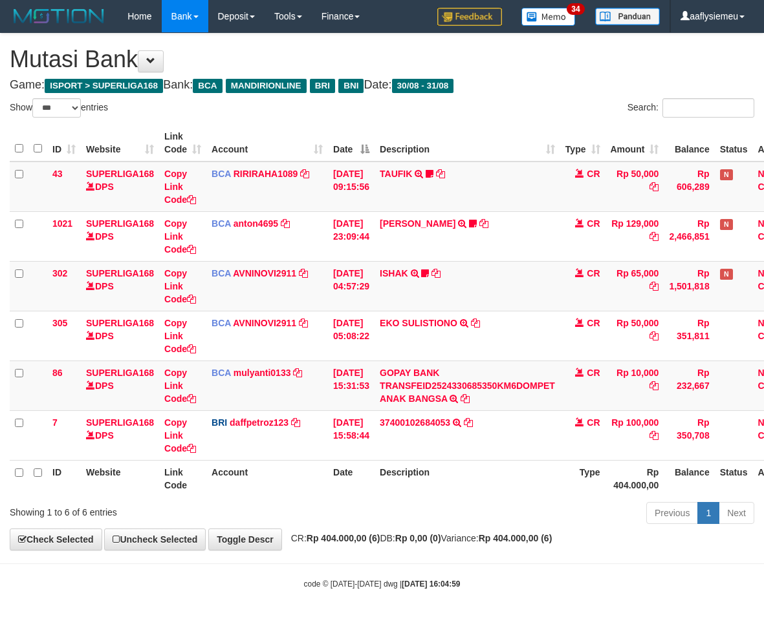
select select "***"
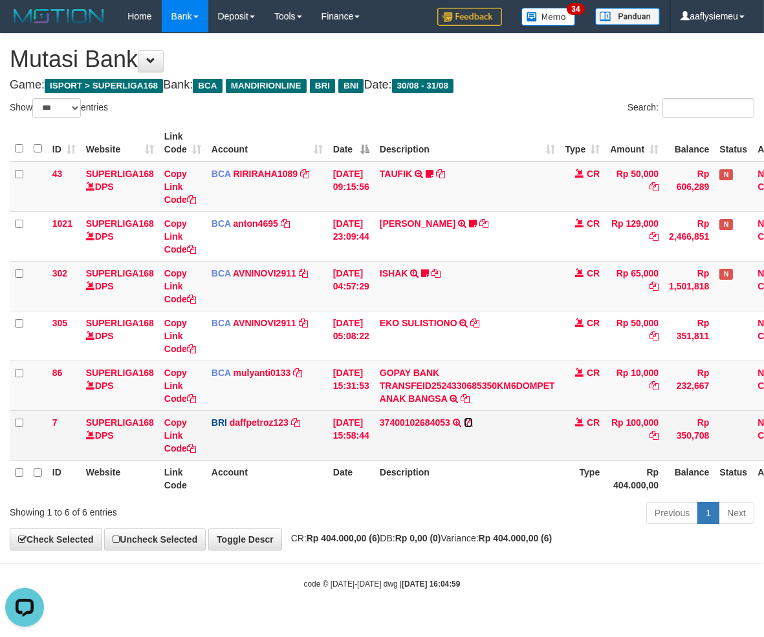
click at [473, 418] on icon at bounding box center [468, 422] width 9 height 9
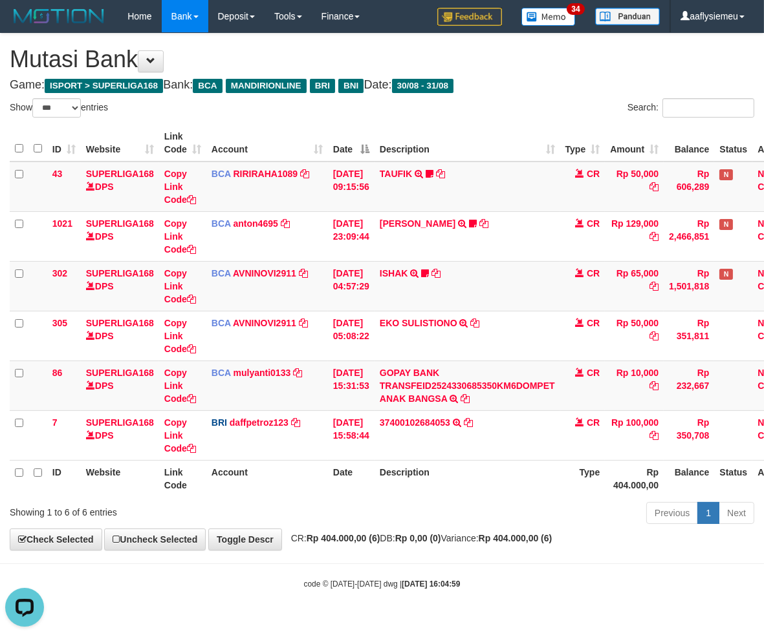
click at [319, 525] on div "Previous 1 Next" at bounding box center [540, 515] width 445 height 28
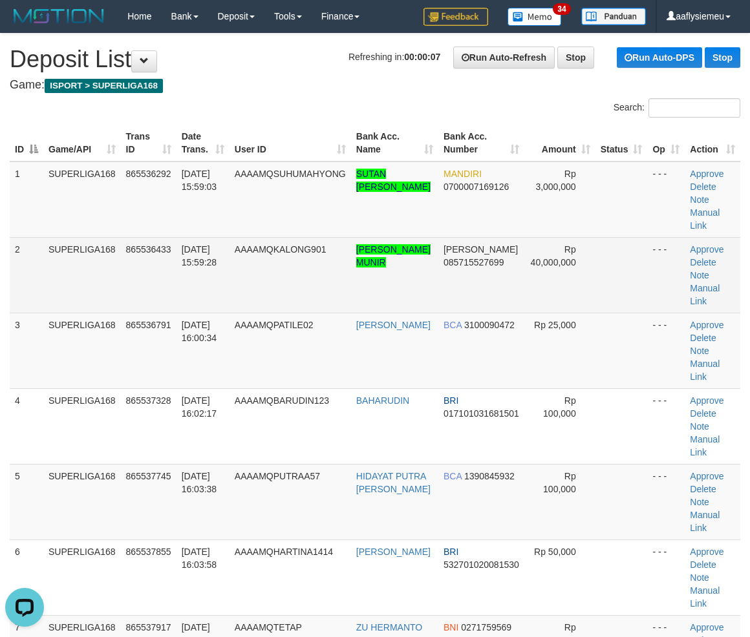
click at [209, 294] on td "31/08/2025 15:59:28" at bounding box center [202, 275] width 53 height 76
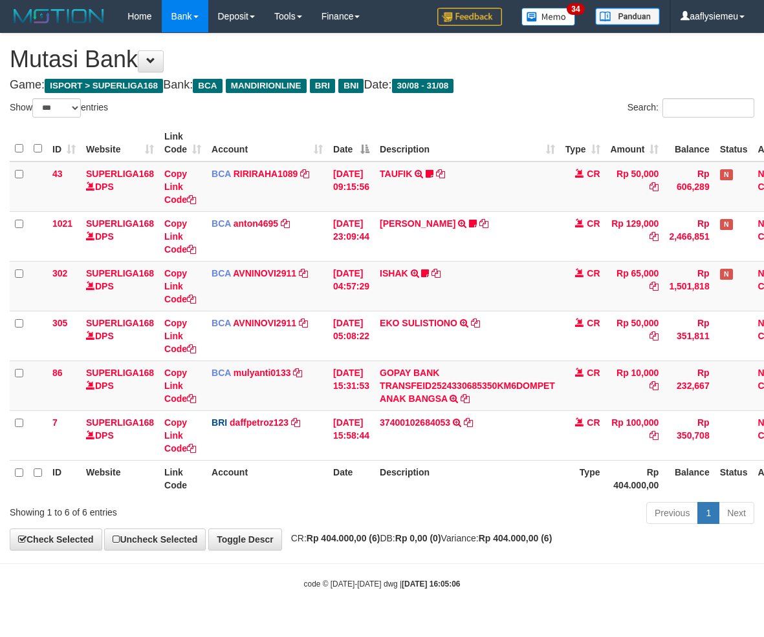
select select "***"
drag, startPoint x: 489, startPoint y: 490, endPoint x: 5, endPoint y: 484, distance: 484.9
click at [462, 487] on th "Description" at bounding box center [467, 478] width 186 height 37
select select "***"
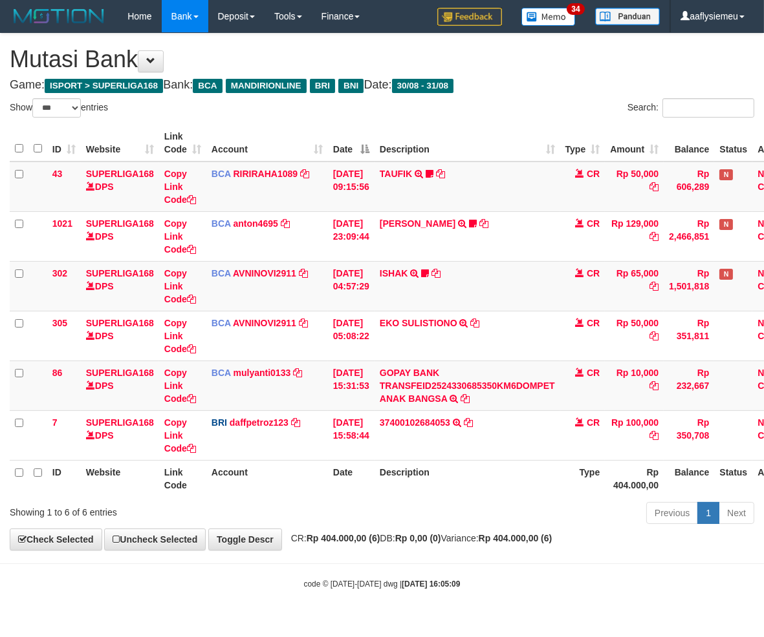
click at [304, 502] on div "Showing 1 to 6 of 6 entries" at bounding box center [159, 510] width 299 height 18
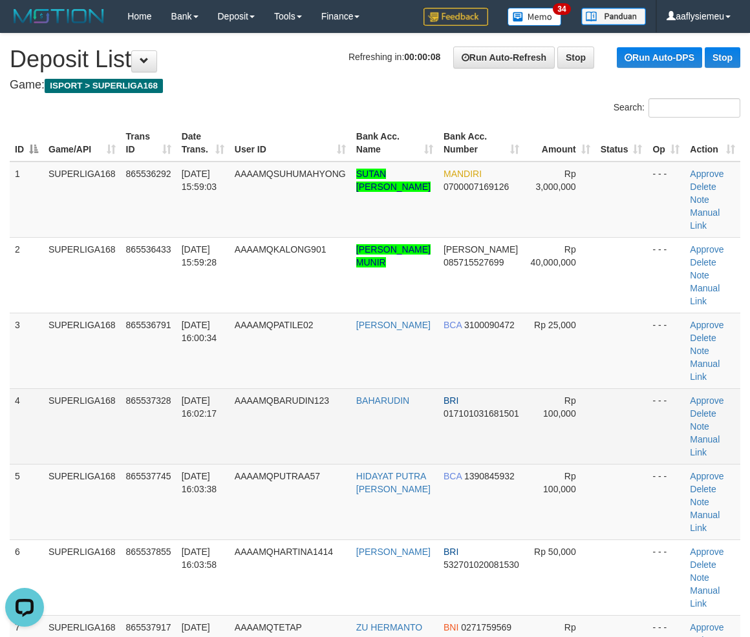
drag, startPoint x: 178, startPoint y: 417, endPoint x: 151, endPoint y: 423, distance: 27.9
click at [170, 420] on tr "4 SUPERLIGA168 865537328 [DATE] 16:02:17 AAAAMQBARUDIN123 [GEOGRAPHIC_DATA] BRI…" at bounding box center [375, 427] width 731 height 76
click at [160, 401] on span "865537328" at bounding box center [148, 401] width 45 height 10
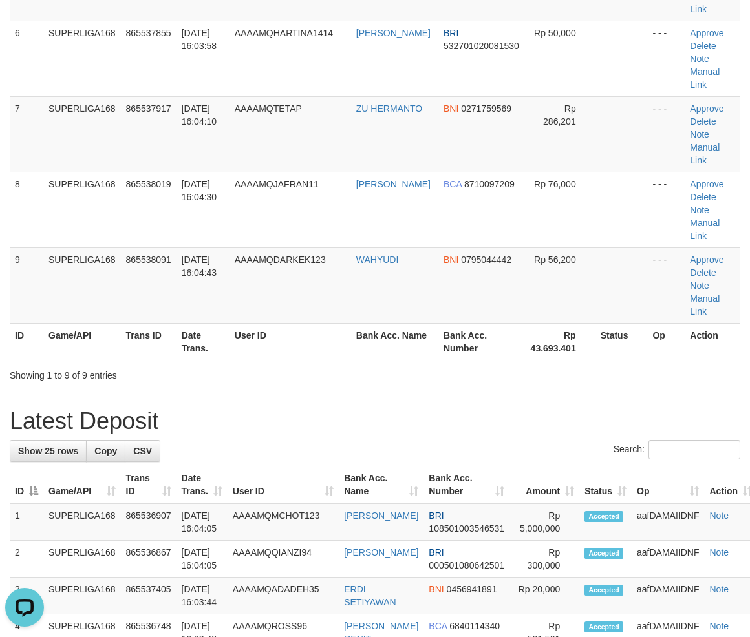
scroll to position [718, 0]
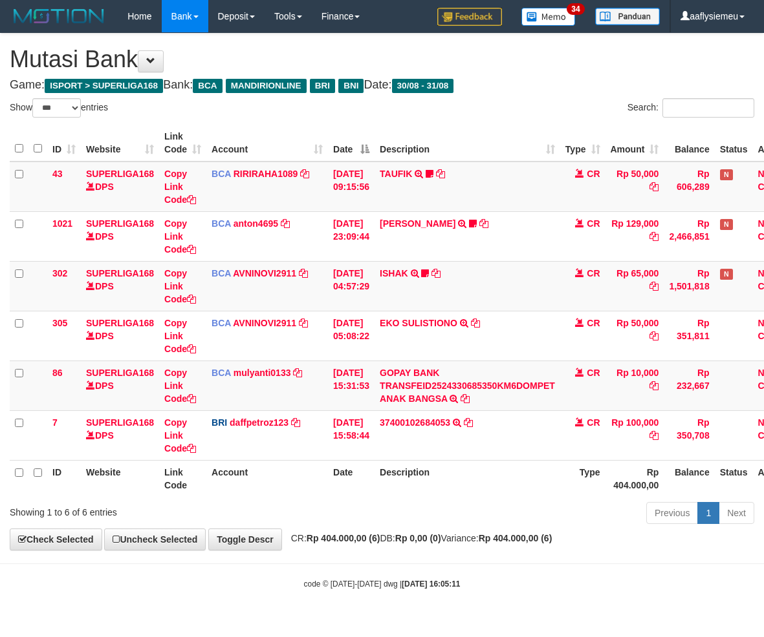
select select "***"
drag, startPoint x: 506, startPoint y: 522, endPoint x: 656, endPoint y: 513, distance: 150.9
click at [513, 524] on div "Previous 1 Next" at bounding box center [541, 515] width 426 height 28
click at [605, 460] on th "Type" at bounding box center [582, 478] width 45 height 37
click at [526, 511] on div "Previous 1 Next" at bounding box center [541, 515] width 426 height 28
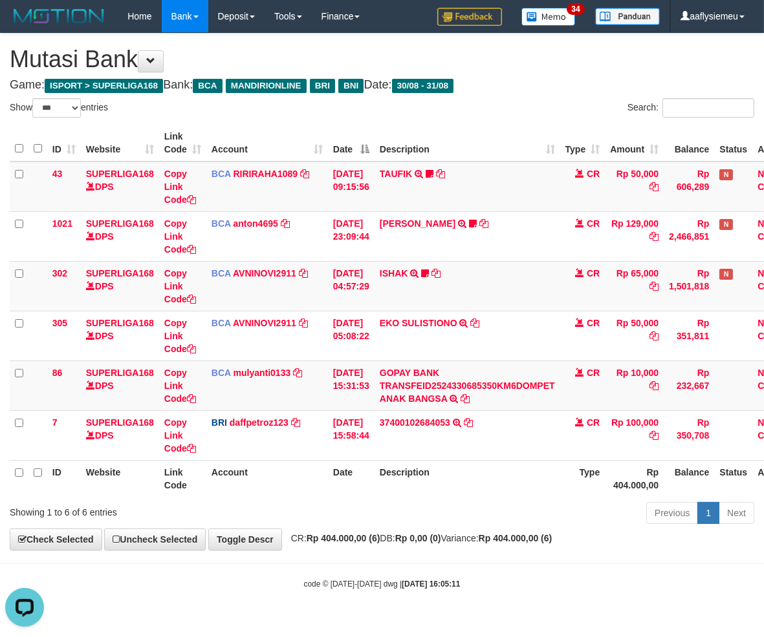
drag, startPoint x: 634, startPoint y: 478, endPoint x: 761, endPoint y: 432, distance: 135.0
click at [635, 476] on th "Rp 404.000,00" at bounding box center [633, 478] width 59 height 37
click at [707, 476] on th "Balance" at bounding box center [688, 478] width 50 height 37
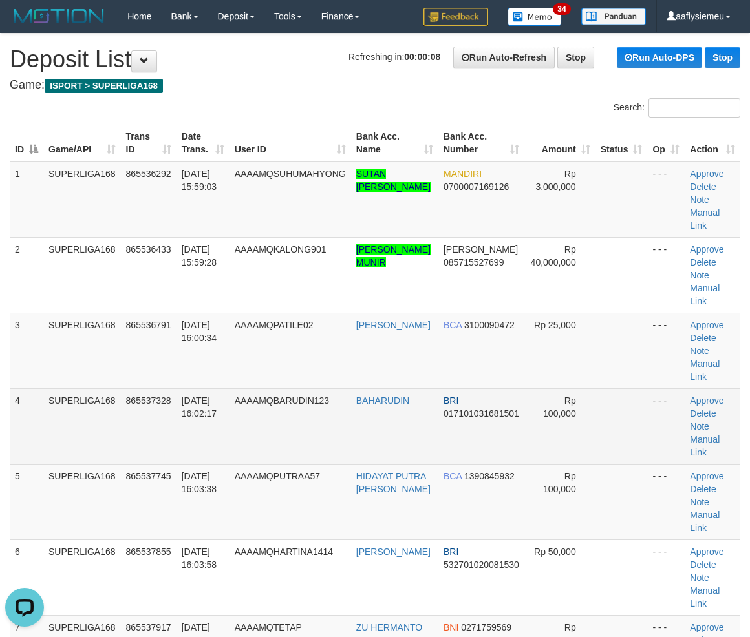
click at [91, 416] on td "SUPERLIGA168" at bounding box center [82, 427] width 78 height 76
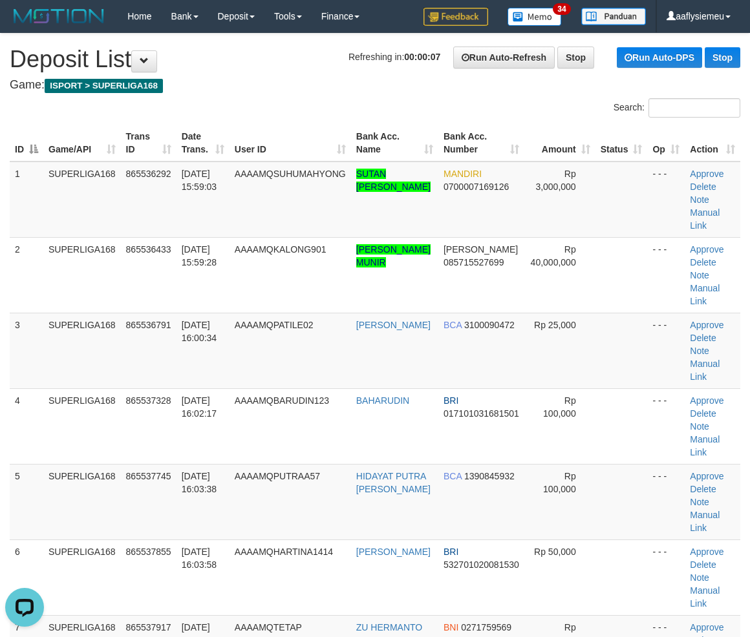
drag, startPoint x: 97, startPoint y: 375, endPoint x: 0, endPoint y: 411, distance: 103.5
click at [98, 374] on td "SUPERLIGA168" at bounding box center [82, 351] width 78 height 76
click at [127, 363] on td "865536791" at bounding box center [149, 351] width 56 height 76
drag, startPoint x: 159, startPoint y: 333, endPoint x: 3, endPoint y: 362, distance: 159.1
click at [160, 332] on td "865536791" at bounding box center [149, 351] width 56 height 76
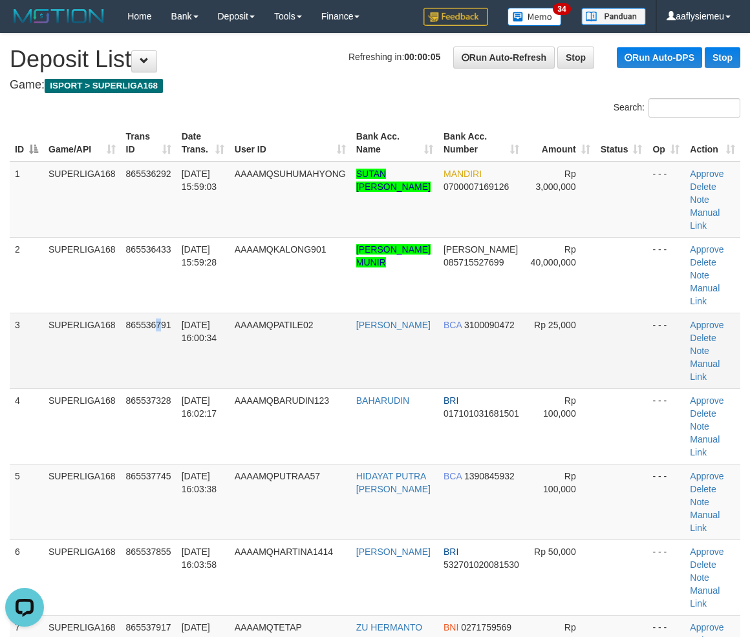
click at [91, 372] on td "SUPERLIGA168" at bounding box center [82, 351] width 78 height 76
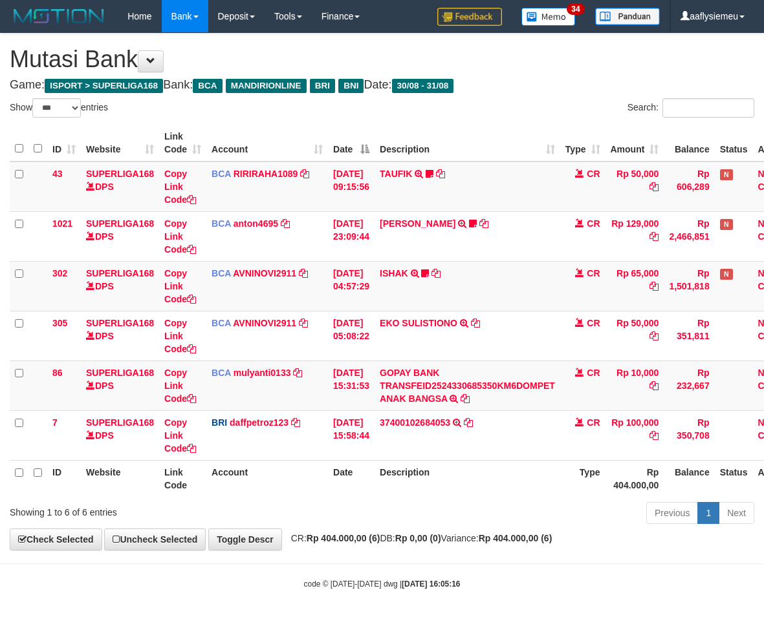
select select "***"
click at [321, 528] on div "Previous 1 Next" at bounding box center [540, 515] width 445 height 28
drag, startPoint x: 541, startPoint y: 481, endPoint x: 553, endPoint y: 474, distance: 13.6
click at [540, 481] on th "Description" at bounding box center [467, 478] width 186 height 37
click at [318, 522] on div "Previous 1 Next" at bounding box center [540, 515] width 445 height 28
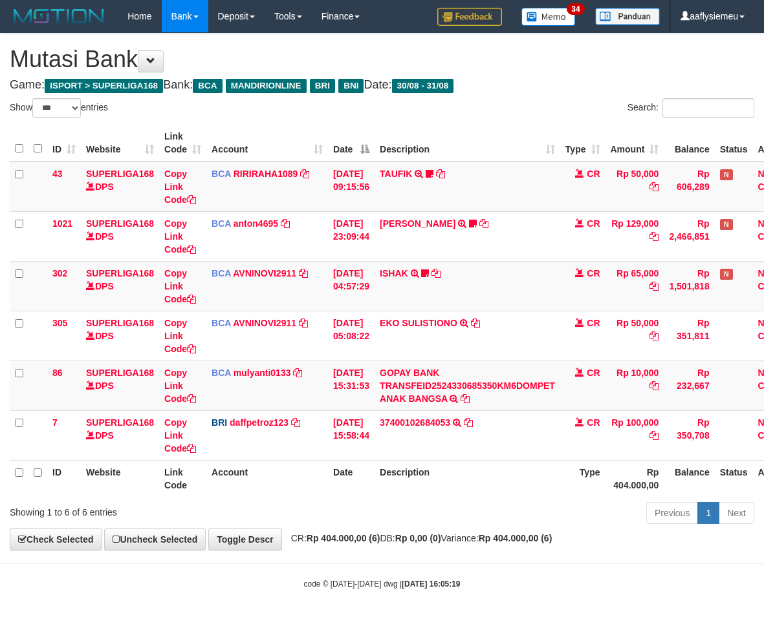
select select "***"
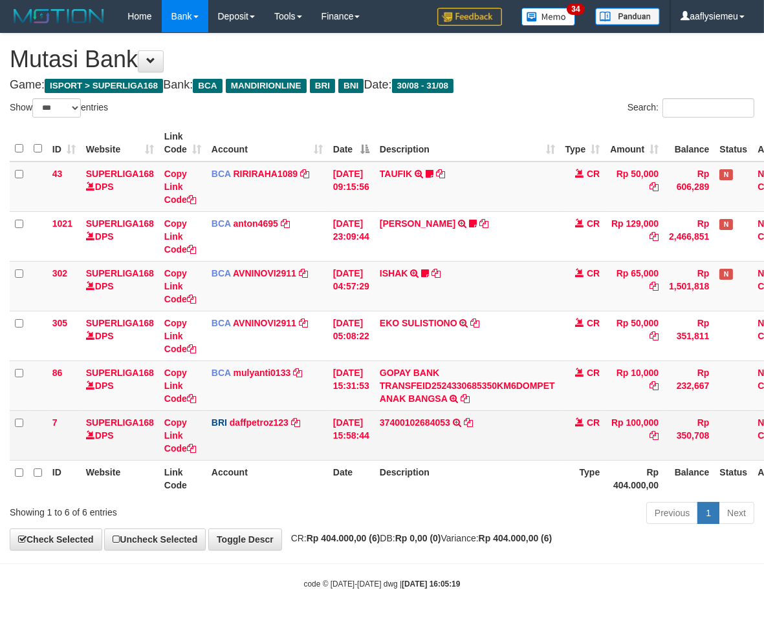
click at [405, 431] on td "37400102684053 TRANSFER NBMB 37400102684053 TO MUHAMMAD DAFFA PETRO" at bounding box center [467, 436] width 186 height 50
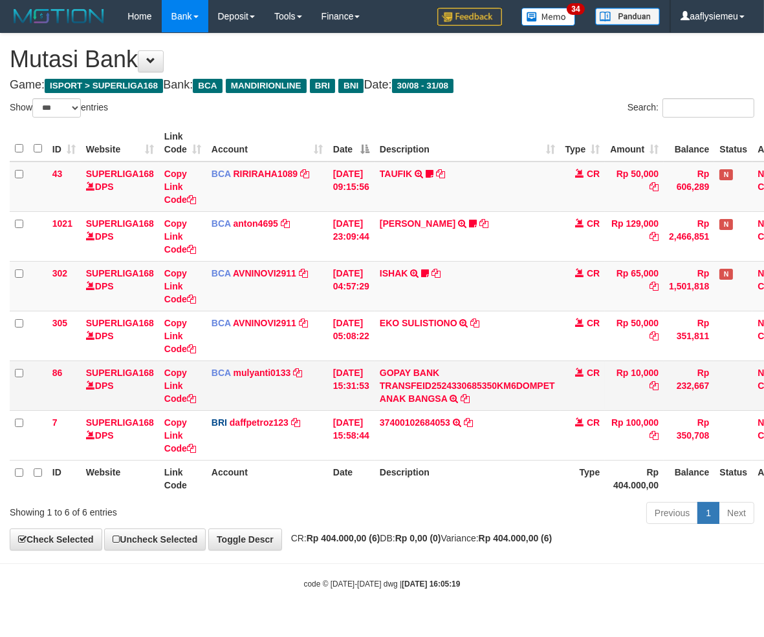
click at [590, 392] on td "CR" at bounding box center [582, 386] width 45 height 50
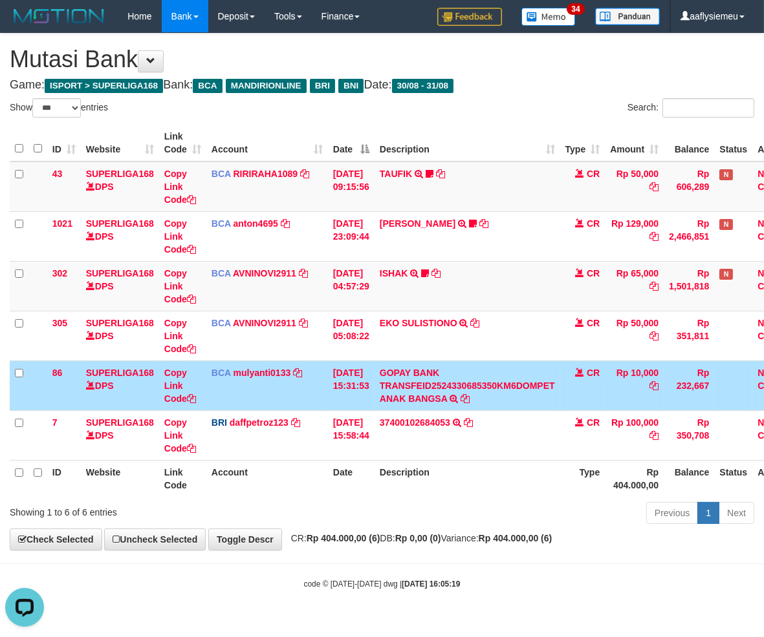
click at [447, 493] on th "Description" at bounding box center [467, 478] width 186 height 37
drag, startPoint x: 447, startPoint y: 493, endPoint x: 759, endPoint y: 444, distance: 316.0
click at [447, 489] on th "Description" at bounding box center [467, 478] width 186 height 37
click at [436, 506] on div "Previous 1 Next" at bounding box center [541, 515] width 426 height 28
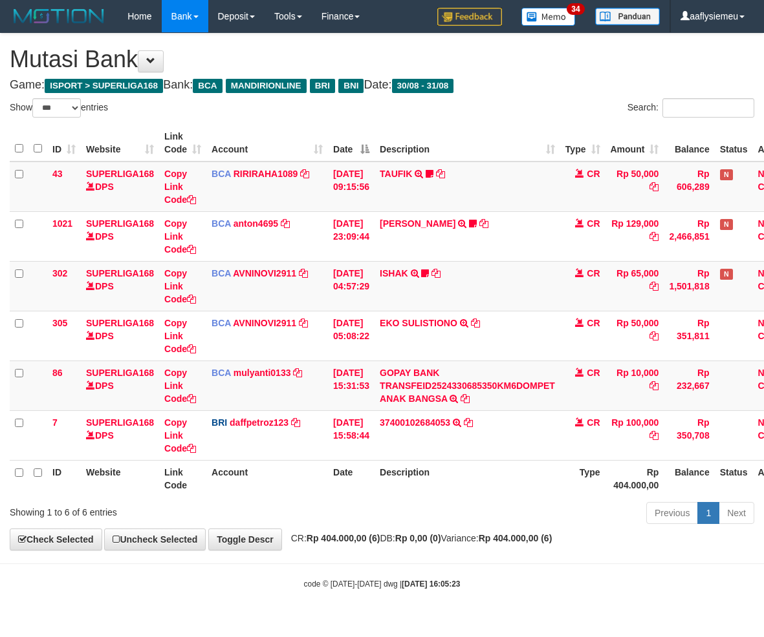
select select "***"
click at [442, 409] on td "GOPAY BANK TRANSFEID2524330685350KM6DOMPET ANAK BANGSA TRSF E-BANKING CR 3108/F…" at bounding box center [467, 386] width 186 height 50
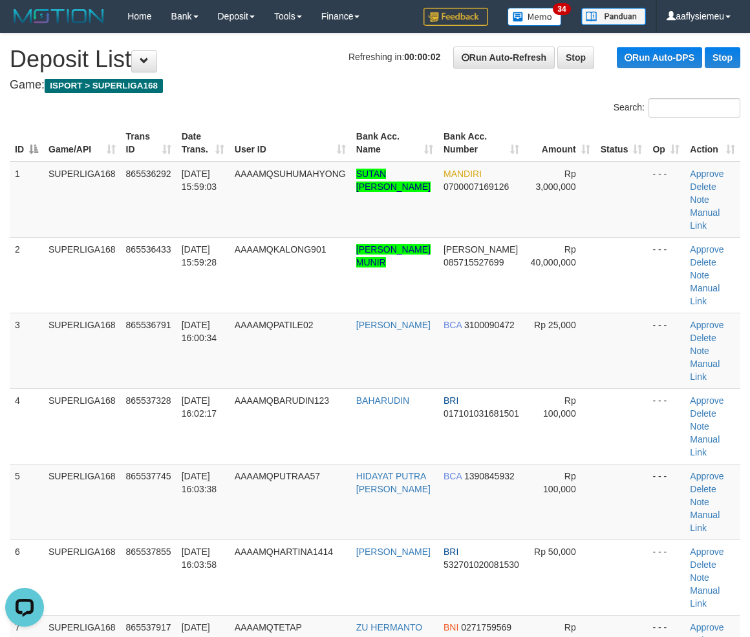
drag, startPoint x: 48, startPoint y: 341, endPoint x: 1, endPoint y: 367, distance: 54.4
click at [46, 344] on td "SUPERLIGA168" at bounding box center [82, 351] width 78 height 76
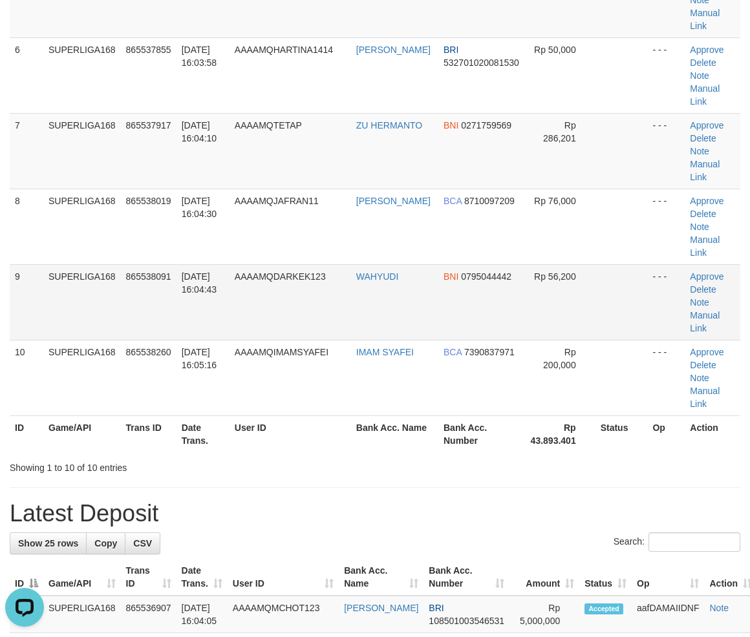
scroll to position [500, 0]
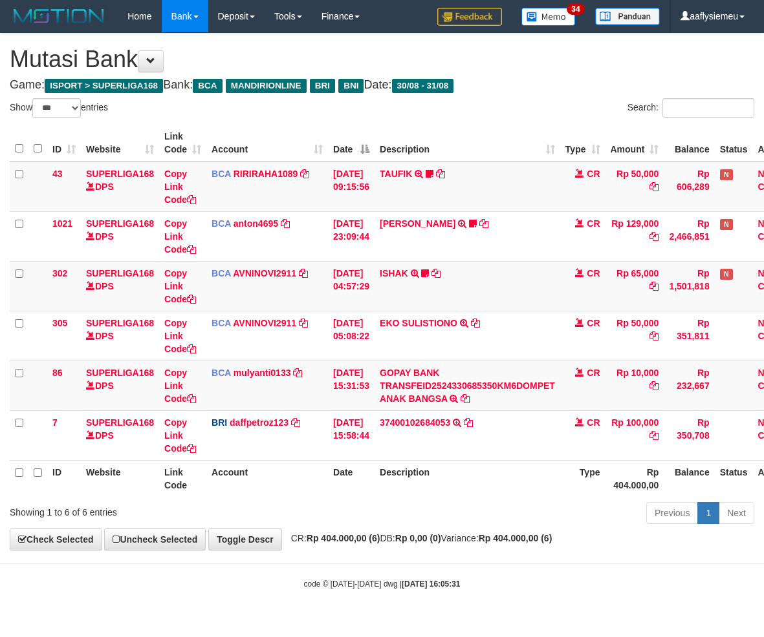
select select "***"
click at [420, 473] on th "Description" at bounding box center [467, 478] width 186 height 37
click at [571, 466] on th "Type" at bounding box center [582, 478] width 45 height 37
click at [513, 481] on th "Description" at bounding box center [467, 478] width 186 height 37
click at [427, 502] on div "Previous 1 Next" at bounding box center [541, 515] width 426 height 28
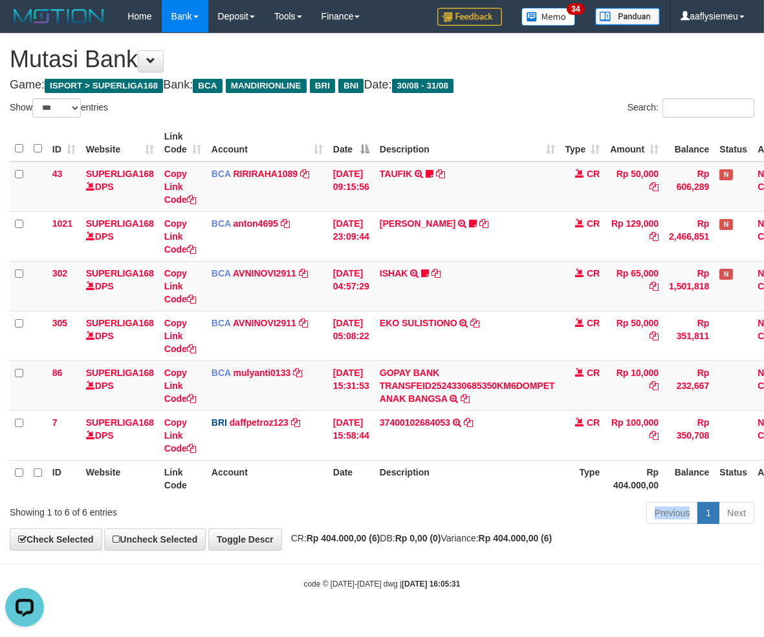
click at [425, 502] on div "Previous 1 Next" at bounding box center [541, 515] width 426 height 28
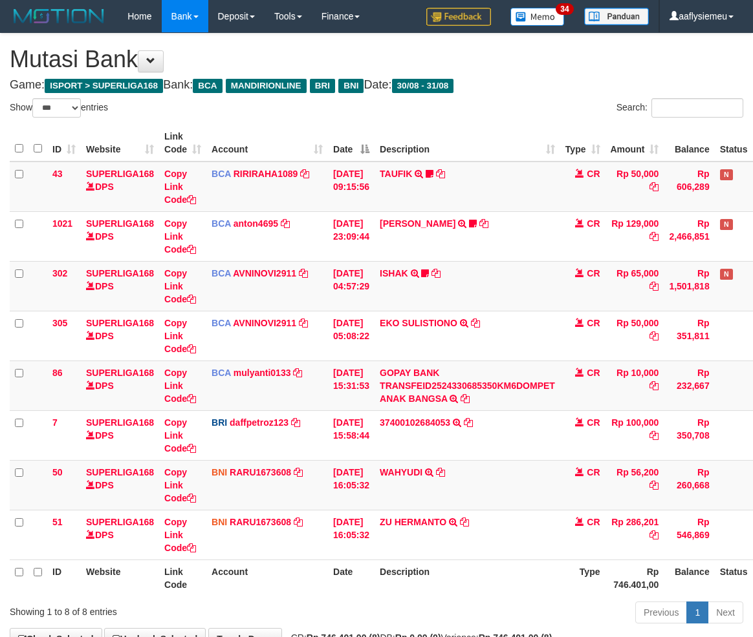
select select "***"
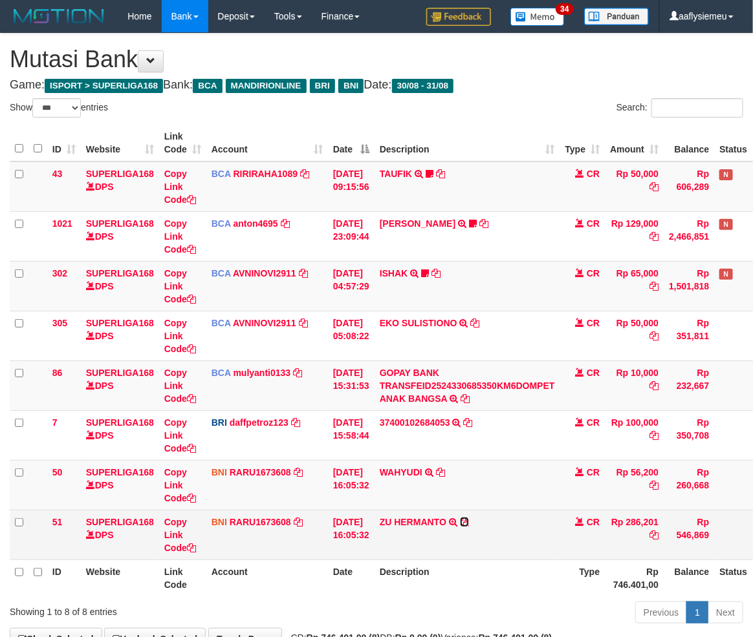
click at [469, 520] on icon at bounding box center [464, 522] width 9 height 9
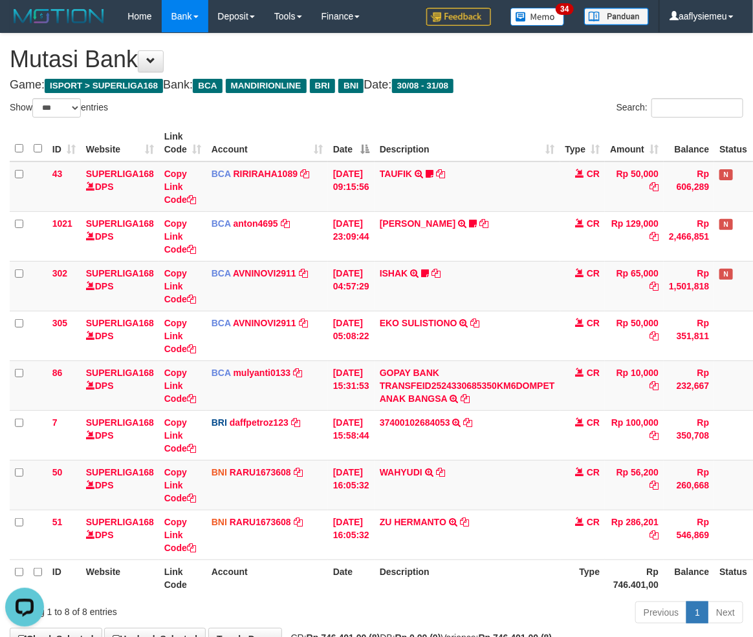
drag, startPoint x: 443, startPoint y: 570, endPoint x: 464, endPoint y: 561, distance: 22.8
click at [447, 567] on th "Description" at bounding box center [467, 578] width 186 height 37
click at [458, 503] on td "WAHYUDI TRANSFER DARI BPK WAHYUDI" at bounding box center [467, 485] width 186 height 50
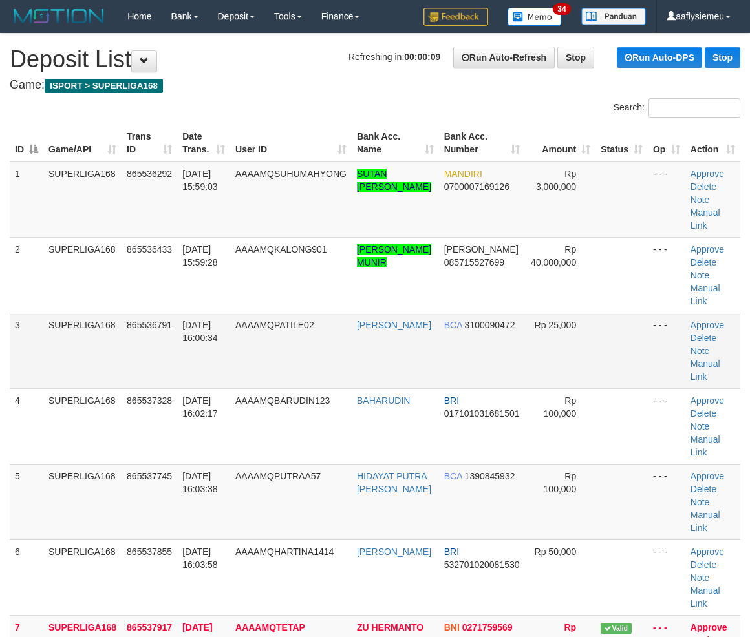
click at [229, 384] on td "[DATE] 16:00:34" at bounding box center [203, 351] width 53 height 76
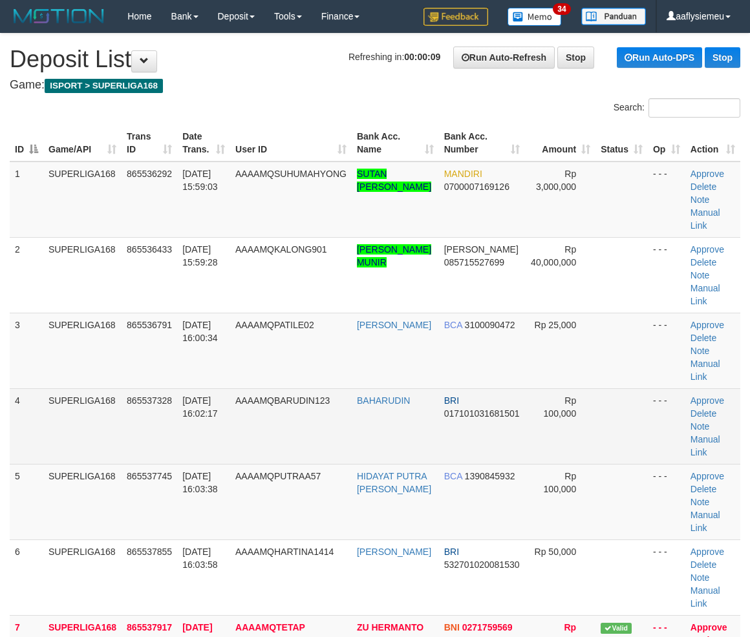
scroll to position [6, 0]
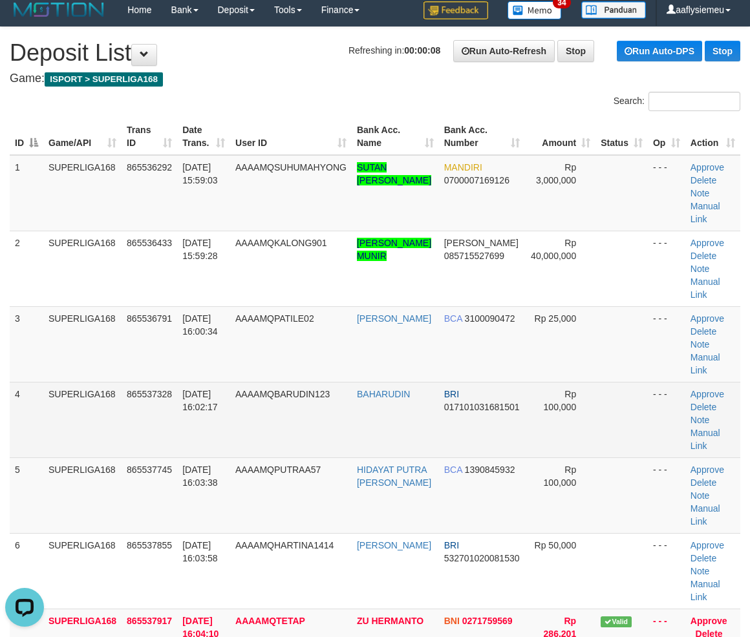
click at [147, 407] on td "865537328" at bounding box center [150, 420] width 56 height 76
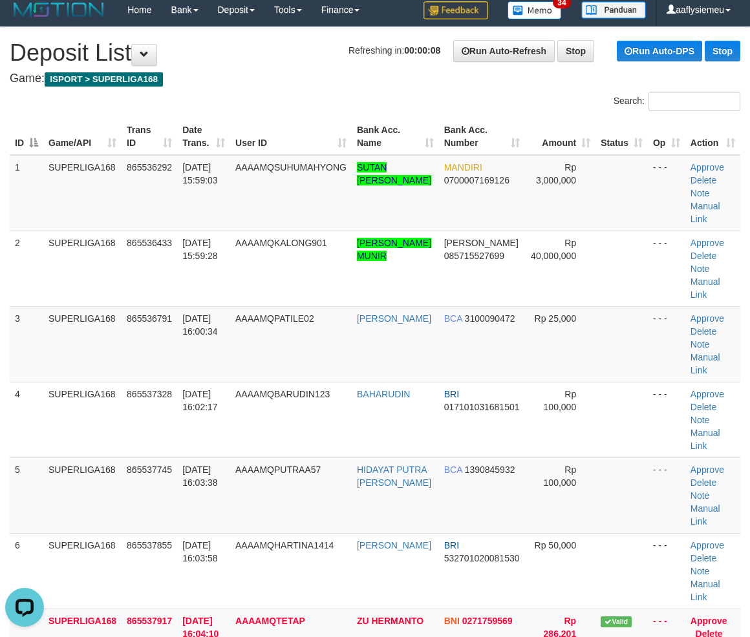
scroll to position [0, 0]
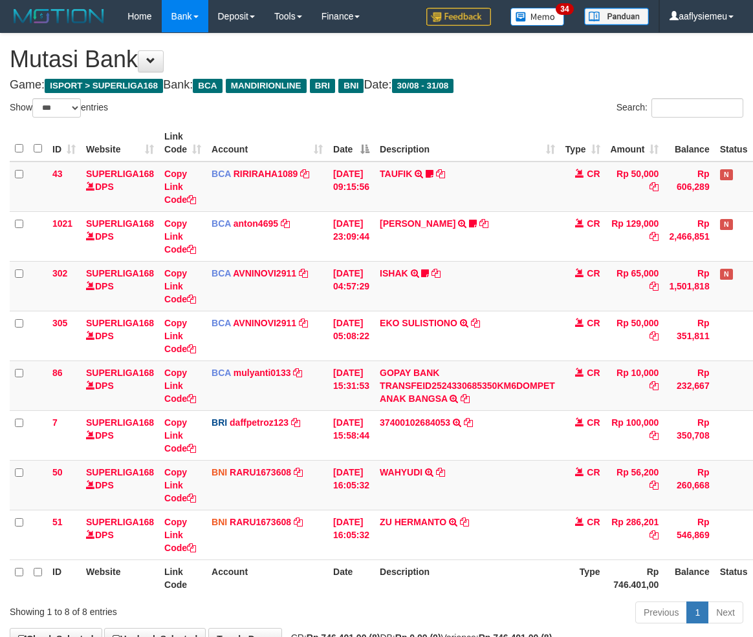
select select "***"
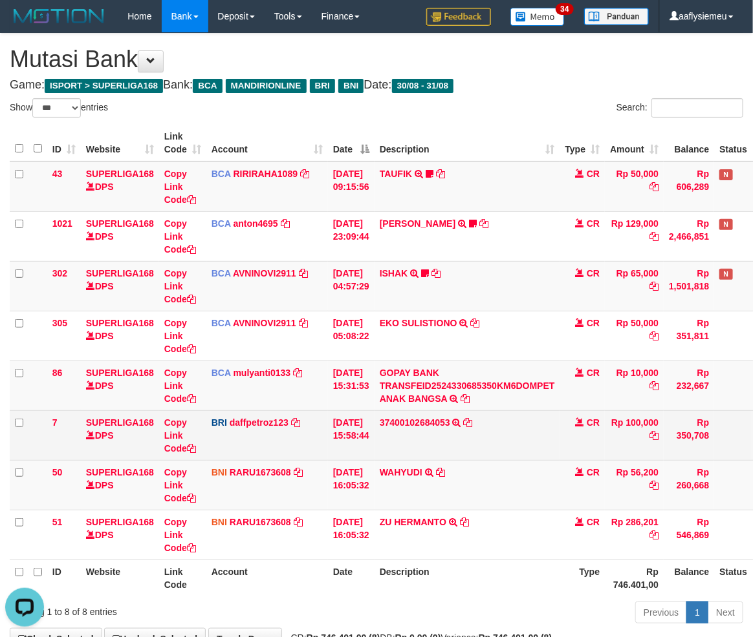
click at [520, 449] on td "37400102684053 TRANSFER NBMB 37400102684053 TO MUHAMMAD DAFFA PETRO" at bounding box center [467, 436] width 186 height 50
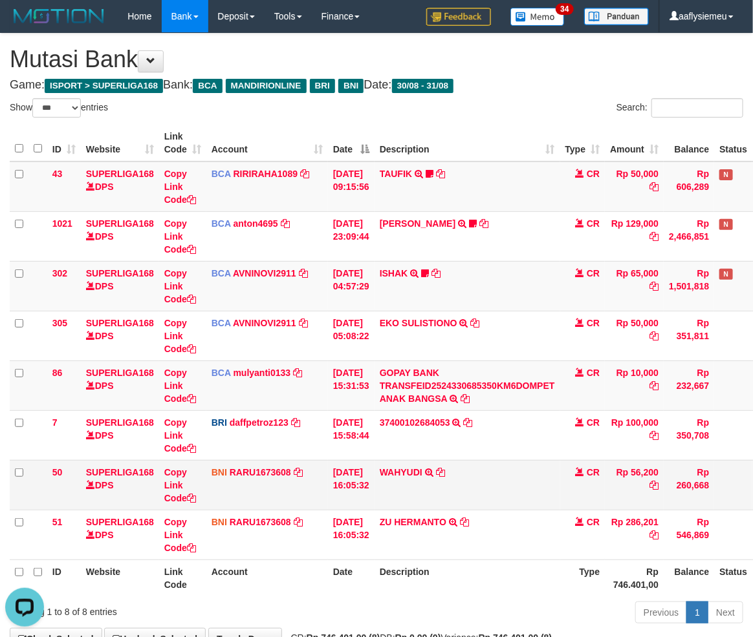
click at [621, 483] on td "Rp 56,200" at bounding box center [633, 485] width 59 height 50
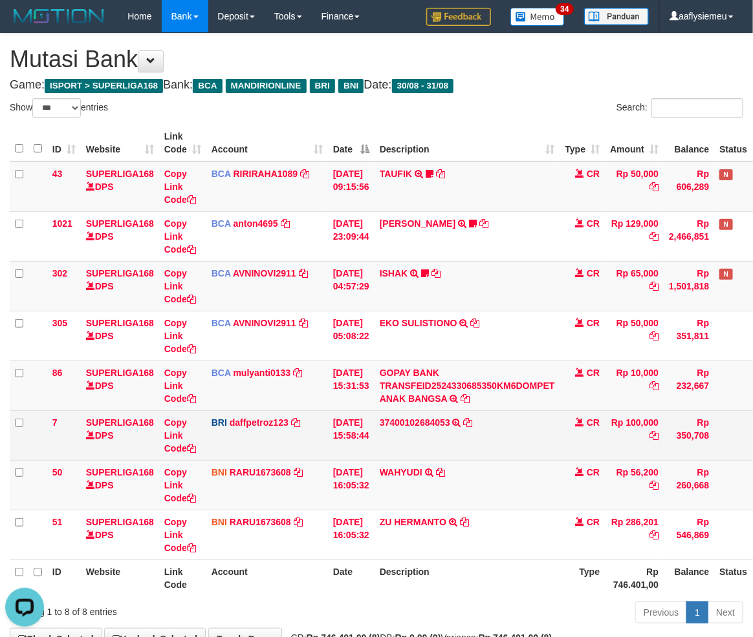
click at [504, 418] on td "37400102684053 TRANSFER NBMB 37400102684053 TO MUHAMMAD DAFFA PETRO" at bounding box center [467, 436] width 186 height 50
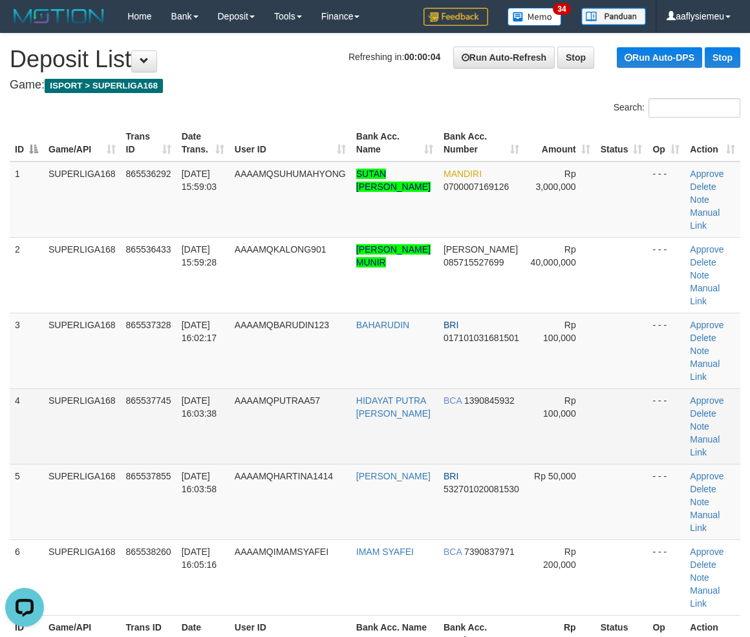
click at [37, 389] on td "4" at bounding box center [27, 427] width 34 height 76
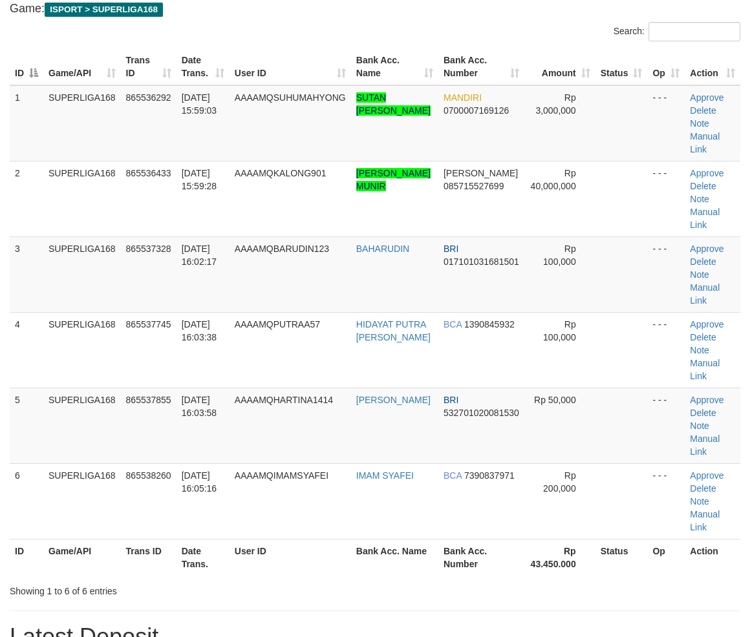
scroll to position [144, 0]
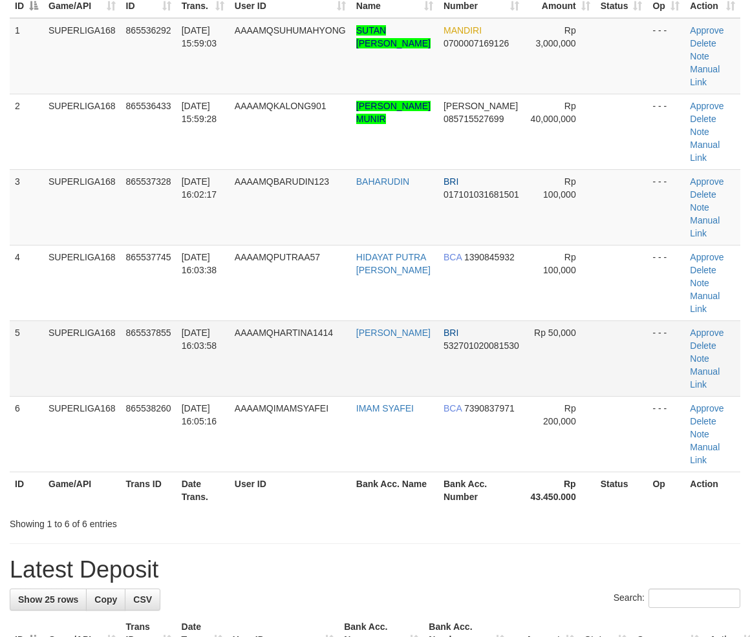
click at [140, 321] on td "865537855" at bounding box center [149, 359] width 56 height 76
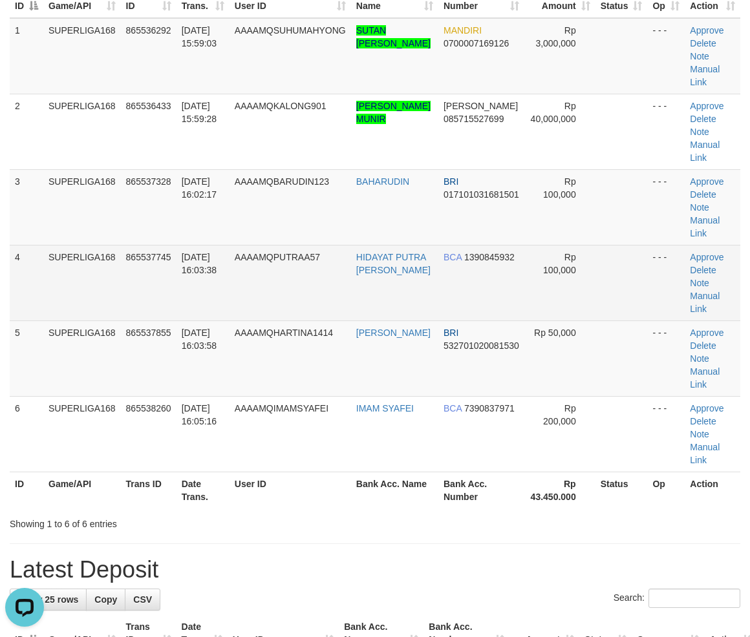
click at [65, 245] on td "SUPERLIGA168" at bounding box center [82, 283] width 78 height 76
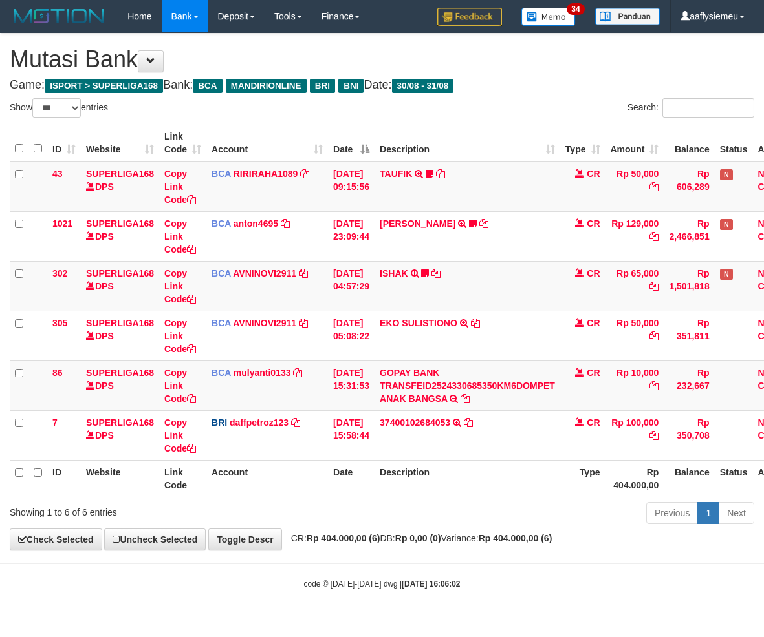
select select "***"
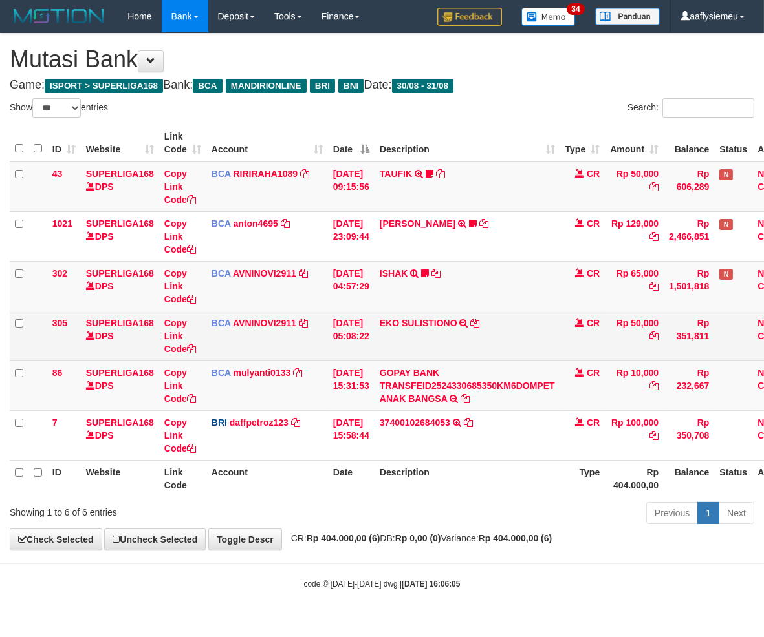
drag, startPoint x: 295, startPoint y: 347, endPoint x: 511, endPoint y: 328, distance: 216.7
click at [295, 346] on td "BCA AVNINOVI2911 DPS AVNI NOVITA SADLY mutasi_20250831_4886 | 305 mutasi_202508…" at bounding box center [267, 336] width 122 height 50
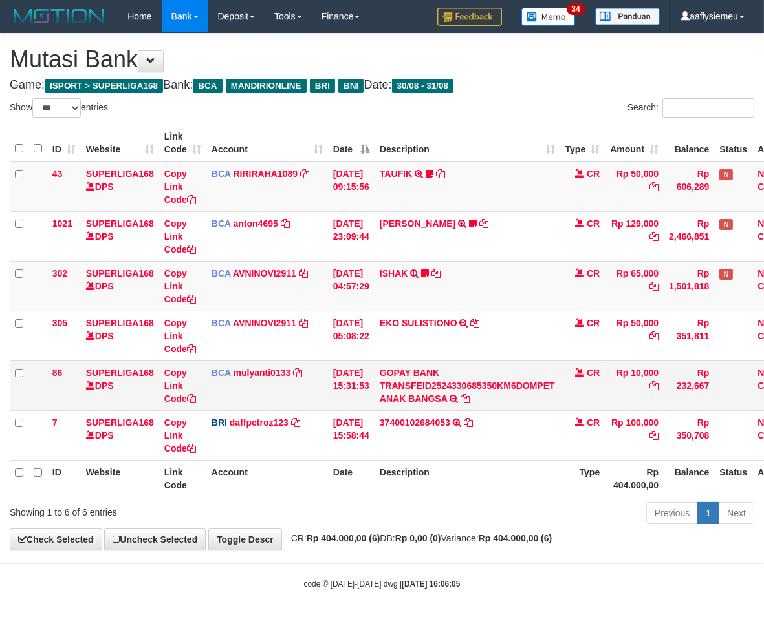
click at [431, 409] on td "GOPAY BANK TRANSFEID2524330685350KM6DOMPET ANAK BANGSA TRSF E-BANKING CR 3108/F…" at bounding box center [467, 386] width 186 height 50
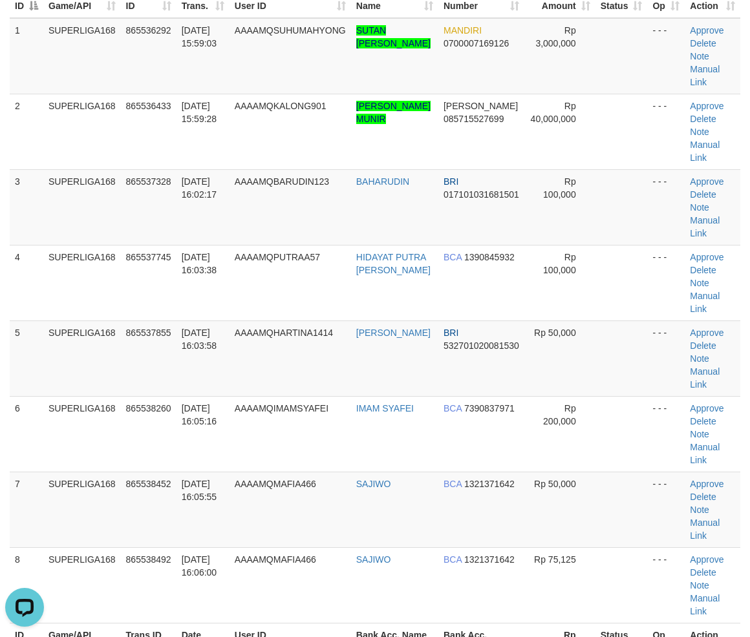
click at [8, 347] on div "ID Game/API Trans ID Date Trans. User ID Bank Acc. Name Bank Acc. Number Amount…" at bounding box center [375, 320] width 750 height 687
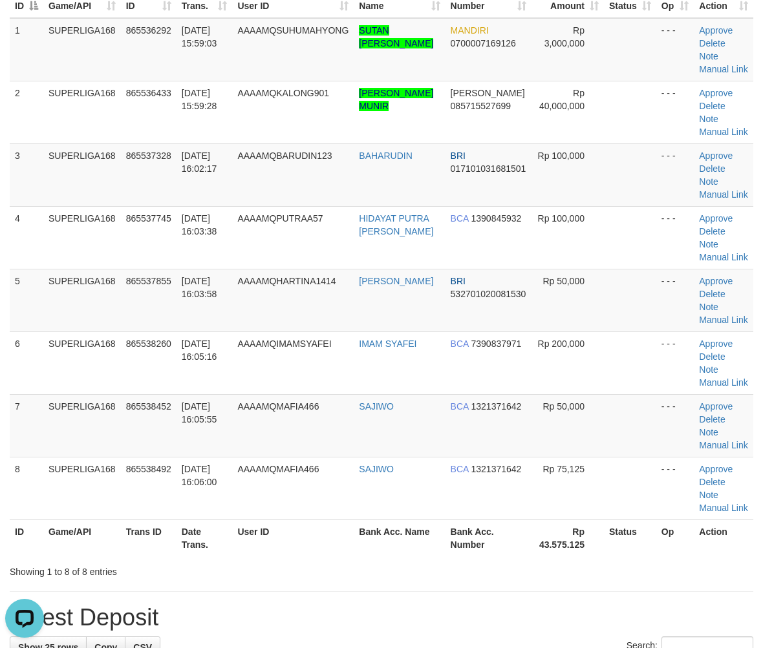
drag, startPoint x: 97, startPoint y: 400, endPoint x: 1, endPoint y: 428, distance: 99.8
click at [89, 403] on td "SUPERLIGA168" at bounding box center [82, 425] width 78 height 63
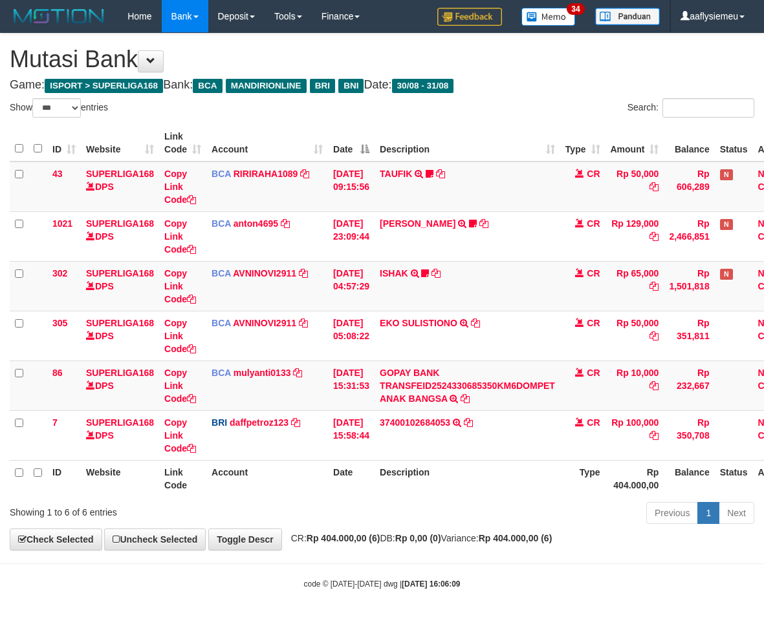
select select "***"
click at [347, 526] on div "Previous 1 Next" at bounding box center [541, 515] width 426 height 28
drag, startPoint x: 304, startPoint y: 520, endPoint x: 761, endPoint y: 469, distance: 459.2
click at [305, 520] on div "Showing 1 to 6 of 6 entries Previous 1 Next" at bounding box center [382, 515] width 764 height 28
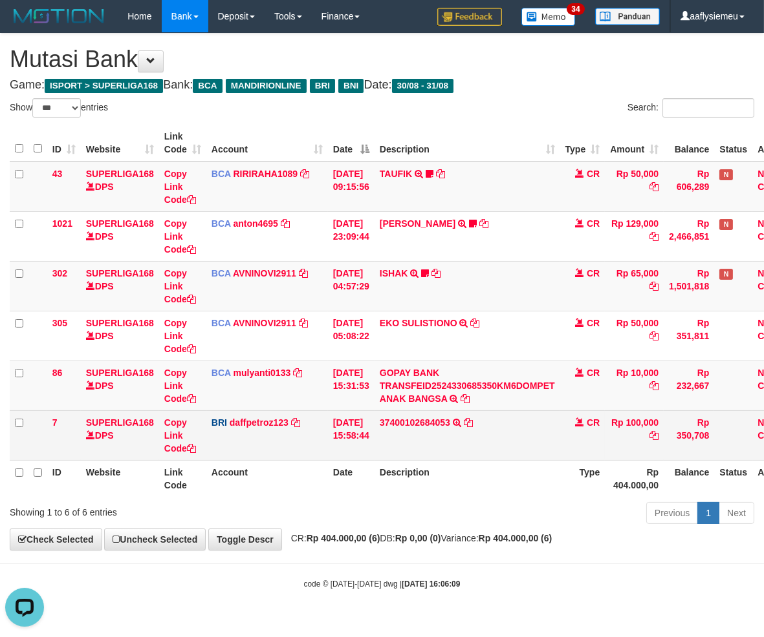
drag, startPoint x: 464, startPoint y: 497, endPoint x: 758, endPoint y: 453, distance: 297.3
click at [474, 495] on div "ID Website Link Code Account Date Description Type Amount Balance Status Action…" at bounding box center [382, 311] width 764 height 380
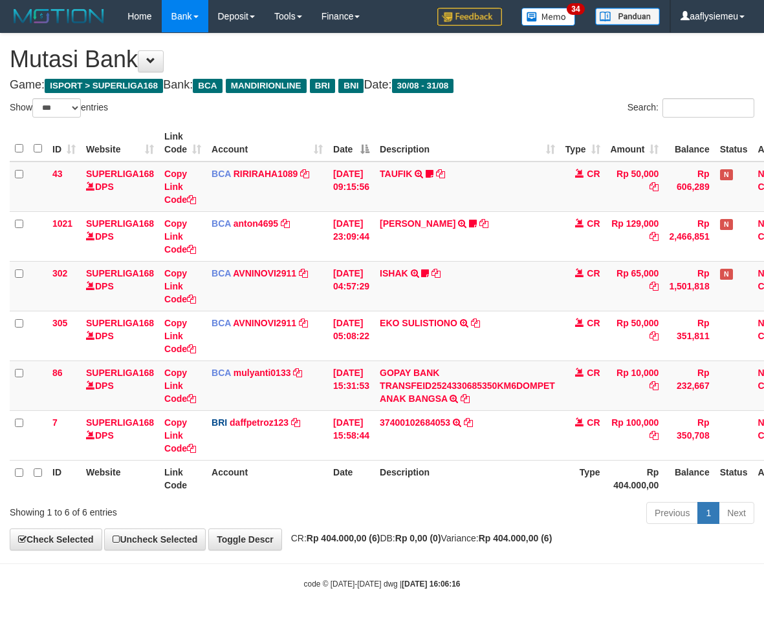
select select "***"
drag, startPoint x: 397, startPoint y: 513, endPoint x: 506, endPoint y: 494, distance: 110.9
click at [402, 513] on div "Previous 1 Next" at bounding box center [541, 515] width 426 height 28
drag, startPoint x: 423, startPoint y: 492, endPoint x: 362, endPoint y: 497, distance: 60.9
click at [423, 492] on th "Description" at bounding box center [467, 478] width 186 height 37
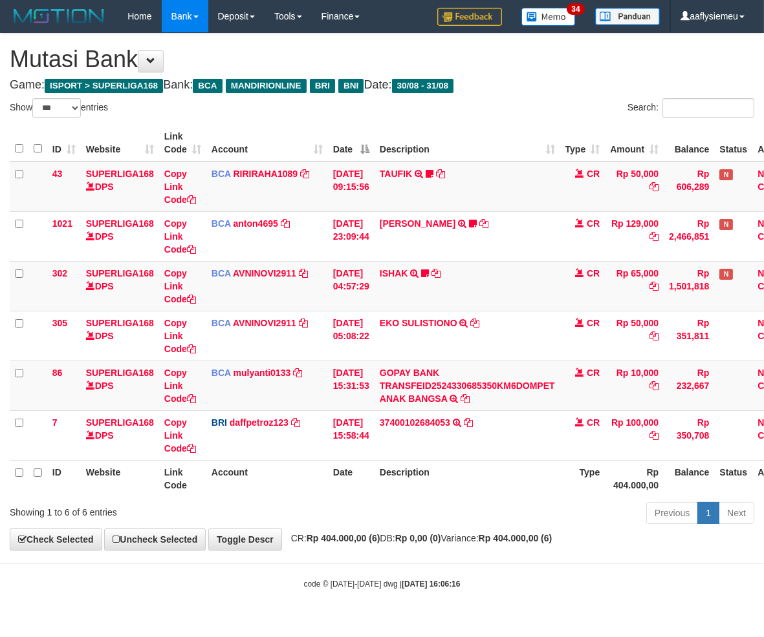
click at [420, 492] on th "Description" at bounding box center [467, 478] width 186 height 37
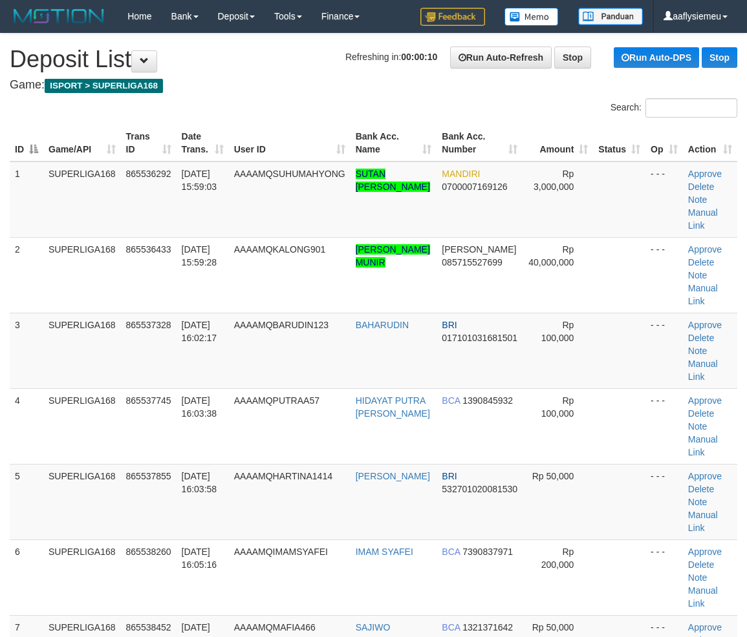
scroll to position [144, 0]
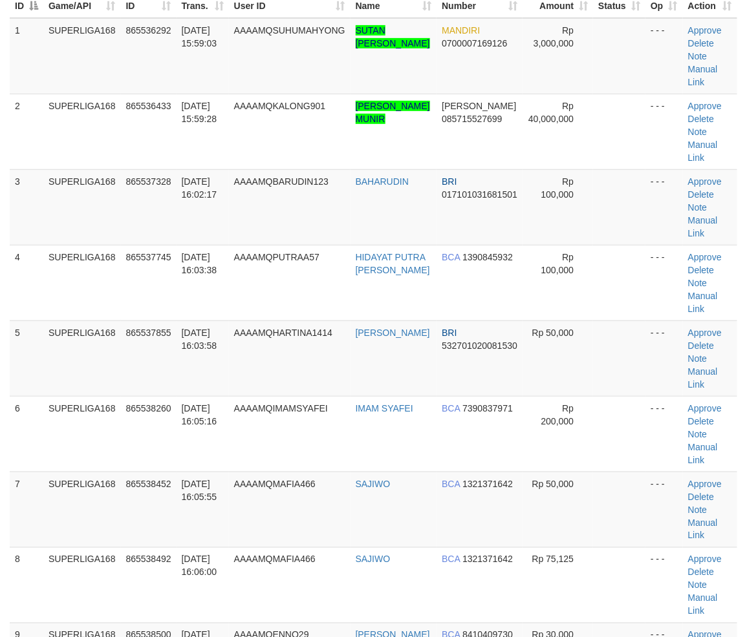
drag, startPoint x: 85, startPoint y: 411, endPoint x: 1, endPoint y: 431, distance: 87.2
click at [84, 411] on td "SUPERLIGA168" at bounding box center [82, 434] width 78 height 76
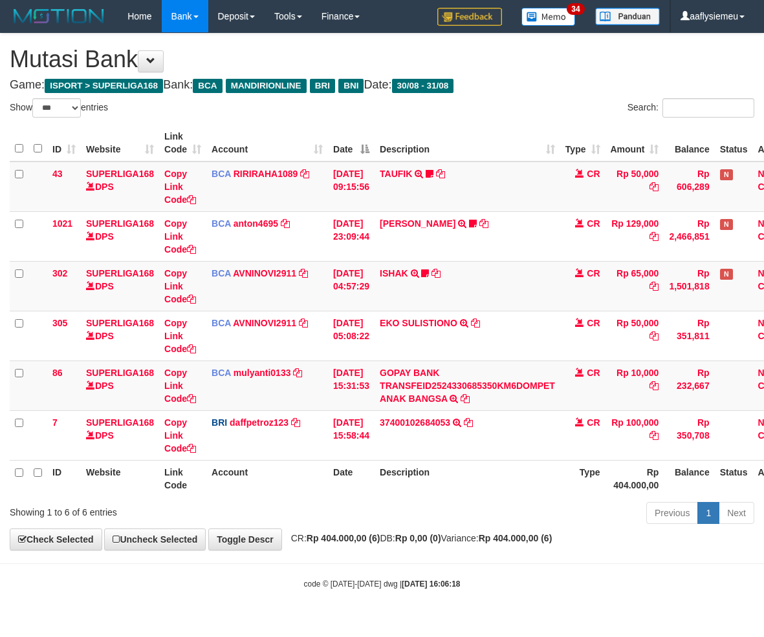
select select "***"
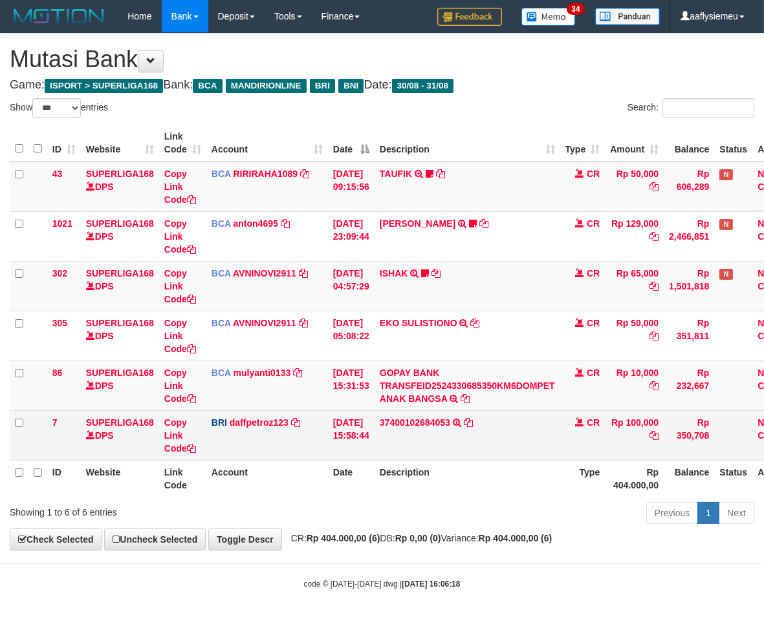
click at [472, 443] on td "37400102684053 TRANSFER NBMB 37400102684053 TO [PERSON_NAME] [PERSON_NAME]" at bounding box center [467, 436] width 186 height 50
click at [472, 442] on td "37400102684053 TRANSFER NBMB 37400102684053 TO [PERSON_NAME] [PERSON_NAME]" at bounding box center [467, 436] width 186 height 50
click at [473, 443] on td "37400102684053 TRANSFER NBMB 37400102684053 TO [PERSON_NAME] [PERSON_NAME]" at bounding box center [467, 436] width 186 height 50
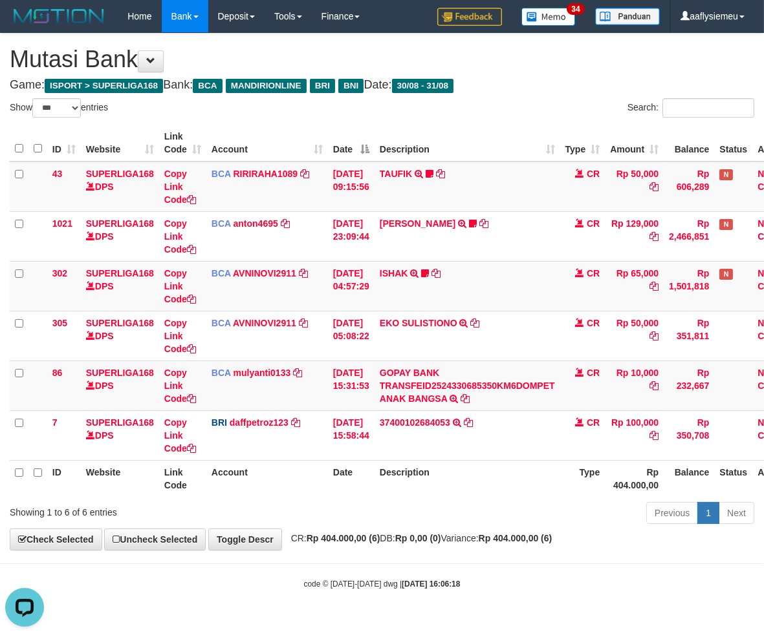
click at [480, 467] on th "Description" at bounding box center [467, 478] width 186 height 37
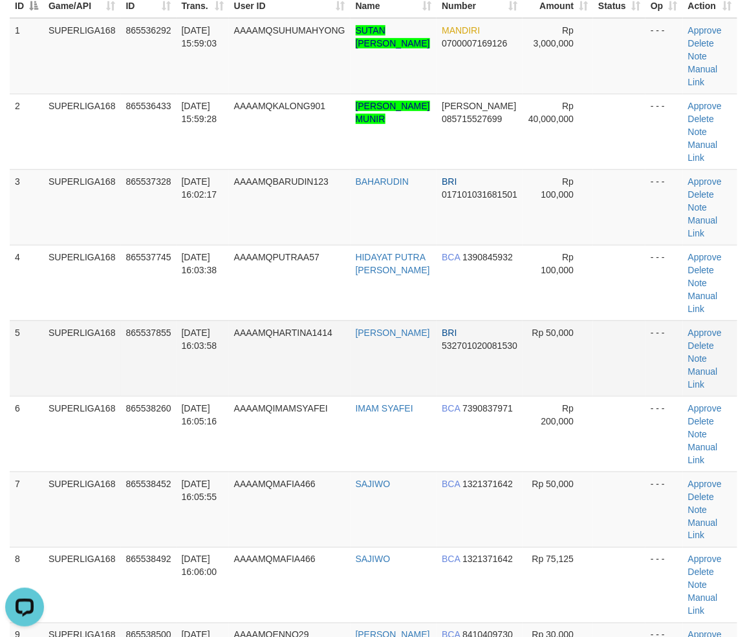
click at [173, 344] on td "865537855" at bounding box center [149, 359] width 56 height 76
click at [48, 352] on td "SUPERLIGA168" at bounding box center [82, 359] width 78 height 76
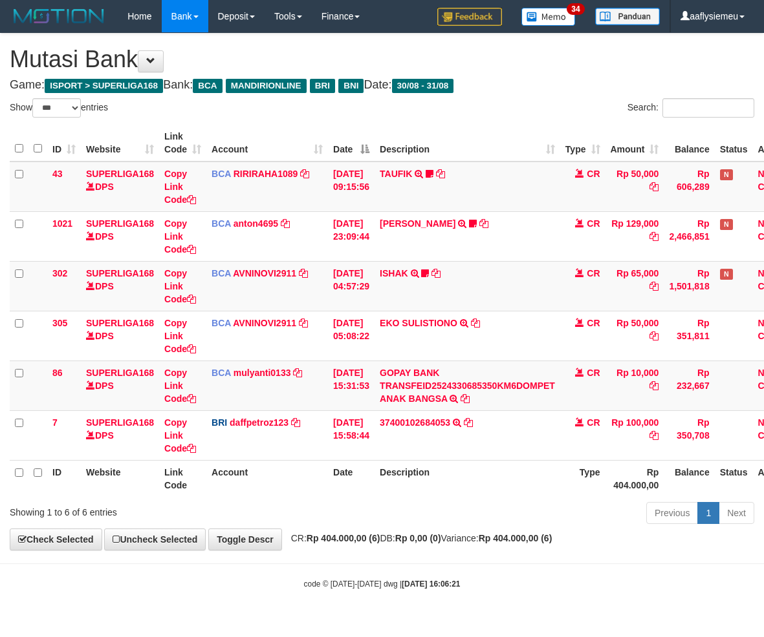
select select "***"
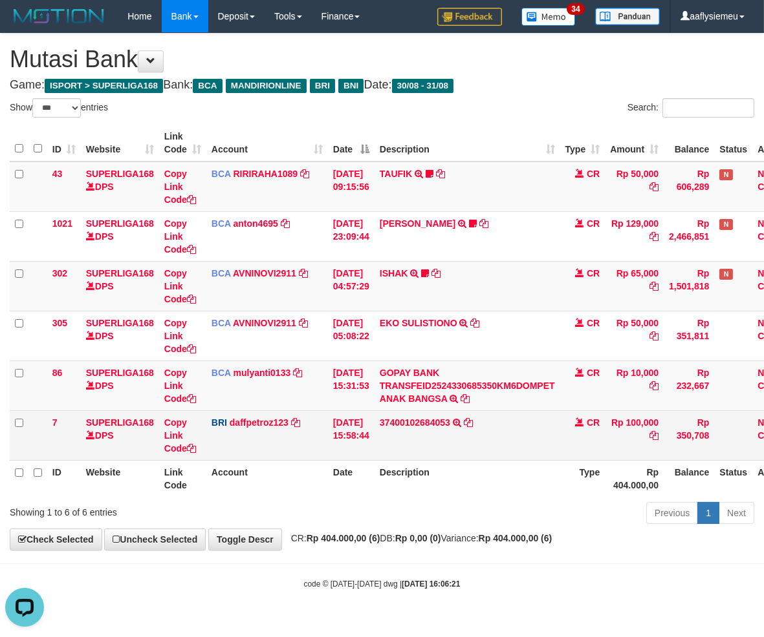
drag, startPoint x: 486, startPoint y: 458, endPoint x: 595, endPoint y: 442, distance: 110.4
click at [486, 459] on td "37400102684053 TRANSFER NBMB 37400102684053 TO MUHAMMAD DAFFA PETRO" at bounding box center [467, 436] width 186 height 50
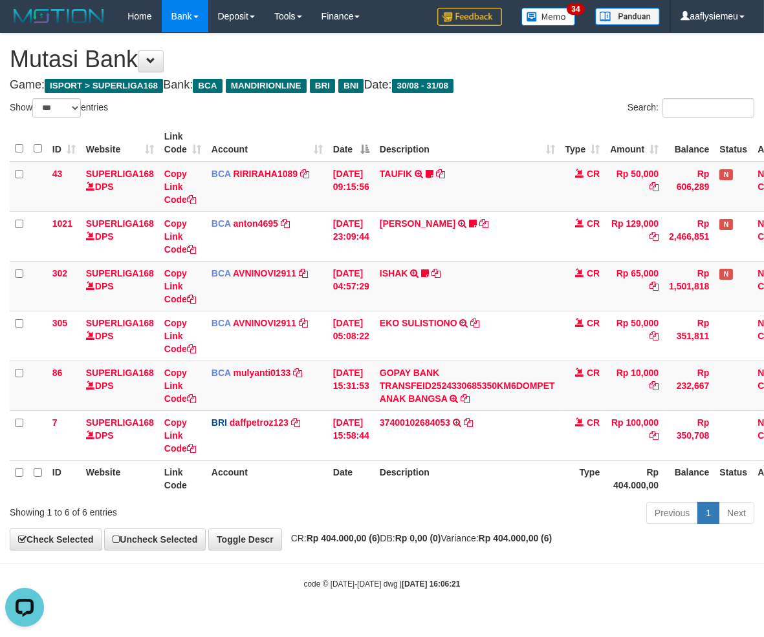
click at [553, 482] on th "Description" at bounding box center [467, 478] width 186 height 37
click at [416, 521] on div "Previous 1 Next" at bounding box center [541, 515] width 426 height 28
click at [415, 514] on div "Previous 1 Next" at bounding box center [541, 515] width 426 height 28
click at [571, 494] on th "Type" at bounding box center [582, 478] width 45 height 37
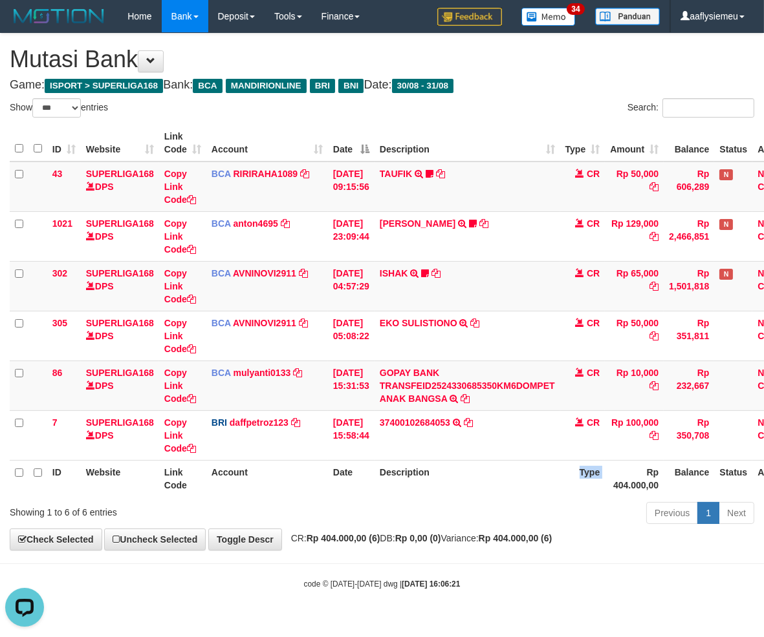
click at [571, 494] on th "Type" at bounding box center [582, 478] width 45 height 37
click at [570, 494] on th "Type" at bounding box center [582, 478] width 45 height 37
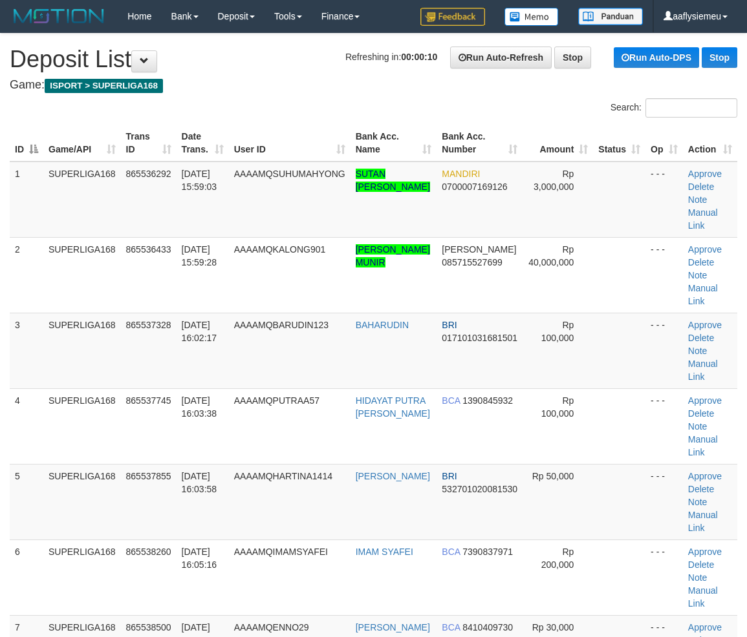
click at [84, 377] on td "SUPERLIGA168" at bounding box center [82, 351] width 78 height 76
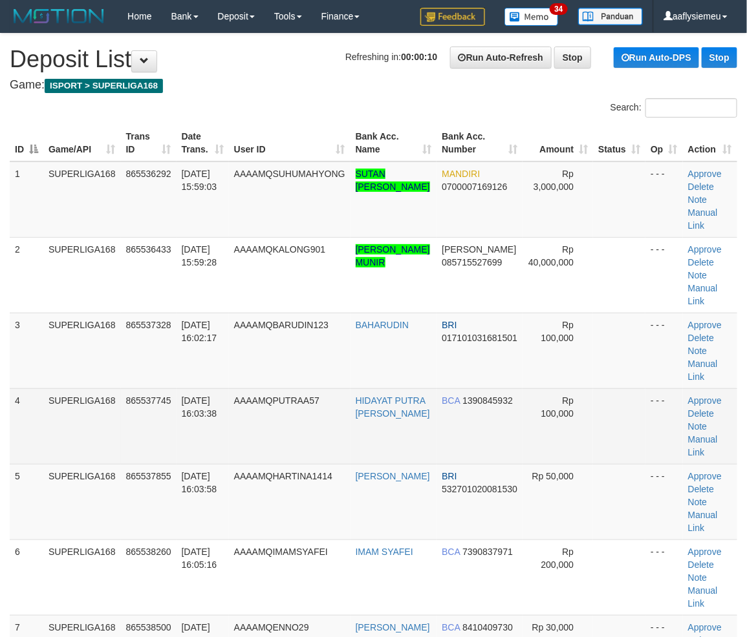
click at [107, 389] on td "SUPERLIGA168" at bounding box center [82, 427] width 78 height 76
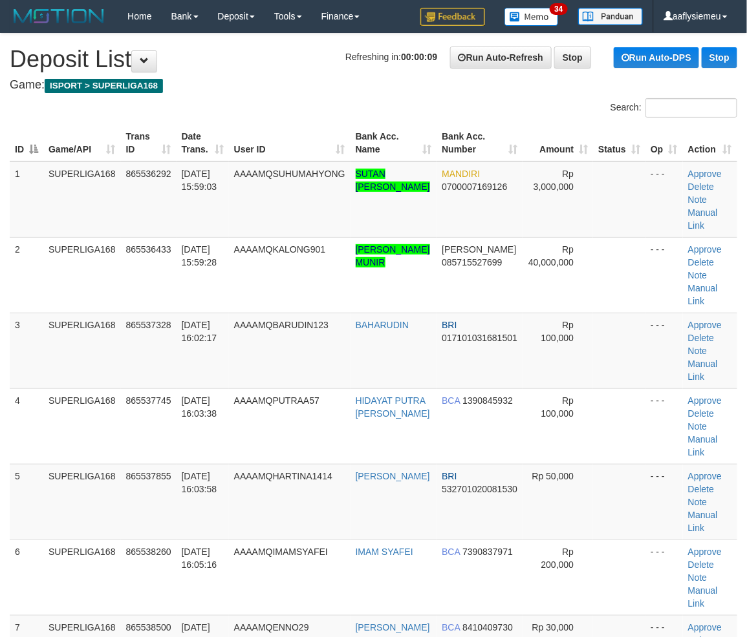
drag, startPoint x: 147, startPoint y: 352, endPoint x: 2, endPoint y: 415, distance: 157.8
click at [145, 358] on td "865537328" at bounding box center [149, 351] width 56 height 76
drag, startPoint x: 226, startPoint y: 403, endPoint x: 2, endPoint y: 465, distance: 232.9
click at [203, 420] on td "[DATE] 16:03:38" at bounding box center [202, 427] width 52 height 76
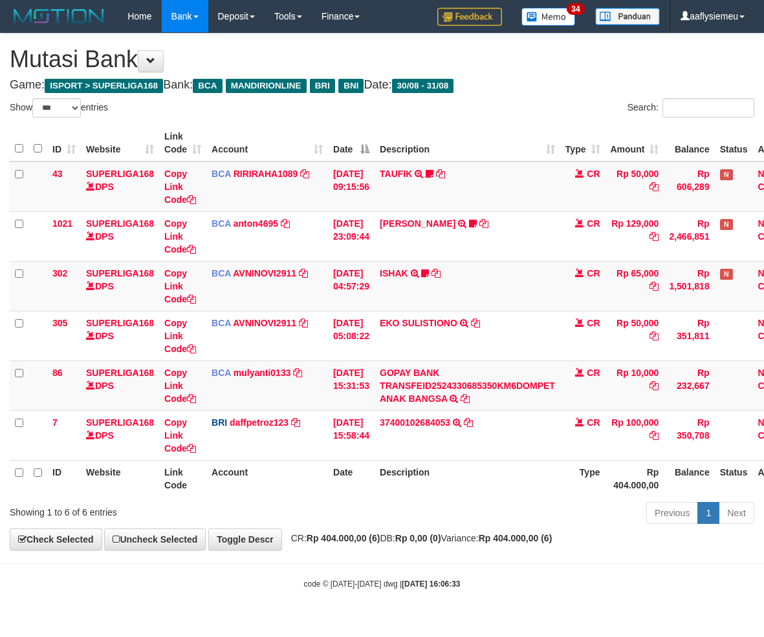
select select "***"
click at [570, 494] on th "Type" at bounding box center [582, 478] width 45 height 37
select select "***"
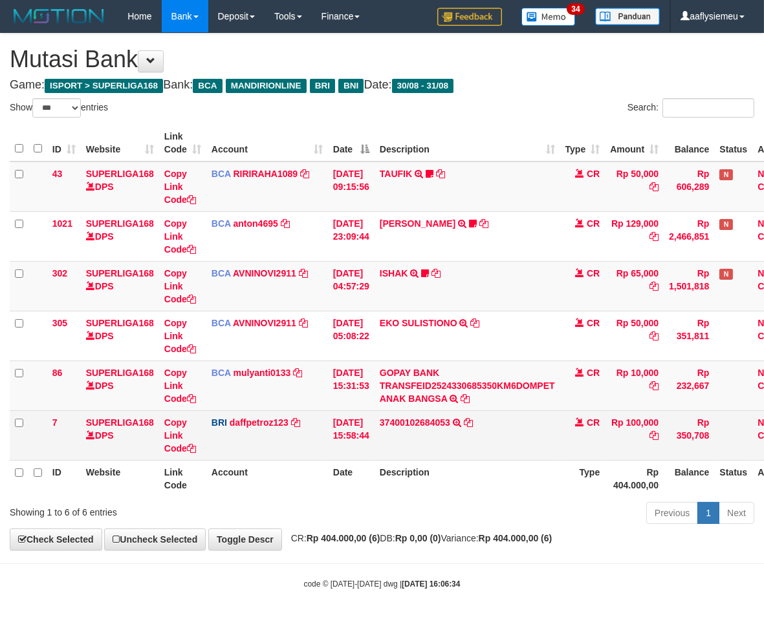
click at [511, 454] on td "37400102684053 TRANSFER NBMB 37400102684053 TO [PERSON_NAME] [PERSON_NAME]" at bounding box center [467, 436] width 186 height 50
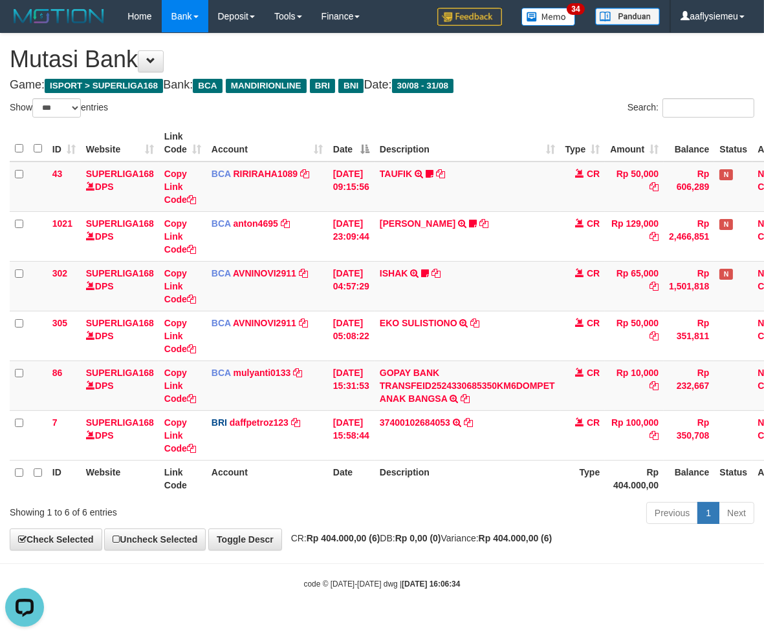
click at [381, 509] on div "Previous 1 Next" at bounding box center [541, 515] width 426 height 28
click at [358, 496] on div "ID Website Link Code Account Date Description Type Amount Balance Status Action…" at bounding box center [382, 311] width 764 height 380
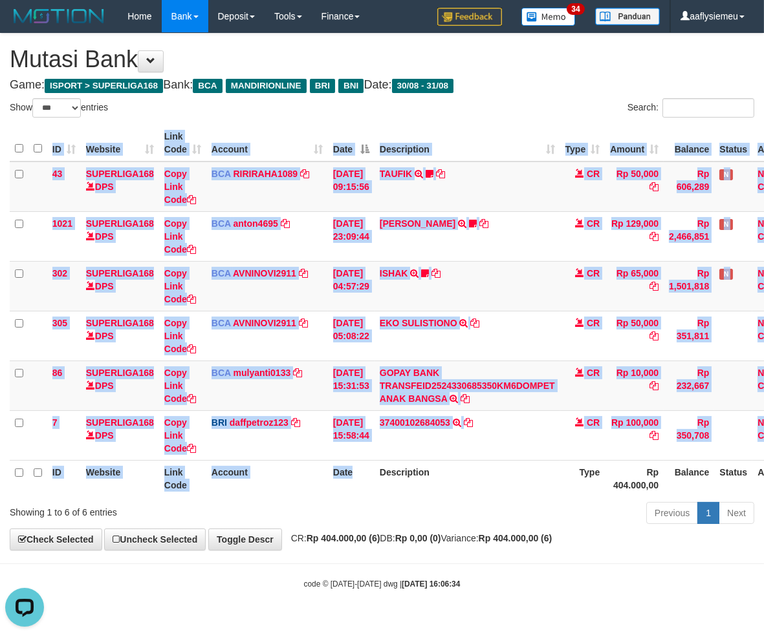
click at [375, 498] on div "ID Website Link Code Account Date Description Type Amount Balance Status Action…" at bounding box center [382, 311] width 764 height 380
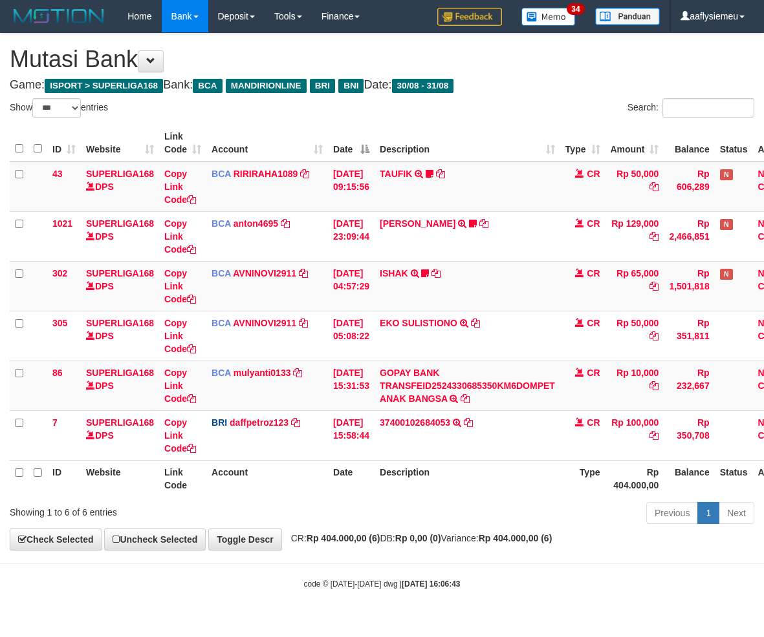
select select "***"
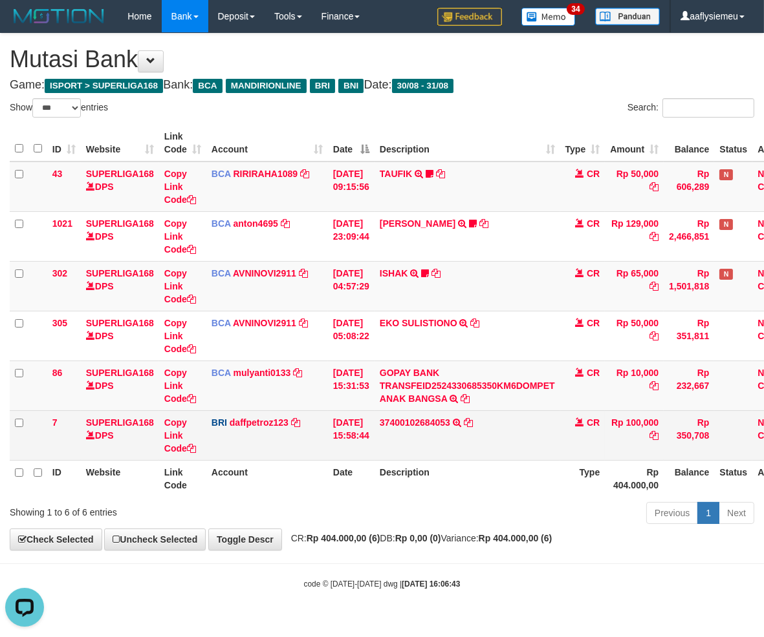
click at [392, 458] on td "37400102684053 TRANSFER NBMB 37400102684053 TO [PERSON_NAME] [PERSON_NAME]" at bounding box center [467, 436] width 186 height 50
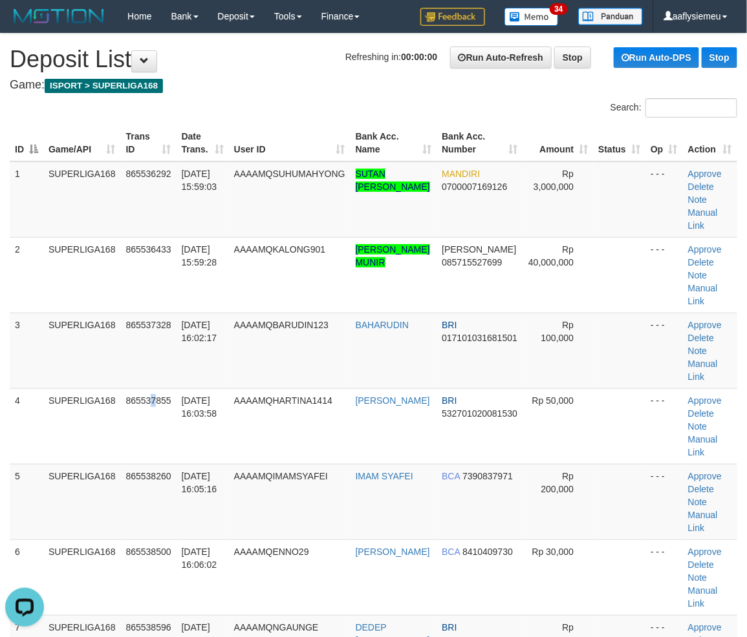
drag, startPoint x: 153, startPoint y: 392, endPoint x: 3, endPoint y: 451, distance: 161.5
click at [150, 398] on span "865537855" at bounding box center [148, 401] width 45 height 10
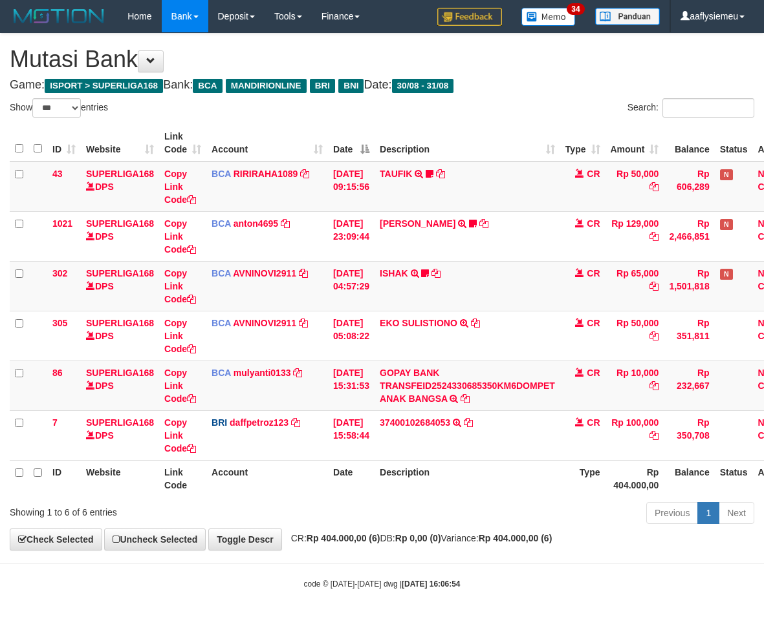
select select "***"
click at [360, 501] on div "Previous 1 Next" at bounding box center [541, 515] width 426 height 28
drag, startPoint x: 408, startPoint y: 560, endPoint x: 412, endPoint y: 553, distance: 8.4
click at [409, 558] on body "Toggle navigation Home Bank Account List Load By Website Group [ISPORT] SUPERLI…" at bounding box center [382, 311] width 764 height 623
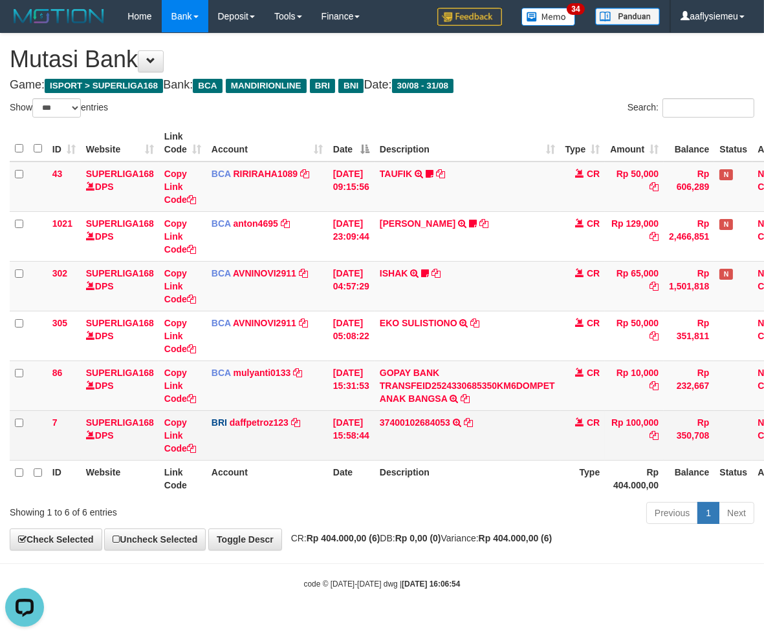
click at [513, 456] on td "37400102684053 TRANSFER NBMB 37400102684053 TO MUHAMMAD DAFFA PETRO" at bounding box center [467, 436] width 186 height 50
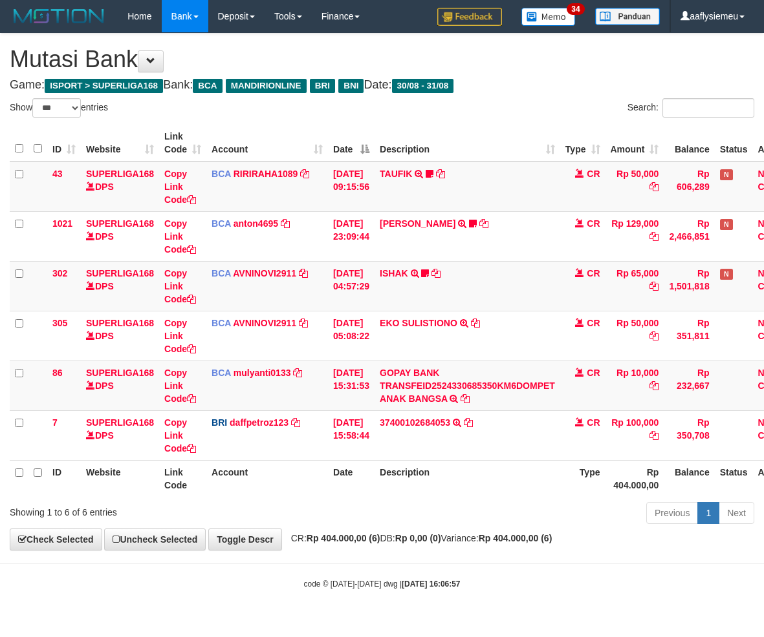
select select "***"
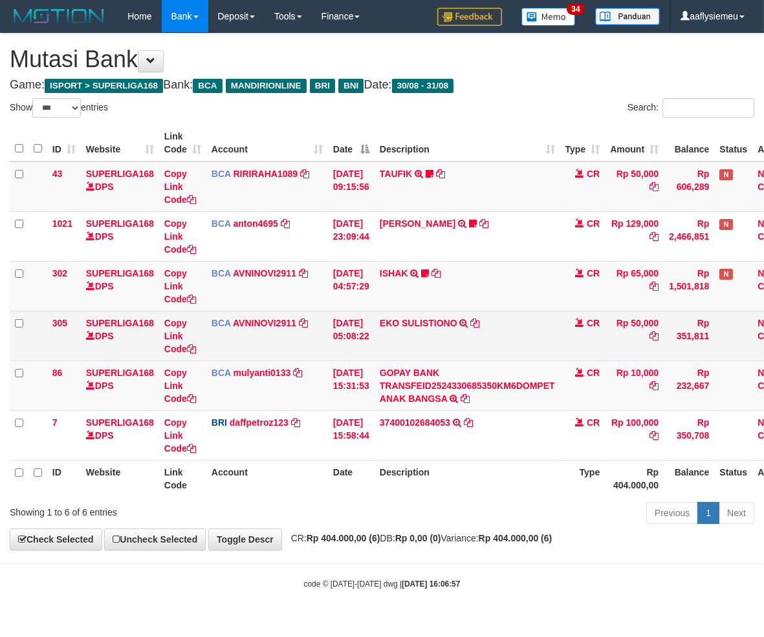
click at [528, 348] on td "EKO SULISTIONO TRSF E-BANKING CR 3108/FTSCY/WS95031 50000.00EKO SULISTIONO" at bounding box center [467, 336] width 186 height 50
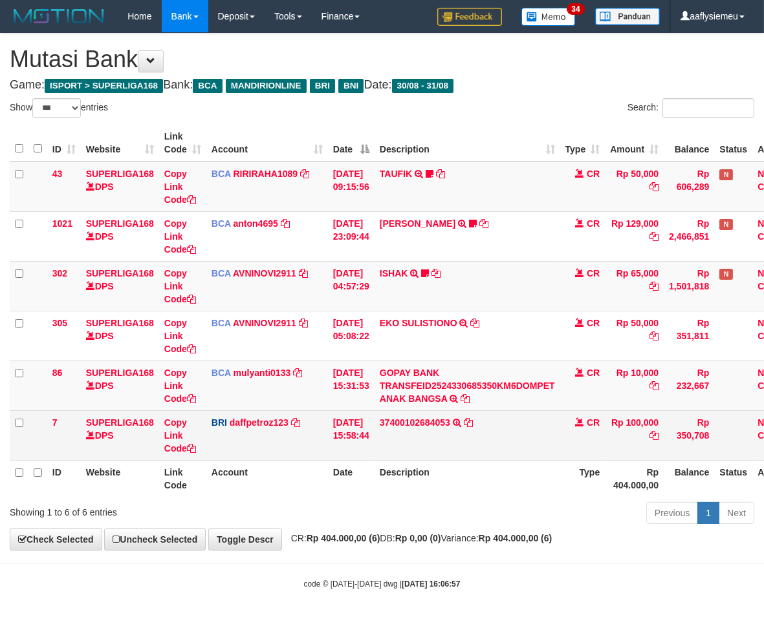
click at [314, 411] on td "BRI daffpetroz123 DPS [PERSON_NAME] [PERSON_NAME] mutasi_20250831_2200 | 7 muta…" at bounding box center [267, 436] width 122 height 50
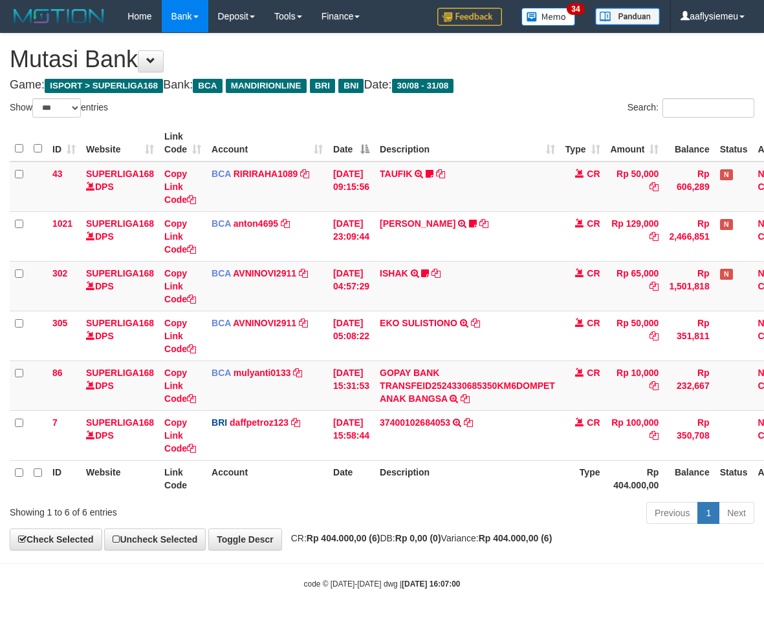
select select "***"
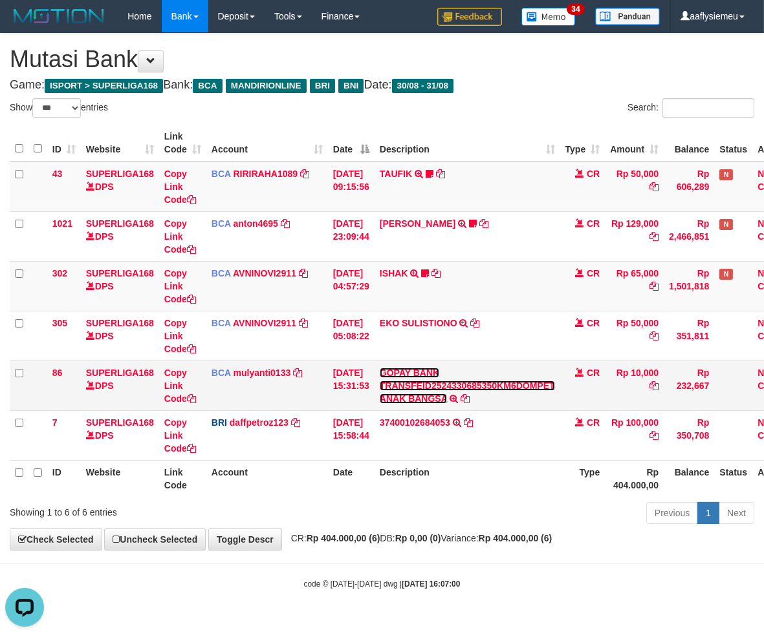
click at [445, 402] on link "GOPAY BANK TRANSFEID2524330685350KM6DOMPET ANAK BANGSA" at bounding box center [466, 386] width 175 height 36
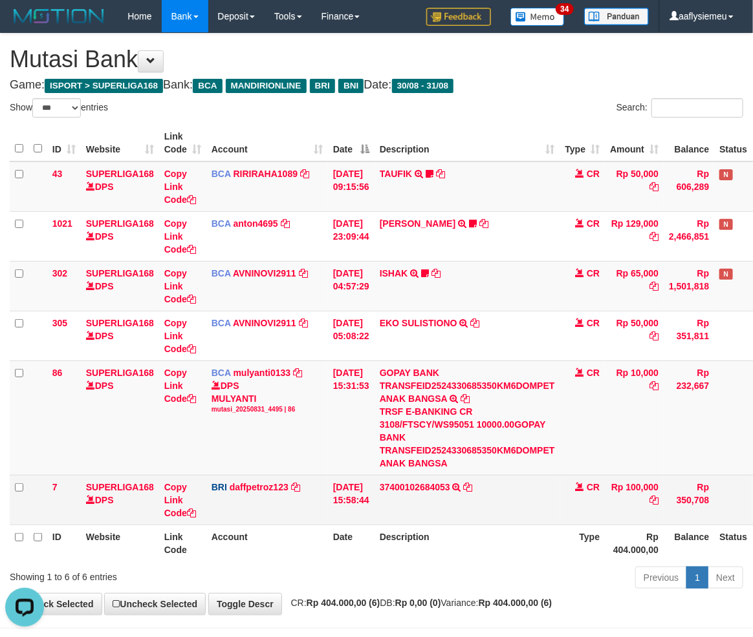
click at [560, 487] on td "37400102684053 TRANSFER NBMB 37400102684053 TO [PERSON_NAME] [PERSON_NAME]" at bounding box center [467, 500] width 186 height 50
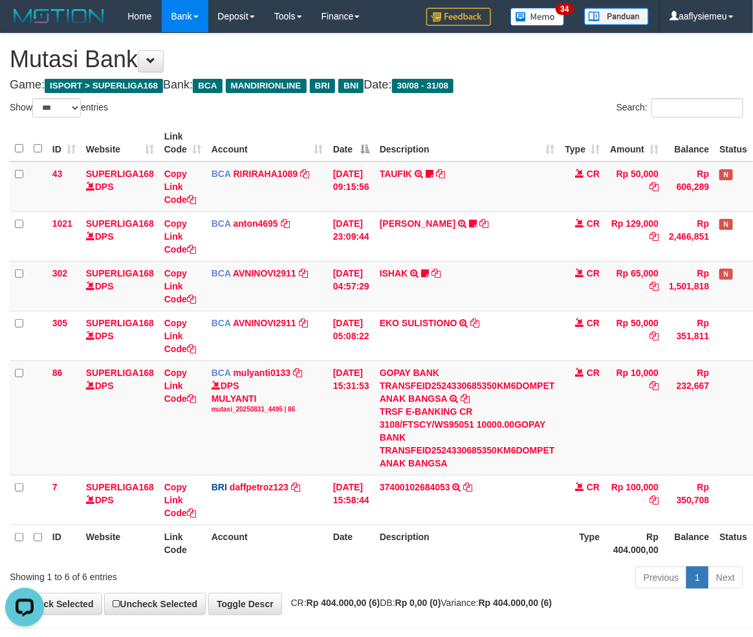
click at [501, 527] on th "Description" at bounding box center [467, 543] width 186 height 37
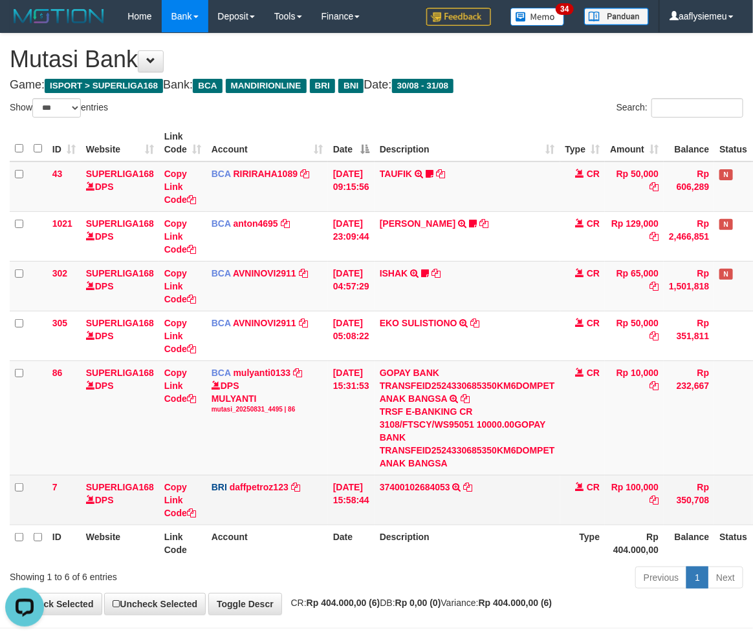
click at [585, 495] on td "CR" at bounding box center [582, 500] width 45 height 50
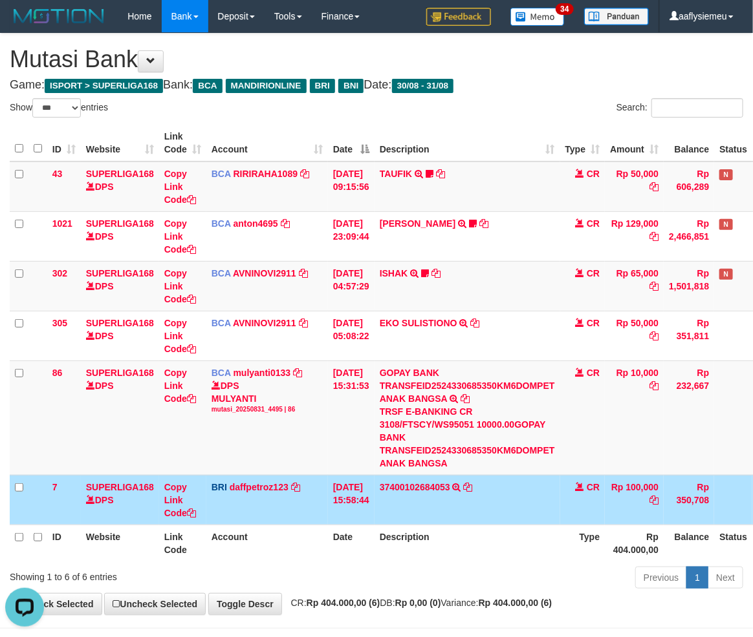
click at [583, 518] on td "CR" at bounding box center [582, 500] width 45 height 50
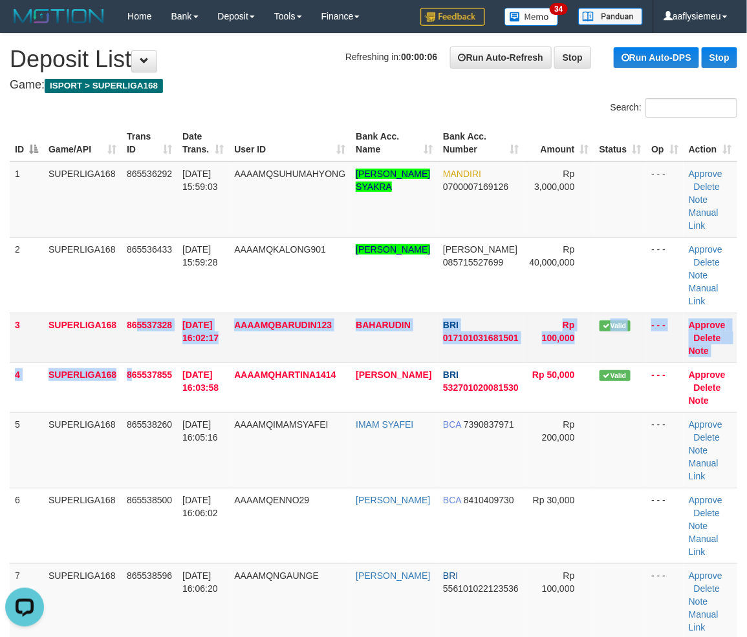
click at [136, 360] on tbody "1 SUPERLIGA168 865536292 31/08/2025 15:59:03 AAAAMQSUHUMAHYONG SUTAN RAHMAT SYA…" at bounding box center [373, 552] width 727 height 781
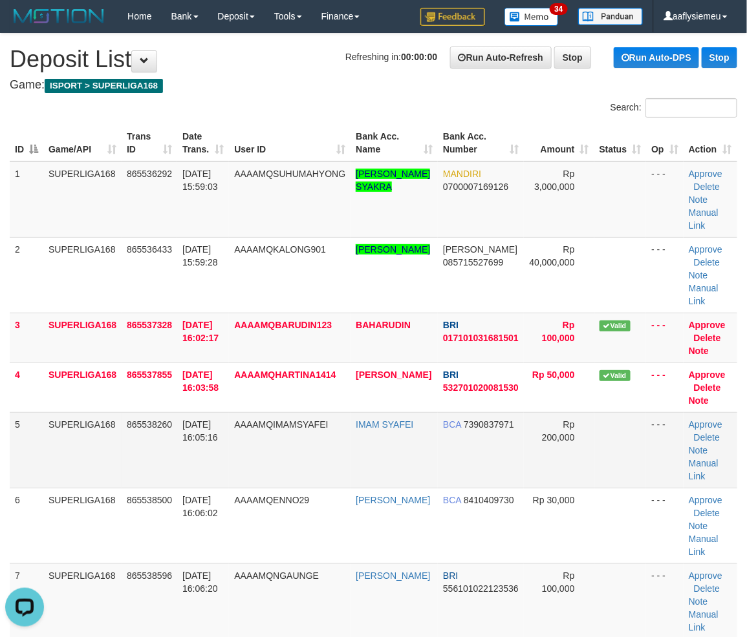
click at [54, 420] on td "SUPERLIGA168" at bounding box center [82, 450] width 78 height 76
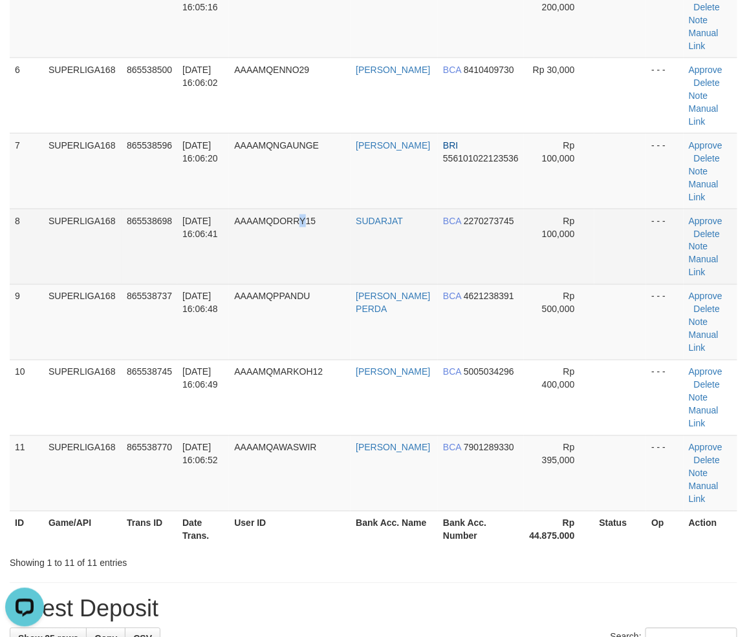
drag, startPoint x: 312, startPoint y: 252, endPoint x: 314, endPoint y: 268, distance: 15.6
click at [313, 252] on td "AAAAMQDORRY15" at bounding box center [290, 247] width 122 height 76
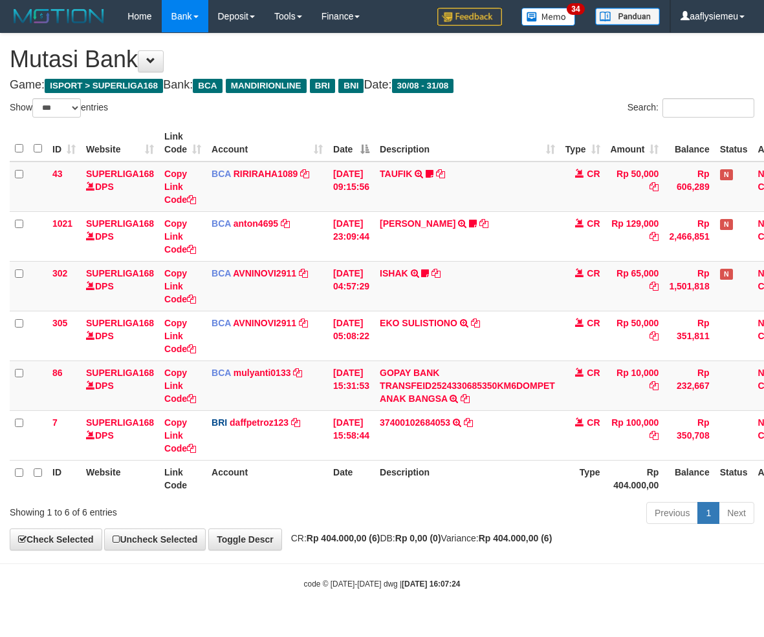
select select "***"
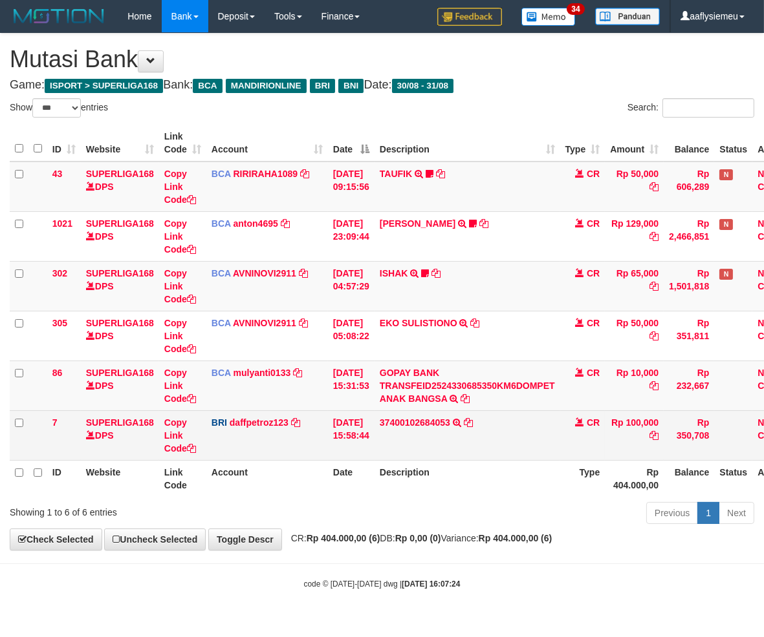
click at [570, 444] on td "CR" at bounding box center [582, 436] width 45 height 50
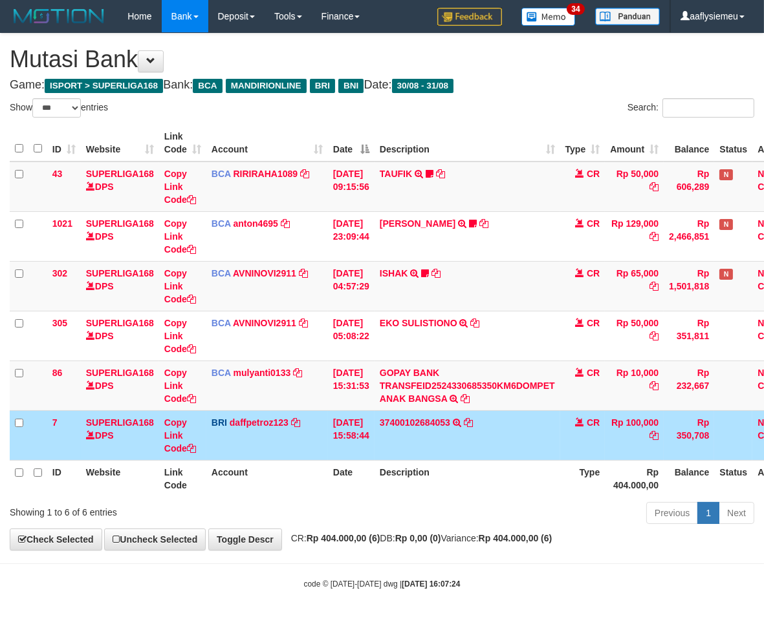
click at [499, 447] on td "37400102684053 TRANSFER NBMB 37400102684053 TO [PERSON_NAME] [PERSON_NAME]" at bounding box center [467, 436] width 186 height 50
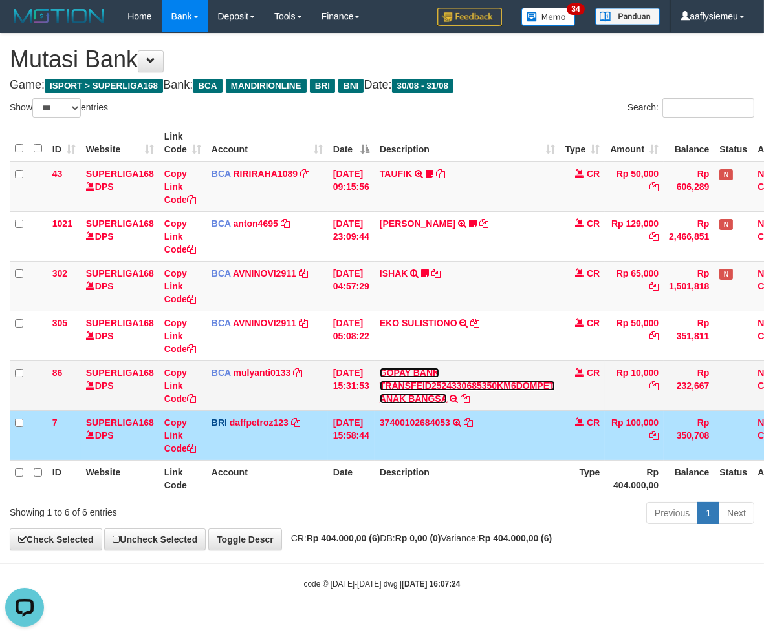
drag, startPoint x: 499, startPoint y: 379, endPoint x: 630, endPoint y: 376, distance: 131.3
click at [499, 379] on link "GOPAY BANK TRANSFEID2524330685350KM6DOMPET ANAK BANGSA" at bounding box center [466, 386] width 175 height 36
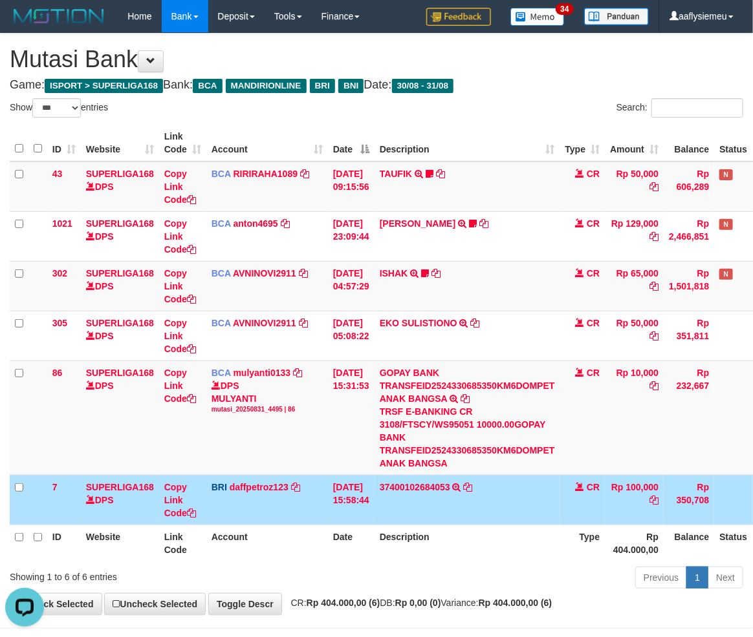
click at [427, 502] on td "37400102684053 TRANSFER NBMB 37400102684053 TO [PERSON_NAME] [PERSON_NAME]" at bounding box center [467, 500] width 186 height 50
click at [333, 507] on td "[DATE] 15:58:44" at bounding box center [351, 500] width 47 height 50
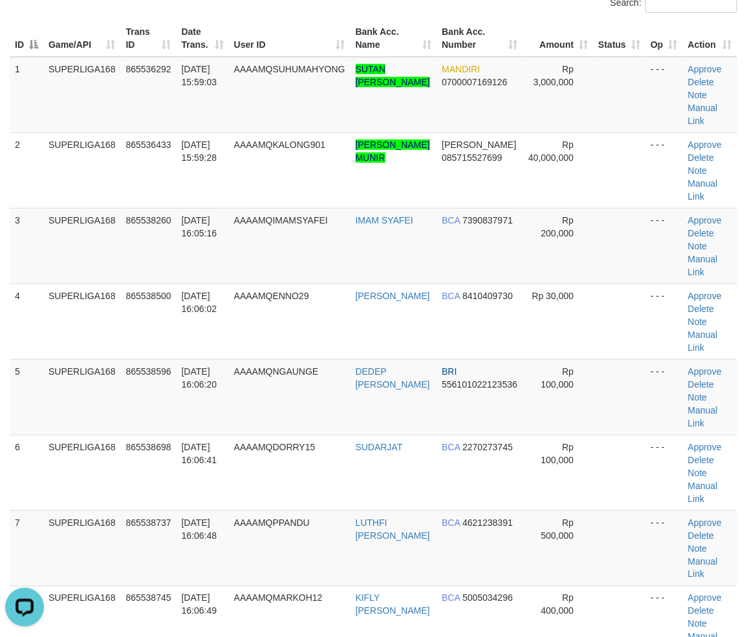
scroll to position [215, 0]
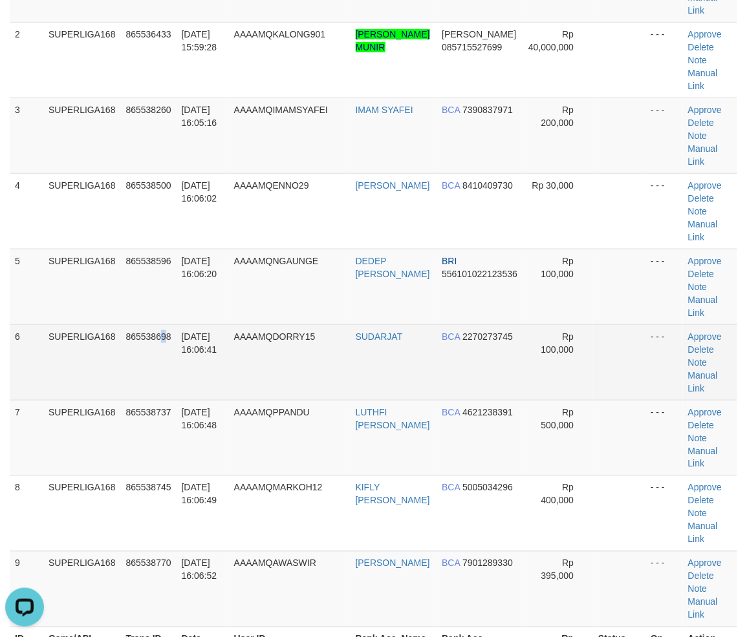
click at [164, 326] on td "865538698" at bounding box center [149, 363] width 56 height 76
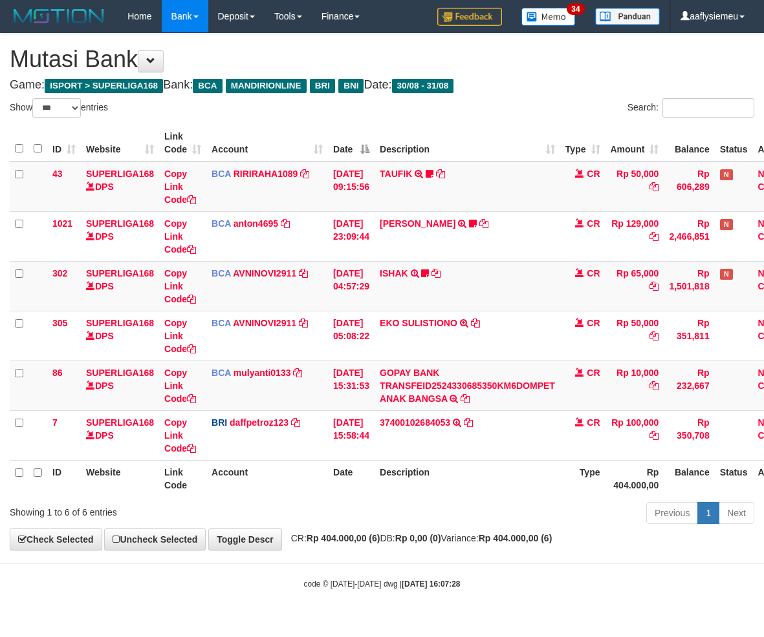
select select "***"
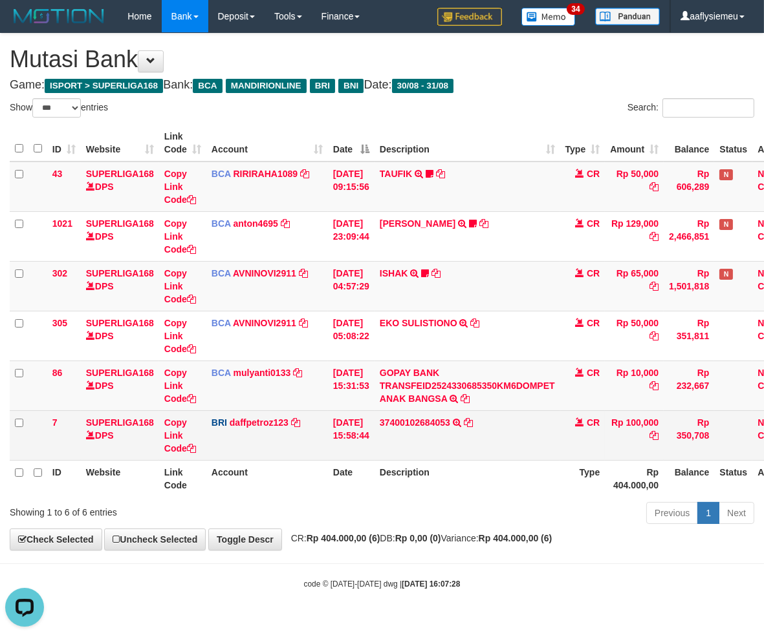
drag, startPoint x: 341, startPoint y: 508, endPoint x: 729, endPoint y: 438, distance: 394.8
click at [372, 533] on div "**********" at bounding box center [382, 292] width 764 height 517
drag, startPoint x: 522, startPoint y: 454, endPoint x: 516, endPoint y: 449, distance: 7.4
click at [519, 453] on td "37400102684053 TRANSFER NBMB 37400102684053 TO MUHAMMAD DAFFA PETRO" at bounding box center [467, 436] width 186 height 50
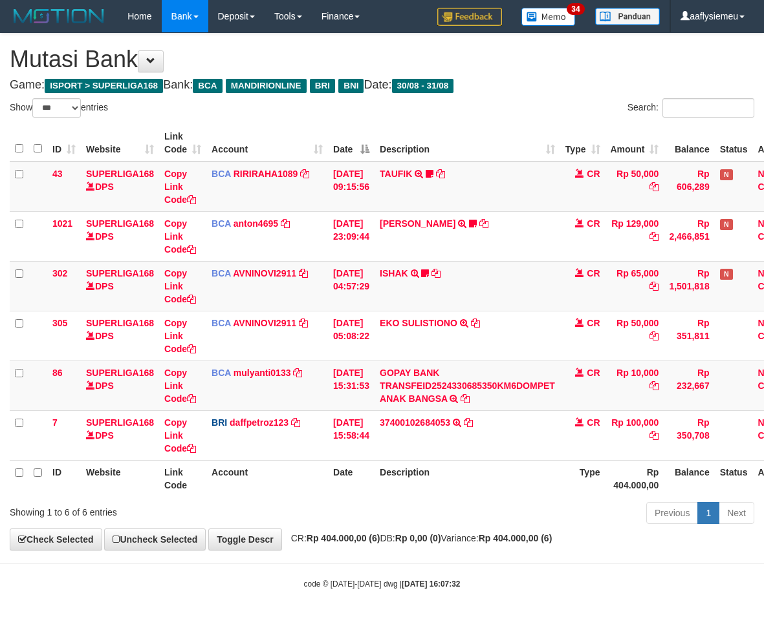
select select "***"
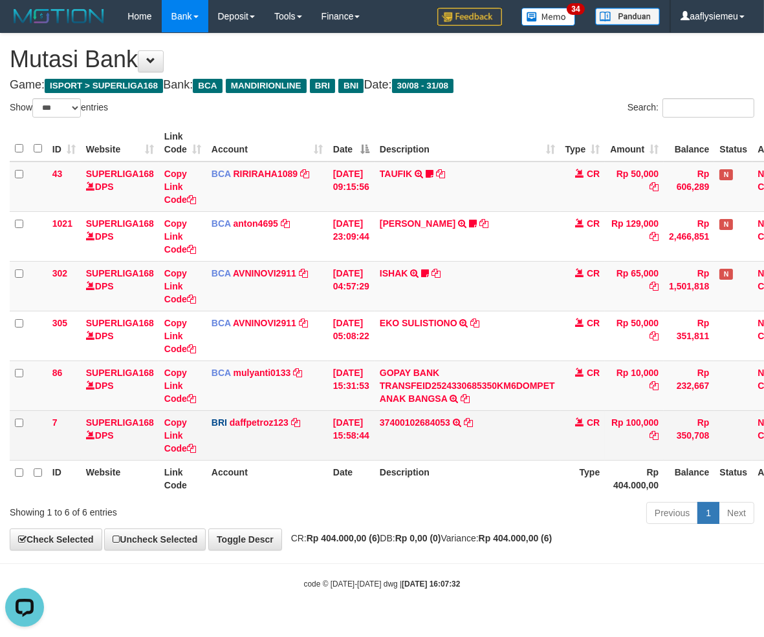
click at [276, 449] on td "BRI daffpetroz123 DPS MUHAMMAD DAFFA PETRO mutasi_20250831_2200 | 7 mutasi_2025…" at bounding box center [267, 436] width 122 height 50
drag, startPoint x: 276, startPoint y: 449, endPoint x: 280, endPoint y: 443, distance: 7.0
click at [279, 445] on td "BRI daffpetroz123 DPS MUHAMMAD DAFFA PETRO mutasi_20250831_2200 | 7 mutasi_2025…" at bounding box center [267, 436] width 122 height 50
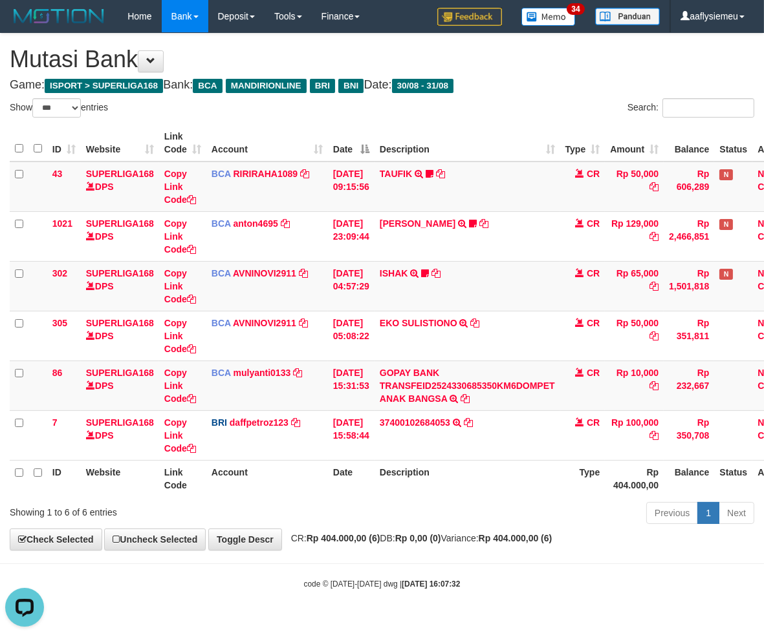
click at [262, 491] on th "Account" at bounding box center [267, 478] width 122 height 37
click at [336, 488] on th "Date" at bounding box center [351, 478] width 47 height 37
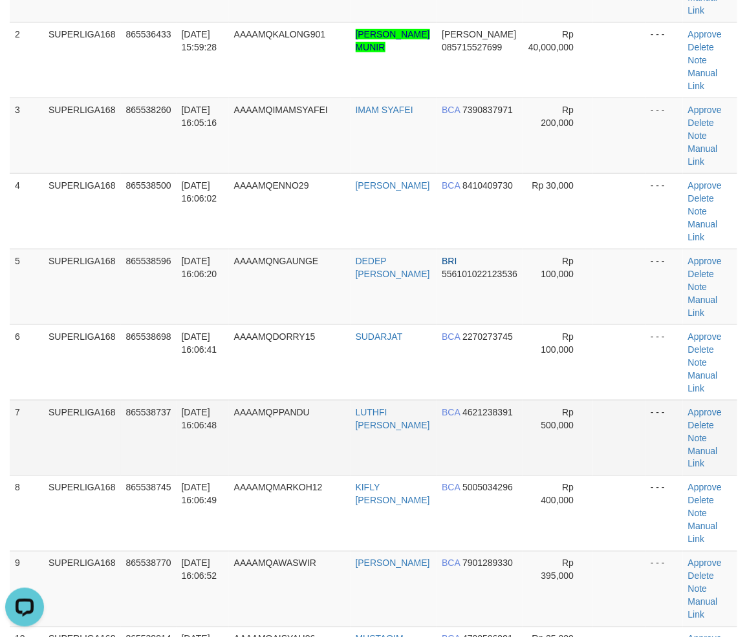
click at [78, 424] on td "SUPERLIGA168" at bounding box center [82, 438] width 78 height 76
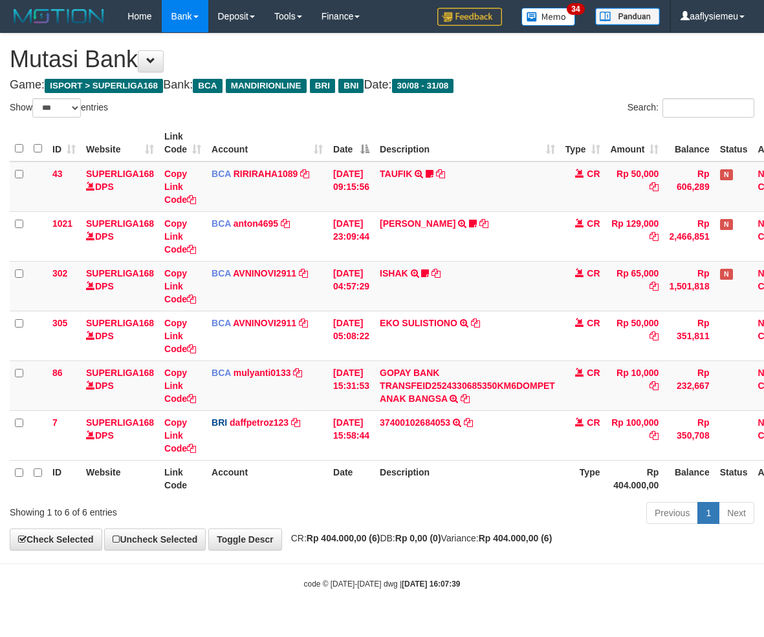
select select "***"
click at [469, 501] on div "Previous 1 Next" at bounding box center [541, 515] width 426 height 28
click at [348, 512] on div "Previous 1 Next" at bounding box center [541, 515] width 426 height 28
click at [350, 506] on div "Previous 1 Next" at bounding box center [541, 515] width 426 height 28
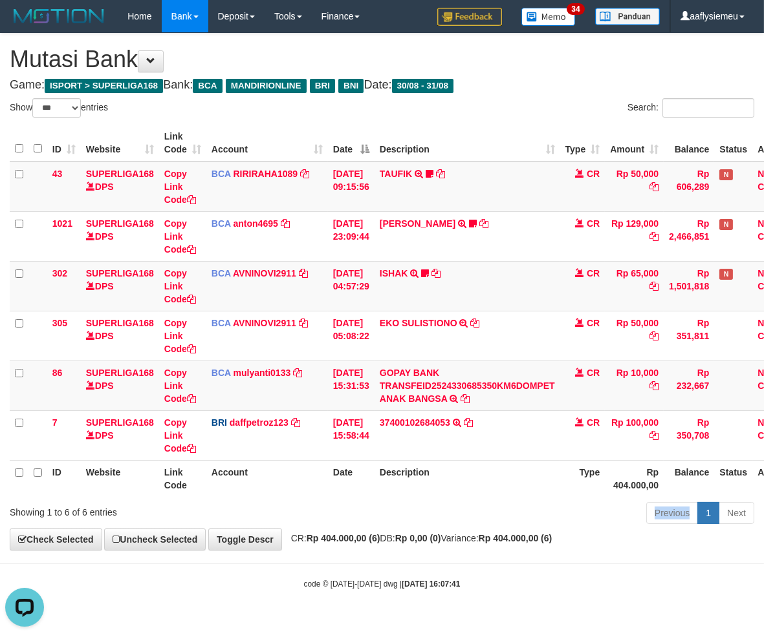
click at [350, 506] on div "Previous 1 Next" at bounding box center [541, 515] width 426 height 28
click at [373, 505] on div "Previous 1 Next" at bounding box center [541, 515] width 426 height 28
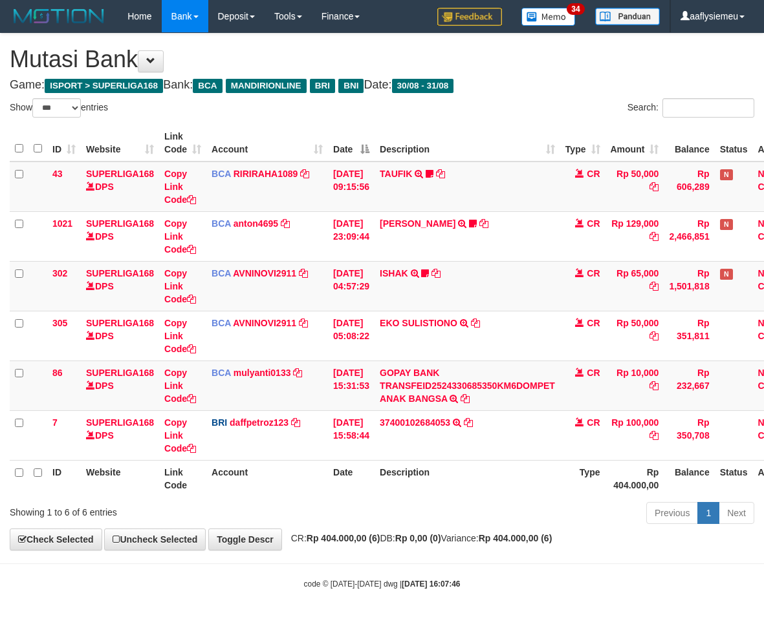
select select "***"
drag, startPoint x: 424, startPoint y: 492, endPoint x: 760, endPoint y: 464, distance: 336.7
click at [427, 492] on th "Description" at bounding box center [467, 478] width 186 height 37
click at [411, 535] on span "CR: Rp 404.000,00 (6) DB: Rp 0,00 (0) Variance: Rp 404.000,00 (6)" at bounding box center [418, 538] width 268 height 10
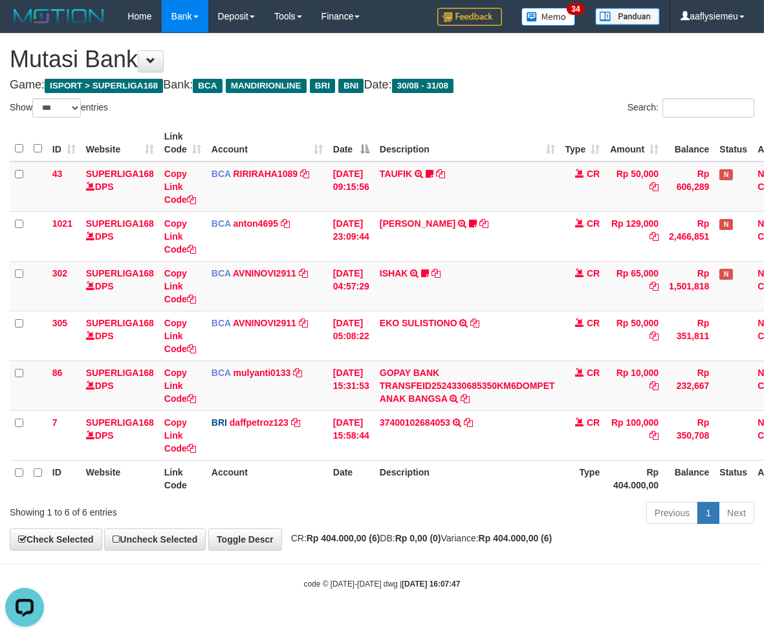
click at [404, 544] on span "CR: Rp 404.000,00 (6) DB: Rp 0,00 (0) Variance: Rp 404.000,00 (6)" at bounding box center [418, 538] width 268 height 10
click at [403, 544] on span "CR: Rp 404.000,00 (6) DB: Rp 0,00 (0) Variance: Rp 404.000,00 (6)" at bounding box center [418, 538] width 268 height 10
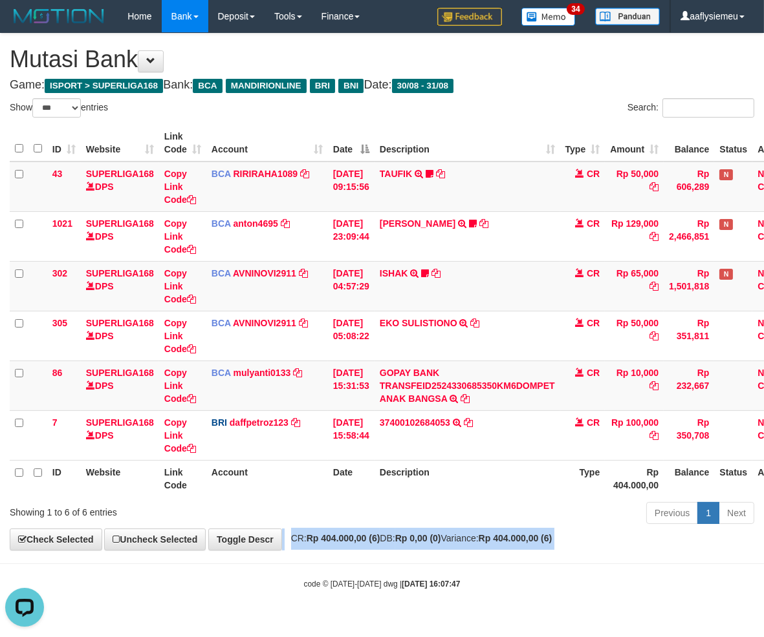
click at [403, 544] on span "CR: Rp 404.000,00 (6) DB: Rp 0,00 (0) Variance: Rp 404.000,00 (6)" at bounding box center [418, 538] width 268 height 10
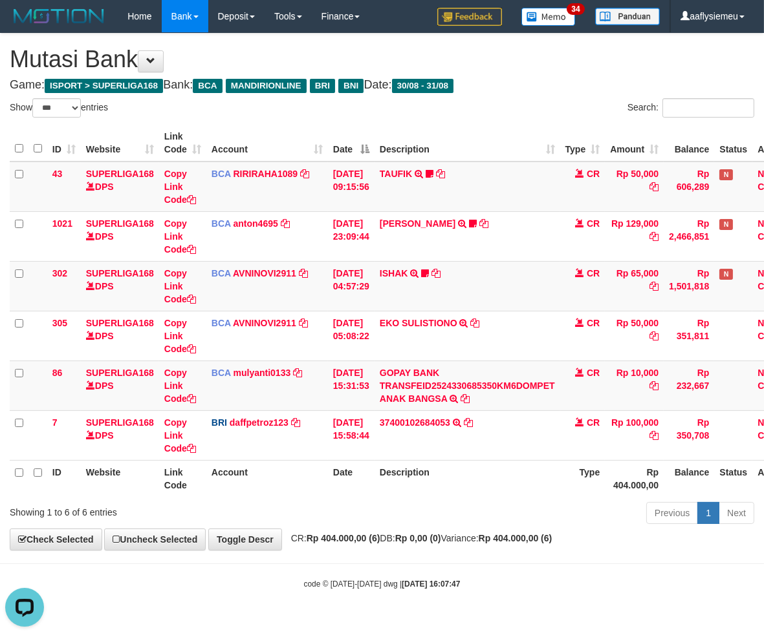
click at [354, 528] on div "Previous 1 Next" at bounding box center [541, 515] width 426 height 28
click at [450, 554] on body "Toggle navigation Home Bank Account List Load By Website Group [ISPORT] SUPERLI…" at bounding box center [382, 311] width 764 height 623
click at [448, 553] on body "Toggle navigation Home Bank Account List Load By Website Group [ISPORT] SUPERLI…" at bounding box center [382, 311] width 764 height 623
click at [558, 550] on div "**********" at bounding box center [382, 292] width 764 height 517
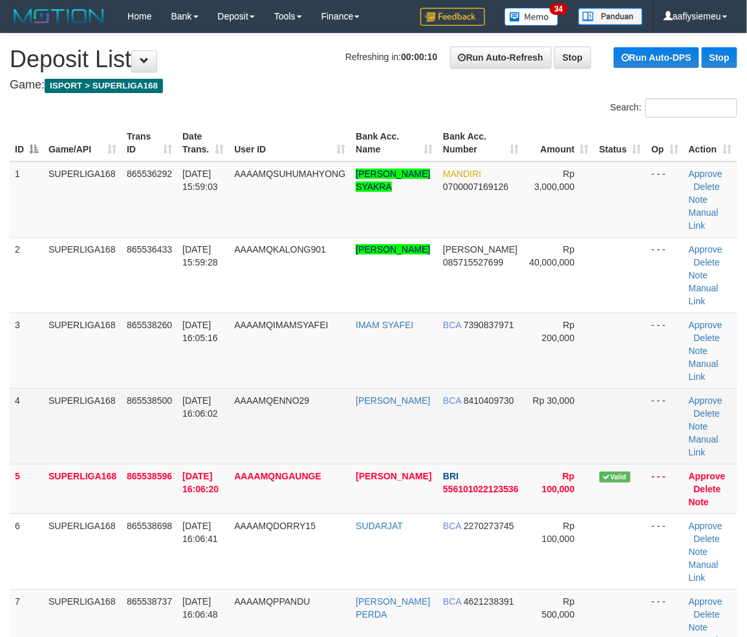
click at [120, 458] on td "SUPERLIGA168" at bounding box center [82, 427] width 78 height 76
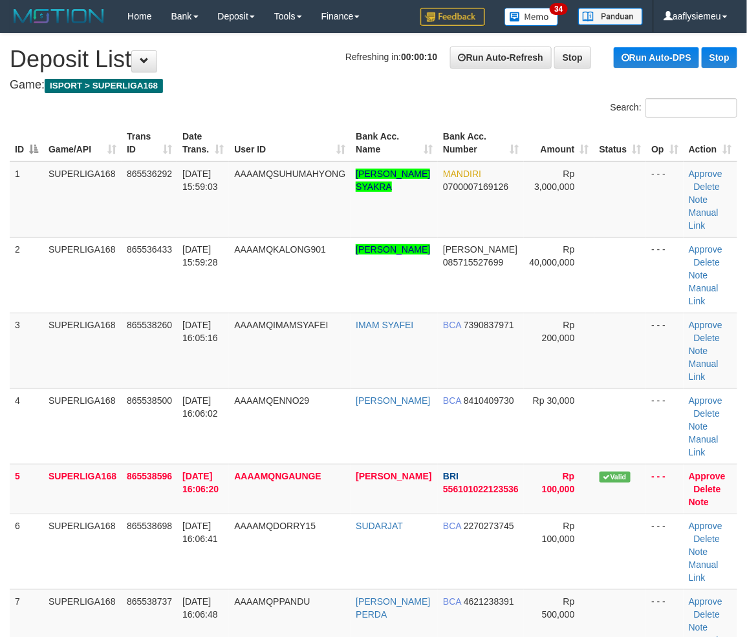
drag, startPoint x: 119, startPoint y: 460, endPoint x: 0, endPoint y: 493, distance: 123.4
click at [101, 466] on tbody "1 SUPERLIGA168 865536292 31/08/2025 15:59:03 AAAAMQSUHUMAHYONG SUTAN RAHMAT SYA…" at bounding box center [373, 565] width 727 height 807
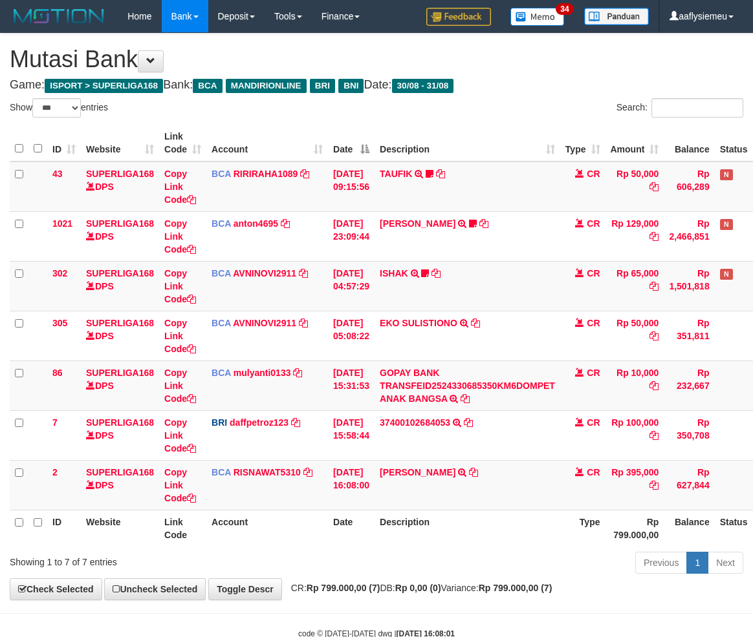
select select "***"
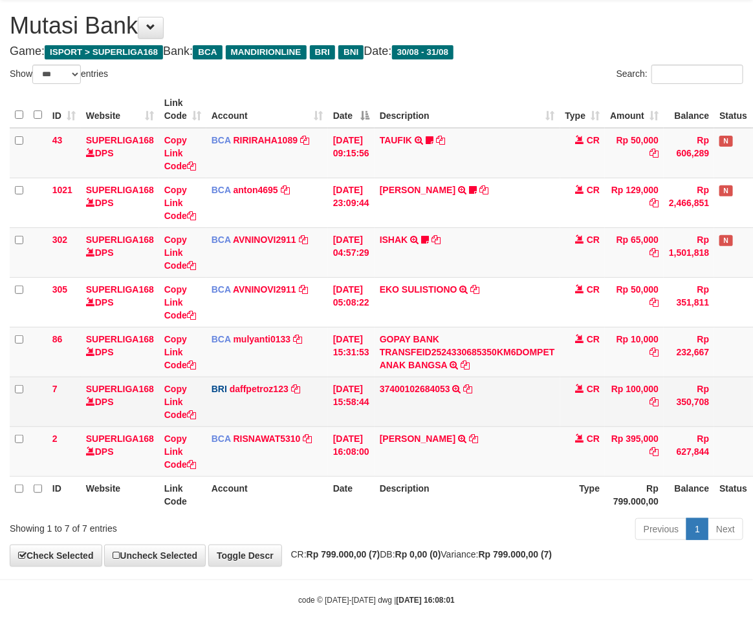
scroll to position [35, 0]
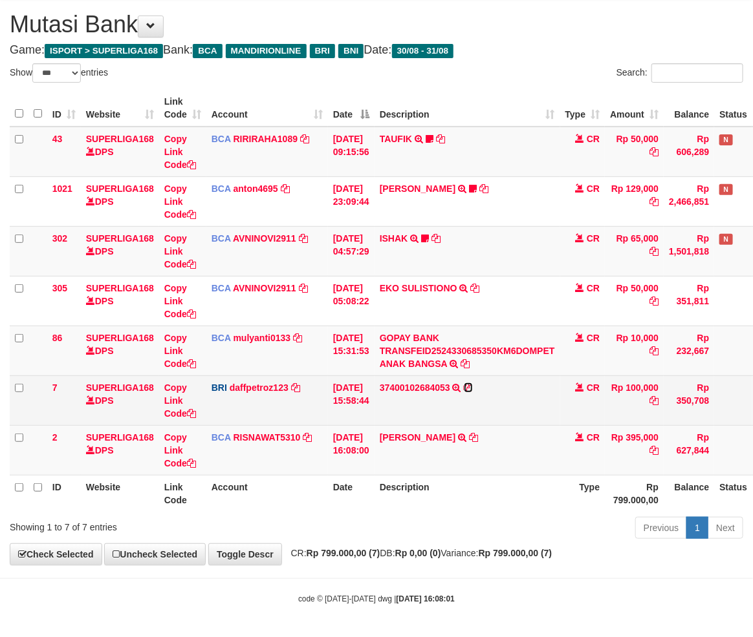
drag, startPoint x: 479, startPoint y: 386, endPoint x: 760, endPoint y: 412, distance: 282.4
click at [473, 386] on icon at bounding box center [468, 387] width 9 height 9
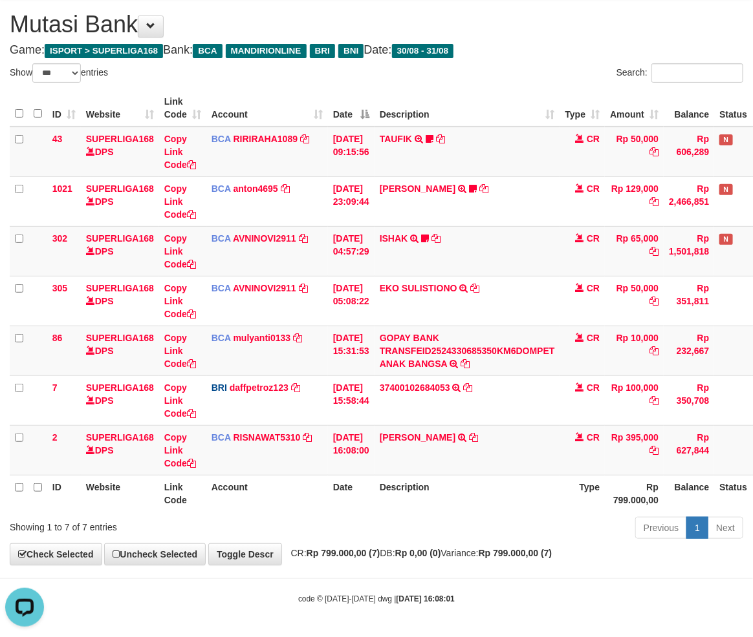
scroll to position [0, 0]
drag, startPoint x: 537, startPoint y: 555, endPoint x: 760, endPoint y: 548, distance: 223.1
click at [539, 559] on div "**********" at bounding box center [376, 282] width 753 height 566
click at [441, 553] on strong "Rp 0,00 (0)" at bounding box center [418, 553] width 46 height 10
click at [400, 512] on div "ID Website Link Code Account Date Description Type Amount Balance Status Action…" at bounding box center [376, 301] width 753 height 430
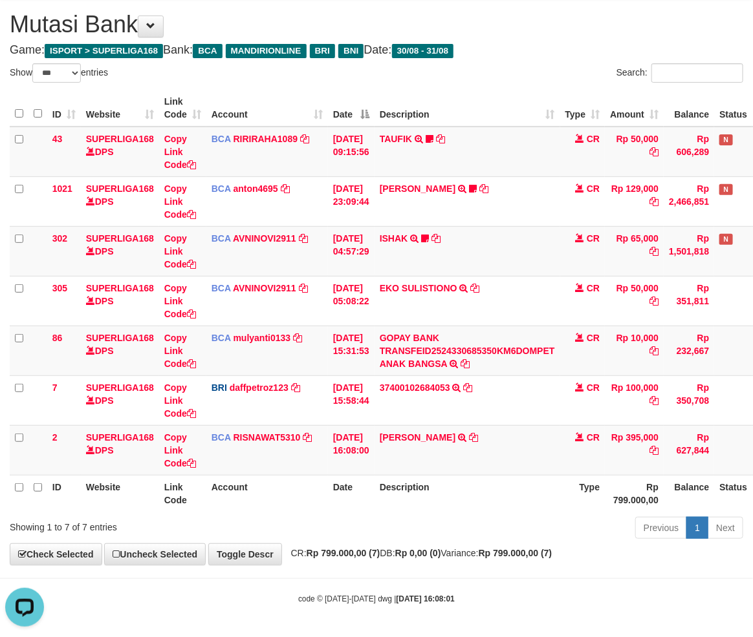
click at [399, 513] on div "ID Website Link Code Account Date Description Type Amount Balance Status Action…" at bounding box center [376, 301] width 753 height 430
click at [398, 513] on div "ID Website Link Code Account Date Description Type Amount Balance Status Action…" at bounding box center [376, 301] width 753 height 430
click at [397, 516] on div "Previous 1 Next" at bounding box center [533, 530] width 420 height 28
drag, startPoint x: 398, startPoint y: 517, endPoint x: 494, endPoint y: 513, distance: 96.4
click at [400, 518] on div "Previous 1 Next" at bounding box center [533, 530] width 420 height 28
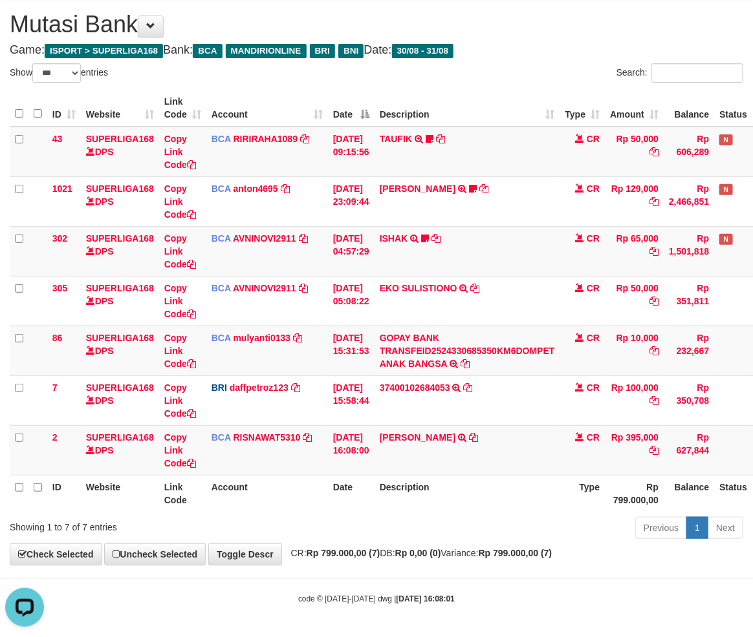
click at [519, 535] on div "Previous 1 Next" at bounding box center [533, 530] width 420 height 28
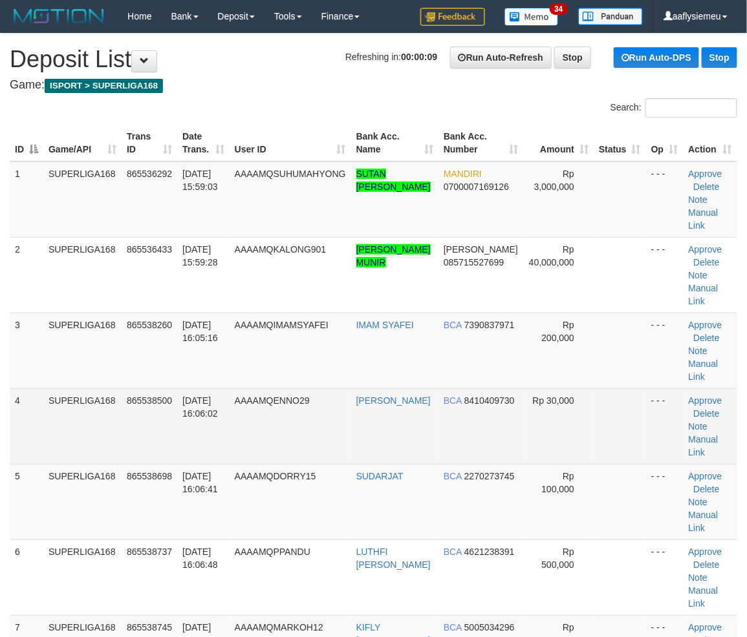
click at [134, 392] on td "865538500" at bounding box center [150, 427] width 56 height 76
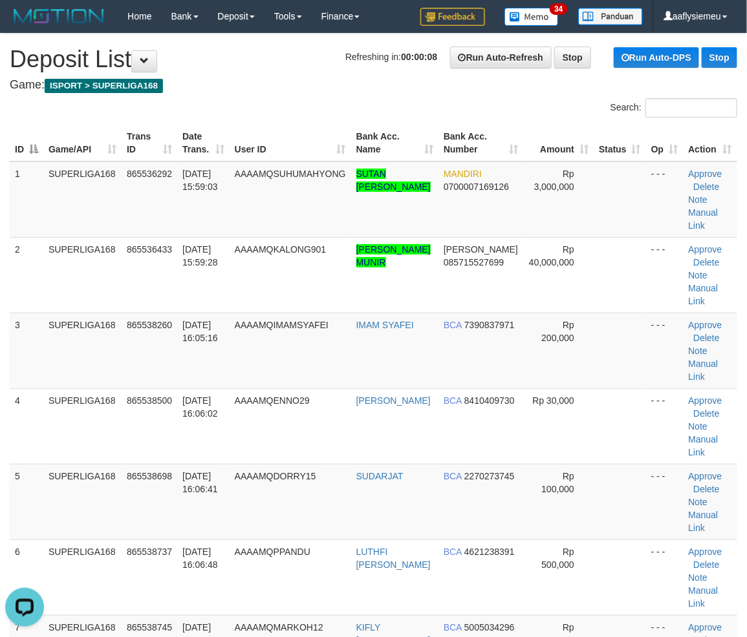
drag, startPoint x: 133, startPoint y: 487, endPoint x: 3, endPoint y: 499, distance: 129.9
click at [110, 492] on tr "5 SUPERLIGA168 865538698 [DATE] 16:06:41 AAAAMQDORRY15 [GEOGRAPHIC_DATA] BCA 22…" at bounding box center [373, 502] width 727 height 76
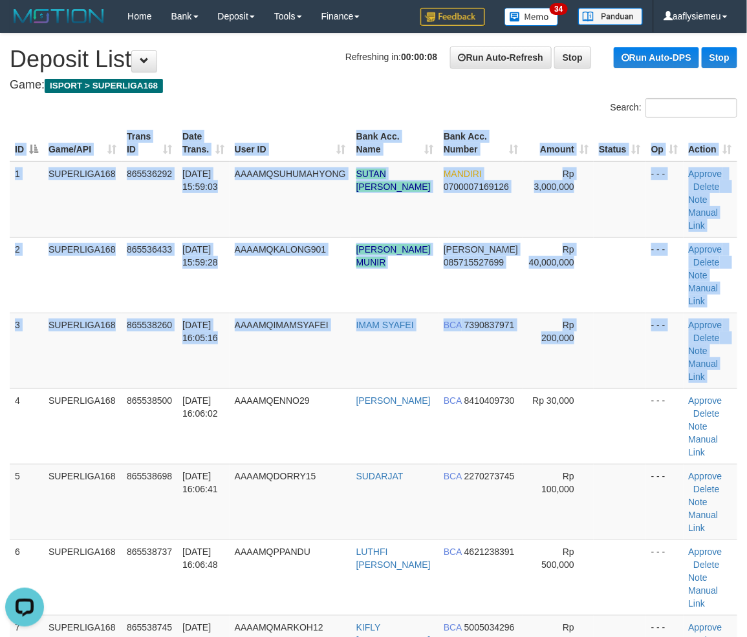
drag, startPoint x: 1, startPoint y: 451, endPoint x: -12, endPoint y: 454, distance: 12.7
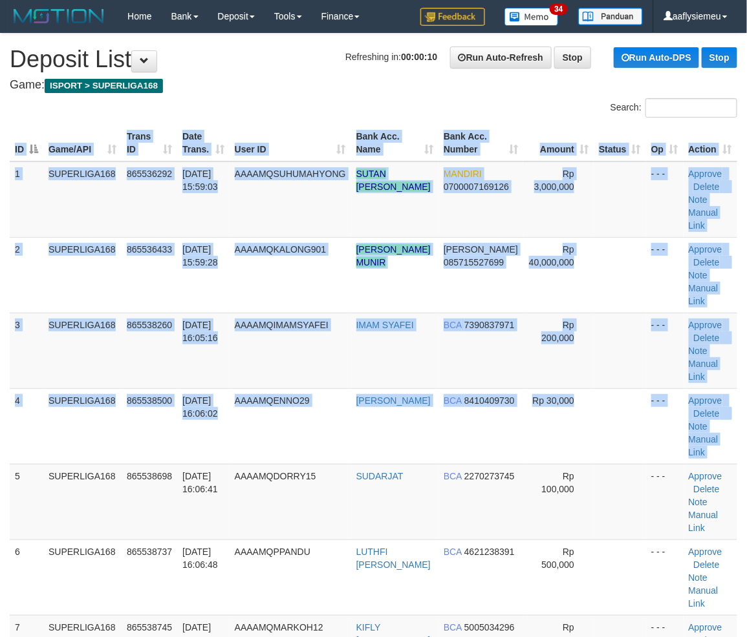
click at [1, 483] on div "ID Game/API Trans ID Date Trans. User ID Bank Acc. Name Bank Acc. Number Amount…" at bounding box center [373, 527] width 747 height 812
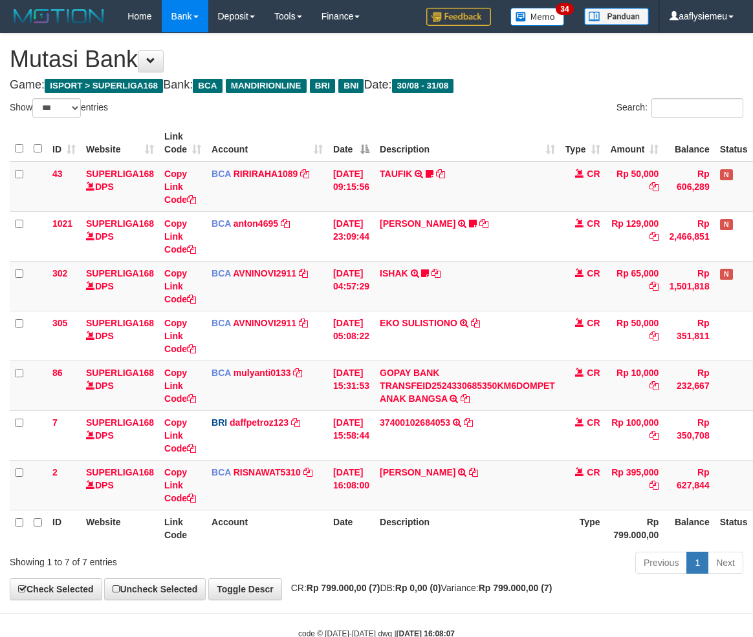
select select "***"
click at [518, 551] on div "Previous 1 Next" at bounding box center [533, 565] width 420 height 28
select select "***"
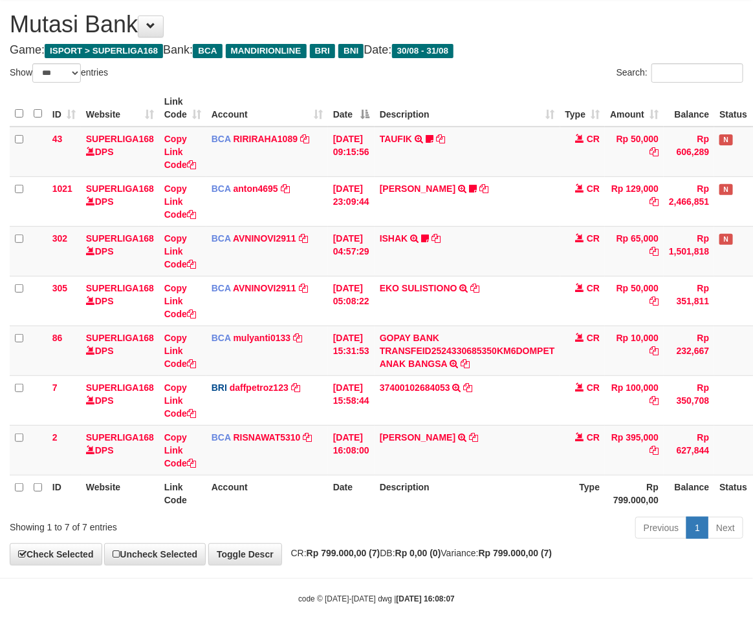
click at [437, 533] on div "Previous 1 Next" at bounding box center [533, 530] width 420 height 28
click at [418, 535] on div "Previous 1 Next" at bounding box center [533, 530] width 420 height 28
click at [404, 537] on div "Previous 1 Next" at bounding box center [533, 530] width 420 height 28
click at [397, 537] on div "Previous 1 Next" at bounding box center [533, 530] width 420 height 28
click at [390, 537] on div "Previous 1 Next" at bounding box center [533, 530] width 420 height 28
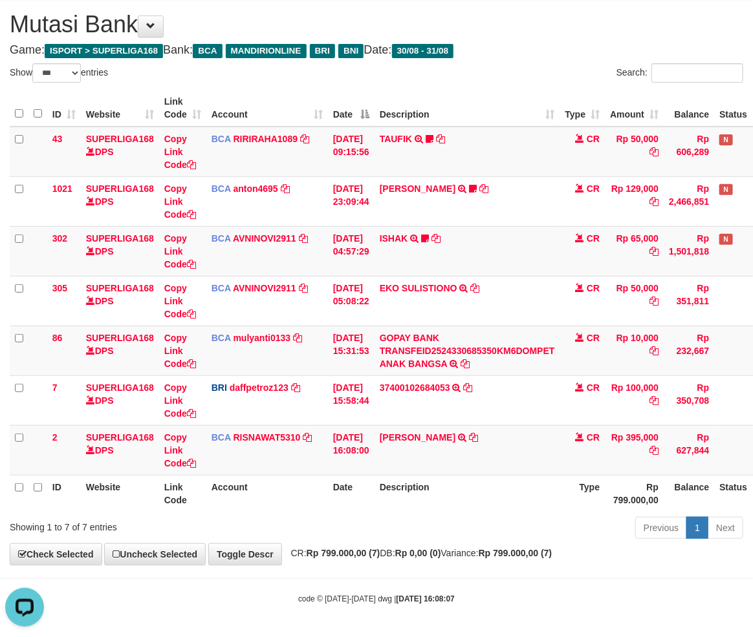
scroll to position [0, 0]
click at [376, 526] on div "Previous 1 Next" at bounding box center [533, 530] width 420 height 28
click at [373, 524] on div "Previous 1 Next" at bounding box center [533, 530] width 420 height 28
click at [371, 520] on div "Previous 1 Next" at bounding box center [533, 530] width 420 height 28
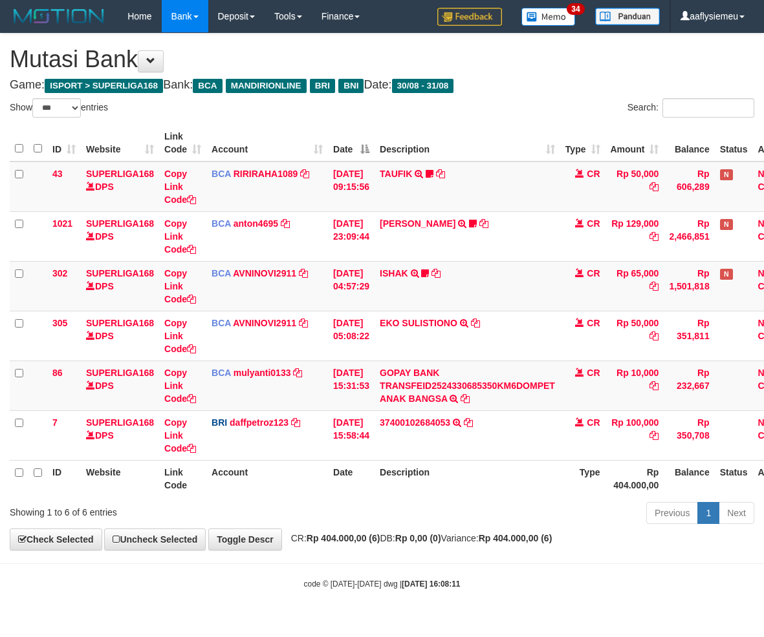
select select "***"
drag, startPoint x: 473, startPoint y: 502, endPoint x: 757, endPoint y: 478, distance: 285.4
click at [474, 502] on div "Previous 1 Next" at bounding box center [541, 515] width 426 height 28
click at [474, 520] on div "Previous 1 Next" at bounding box center [541, 515] width 426 height 28
click at [414, 507] on div "Previous 1 Next" at bounding box center [541, 515] width 426 height 28
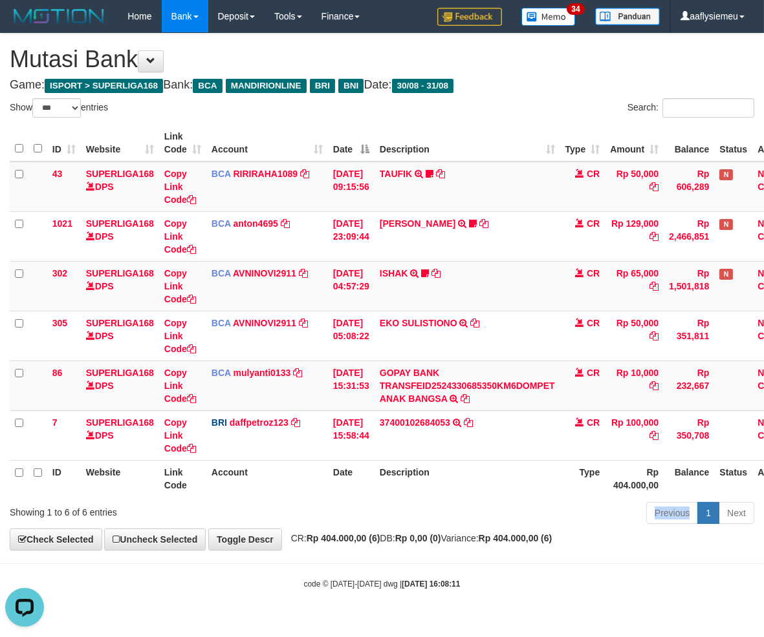
click at [414, 507] on div "Previous 1 Next" at bounding box center [541, 515] width 426 height 28
click at [406, 502] on div "Previous 1 Next" at bounding box center [541, 515] width 426 height 28
click at [403, 501] on div "Previous 1 Next" at bounding box center [541, 515] width 426 height 28
click at [364, 482] on th "Date" at bounding box center [351, 478] width 47 height 37
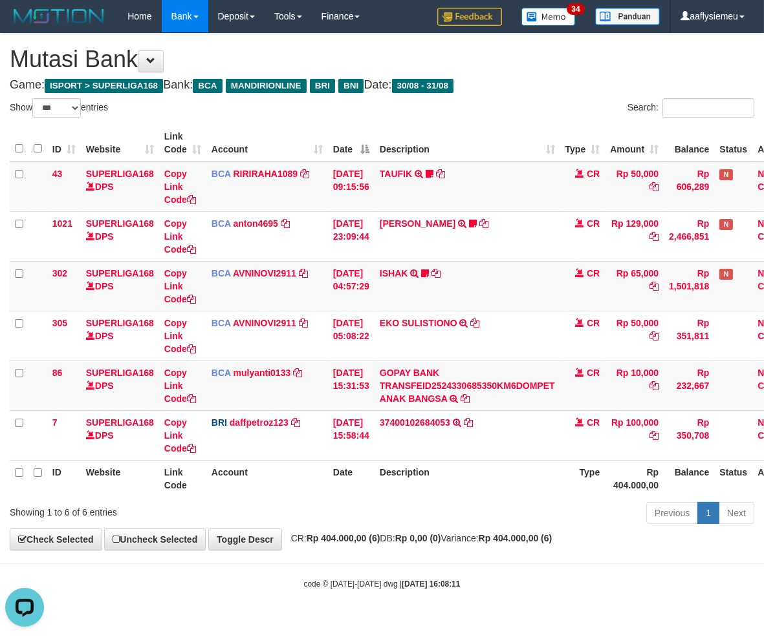
click at [364, 482] on th "Date" at bounding box center [351, 478] width 47 height 37
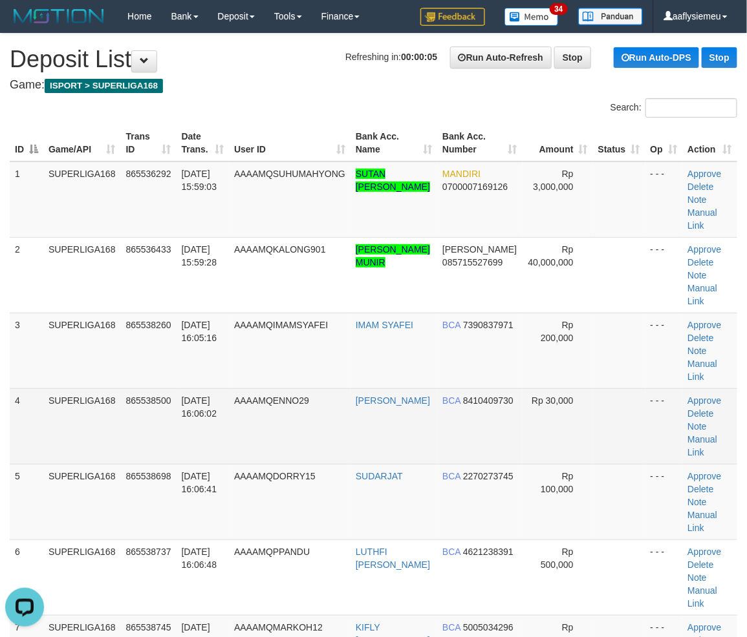
drag, startPoint x: 230, startPoint y: 416, endPoint x: 215, endPoint y: 420, distance: 14.9
click at [225, 417] on td "[DATE] 16:06:02" at bounding box center [202, 427] width 52 height 76
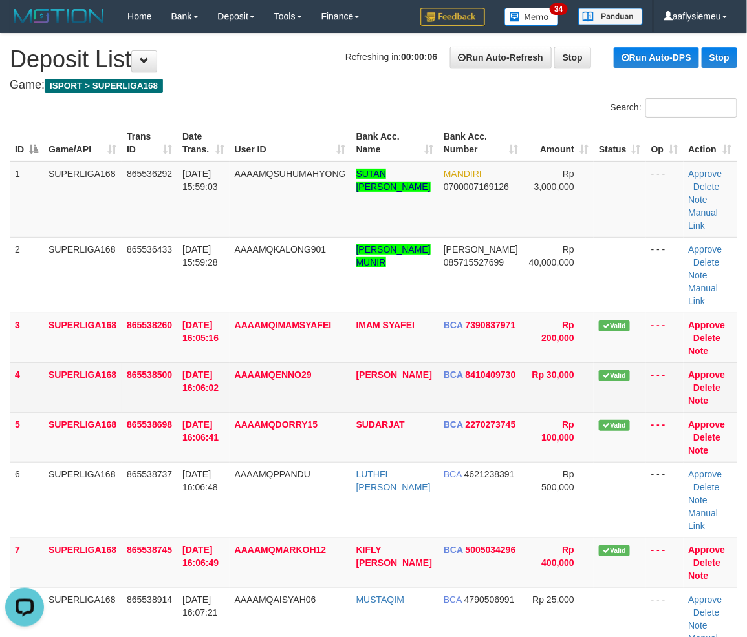
click at [179, 381] on td "[DATE] 16:06:02" at bounding box center [203, 388] width 52 height 50
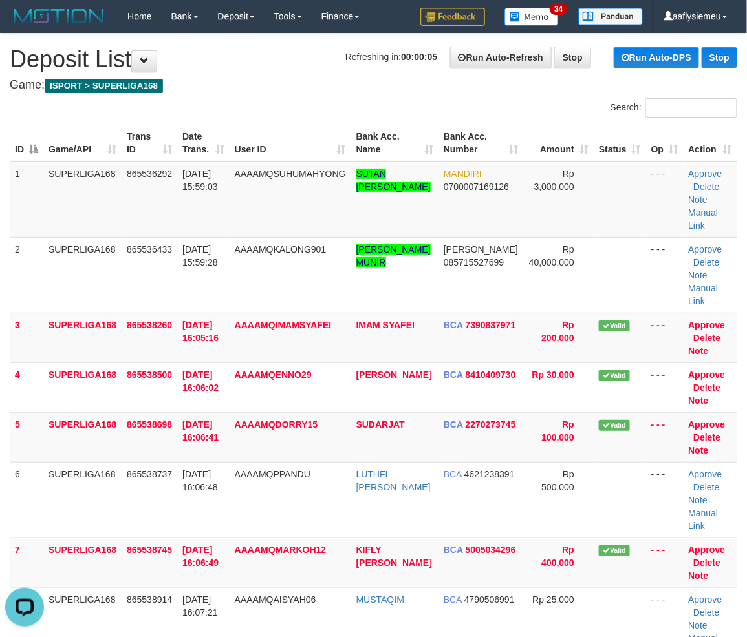
drag, startPoint x: 74, startPoint y: 476, endPoint x: 2, endPoint y: 494, distance: 74.6
click at [74, 476] on td "SUPERLIGA168" at bounding box center [82, 500] width 78 height 76
drag, startPoint x: 75, startPoint y: 482, endPoint x: 1, endPoint y: 500, distance: 76.5
click at [69, 484] on td "SUPERLIGA168" at bounding box center [82, 500] width 78 height 76
drag, startPoint x: 147, startPoint y: 474, endPoint x: 0, endPoint y: 508, distance: 151.3
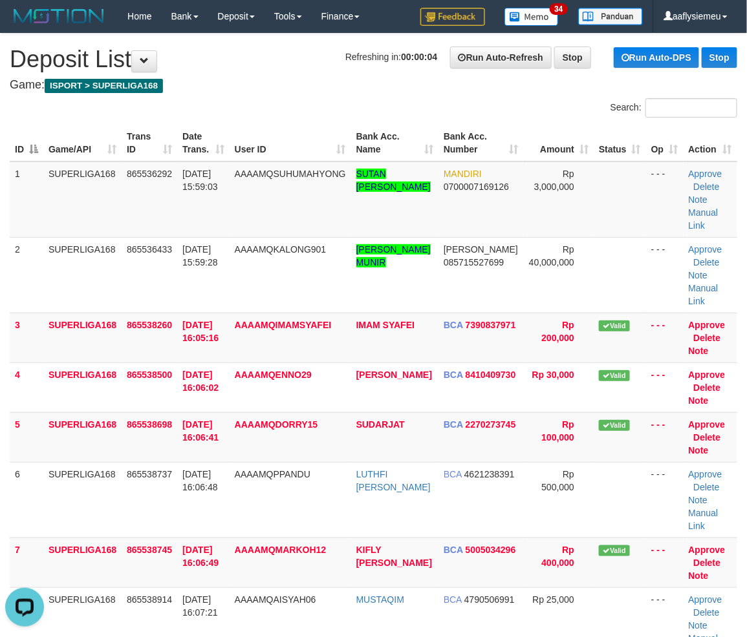
click at [134, 478] on td "865538737" at bounding box center [150, 500] width 56 height 76
drag, startPoint x: 101, startPoint y: 483, endPoint x: 0, endPoint y: 502, distance: 102.6
click at [97, 483] on td "SUPERLIGA168" at bounding box center [82, 500] width 78 height 76
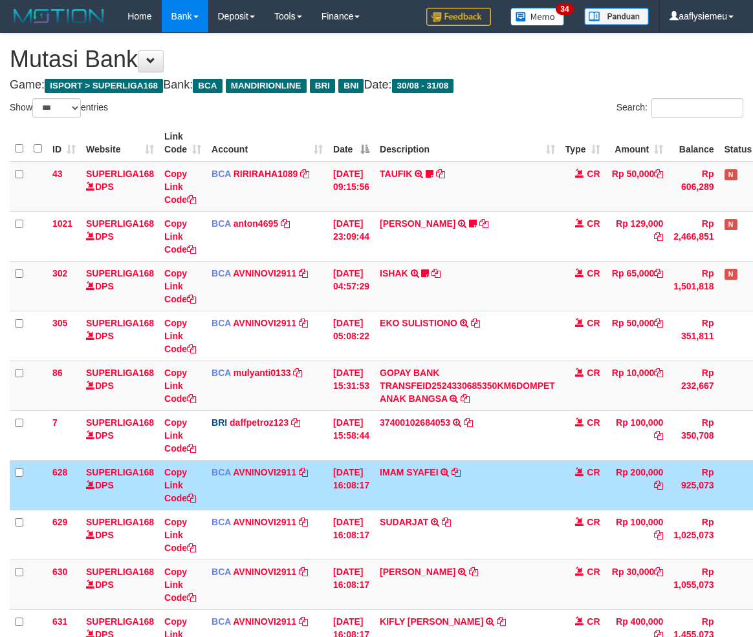
select select "***"
click at [353, 488] on td "31/08/2025 16:08:17" at bounding box center [351, 485] width 47 height 50
click at [351, 490] on td "31/08/2025 16:08:17" at bounding box center [351, 485] width 47 height 50
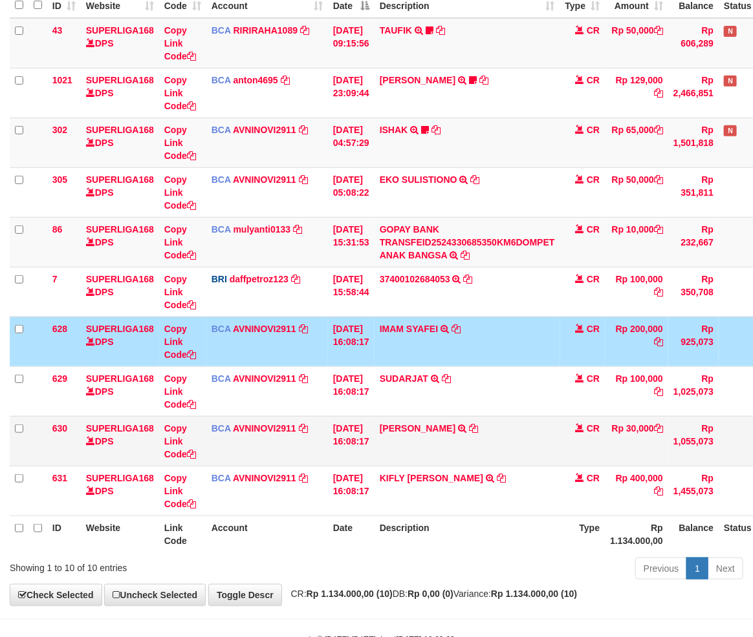
scroll to position [184, 0]
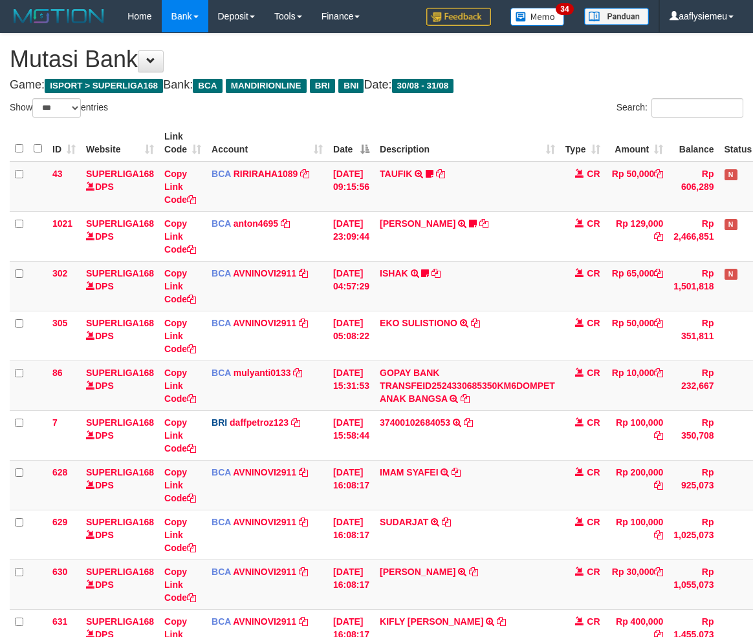
select select "***"
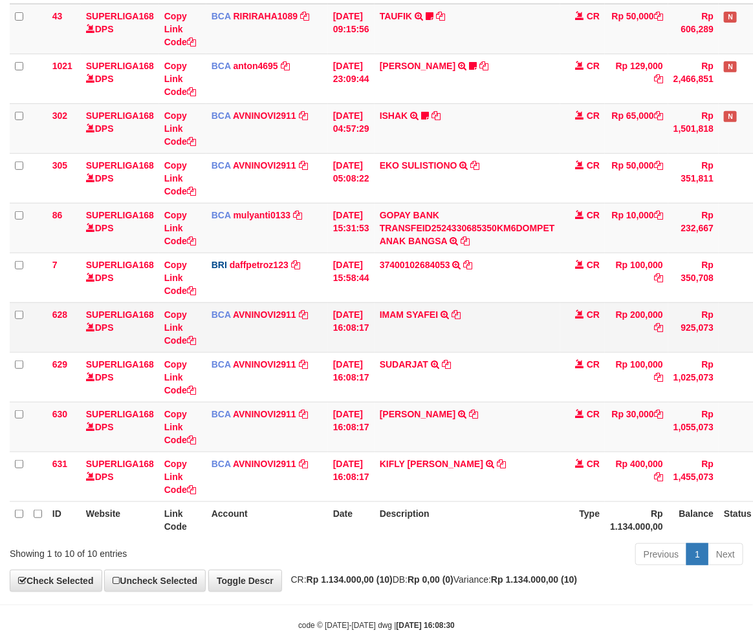
scroll to position [184, 0]
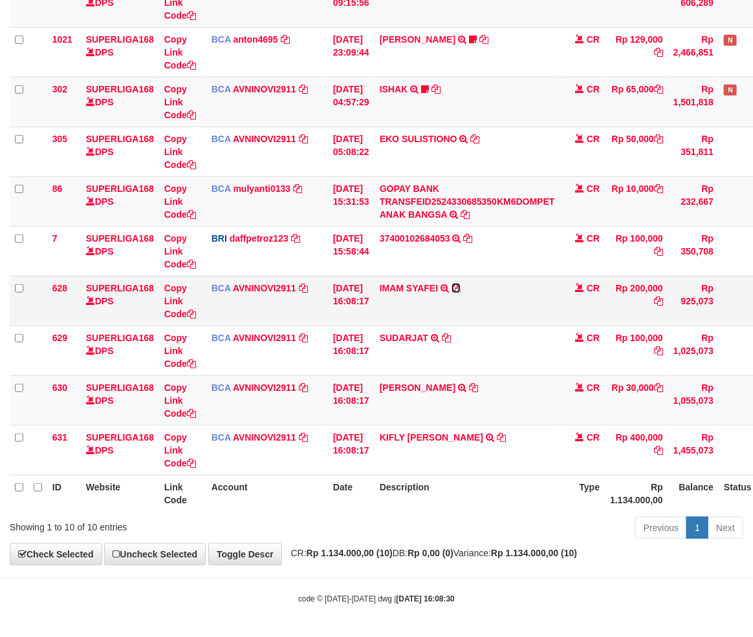
click at [460, 286] on icon at bounding box center [455, 288] width 9 height 9
drag, startPoint x: 427, startPoint y: 531, endPoint x: 574, endPoint y: 513, distance: 147.9
click at [428, 533] on div "Previous 1 Next" at bounding box center [533, 530] width 420 height 28
click at [449, 558] on strong "Rp 0,00 (0)" at bounding box center [430, 553] width 46 height 10
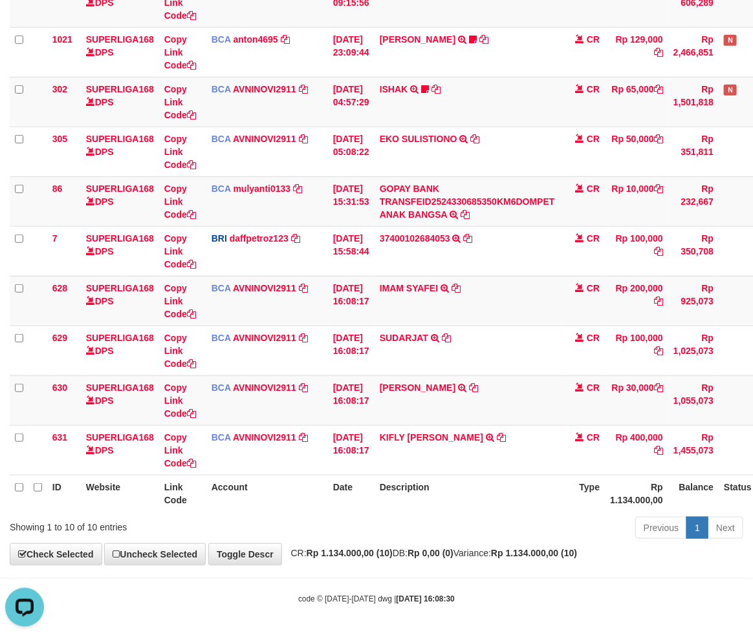
click at [359, 560] on div "**********" at bounding box center [376, 207] width 753 height 716
drag, startPoint x: 333, startPoint y: 577, endPoint x: 533, endPoint y: 568, distance: 200.6
click at [332, 577] on body "Toggle navigation Home Bank Account List Load By Website Group [ISPORT] SUPERLI…" at bounding box center [376, 227] width 753 height 822
click at [358, 570] on body "Toggle navigation Home Bank Account List Load By Website Group [ISPORT] SUPERLI…" at bounding box center [376, 227] width 753 height 822
click at [354, 569] on body "Toggle navigation Home Bank Account List Load By Website Group [ISPORT] SUPERLI…" at bounding box center [376, 227] width 753 height 822
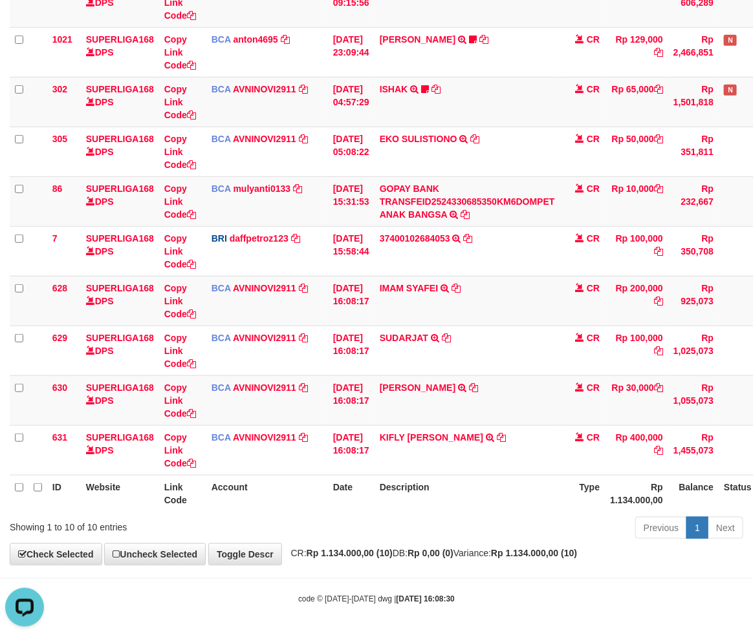
click at [354, 569] on body "Toggle navigation Home Bank Account List Load By Website Group [ISPORT] SUPERLI…" at bounding box center [376, 227] width 753 height 822
click at [353, 569] on body "Toggle navigation Home Bank Account List Load By Website Group [ISPORT] SUPERLI…" at bounding box center [376, 227] width 753 height 822
click at [353, 568] on body "Toggle navigation Home Bank Account List Load By Website Group [ISPORT] SUPERLI…" at bounding box center [376, 227] width 753 height 822
click at [353, 561] on div "**********" at bounding box center [376, 207] width 753 height 716
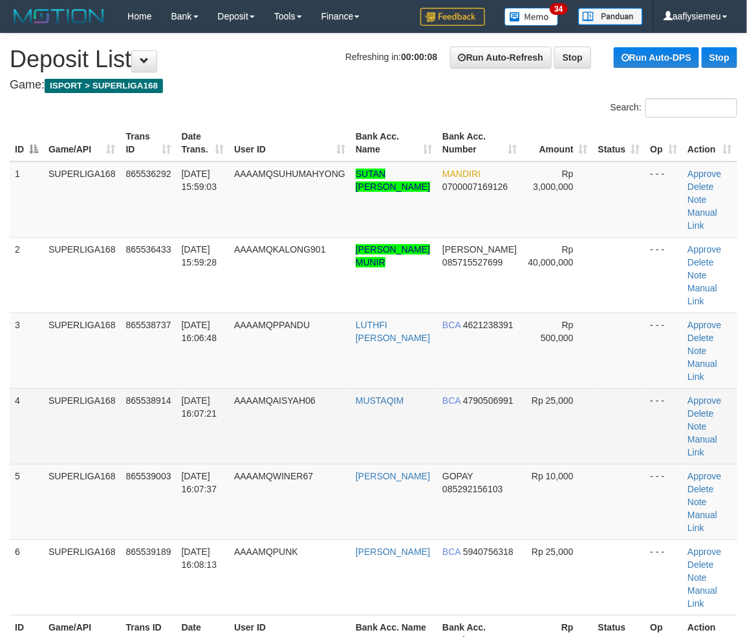
click at [42, 412] on td "4" at bounding box center [27, 427] width 34 height 76
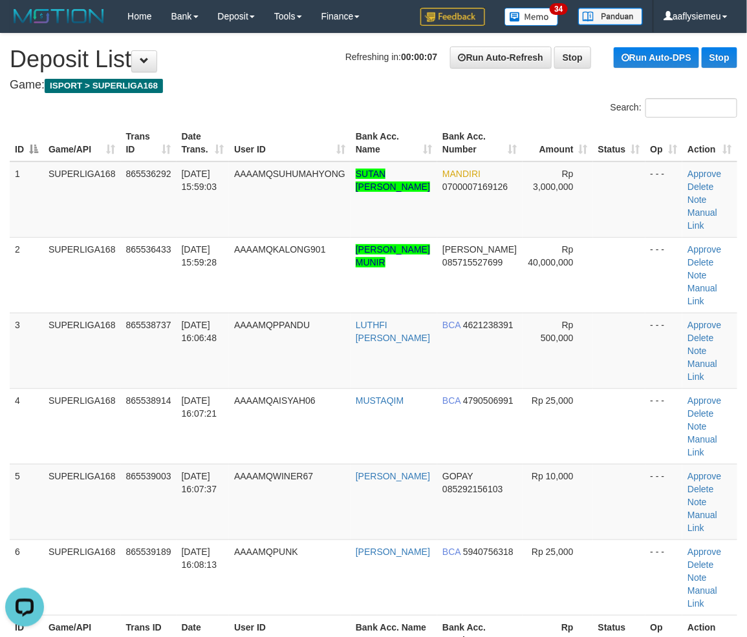
drag, startPoint x: 147, startPoint y: 391, endPoint x: 3, endPoint y: 438, distance: 151.5
click at [142, 396] on td "865538914" at bounding box center [149, 427] width 56 height 76
drag, startPoint x: 59, startPoint y: 405, endPoint x: 1, endPoint y: 432, distance: 63.9
click at [45, 415] on td "SUPERLIGA168" at bounding box center [82, 427] width 78 height 76
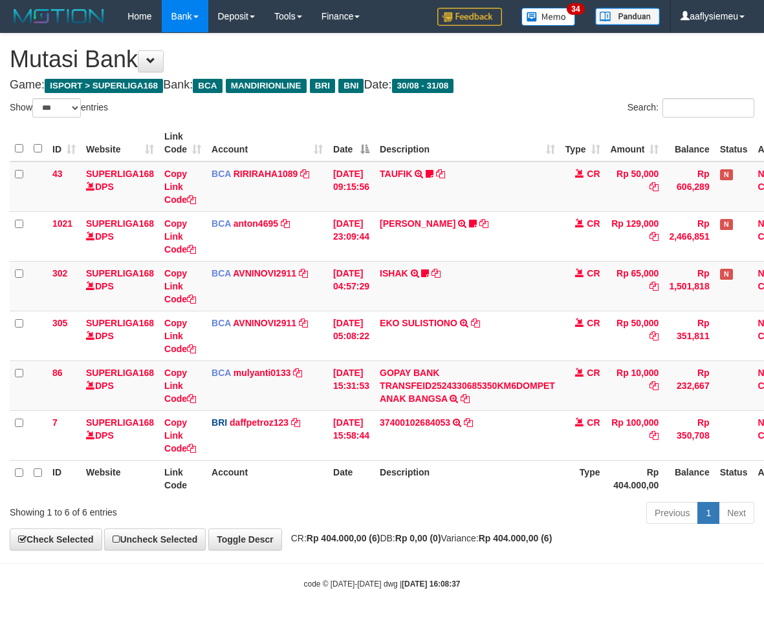
select select "***"
drag, startPoint x: 496, startPoint y: 498, endPoint x: 577, endPoint y: 478, distance: 83.3
click at [497, 498] on div "ID Website Link Code Account Date Description Type Amount Balance Status Action…" at bounding box center [382, 311] width 764 height 380
click at [453, 481] on th "Description" at bounding box center [467, 478] width 186 height 37
click at [443, 486] on th "Description" at bounding box center [467, 478] width 186 height 37
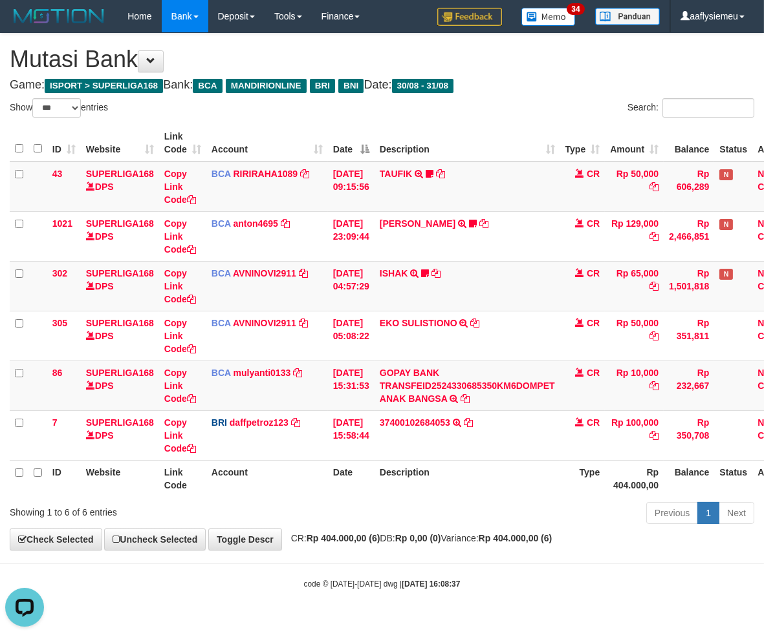
drag, startPoint x: 449, startPoint y: 482, endPoint x: 754, endPoint y: 444, distance: 307.5
click at [450, 482] on th "Description" at bounding box center [467, 478] width 186 height 37
click at [543, 493] on th "Description" at bounding box center [467, 478] width 186 height 37
click at [438, 502] on div "Previous 1 Next" at bounding box center [541, 515] width 426 height 28
click at [436, 502] on div "Previous 1 Next" at bounding box center [541, 515] width 426 height 28
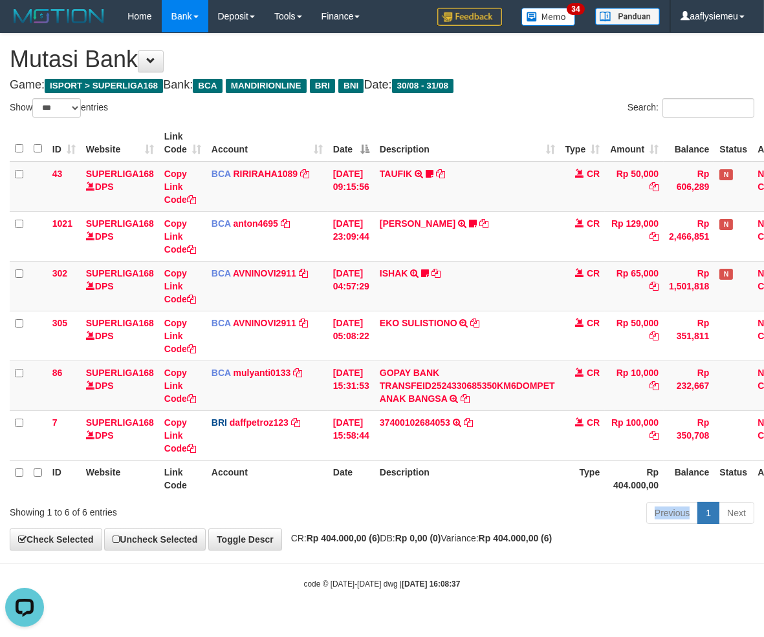
click at [432, 502] on div "Previous 1 Next" at bounding box center [541, 515] width 426 height 28
click at [431, 502] on div "Previous 1 Next" at bounding box center [541, 515] width 426 height 28
select select "***"
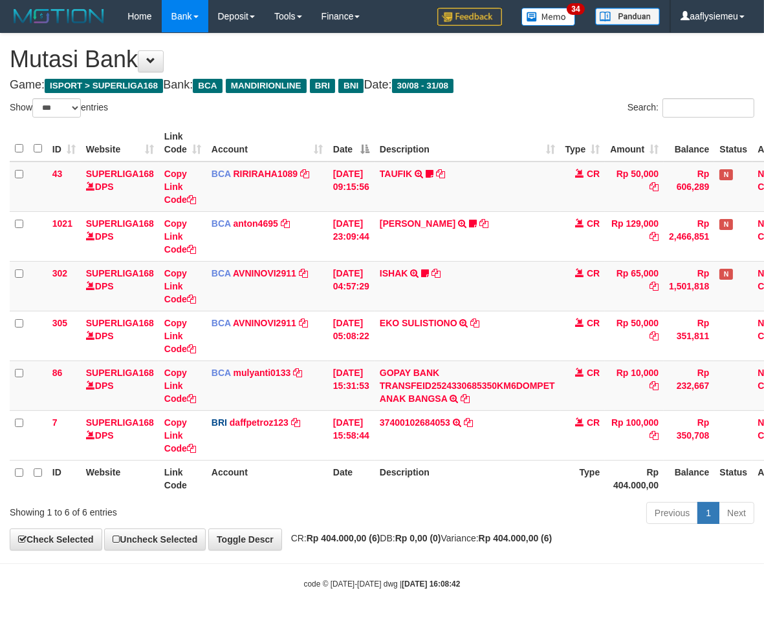
click at [645, 479] on th "Rp 404.000,00" at bounding box center [633, 478] width 59 height 37
click at [644, 477] on th "Rp 404.000,00" at bounding box center [633, 478] width 59 height 37
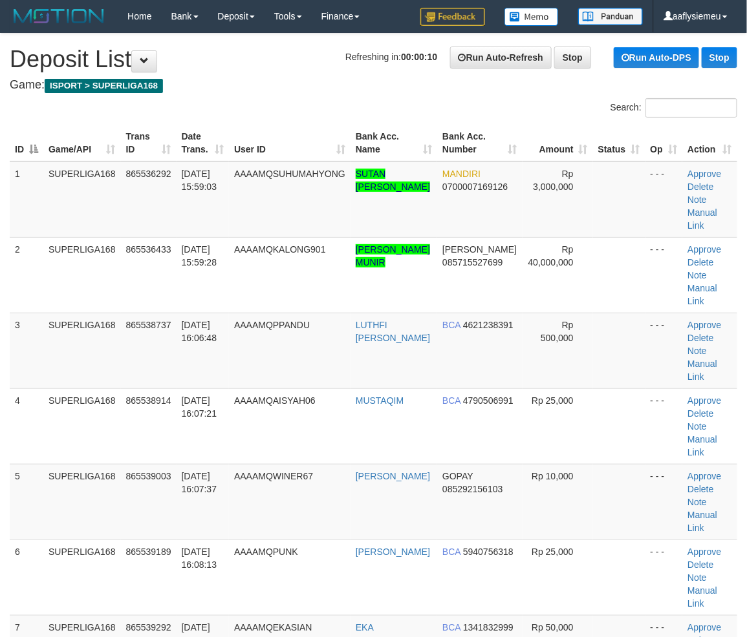
drag, startPoint x: 196, startPoint y: 404, endPoint x: 4, endPoint y: 448, distance: 197.0
click at [195, 405] on td "[DATE] 16:07:21" at bounding box center [202, 427] width 52 height 76
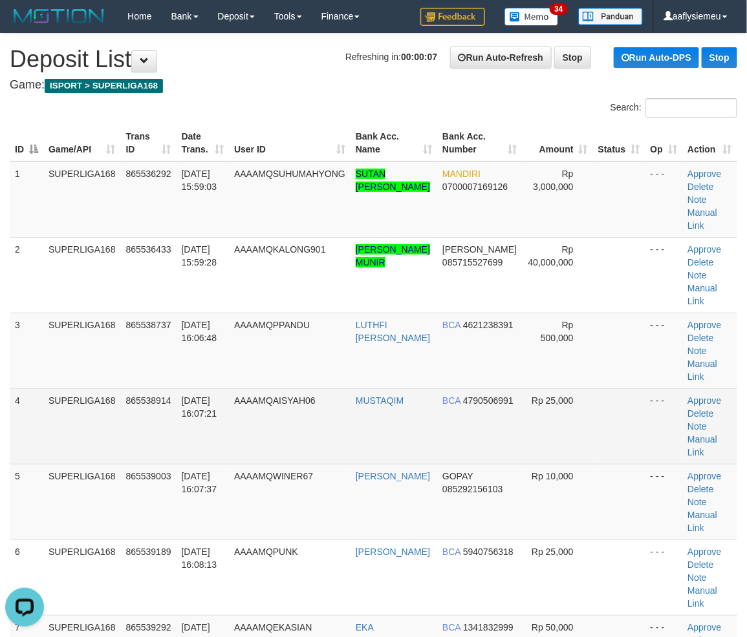
click at [18, 402] on td "4" at bounding box center [27, 427] width 34 height 76
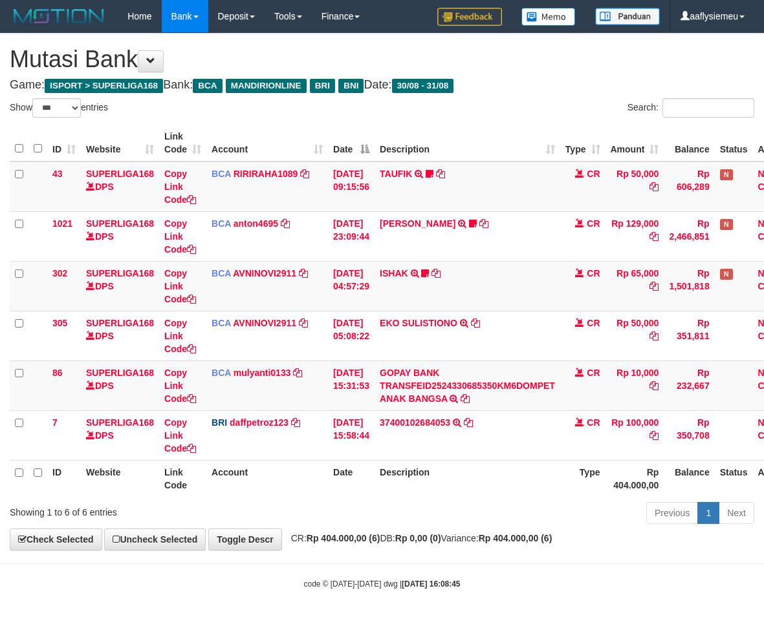
select select "***"
click at [390, 501] on div "Previous 1 Next" at bounding box center [541, 515] width 426 height 28
click at [537, 480] on th "Description" at bounding box center [467, 478] width 186 height 37
click at [534, 479] on th "Description" at bounding box center [467, 478] width 186 height 37
click at [529, 480] on th "Description" at bounding box center [467, 478] width 186 height 37
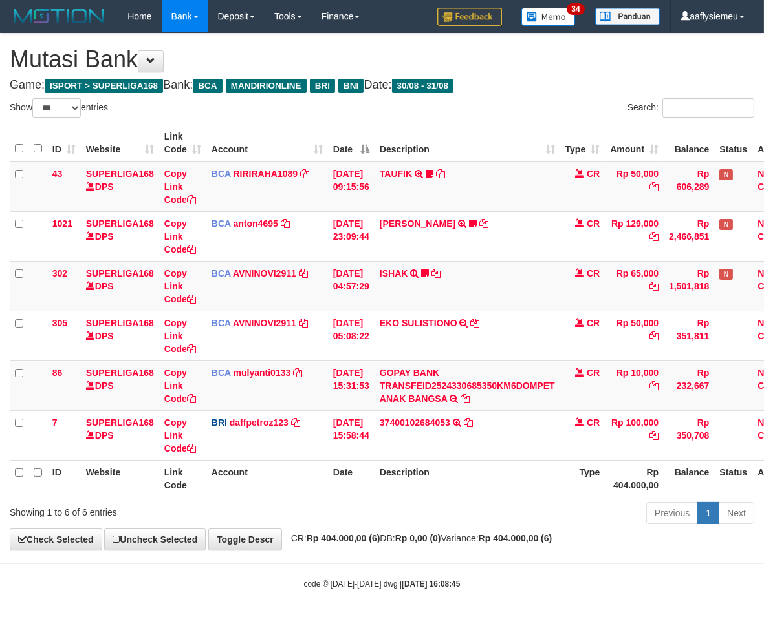
click at [526, 480] on th "Description" at bounding box center [467, 478] width 186 height 37
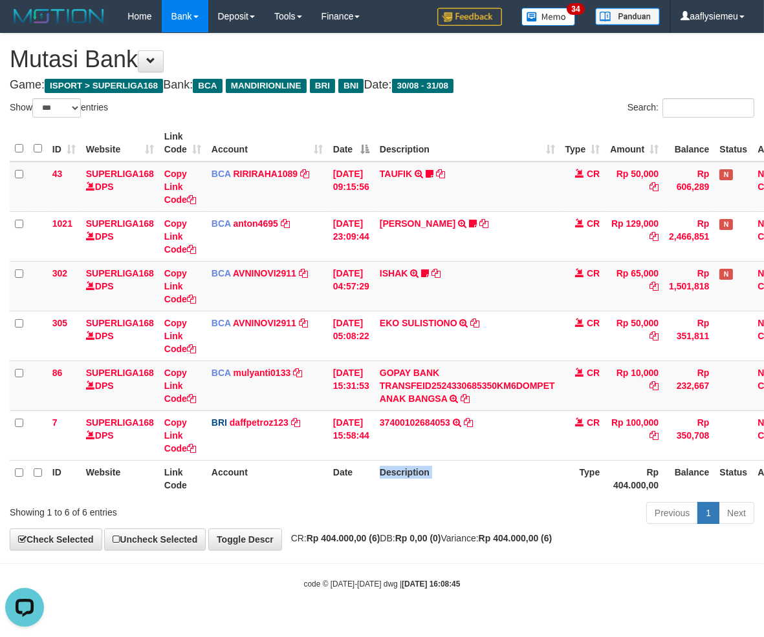
click at [526, 480] on th "Description" at bounding box center [467, 478] width 186 height 37
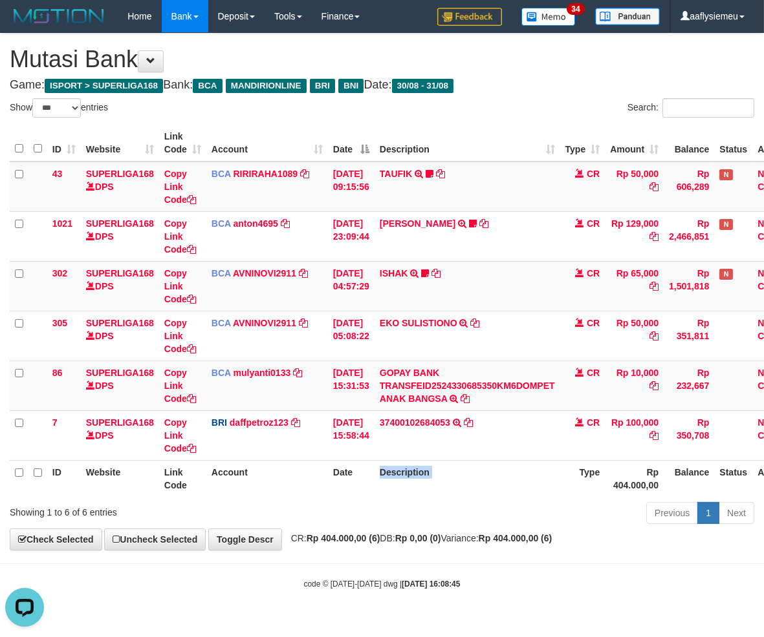
click at [526, 480] on th "Description" at bounding box center [467, 478] width 186 height 37
select select "***"
click at [527, 489] on th "Description" at bounding box center [467, 478] width 186 height 37
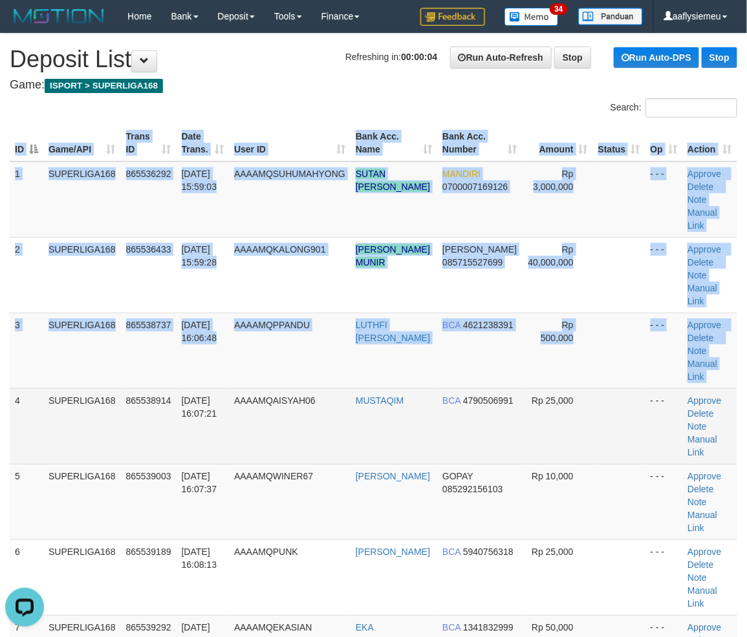
click at [10, 414] on div "ID Game/API Trans ID Date Trans. User ID Bank Acc. Name Bank Acc. Number Amount…" at bounding box center [373, 502] width 747 height 762
click at [80, 395] on td "SUPERLIGA168" at bounding box center [82, 427] width 78 height 76
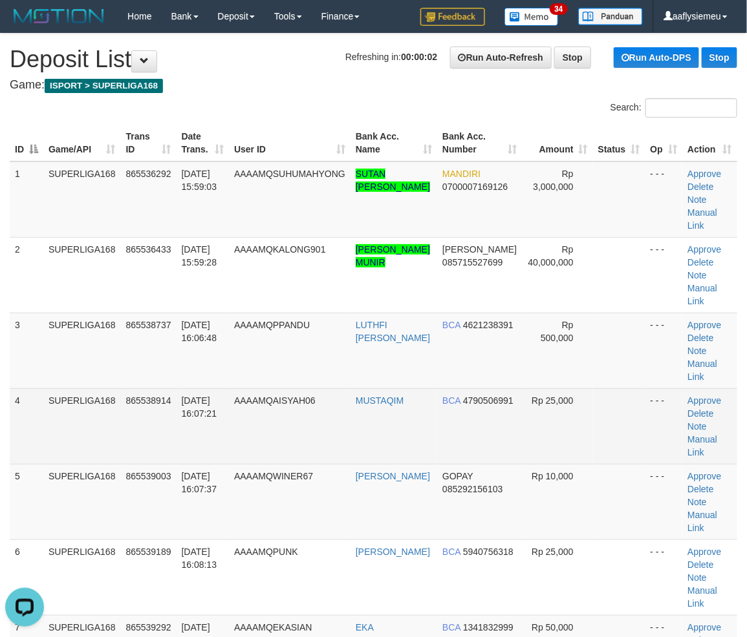
drag, startPoint x: 157, startPoint y: 398, endPoint x: 58, endPoint y: 424, distance: 102.4
click at [151, 402] on span "865538914" at bounding box center [148, 401] width 45 height 10
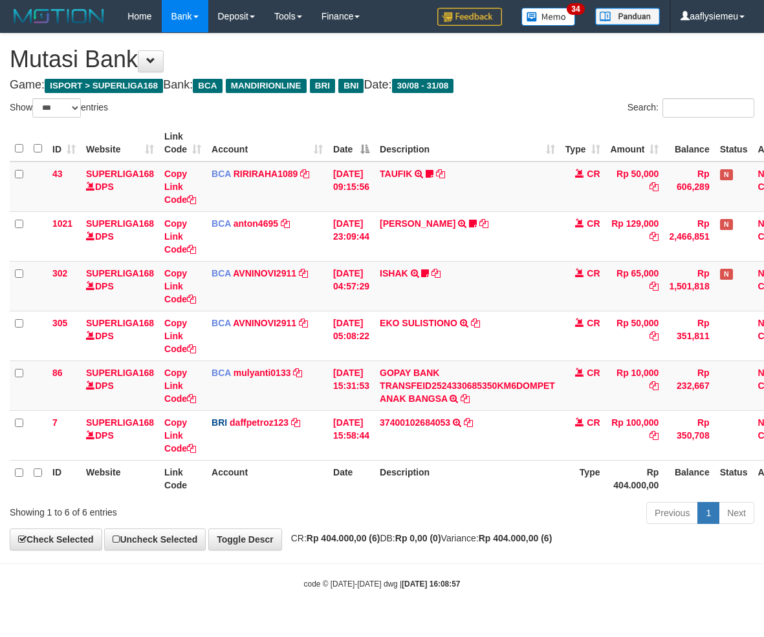
select select "***"
click at [446, 476] on th "Description" at bounding box center [467, 478] width 186 height 37
click at [414, 480] on th "Description" at bounding box center [467, 478] width 186 height 37
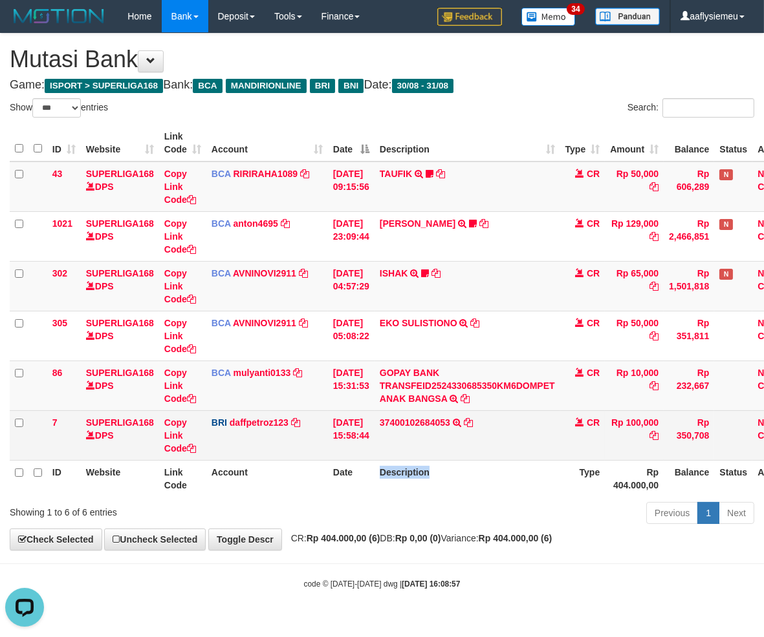
click at [511, 458] on td "37400102684053 TRANSFER NBMB 37400102684053 TO MUHAMMAD DAFFA PETRO" at bounding box center [467, 436] width 186 height 50
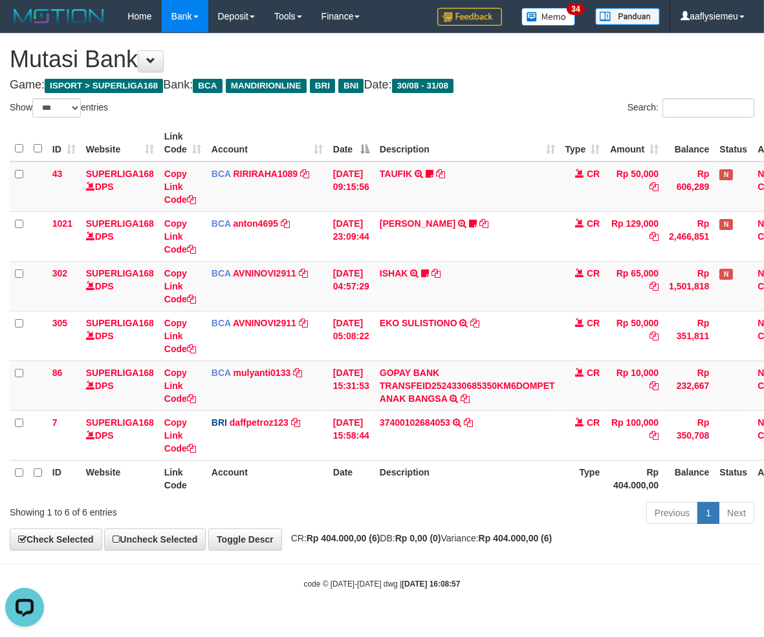
click at [502, 477] on th "Description" at bounding box center [467, 478] width 186 height 37
click at [501, 477] on th "Description" at bounding box center [467, 478] width 186 height 37
click at [500, 476] on th "Description" at bounding box center [467, 478] width 186 height 37
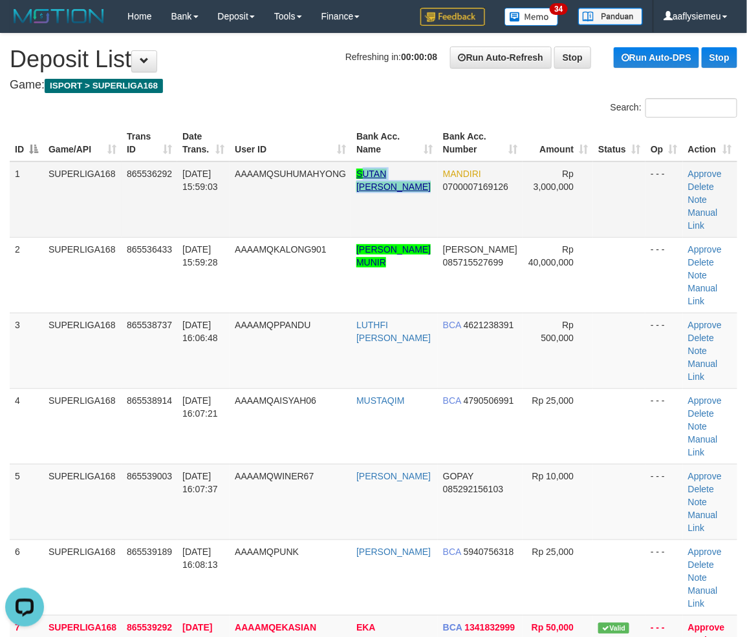
copy link "UTAN [PERSON_NAME]"
copy link "SUTAN [PERSON_NAME]"
drag, startPoint x: 408, startPoint y: 195, endPoint x: 358, endPoint y: 172, distance: 55.5
click at [358, 172] on td "SUTAN [PERSON_NAME]" at bounding box center [394, 200] width 87 height 76
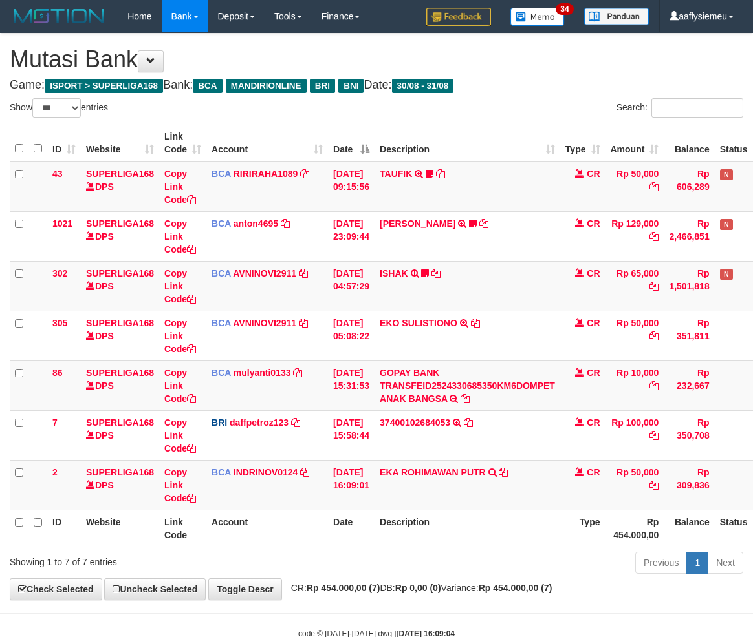
select select "***"
click at [526, 484] on td "EKA ROHIMAWAN PUTR TRSF E-BANKING CR 3108/FTSCY/WS95031 50000.00EKA ROHIMAWAN P…" at bounding box center [467, 485] width 186 height 50
click at [527, 484] on td "EKA ROHIMAWAN PUTR TRSF E-BANKING CR 3108/FTSCY/WS95031 50000.00EKA ROHIMAWAN P…" at bounding box center [467, 485] width 186 height 50
click at [530, 483] on td "EKA ROHIMAWAN PUTR TRSF E-BANKING CR 3108/FTSCY/WS95031 50000.00EKA ROHIMAWAN P…" at bounding box center [467, 485] width 186 height 50
click at [530, 484] on td "EKA ROHIMAWAN PUTR TRSF E-BANKING CR 3108/FTSCY/WS95031 50000.00EKA ROHIMAWAN P…" at bounding box center [467, 485] width 186 height 50
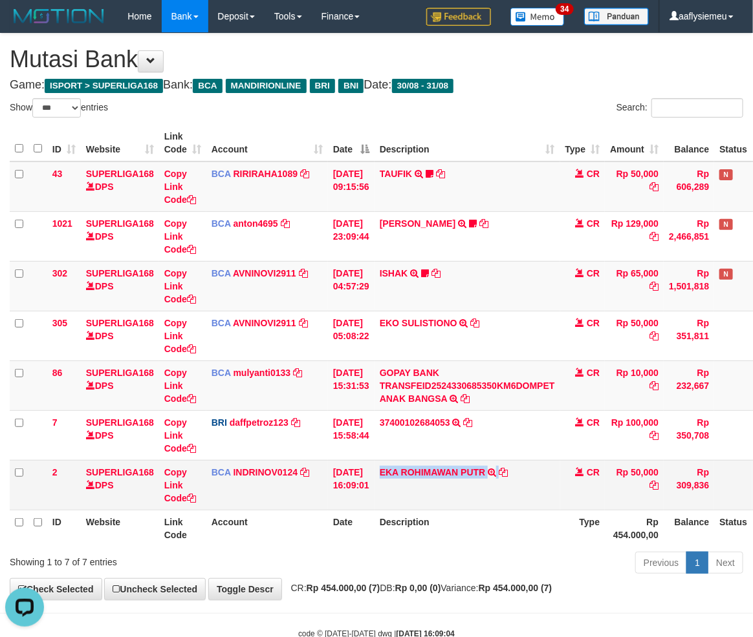
click at [531, 484] on td "EKA ROHIMAWAN PUTR TRSF E-BANKING CR 3108/FTSCY/WS95031 50000.00EKA ROHIMAWAN P…" at bounding box center [467, 485] width 186 height 50
click at [533, 484] on td "EKA ROHIMAWAN PUTR TRSF E-BANKING CR 3108/FTSCY/WS95031 50000.00EKA ROHIMAWAN P…" at bounding box center [467, 485] width 186 height 50
click at [533, 485] on td "EKA ROHIMAWAN PUTR TRSF E-BANKING CR 3108/FTSCY/WS95031 50000.00EKA ROHIMAWAN P…" at bounding box center [467, 485] width 186 height 50
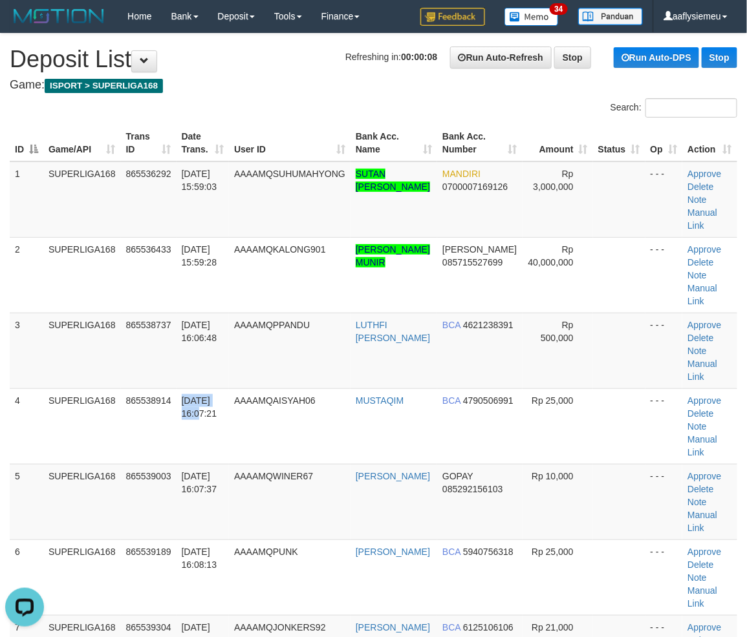
drag, startPoint x: 176, startPoint y: 447, endPoint x: 4, endPoint y: 487, distance: 176.4
click at [172, 449] on td "865538914" at bounding box center [149, 427] width 56 height 76
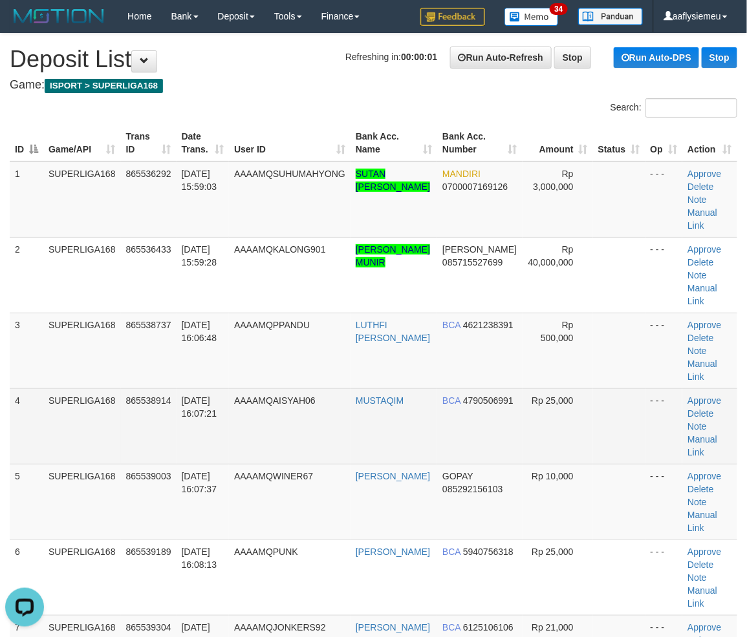
drag, startPoint x: 171, startPoint y: 451, endPoint x: 163, endPoint y: 453, distance: 8.6
click at [172, 451] on td "865538914" at bounding box center [149, 427] width 56 height 76
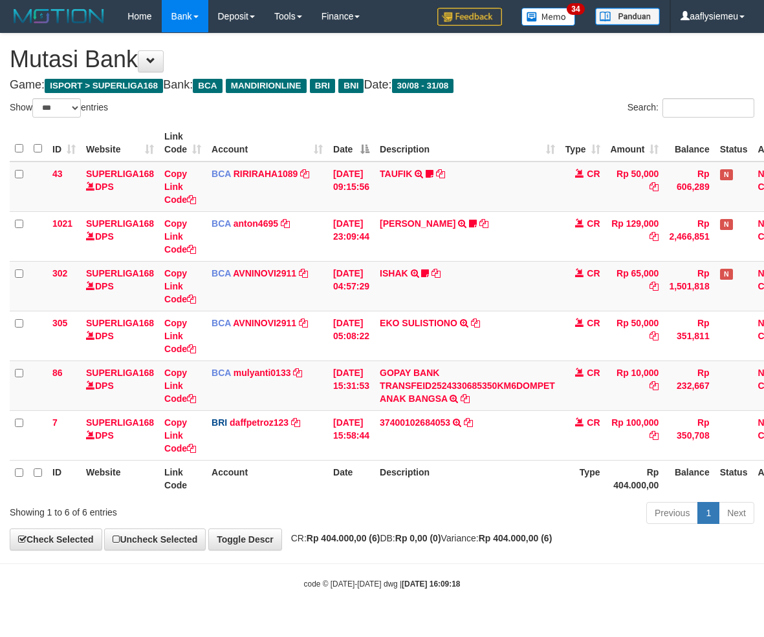
select select "***"
click at [568, 557] on body "Toggle navigation Home Bank Account List Load By Website Group [ISPORT] SUPERLI…" at bounding box center [382, 311] width 764 height 623
click at [560, 557] on body "Toggle navigation Home Bank Account List Load By Website Group [ISPORT] SUPERLI…" at bounding box center [382, 311] width 764 height 623
drag, startPoint x: 543, startPoint y: 557, endPoint x: 482, endPoint y: 583, distance: 66.0
click at [542, 557] on body "Toggle navigation Home Bank Account List Load By Website Group [ISPORT] SUPERLI…" at bounding box center [382, 311] width 764 height 623
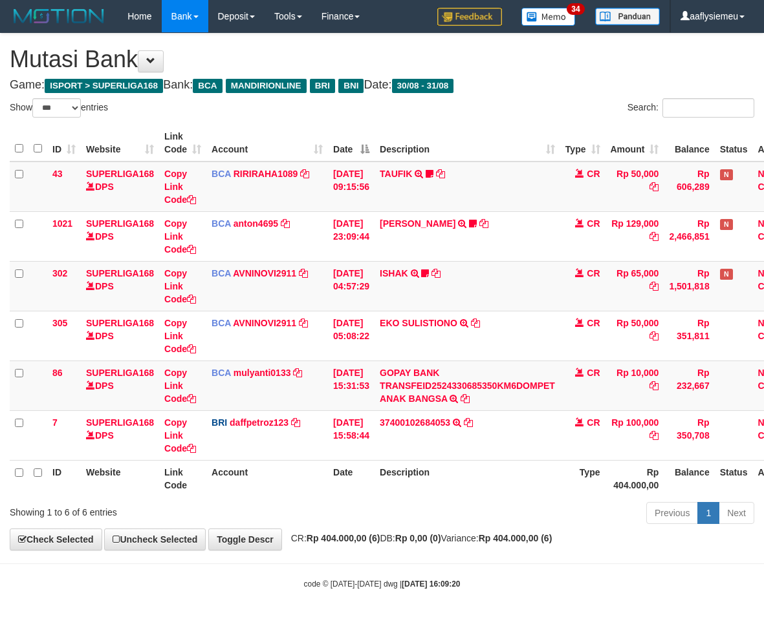
select select "***"
click at [612, 539] on div "**********" at bounding box center [382, 292] width 764 height 517
click at [583, 554] on body "Toggle navigation Home Bank Account List Load By Website Group [ISPORT] SUPERLI…" at bounding box center [382, 311] width 764 height 623
select select "***"
drag, startPoint x: 508, startPoint y: 557, endPoint x: 762, endPoint y: 513, distance: 257.3
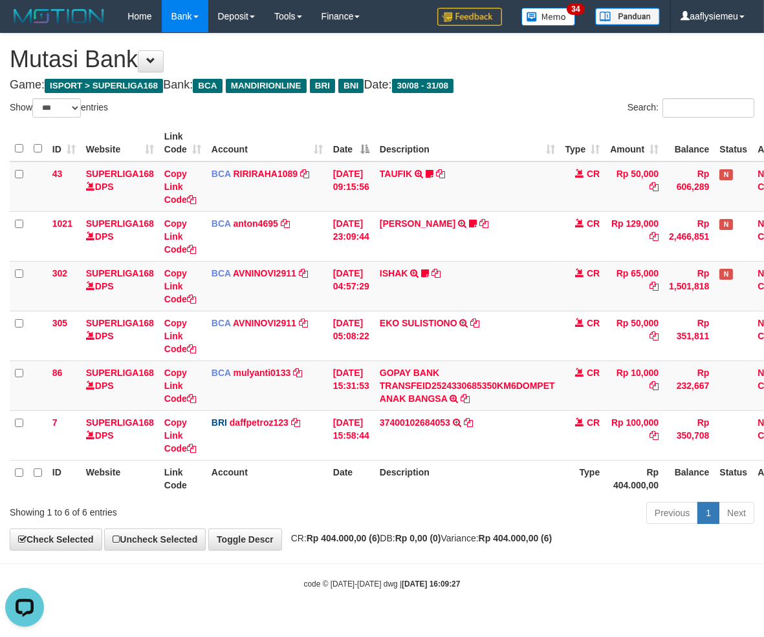
click at [509, 557] on body "Toggle navigation Home Bank Account List Load By Website Group [ISPORT] SUPERLI…" at bounding box center [382, 311] width 764 height 623
drag, startPoint x: 519, startPoint y: 550, endPoint x: 185, endPoint y: 570, distance: 334.8
click at [517, 550] on div "**********" at bounding box center [382, 292] width 764 height 517
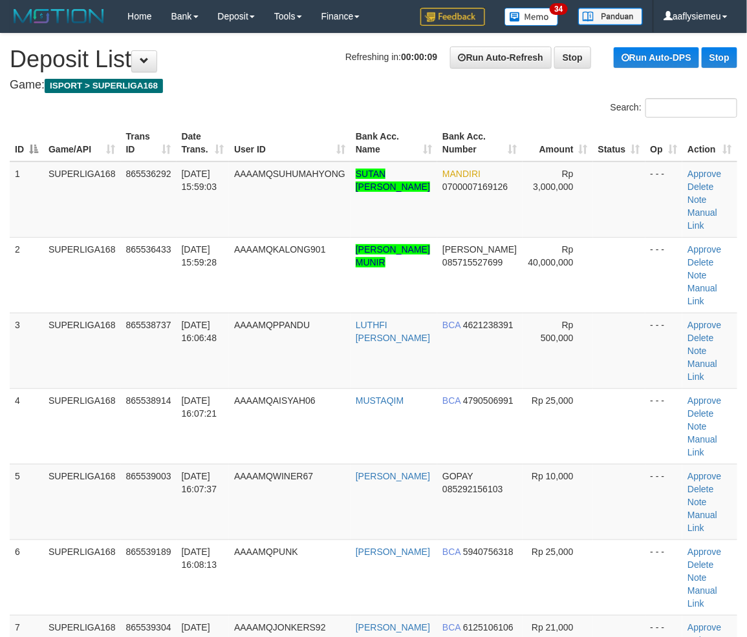
drag, startPoint x: 65, startPoint y: 449, endPoint x: 1, endPoint y: 470, distance: 67.3
click at [55, 454] on td "SUPERLIGA168" at bounding box center [82, 427] width 78 height 76
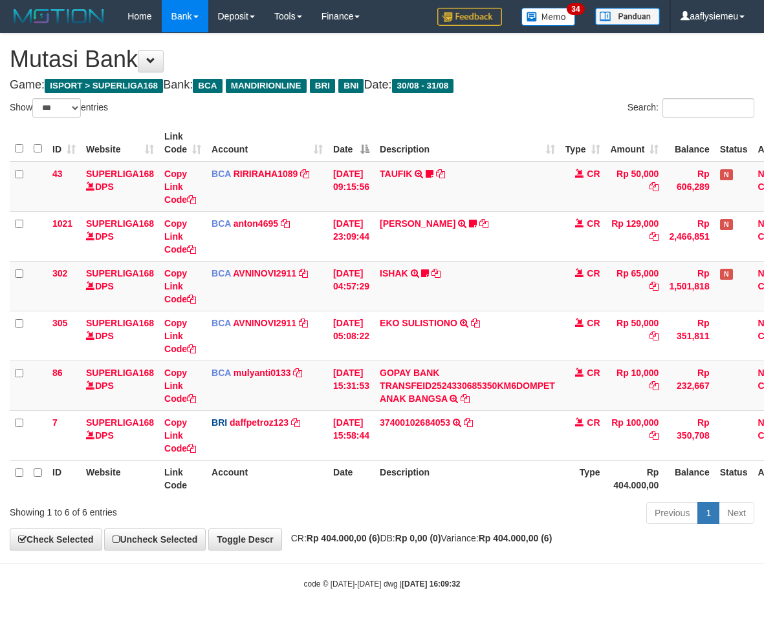
select select "***"
click at [476, 495] on th "Description" at bounding box center [467, 478] width 186 height 37
click at [521, 513] on div "Previous 1 Next" at bounding box center [541, 515] width 426 height 28
click at [663, 490] on th "Rp 404.000,00" at bounding box center [633, 478] width 59 height 37
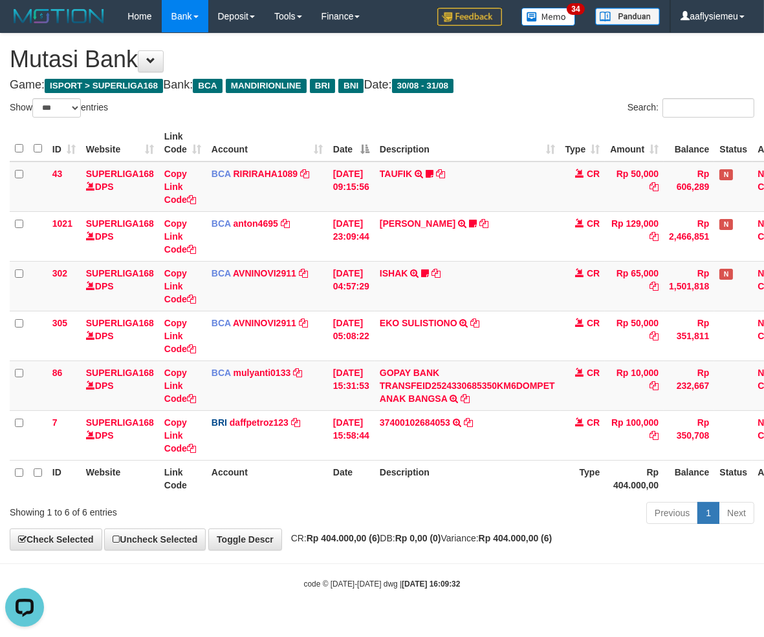
click at [663, 488] on th "Rp 404.000,00" at bounding box center [633, 478] width 59 height 37
click at [522, 506] on div "Previous 1 Next" at bounding box center [541, 515] width 426 height 28
click at [499, 512] on div "Previous 1 Next" at bounding box center [541, 515] width 426 height 28
click at [498, 513] on div "Previous 1 Next" at bounding box center [541, 515] width 426 height 28
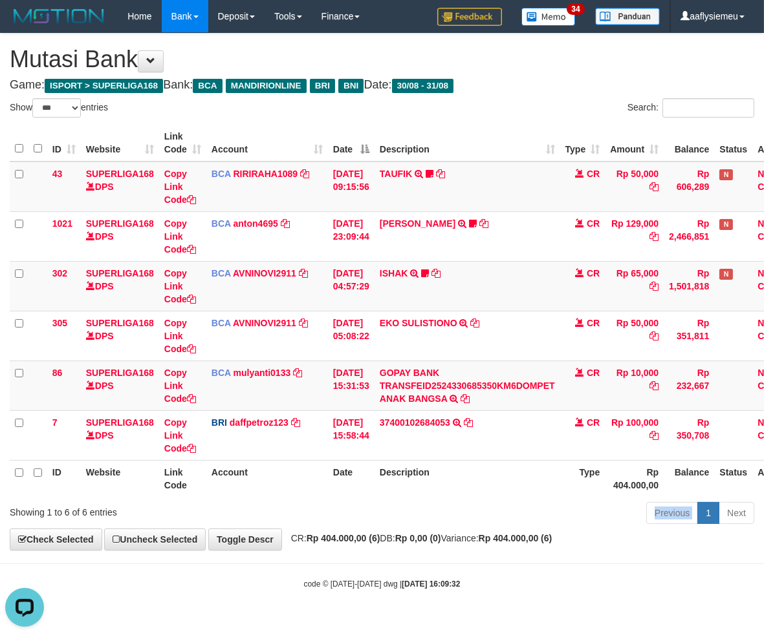
click at [498, 513] on div "Previous 1 Next" at bounding box center [541, 515] width 426 height 28
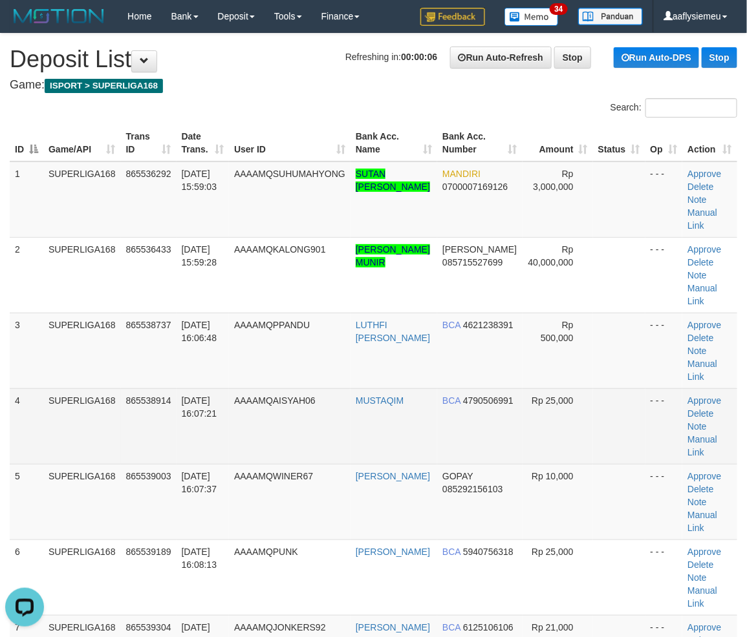
drag, startPoint x: 256, startPoint y: 384, endPoint x: 14, endPoint y: 442, distance: 248.5
click at [247, 390] on tbody "1 SUPERLIGA168 865536292 [DATE] 15:59:03 AAAAMQSUHUMAHYONG SUTAN [PERSON_NAME] …" at bounding box center [373, 540] width 727 height 757
drag, startPoint x: 261, startPoint y: 388, endPoint x: 16, endPoint y: 456, distance: 254.2
click at [259, 389] on td "AAAAMQAISYAH06" at bounding box center [290, 427] width 122 height 76
drag, startPoint x: 217, startPoint y: 410, endPoint x: 111, endPoint y: 436, distance: 109.1
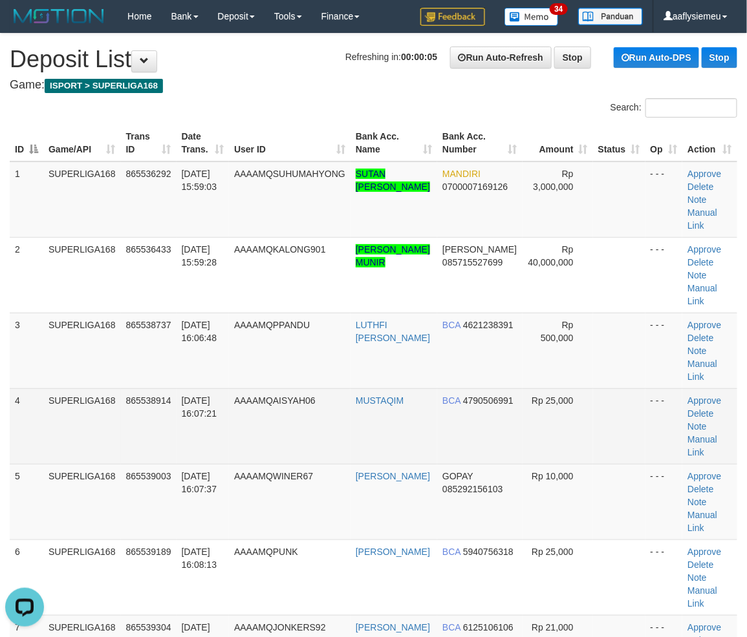
click at [192, 418] on td "[DATE] 16:07:21" at bounding box center [202, 427] width 52 height 76
drag, startPoint x: 155, startPoint y: 389, endPoint x: 85, endPoint y: 415, distance: 75.1
click at [140, 396] on td "865538914" at bounding box center [149, 427] width 56 height 76
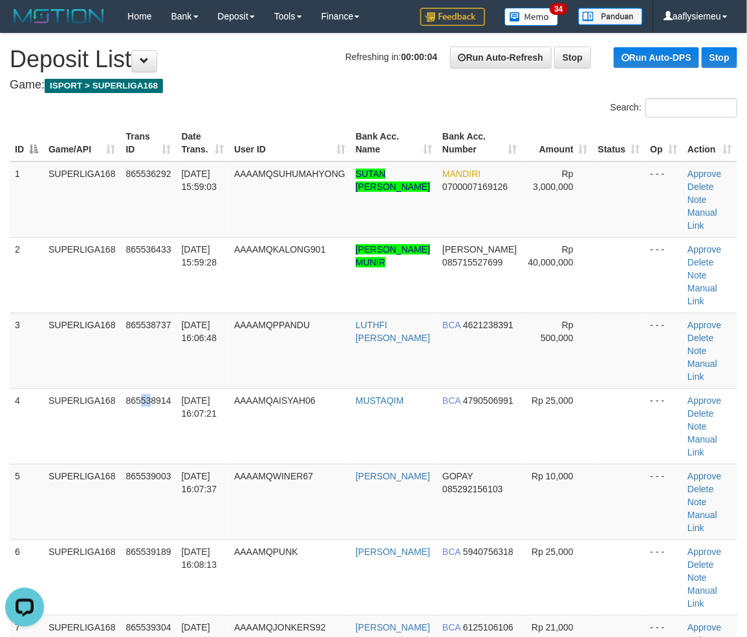
drag, startPoint x: 95, startPoint y: 384, endPoint x: 1, endPoint y: 412, distance: 98.4
click at [93, 385] on td "SUPERLIGA168" at bounding box center [82, 351] width 78 height 76
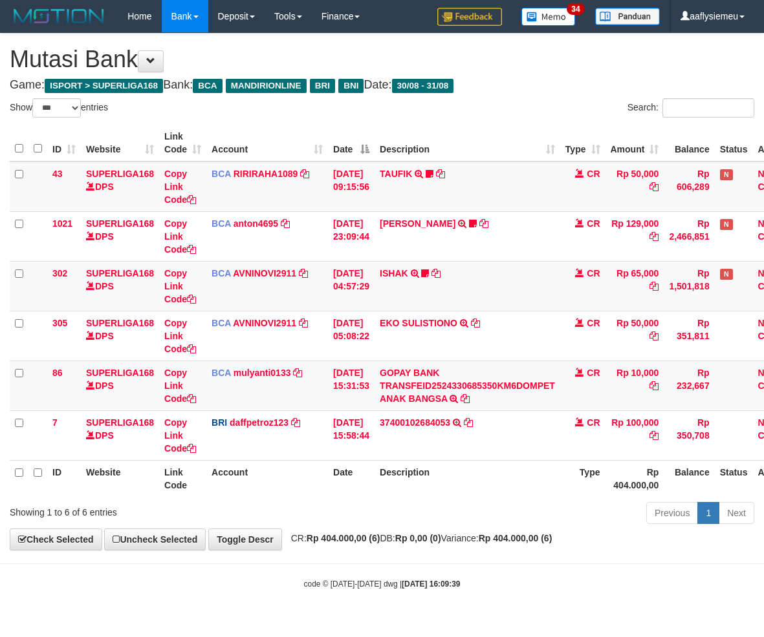
select select "***"
click at [556, 480] on th "Description" at bounding box center [467, 478] width 186 height 37
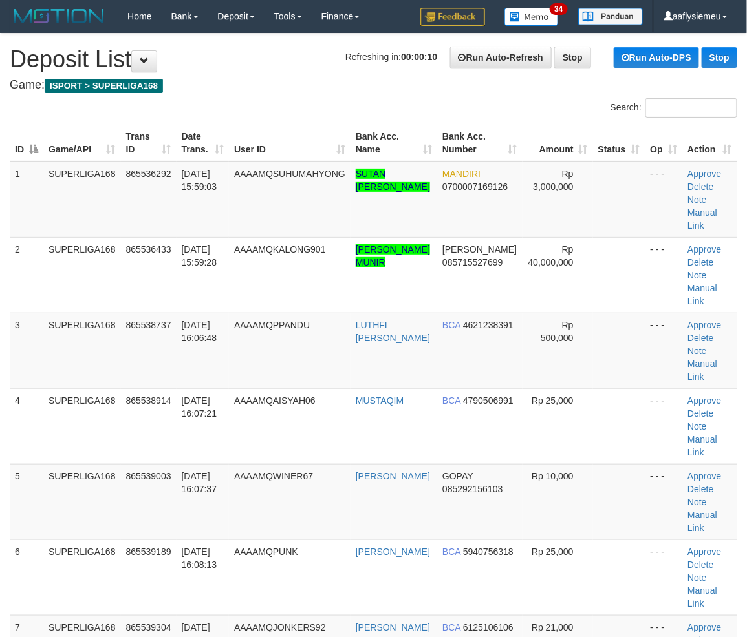
drag, startPoint x: 120, startPoint y: 414, endPoint x: 6, endPoint y: 438, distance: 116.3
click at [86, 422] on td "SUPERLIGA168" at bounding box center [82, 427] width 78 height 76
click at [14, 462] on td "4" at bounding box center [27, 427] width 34 height 76
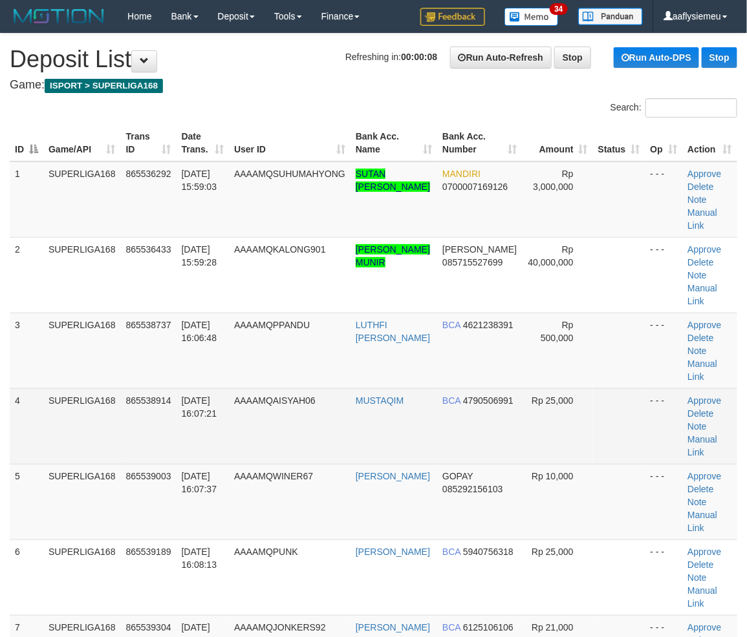
click at [80, 428] on td "SUPERLIGA168" at bounding box center [82, 427] width 78 height 76
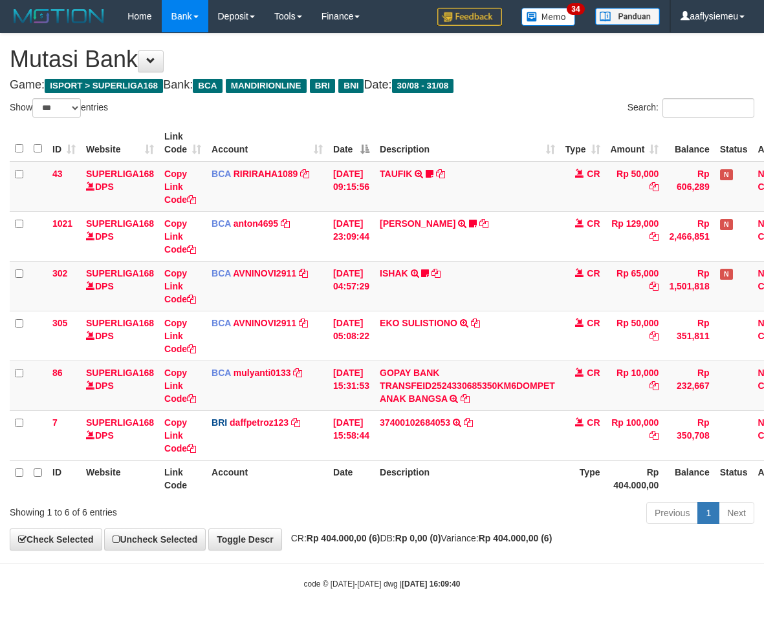
select select "***"
drag, startPoint x: 348, startPoint y: 554, endPoint x: 398, endPoint y: 543, distance: 51.6
click at [348, 554] on body "Toggle navigation Home Bank Account List Load By Website Group [ISPORT] SUPERLI…" at bounding box center [382, 311] width 764 height 623
click at [520, 515] on div "Previous 1 Next" at bounding box center [541, 515] width 426 height 28
click at [596, 489] on th "Type" at bounding box center [582, 478] width 45 height 37
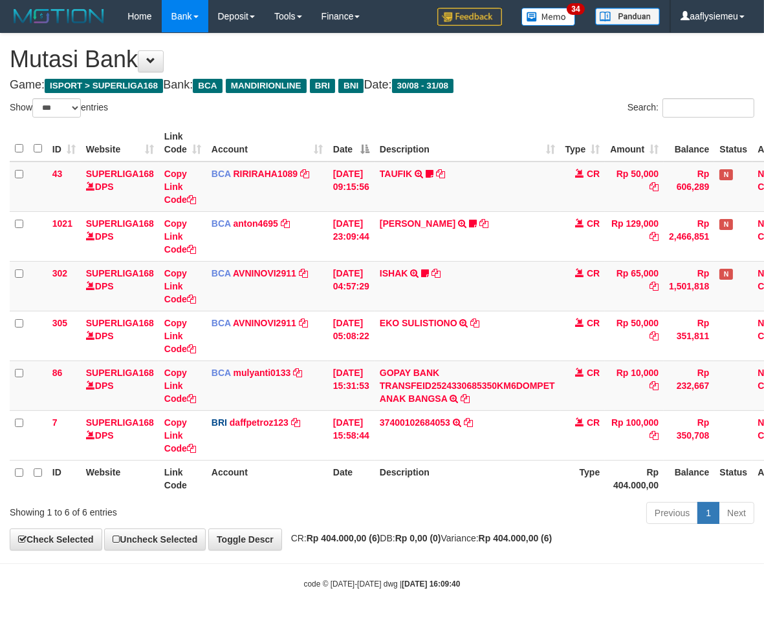
click at [595, 489] on th "Type" at bounding box center [582, 478] width 45 height 37
select select "***"
click at [473, 480] on th "Description" at bounding box center [467, 478] width 186 height 37
drag, startPoint x: 473, startPoint y: 480, endPoint x: 761, endPoint y: 445, distance: 290.4
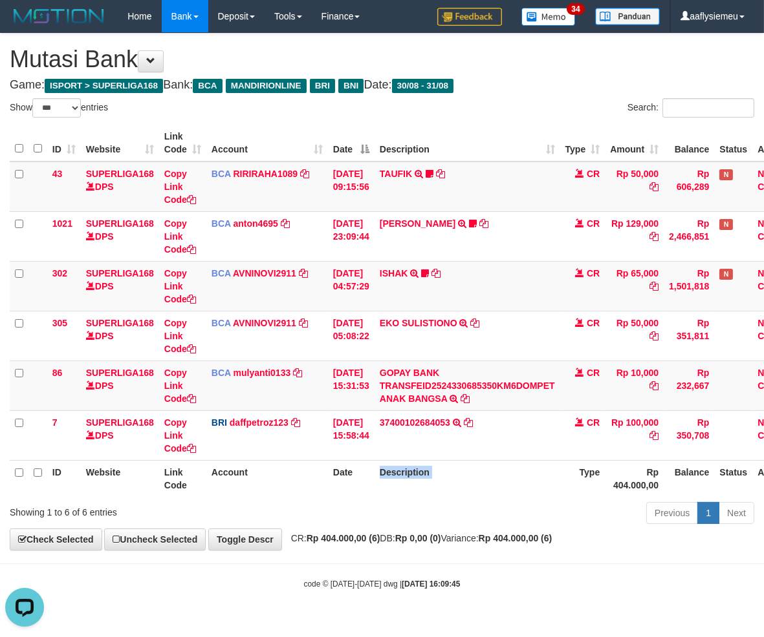
click at [474, 480] on th "Description" at bounding box center [467, 478] width 186 height 37
drag, startPoint x: 612, startPoint y: 486, endPoint x: 760, endPoint y: 453, distance: 150.9
click at [614, 486] on tr "ID Website Link Code Account Date Description Type Rp 404.000,00 Balance Status…" at bounding box center [407, 478] width 795 height 37
click at [689, 503] on link "Previous" at bounding box center [672, 513] width 52 height 22
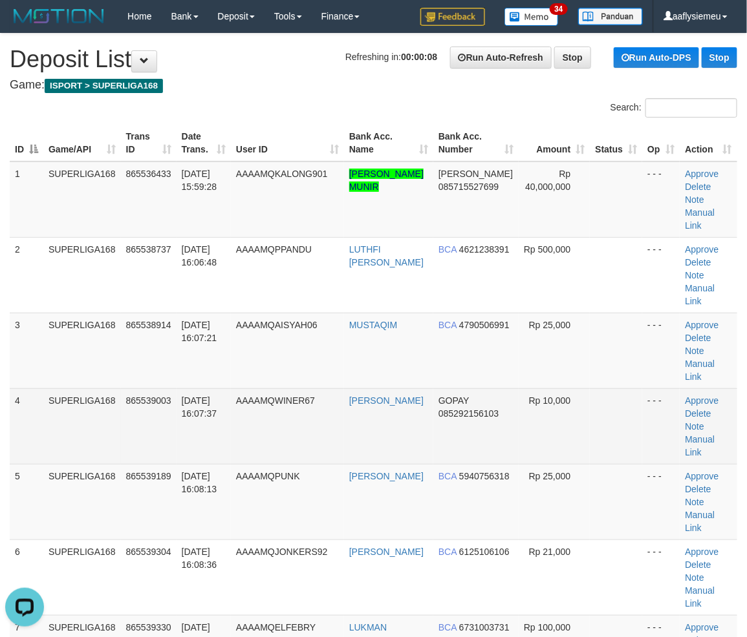
drag, startPoint x: 144, startPoint y: 402, endPoint x: 0, endPoint y: 430, distance: 146.2
click at [132, 404] on td "865539003" at bounding box center [149, 427] width 56 height 76
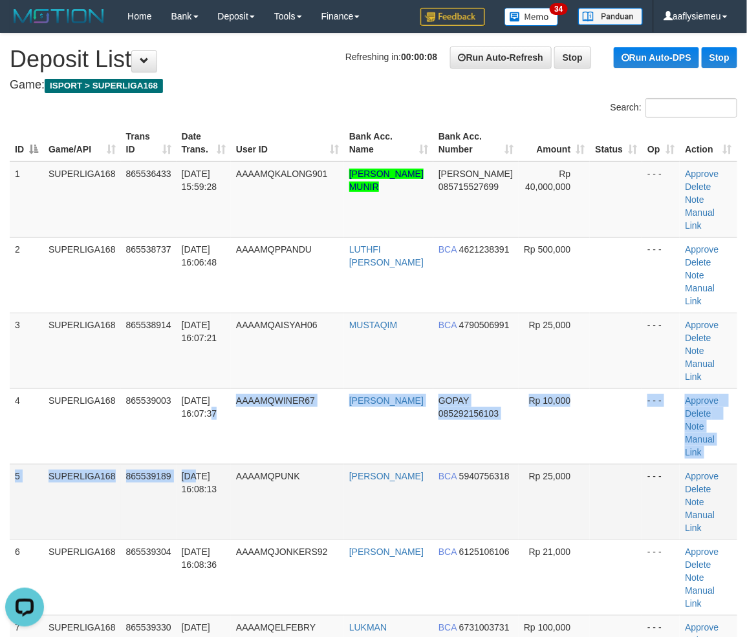
drag, startPoint x: 196, startPoint y: 411, endPoint x: 18, endPoint y: 461, distance: 184.8
click at [189, 464] on td "31/08/2025 16:08:13" at bounding box center [203, 502] width 54 height 76
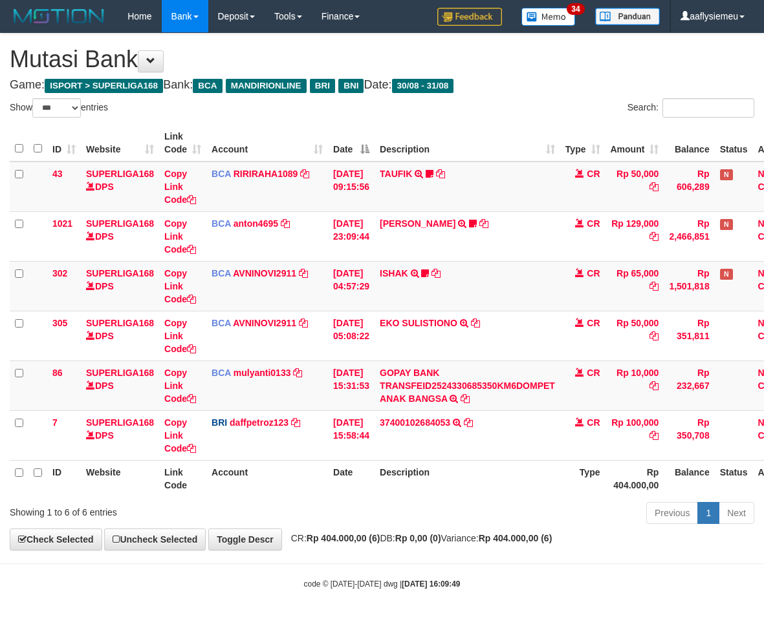
select select "***"
click at [506, 497] on div "ID Website Link Code Account Date Description Type Amount Balance Status Action…" at bounding box center [382, 311] width 764 height 380
click at [504, 494] on th "Description" at bounding box center [467, 478] width 186 height 37
drag, startPoint x: 504, startPoint y: 494, endPoint x: 632, endPoint y: 485, distance: 128.3
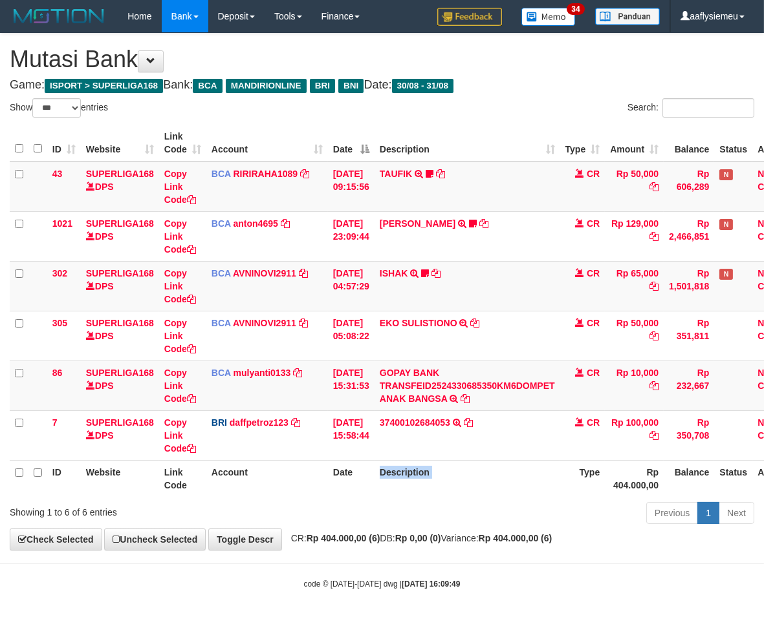
click at [516, 495] on th "Description" at bounding box center [467, 478] width 186 height 37
click at [563, 504] on div "Previous 1 Next" at bounding box center [541, 515] width 426 height 28
click at [540, 499] on div "ID Website Link Code Account Date Description Type Amount Balance Status Action…" at bounding box center [382, 311] width 764 height 380
click at [539, 499] on div "ID Website Link Code Account Date Description Type Amount Balance Status Action…" at bounding box center [382, 311] width 764 height 380
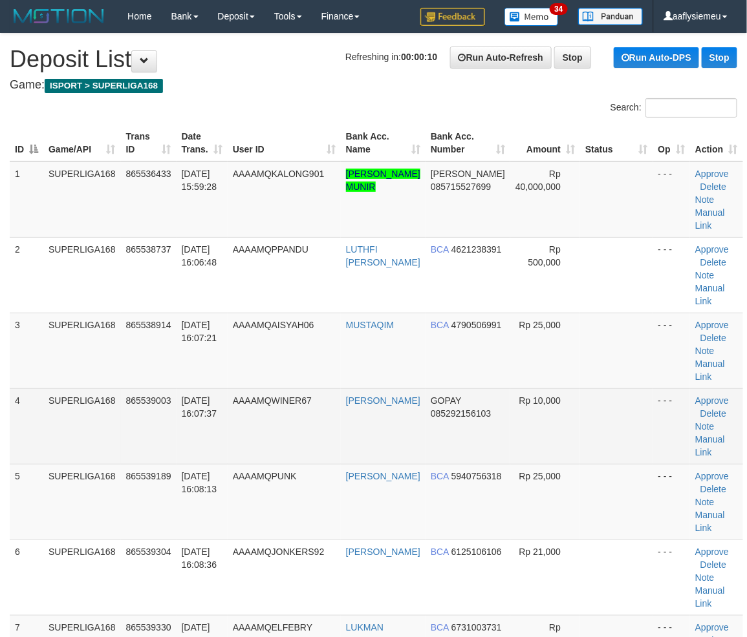
click at [145, 401] on span "865539003" at bounding box center [148, 401] width 45 height 10
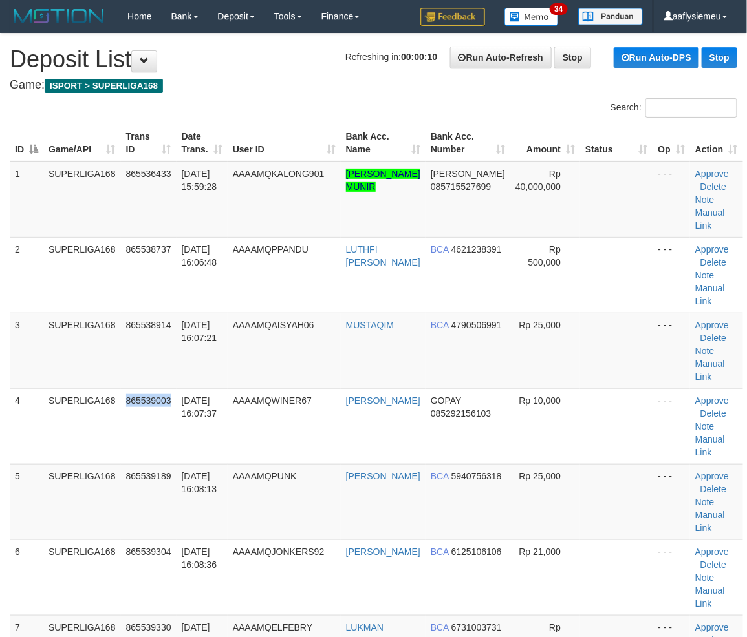
click at [144, 401] on span "865539003" at bounding box center [148, 401] width 45 height 10
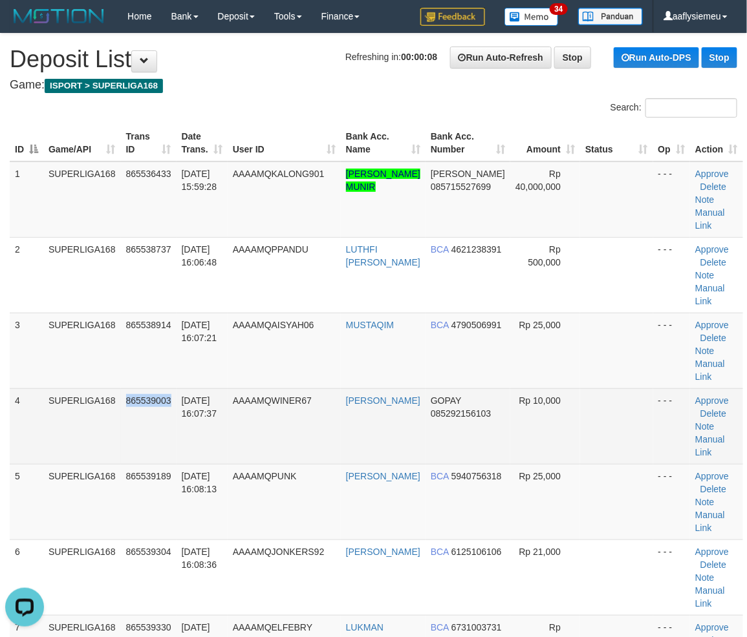
click at [145, 396] on span "865539003" at bounding box center [148, 401] width 45 height 10
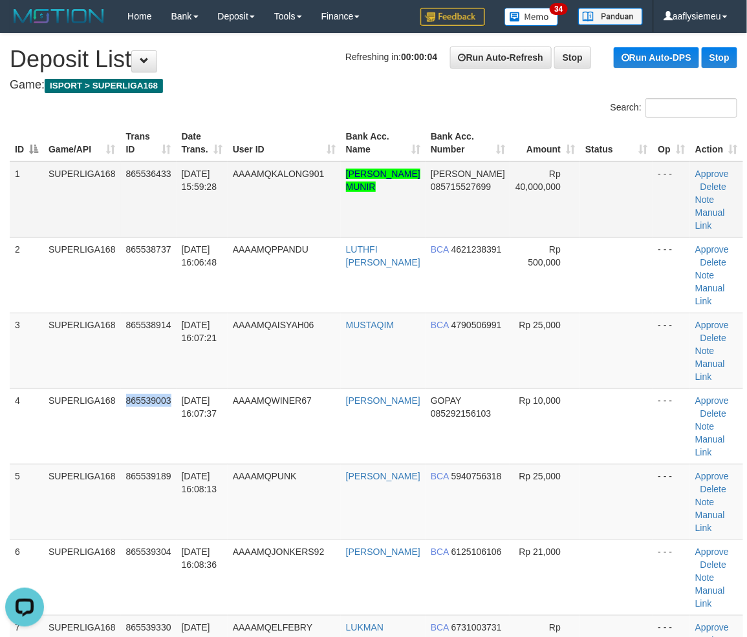
copy link "MISBACHUL MUNIR"
copy link "[PERSON_NAME] MUNIR"
drag, startPoint x: 389, startPoint y: 209, endPoint x: 346, endPoint y: 177, distance: 53.7
click at [346, 177] on td "[PERSON_NAME] MUNIR" at bounding box center [383, 200] width 85 height 76
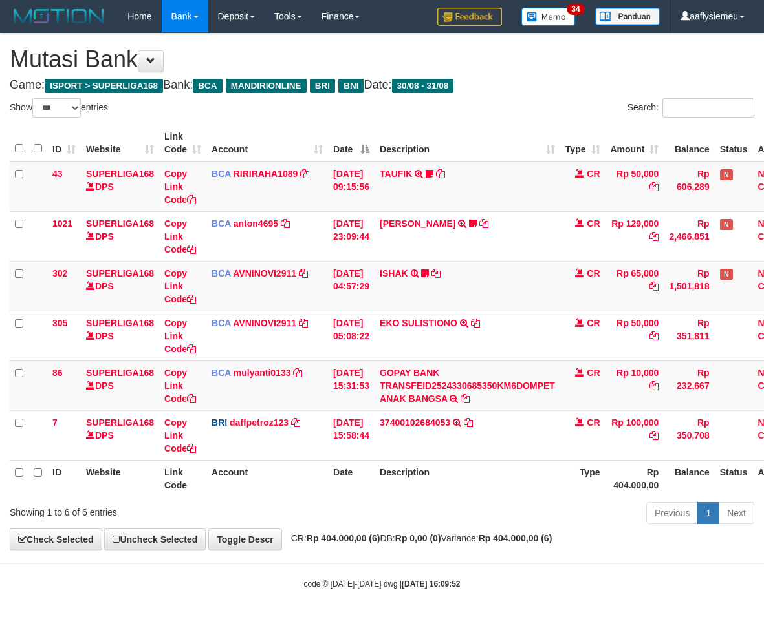
select select "***"
click at [434, 496] on th "Description" at bounding box center [467, 478] width 186 height 37
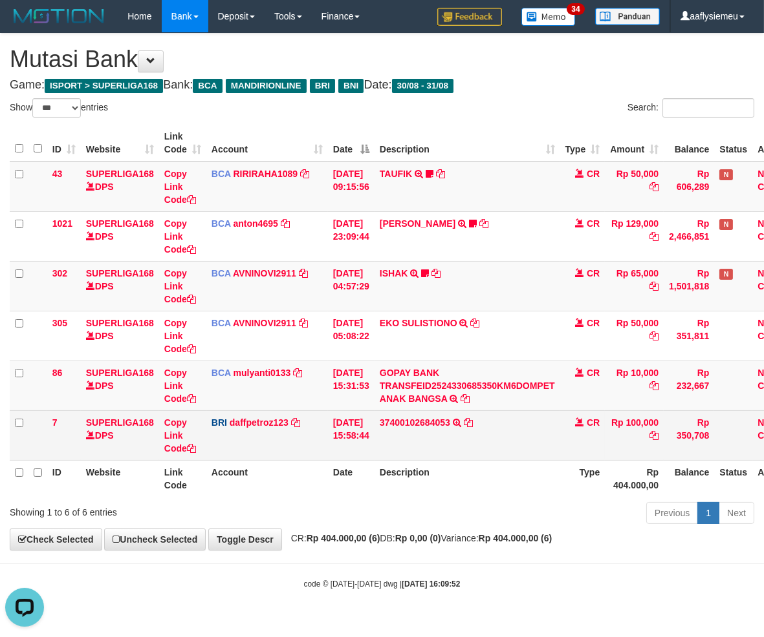
click at [481, 442] on td "37400102684053 TRANSFER NBMB 37400102684053 TO MUHAMMAD DAFFA PETRO" at bounding box center [467, 436] width 186 height 50
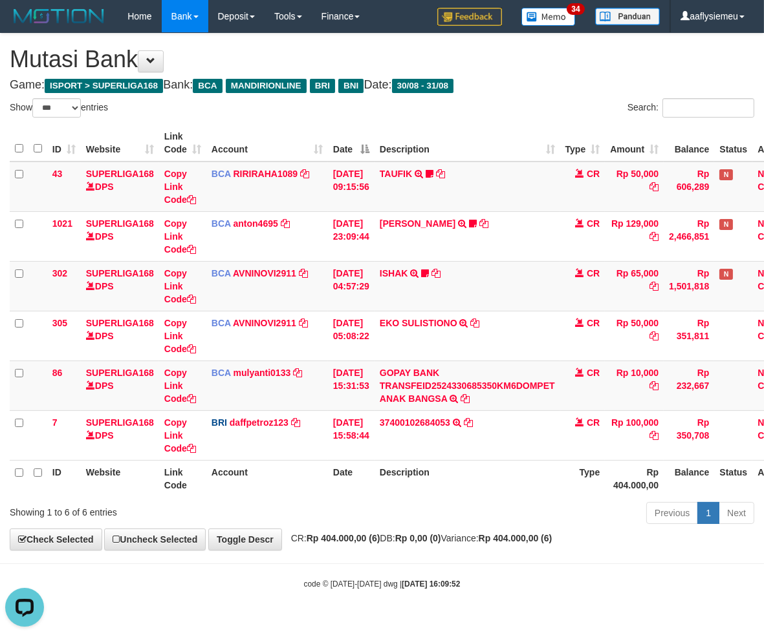
click at [605, 481] on th "Type" at bounding box center [582, 478] width 45 height 37
click at [596, 515] on div "Previous 1 Next" at bounding box center [541, 515] width 426 height 28
click at [595, 515] on div "Previous 1 Next" at bounding box center [541, 515] width 426 height 28
click at [473, 516] on div "Previous 1 Next" at bounding box center [541, 515] width 426 height 28
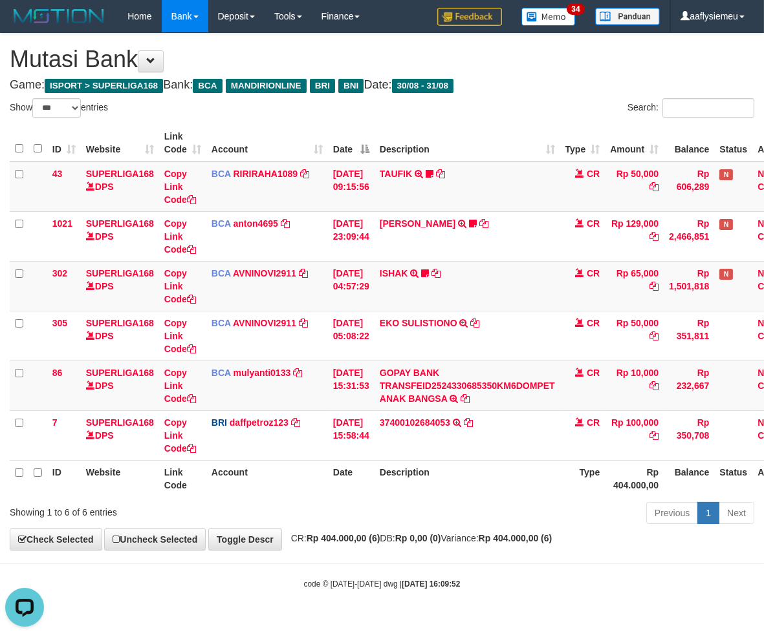
drag, startPoint x: 570, startPoint y: 507, endPoint x: 761, endPoint y: 485, distance: 192.0
click at [571, 507] on div "Previous 1 Next" at bounding box center [541, 515] width 426 height 28
click at [421, 524] on div "Previous 1 Next" at bounding box center [541, 515] width 426 height 28
click at [420, 524] on div "Previous 1 Next" at bounding box center [541, 515] width 426 height 28
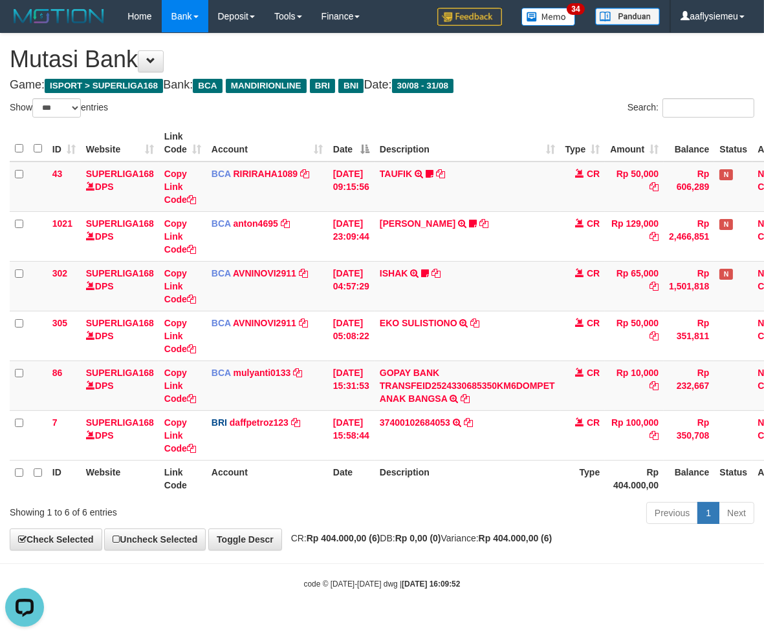
click at [429, 482] on th "Description" at bounding box center [467, 478] width 186 height 37
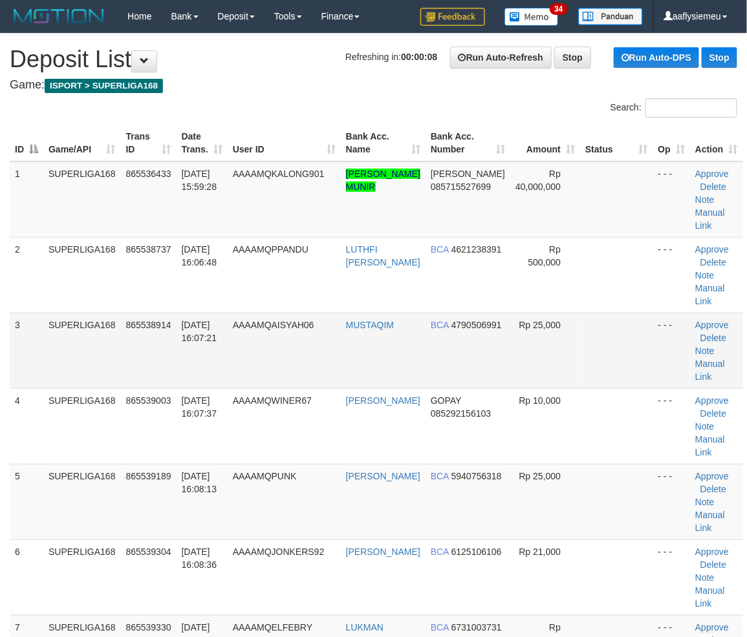
drag, startPoint x: 118, startPoint y: 352, endPoint x: 105, endPoint y: 364, distance: 16.9
click at [117, 356] on td "SUPERLIGA168" at bounding box center [82, 351] width 78 height 76
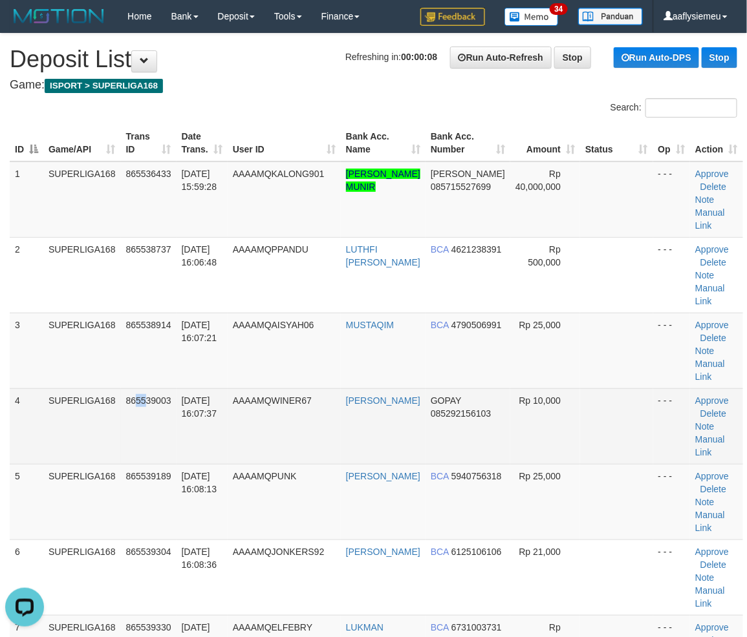
drag, startPoint x: 144, startPoint y: 401, endPoint x: 4, endPoint y: 444, distance: 146.8
click at [144, 401] on td "865539003" at bounding box center [149, 427] width 56 height 76
click at [132, 399] on td "865539003" at bounding box center [149, 427] width 56 height 76
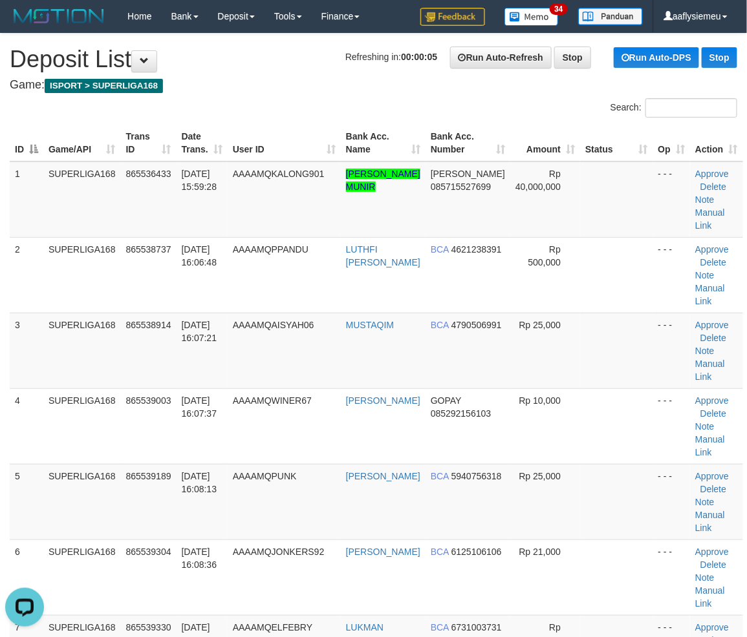
drag, startPoint x: 103, startPoint y: 424, endPoint x: 3, endPoint y: 444, distance: 102.2
click at [99, 425] on td "SUPERLIGA168" at bounding box center [82, 427] width 78 height 76
click at [197, 383] on td "[DATE] 16:07:21" at bounding box center [201, 351] width 51 height 76
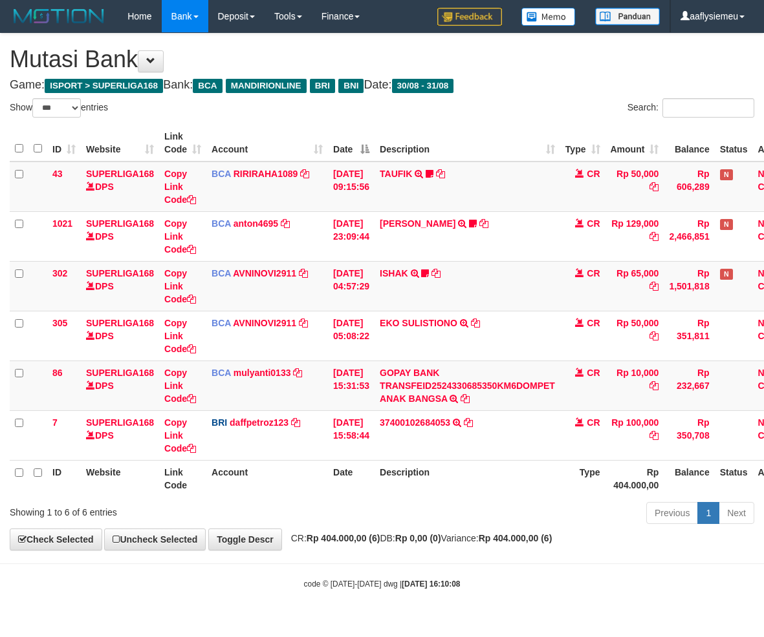
select select "***"
click at [409, 501] on div "Previous 1 Next" at bounding box center [541, 515] width 426 height 28
click at [448, 519] on div "Previous 1 Next" at bounding box center [541, 515] width 426 height 28
click at [441, 539] on strong "Rp 0,00 (0)" at bounding box center [418, 538] width 46 height 10
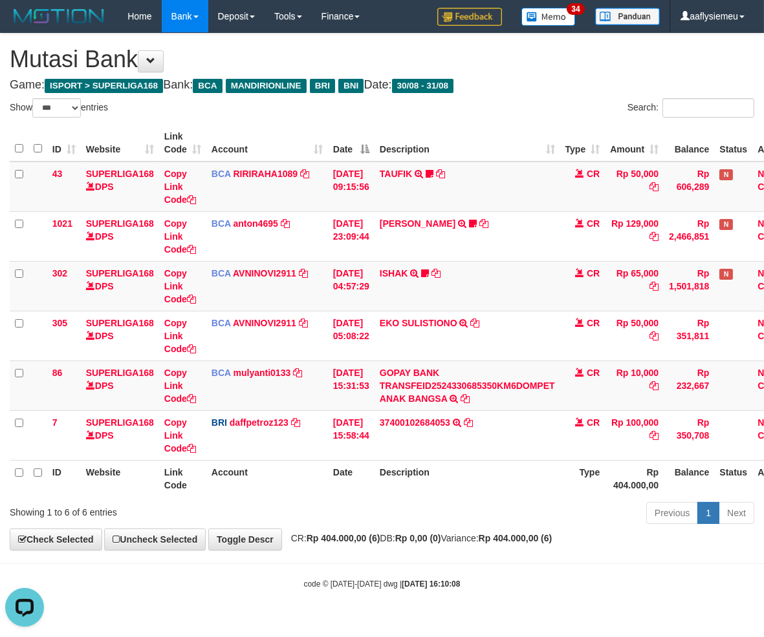
click at [403, 553] on body "Toggle navigation Home Bank Account List Load By Website Group [ISPORT] SUPERLI…" at bounding box center [382, 311] width 764 height 623
click at [370, 566] on body "Toggle navigation Home Bank Account List Load By Website Group [ISPORT] SUPERLI…" at bounding box center [382, 311] width 764 height 623
click at [437, 557] on body "Toggle navigation Home Bank Account List Load By Website Group [ISPORT] SUPERLI…" at bounding box center [382, 311] width 764 height 623
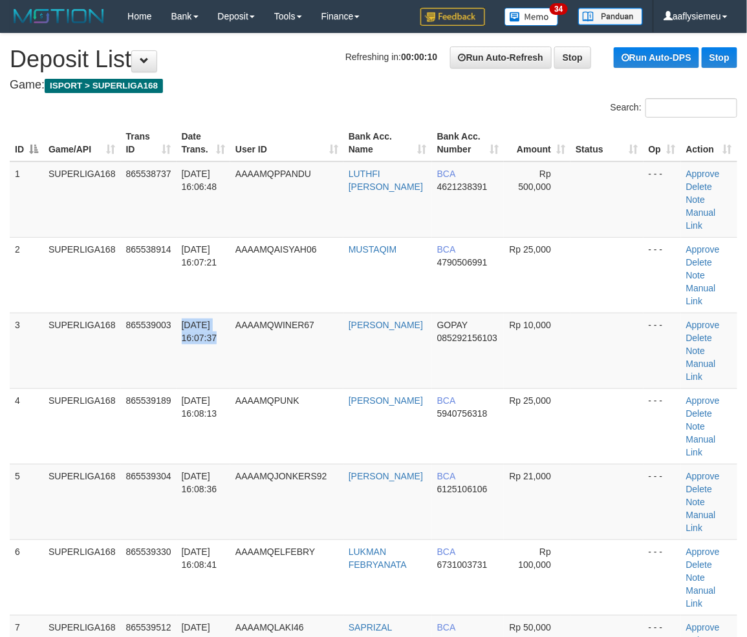
click at [195, 386] on td "[DATE] 16:07:37" at bounding box center [203, 351] width 54 height 76
drag, startPoint x: 3, startPoint y: 460, endPoint x: 0, endPoint y: 466, distance: 7.0
click at [2, 461] on div "ID Game/API Trans ID Date Trans. User ID Bank Acc. Name Bank Acc. Number Amount…" at bounding box center [373, 615] width 747 height 989
drag, startPoint x: 53, startPoint y: 476, endPoint x: 3, endPoint y: 493, distance: 53.4
click at [37, 483] on tr "5 SUPERLIGA168 865539304 31/08/2025 16:08:36 AAAAMQJONKERS92 MUHAMMAD JUFRI SAR…" at bounding box center [373, 502] width 727 height 76
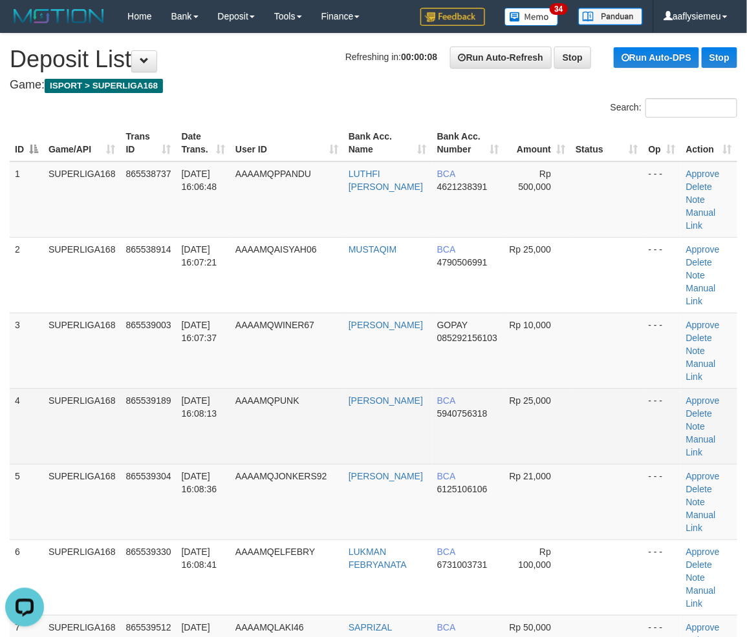
click at [80, 440] on td "SUPERLIGA168" at bounding box center [82, 427] width 78 height 76
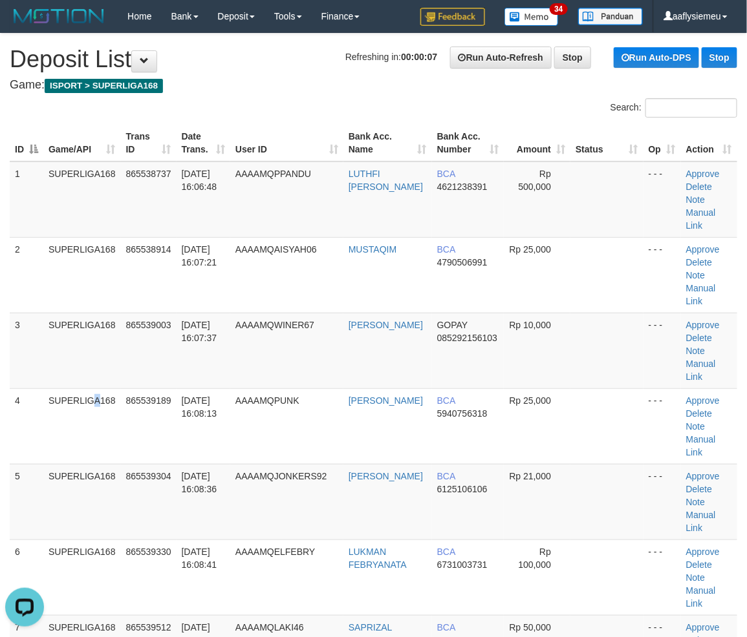
drag, startPoint x: 61, startPoint y: 442, endPoint x: 2, endPoint y: 455, distance: 60.4
click at [61, 443] on td "SUPERLIGA168" at bounding box center [82, 427] width 78 height 76
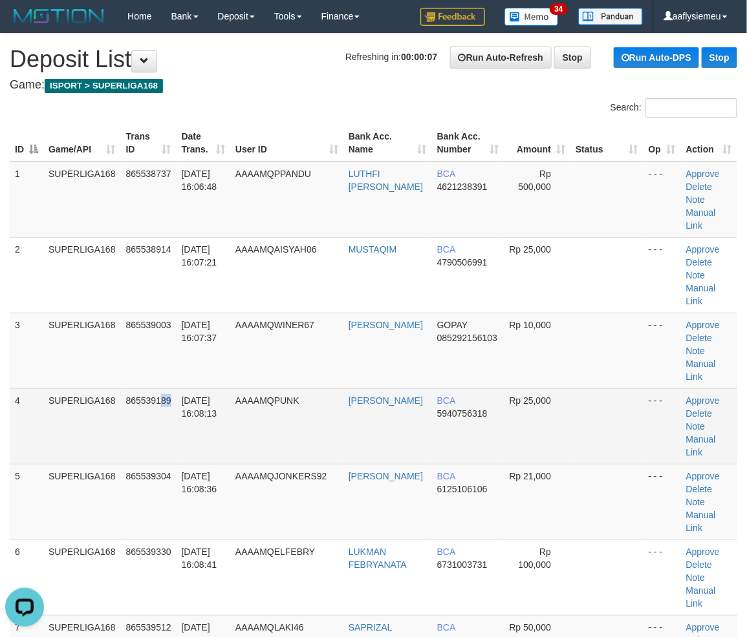
drag, startPoint x: 172, startPoint y: 414, endPoint x: 119, endPoint y: 438, distance: 57.9
click at [153, 425] on td "865539189" at bounding box center [149, 427] width 56 height 76
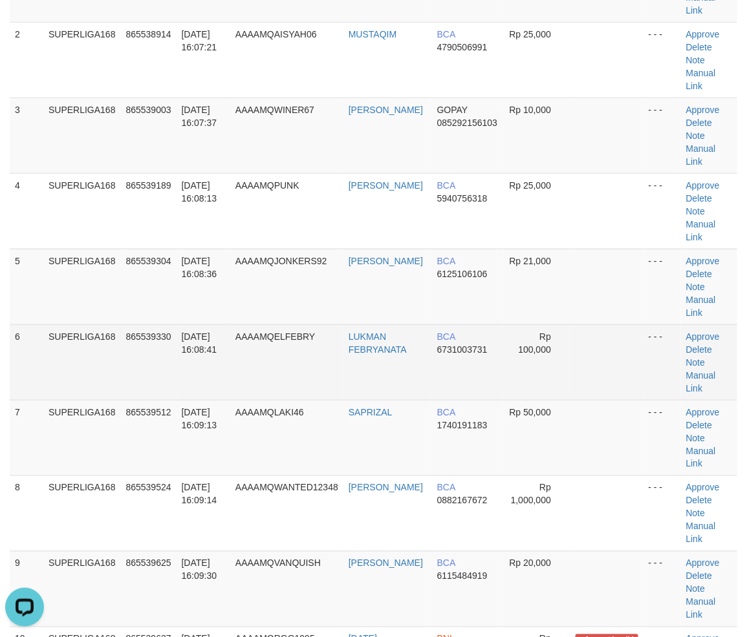
drag, startPoint x: 222, startPoint y: 352, endPoint x: 209, endPoint y: 367, distance: 19.7
click at [218, 359] on td "[DATE] 16:08:41" at bounding box center [203, 363] width 54 height 76
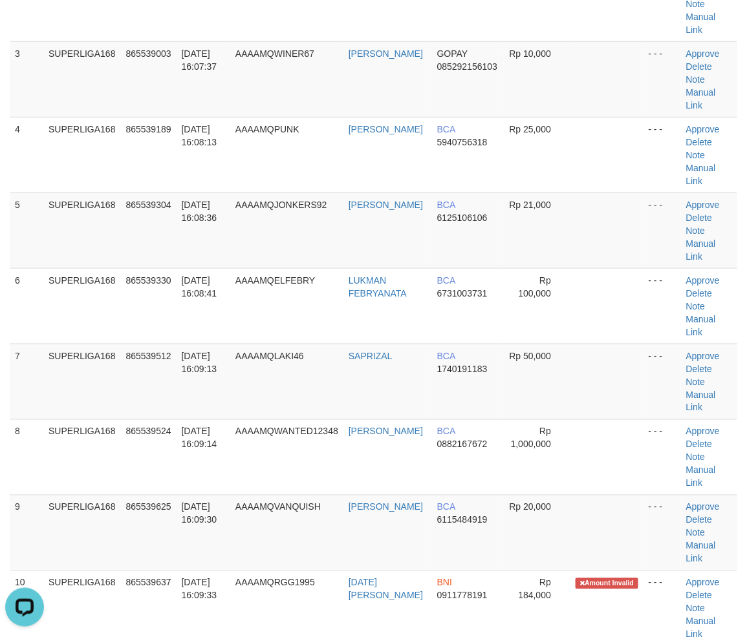
scroll to position [359, 0]
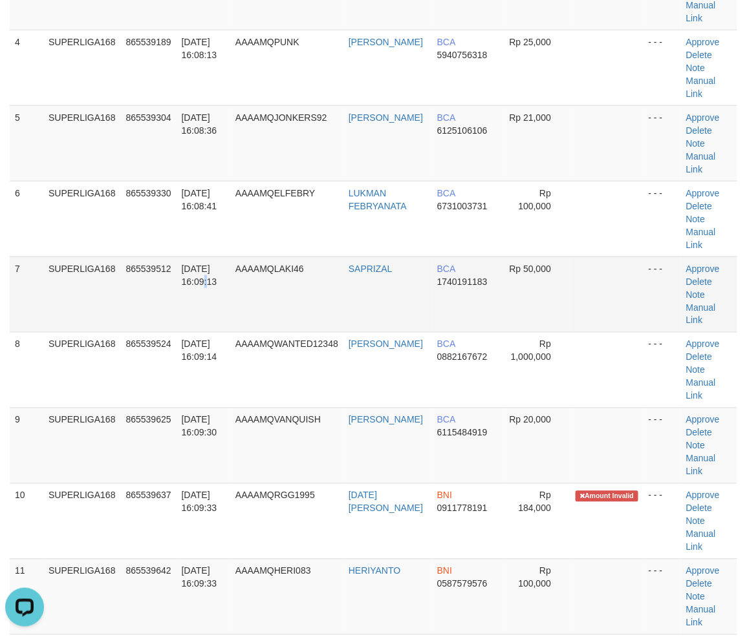
click at [191, 275] on span "31/08/2025 16:09:13" at bounding box center [200, 275] width 36 height 23
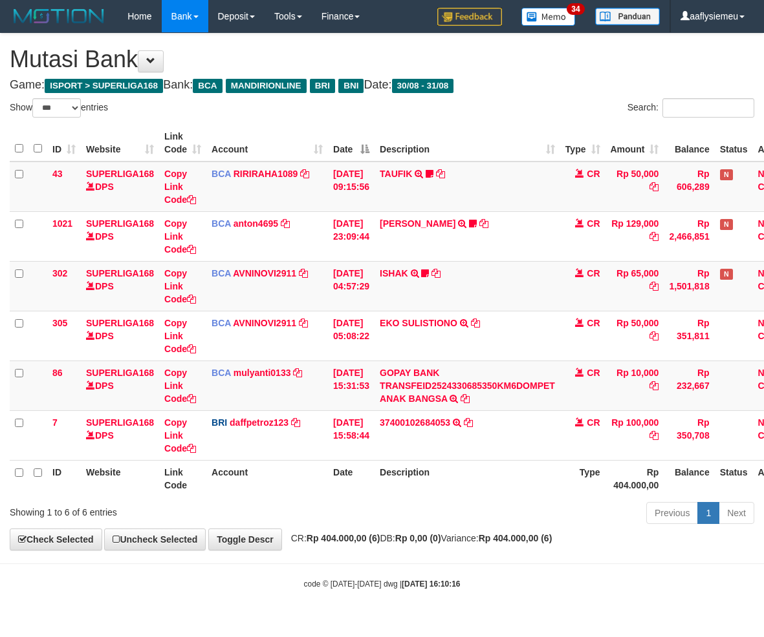
select select "***"
click at [449, 588] on div "code © 2012-2018 dwg | 2025/08/31 16:10:16" at bounding box center [382, 583] width 764 height 13
select select "***"
click at [486, 482] on th "Description" at bounding box center [467, 478] width 186 height 37
click at [485, 482] on th "Description" at bounding box center [467, 478] width 186 height 37
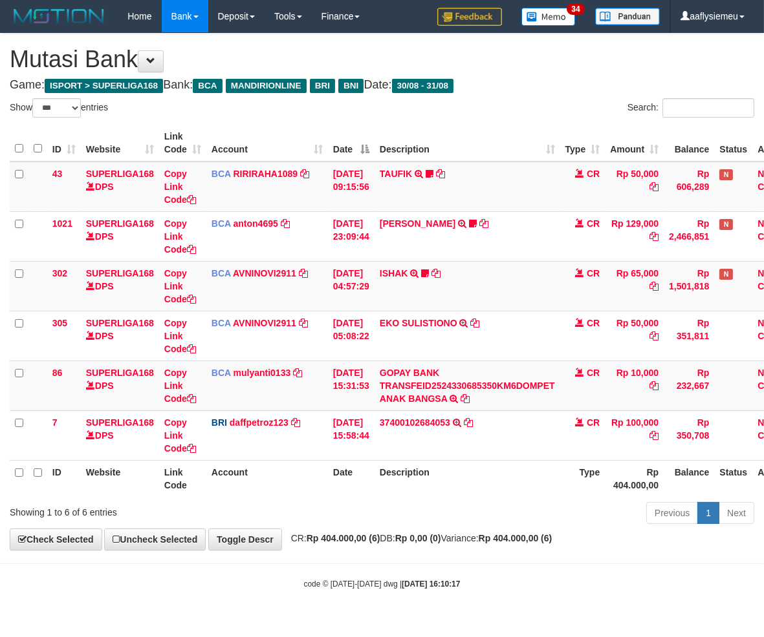
click at [498, 505] on div "Previous 1 Next" at bounding box center [541, 515] width 426 height 28
drag, startPoint x: 480, startPoint y: 519, endPoint x: 760, endPoint y: 448, distance: 288.8
click at [482, 518] on div "Previous 1 Next" at bounding box center [541, 515] width 426 height 28
click at [590, 514] on div "Previous 1 Next" at bounding box center [541, 515] width 426 height 28
click at [571, 488] on th "Type" at bounding box center [582, 478] width 45 height 37
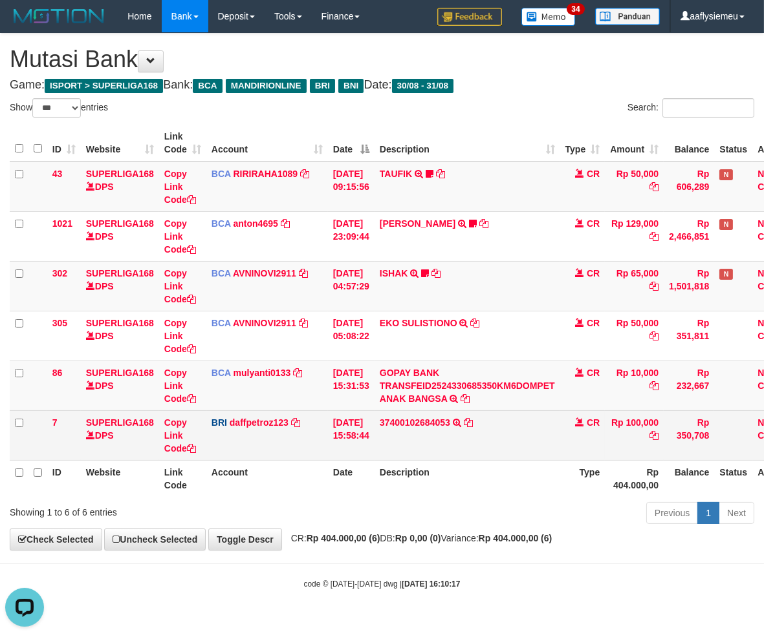
click at [548, 431] on td "37400102684053 TRANSFER NBMB 37400102684053 TO MUHAMMAD DAFFA PETRO" at bounding box center [467, 436] width 186 height 50
click at [518, 431] on td "37400102684053 TRANSFER NBMB 37400102684053 TO MUHAMMAD DAFFA PETRO" at bounding box center [467, 436] width 186 height 50
click at [515, 430] on td "37400102684053 TRANSFER NBMB 37400102684053 TO MUHAMMAD DAFFA PETRO" at bounding box center [467, 436] width 186 height 50
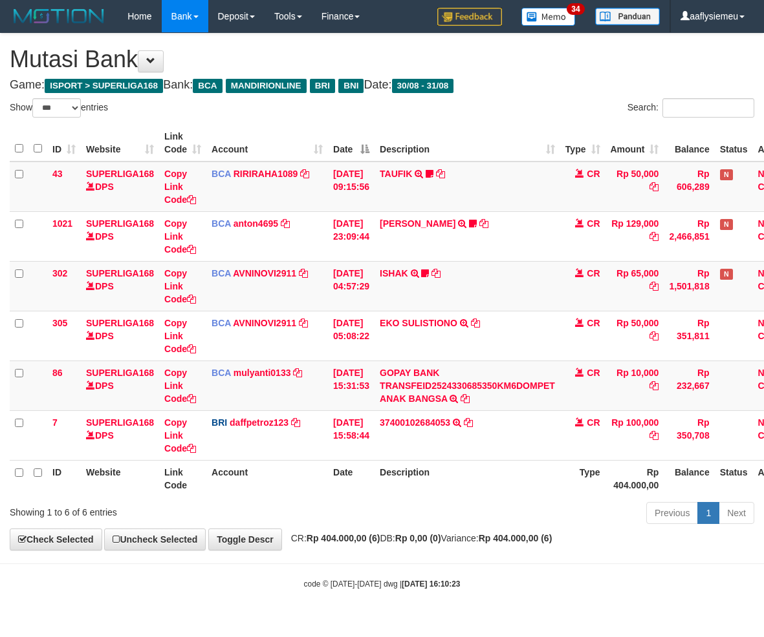
select select "***"
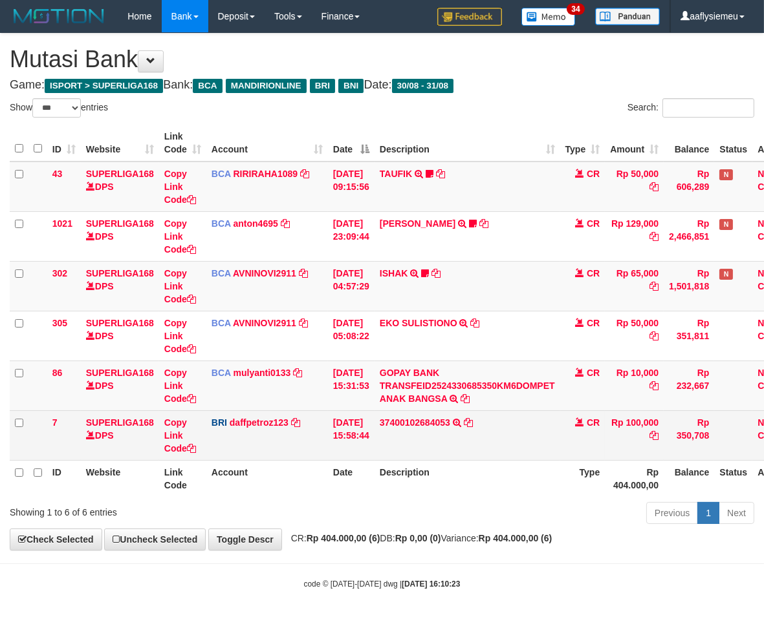
click at [480, 434] on td "37400102684053 TRANSFER NBMB 37400102684053 TO MUHAMMAD DAFFA PETRO" at bounding box center [467, 436] width 186 height 50
drag, startPoint x: 506, startPoint y: 476, endPoint x: 760, endPoint y: 443, distance: 256.2
click at [507, 476] on th "Description" at bounding box center [467, 478] width 186 height 37
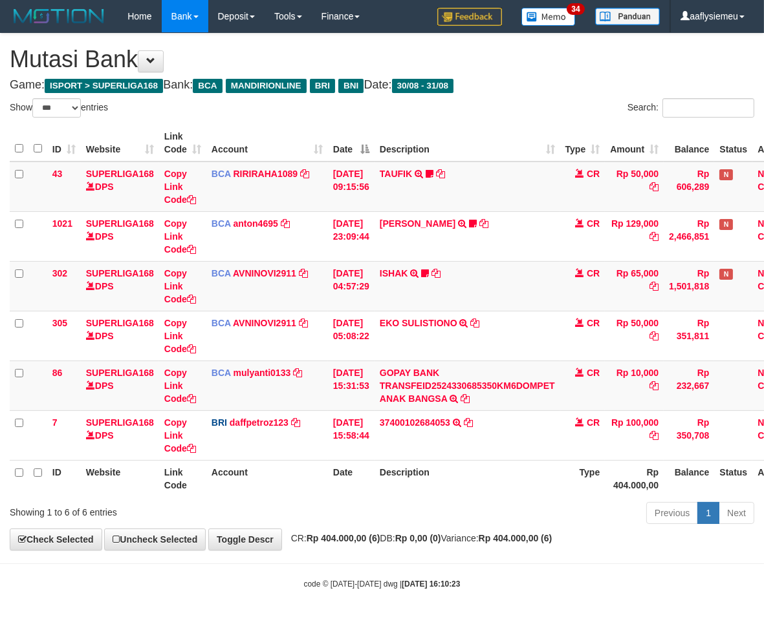
click at [548, 513] on div "Previous 1 Next" at bounding box center [541, 515] width 426 height 28
click at [512, 506] on div "Previous 1 Next" at bounding box center [541, 515] width 426 height 28
click at [513, 506] on div "Previous 1 Next" at bounding box center [541, 515] width 426 height 28
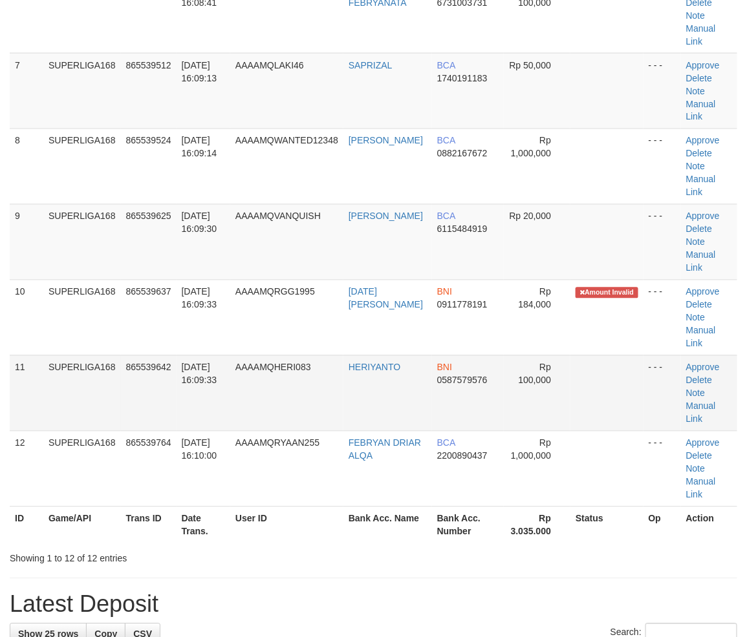
click at [15, 367] on td "11" at bounding box center [27, 394] width 34 height 76
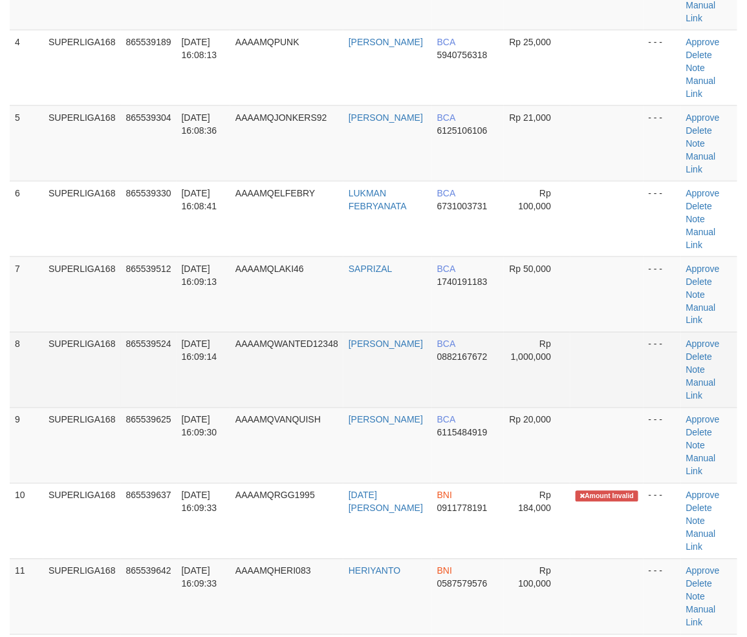
click at [226, 363] on td "31/08/2025 16:09:14" at bounding box center [203, 370] width 54 height 76
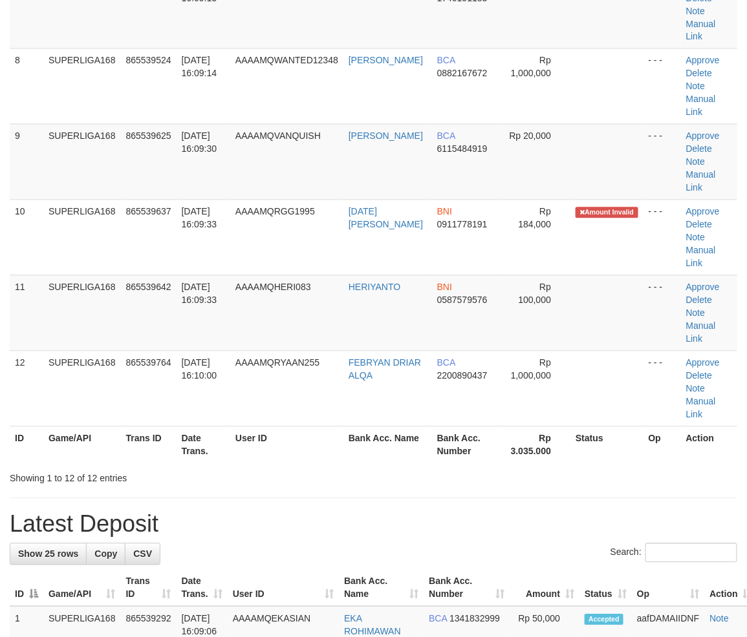
scroll to position [646, 0]
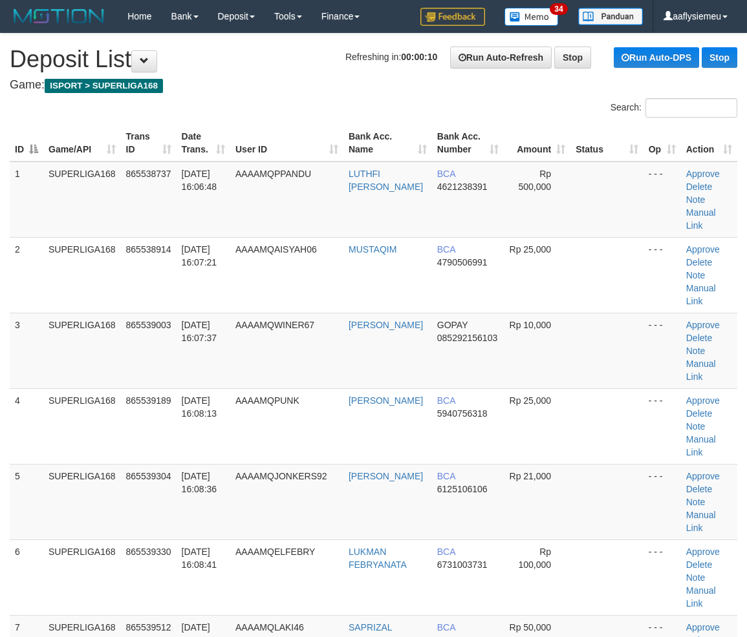
scroll to position [562, 0]
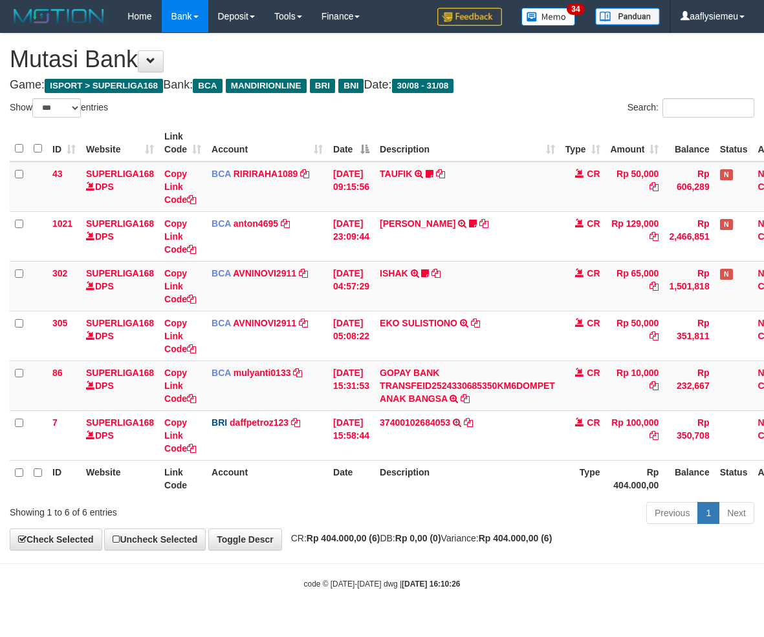
select select "***"
click at [429, 473] on th "Description" at bounding box center [467, 478] width 186 height 37
click at [478, 480] on th "Description" at bounding box center [467, 478] width 186 height 37
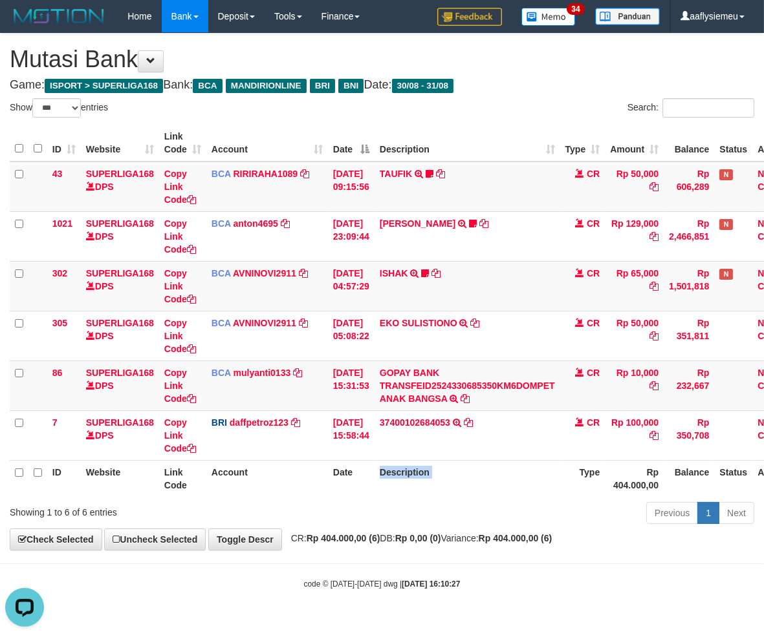
click at [478, 479] on th "Description" at bounding box center [467, 478] width 186 height 37
